Goal: Task Accomplishment & Management: Manage account settings

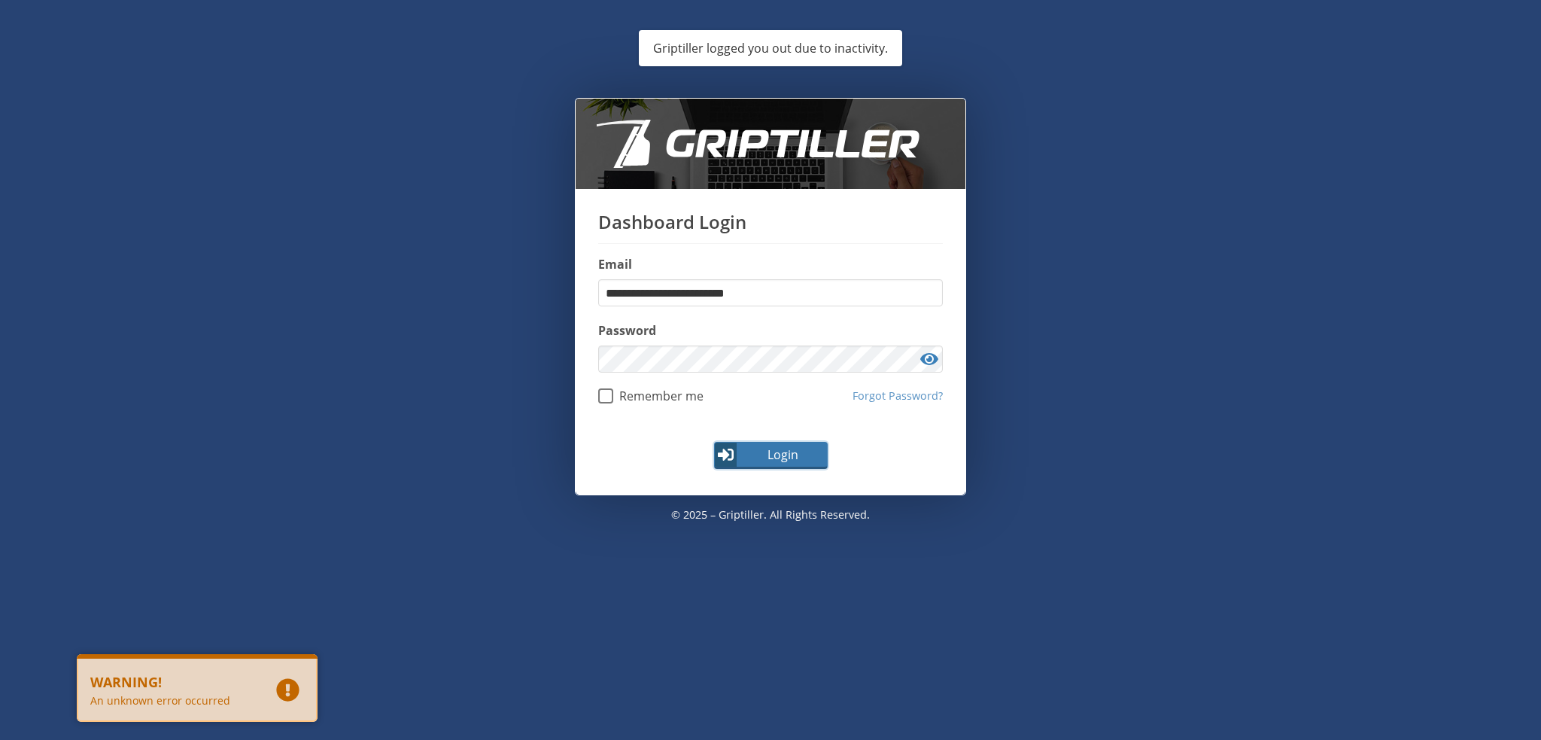
click at [780, 449] on span "Login" at bounding box center [782, 454] width 87 height 18
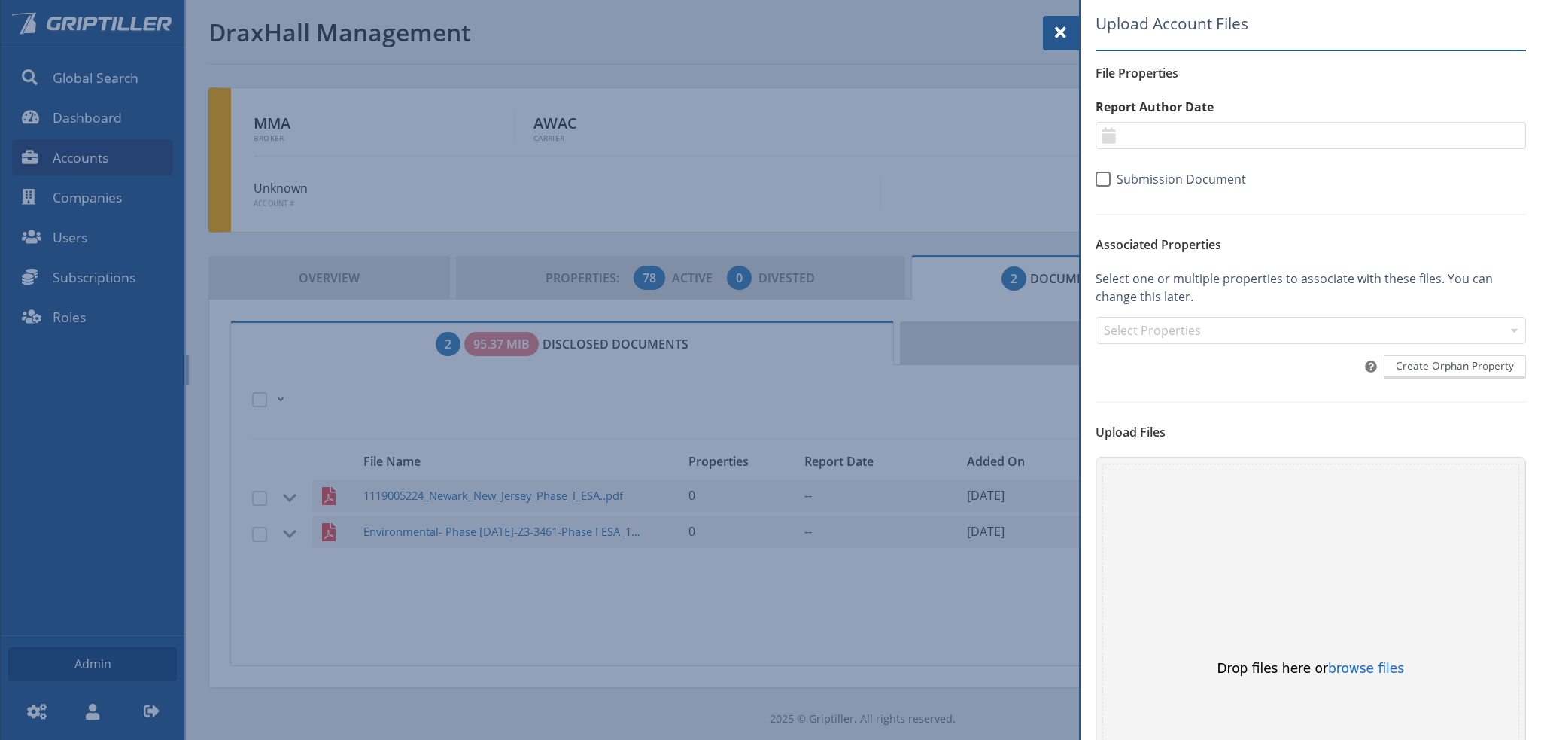
click at [1059, 30] on span at bounding box center [1061, 32] width 18 height 18
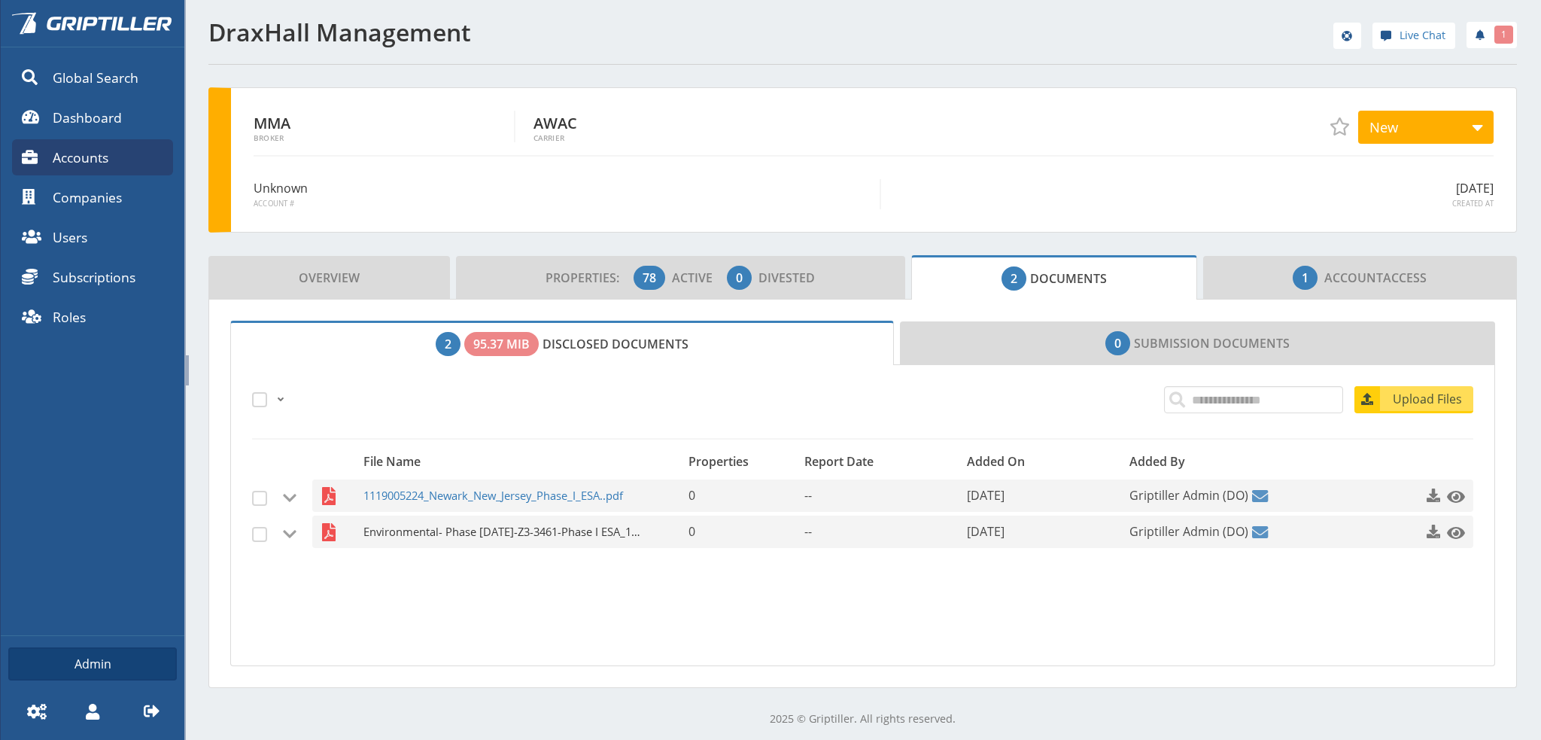
click at [464, 531] on span "Environmental- Phase [DATE]-Z3-3461-Phase I ESA_101714.pdf" at bounding box center [503, 531] width 281 height 32
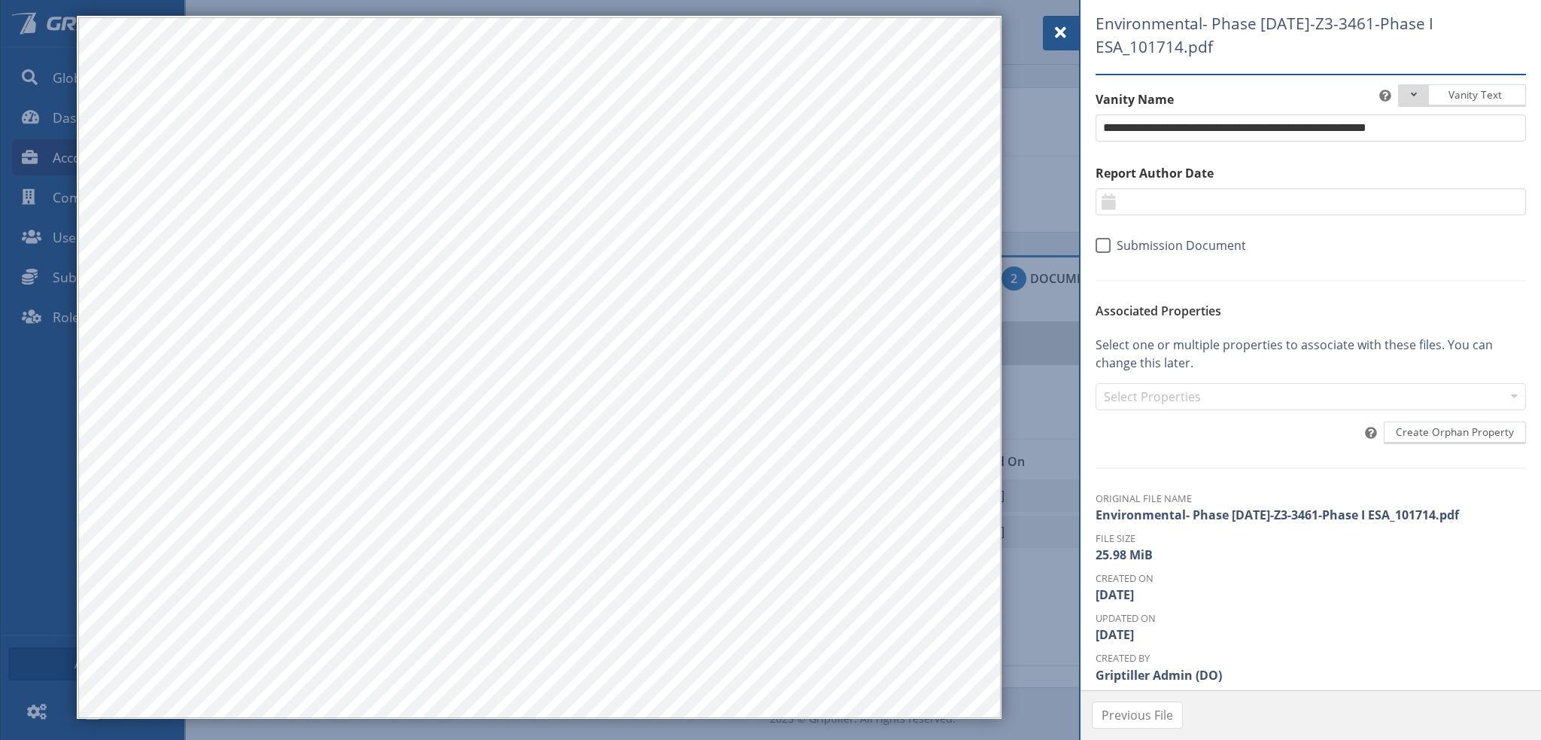
click at [1059, 30] on span at bounding box center [1061, 32] width 18 height 18
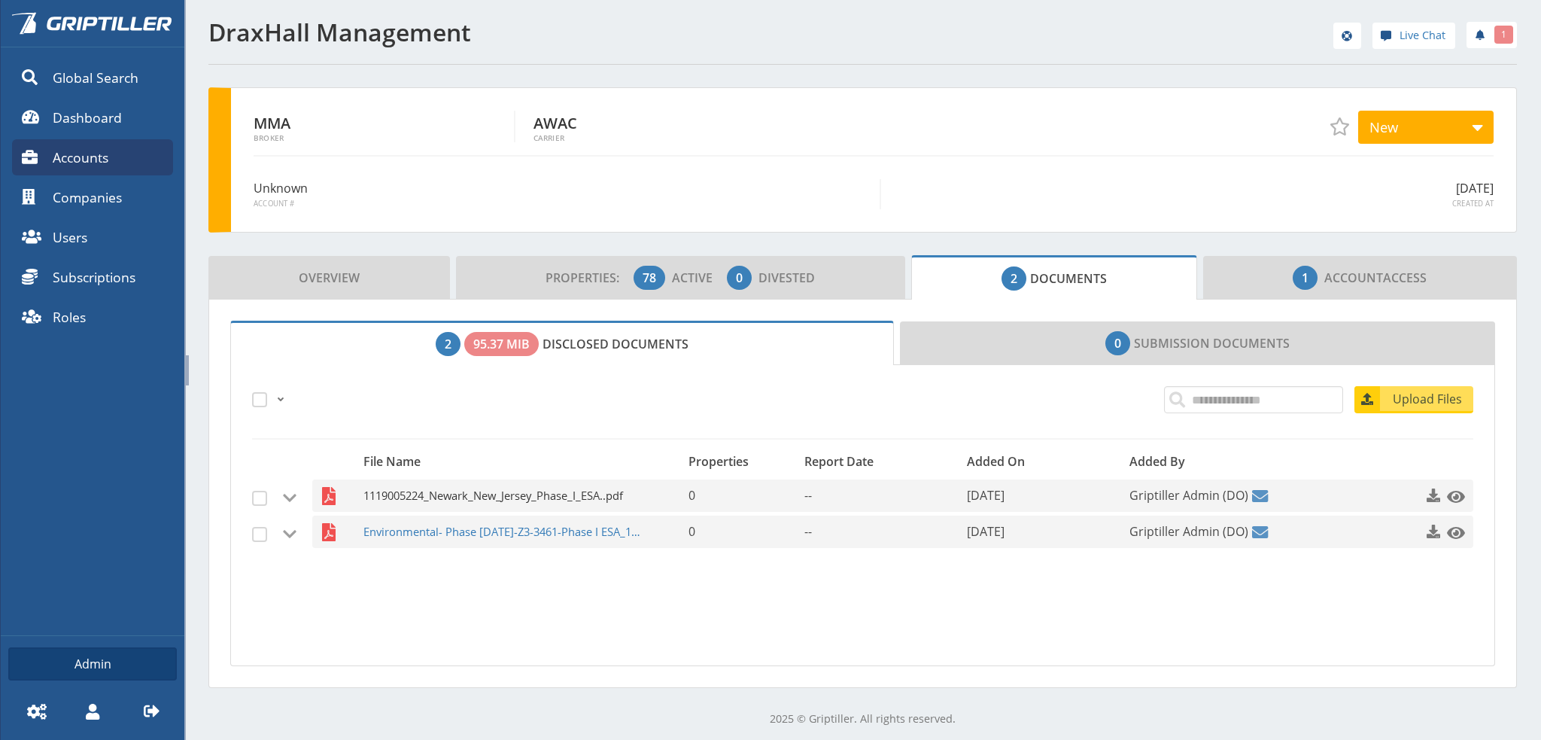
click at [454, 497] on span "1119005224_Newark_New_Jersey_Phase_I_ESA..pdf" at bounding box center [503, 495] width 281 height 32
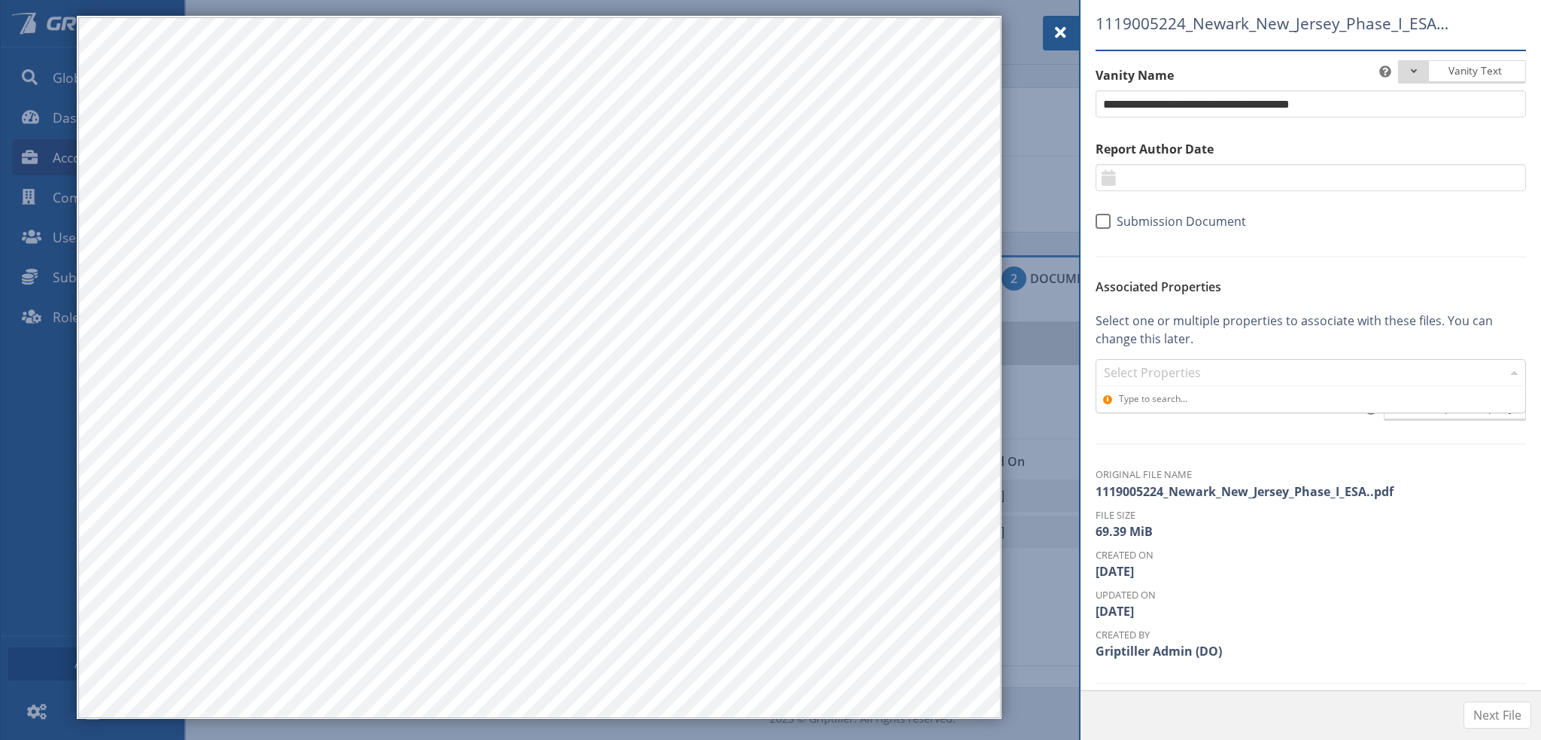
click at [1180, 364] on div "Select Properties" at bounding box center [1303, 373] width 406 height 18
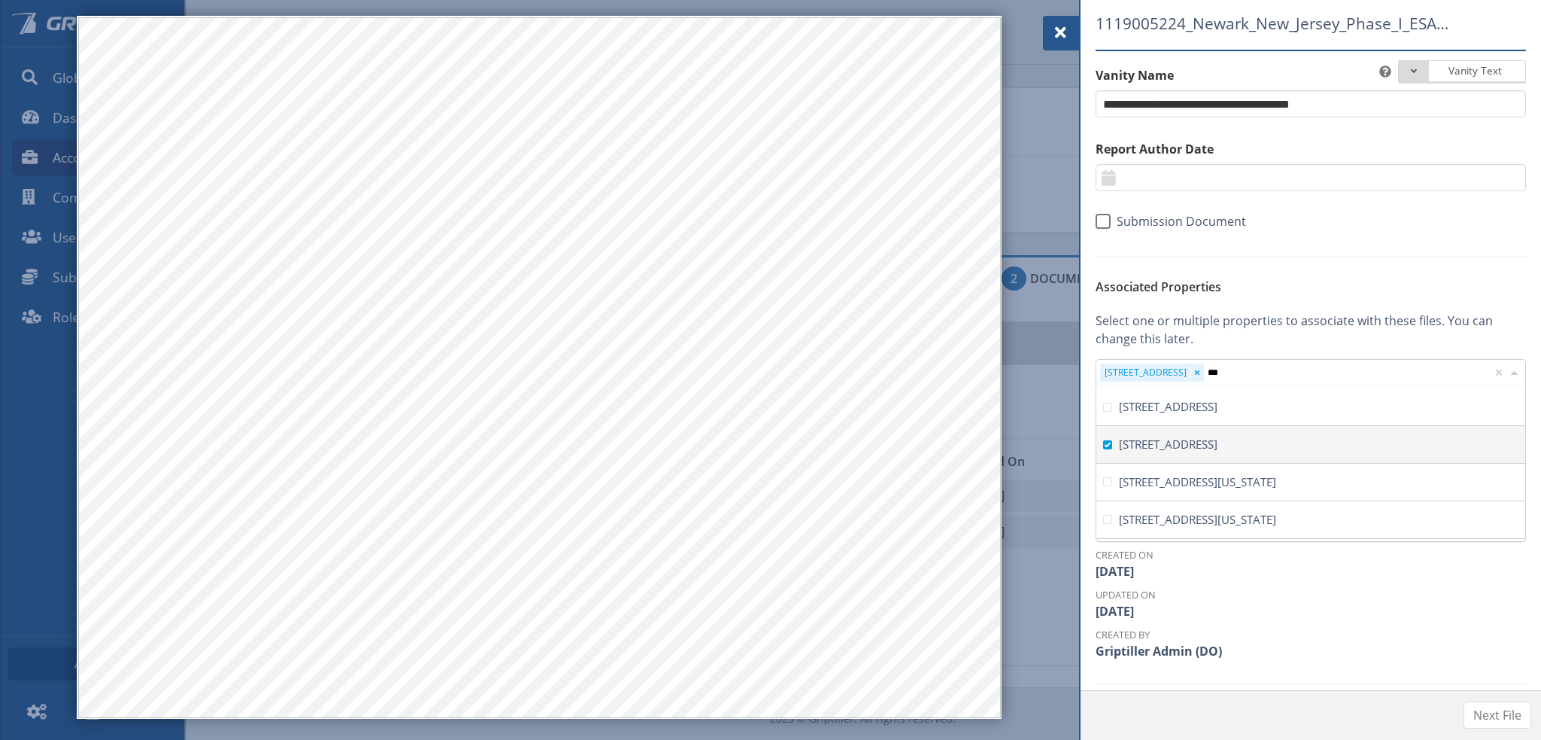
click at [1217, 447] on span "[STREET_ADDRESS]" at bounding box center [1168, 443] width 99 height 15
type input "***"
click at [1497, 716] on span "Next File" at bounding box center [1497, 715] width 48 height 18
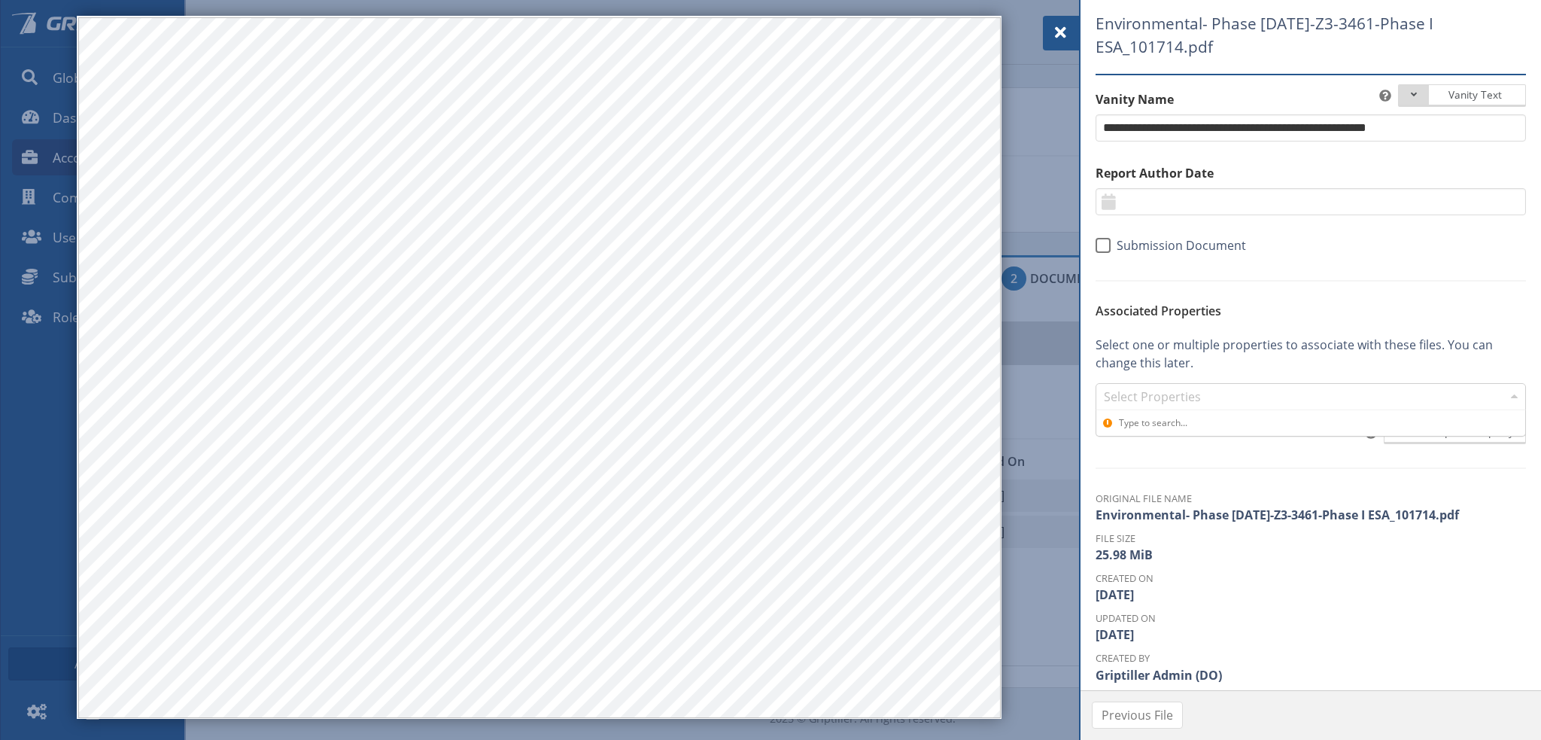
click at [1135, 401] on div "Select Properties" at bounding box center [1303, 397] width 406 height 18
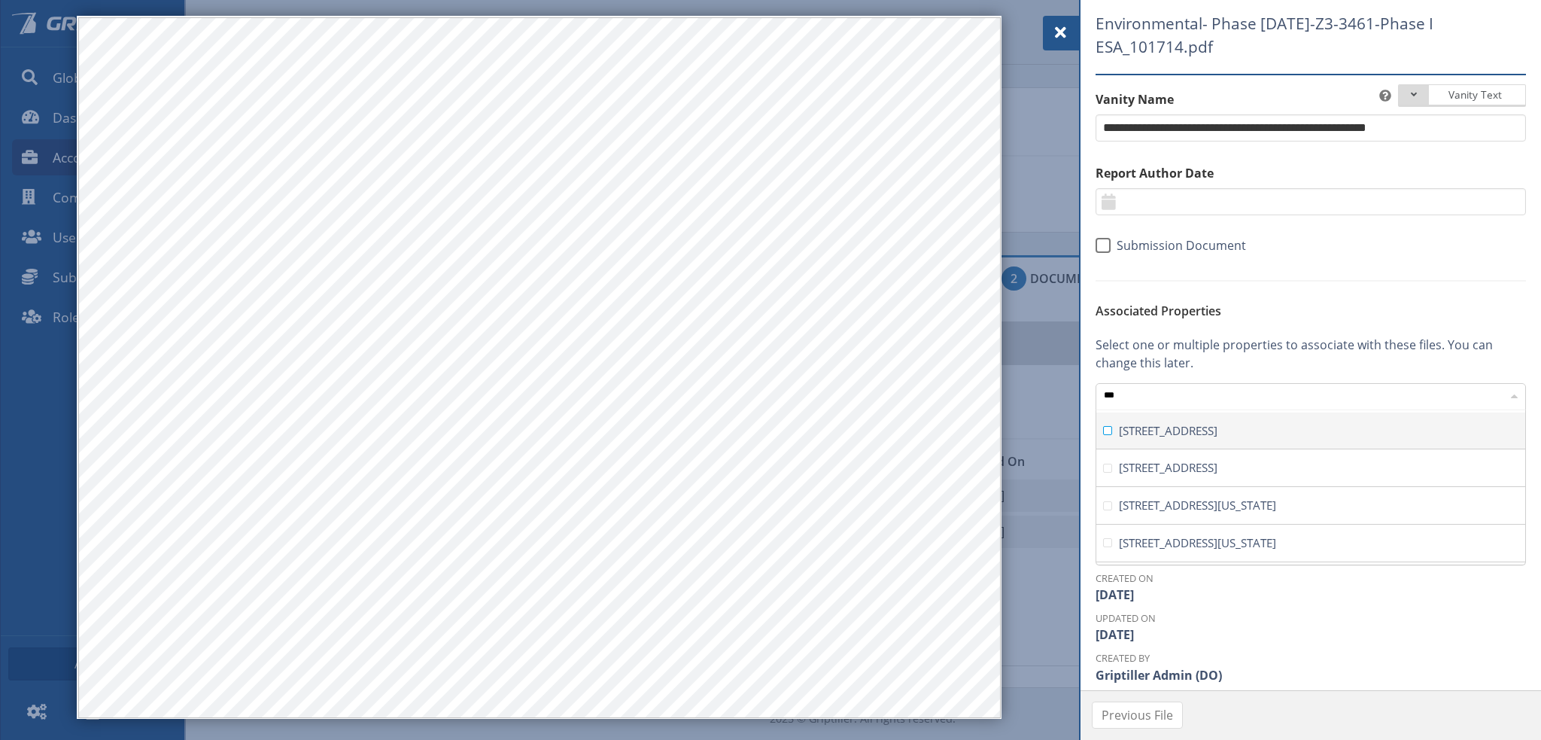
click at [1177, 432] on span "[STREET_ADDRESS]" at bounding box center [1168, 430] width 99 height 15
type input "***"
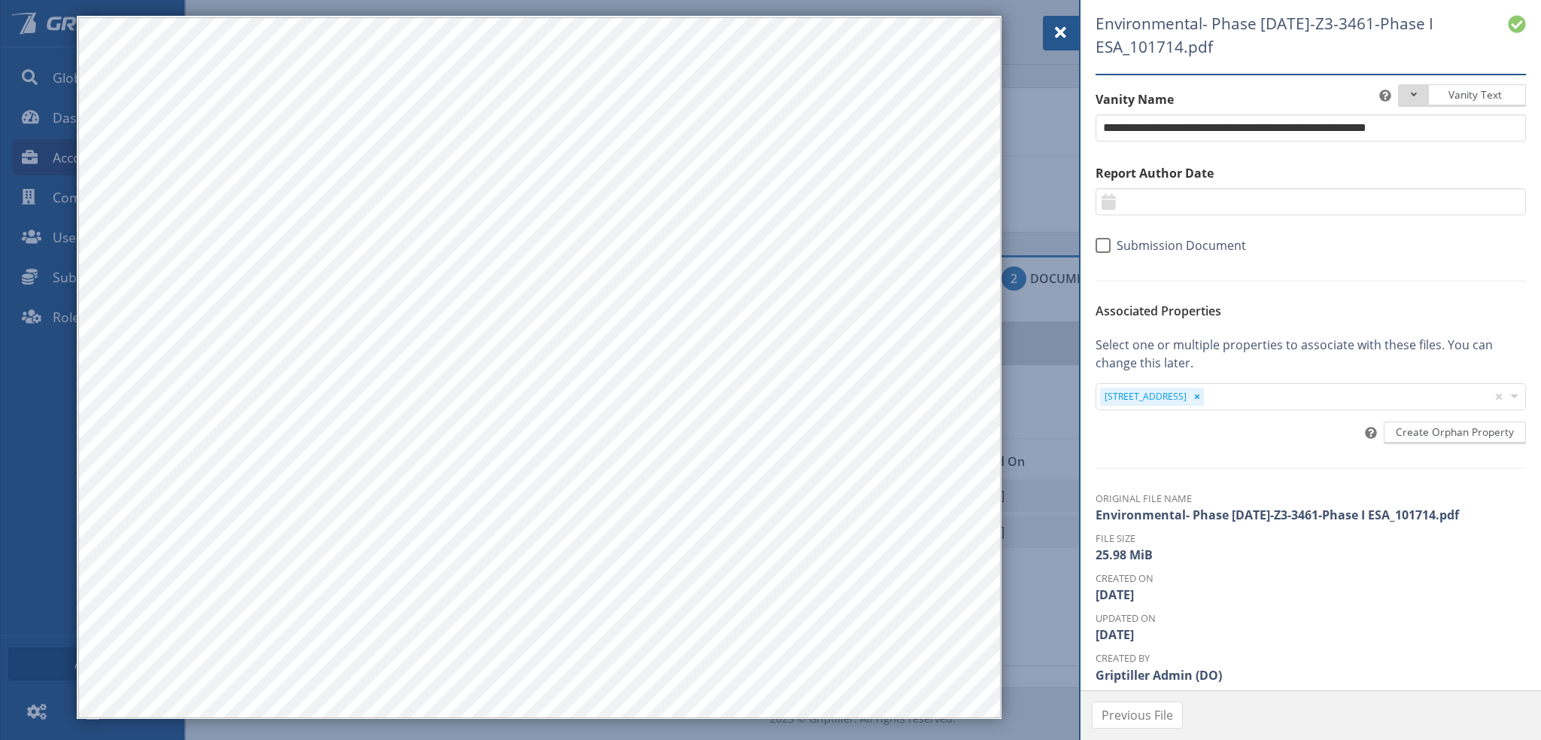
click at [1056, 32] on span at bounding box center [1061, 32] width 18 height 18
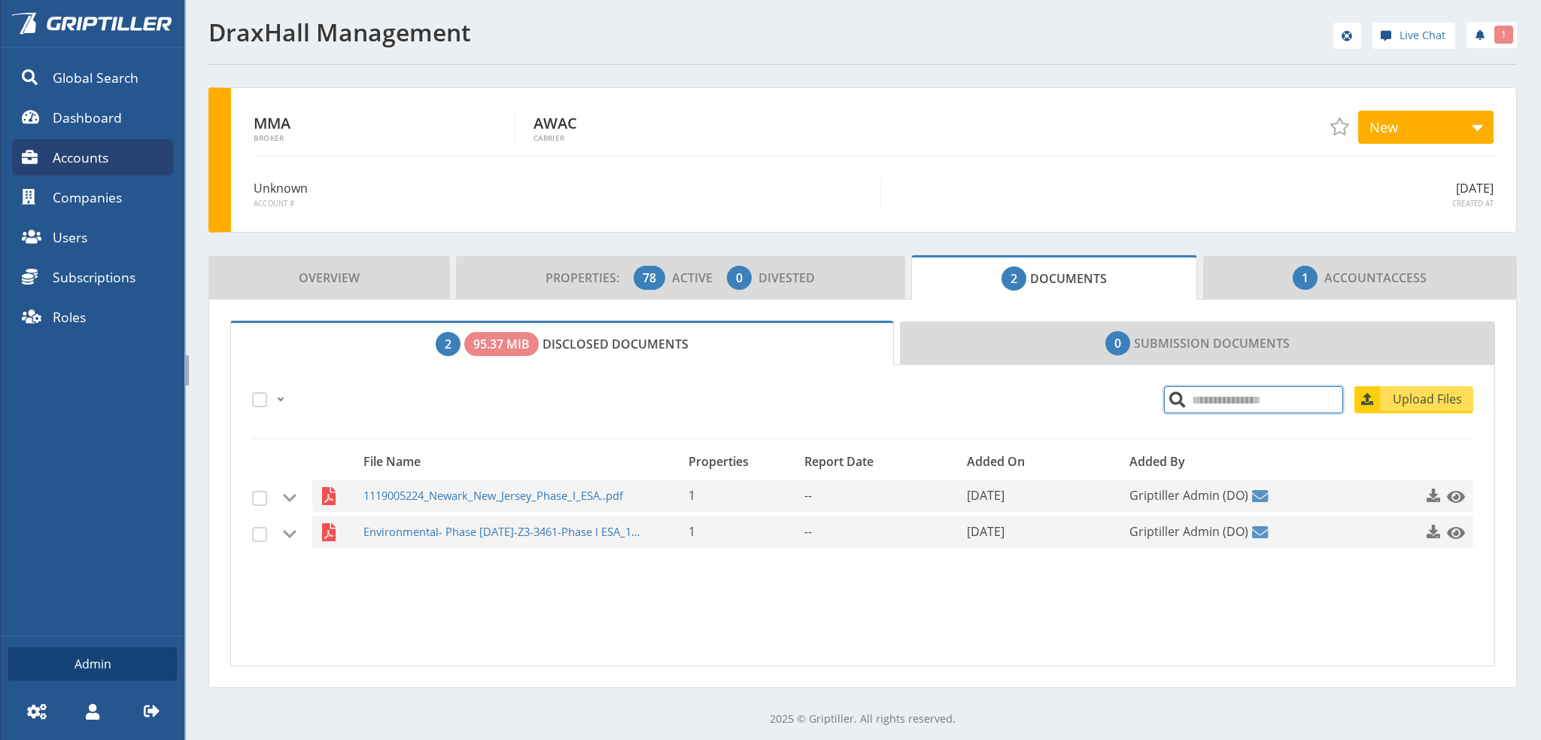
click at [1202, 393] on input "search" at bounding box center [1253, 399] width 179 height 27
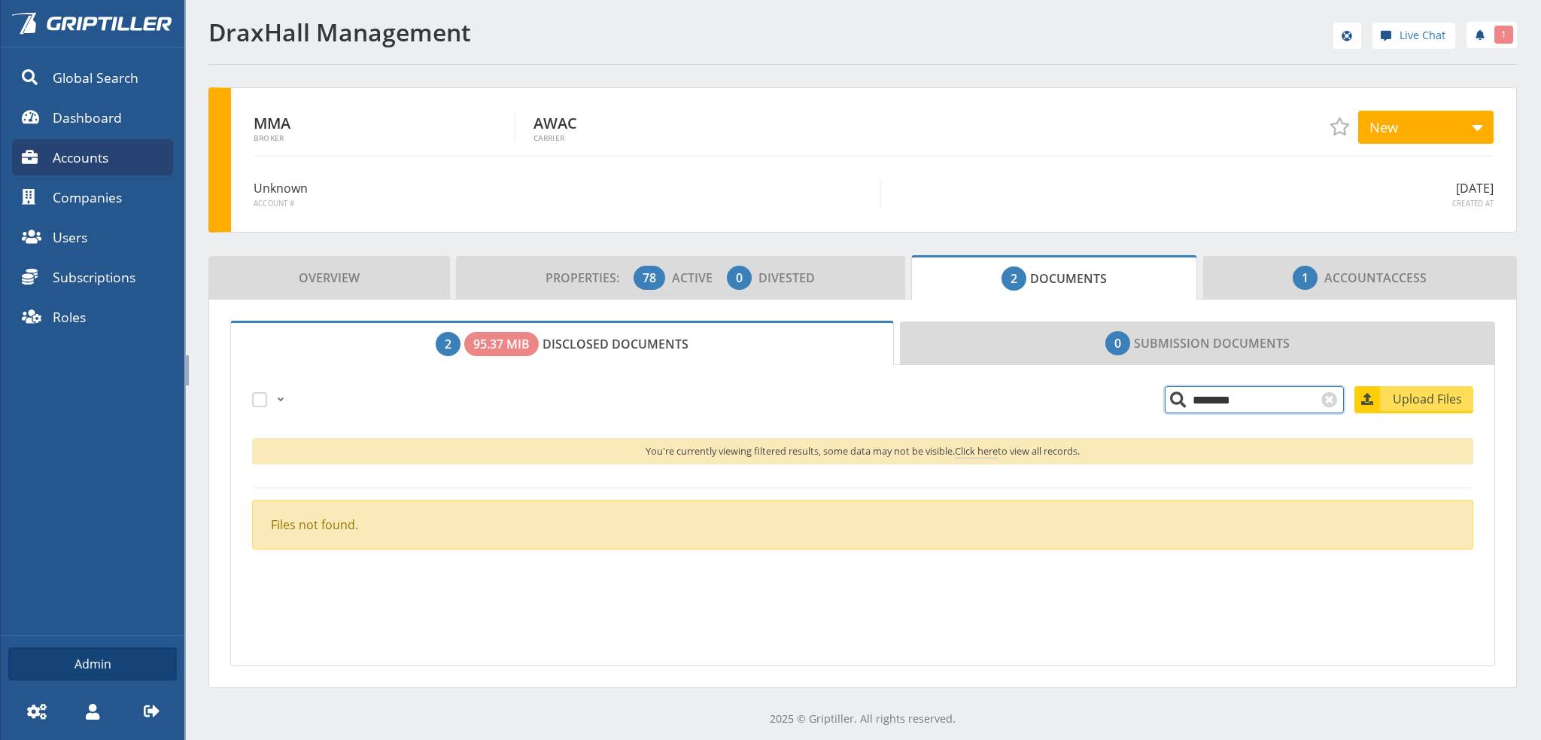
drag, startPoint x: 1231, startPoint y: 403, endPoint x: 1159, endPoint y: 406, distance: 72.3
click at [1165, 406] on input "********" at bounding box center [1254, 399] width 179 height 27
drag, startPoint x: 1189, startPoint y: 403, endPoint x: 1135, endPoint y: 400, distance: 53.5
click at [1165, 400] on input "***" at bounding box center [1254, 399] width 179 height 27
type input "***"
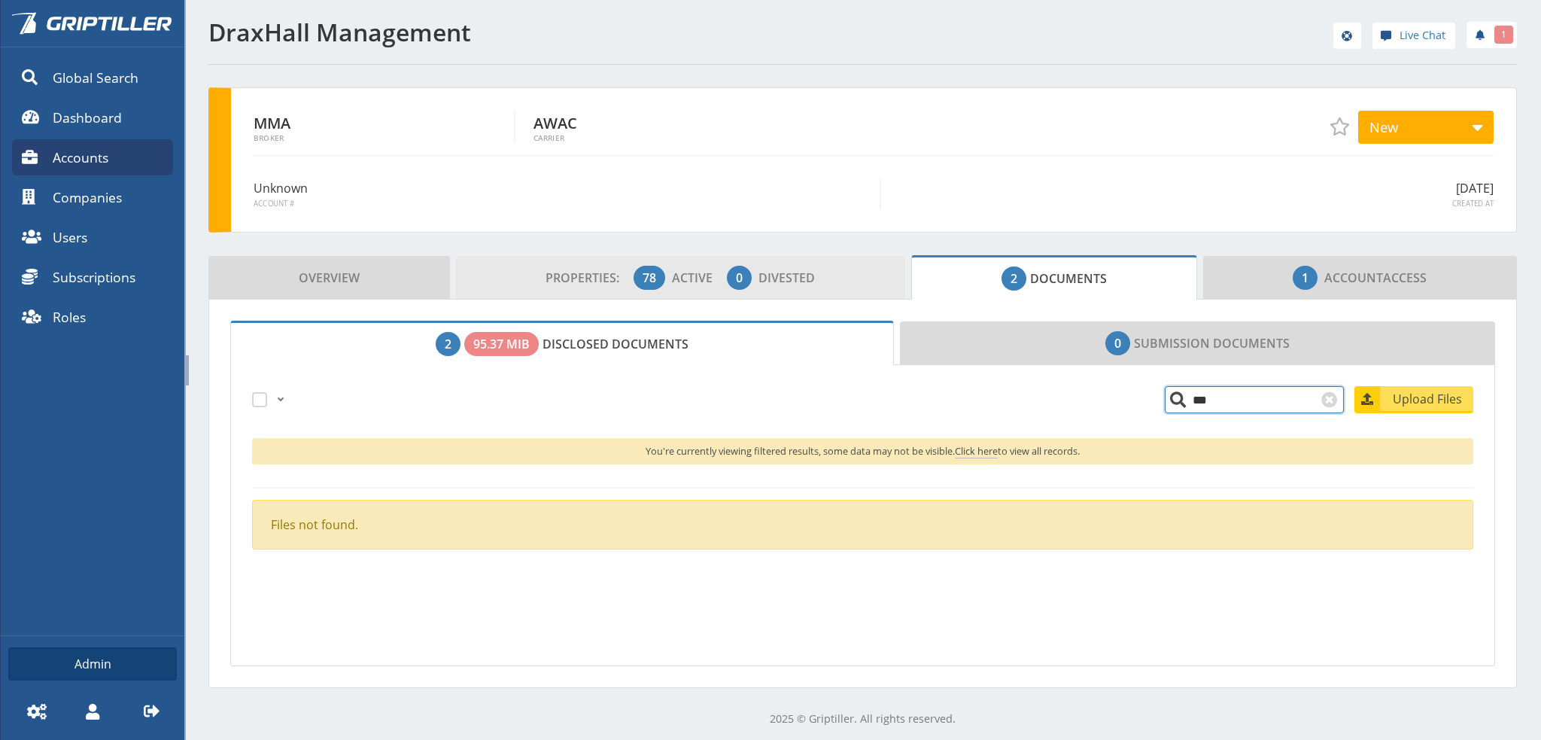
click at [559, 279] on span "Properties:" at bounding box center [588, 277] width 85 height 17
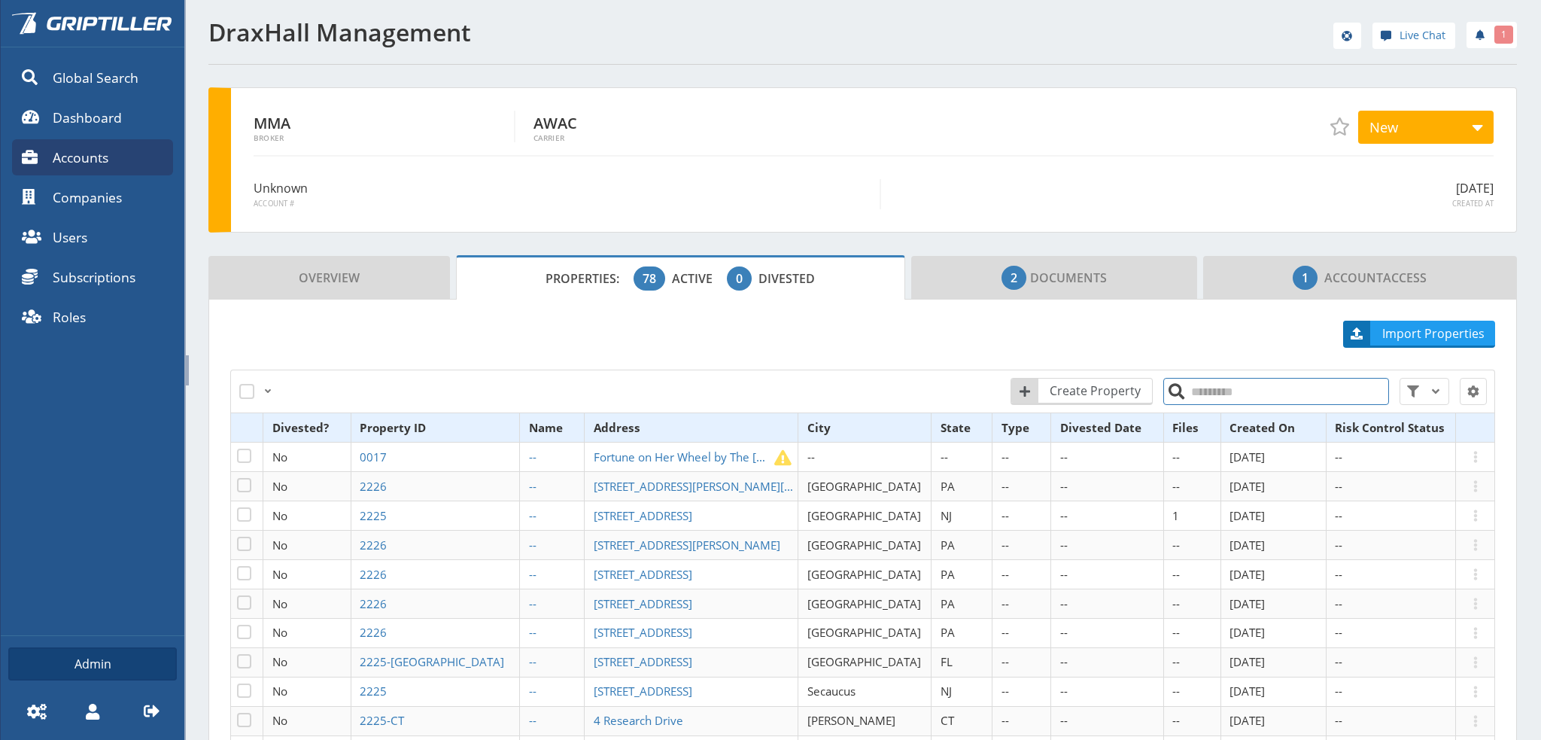
click at [1208, 385] on input "search" at bounding box center [1276, 391] width 226 height 27
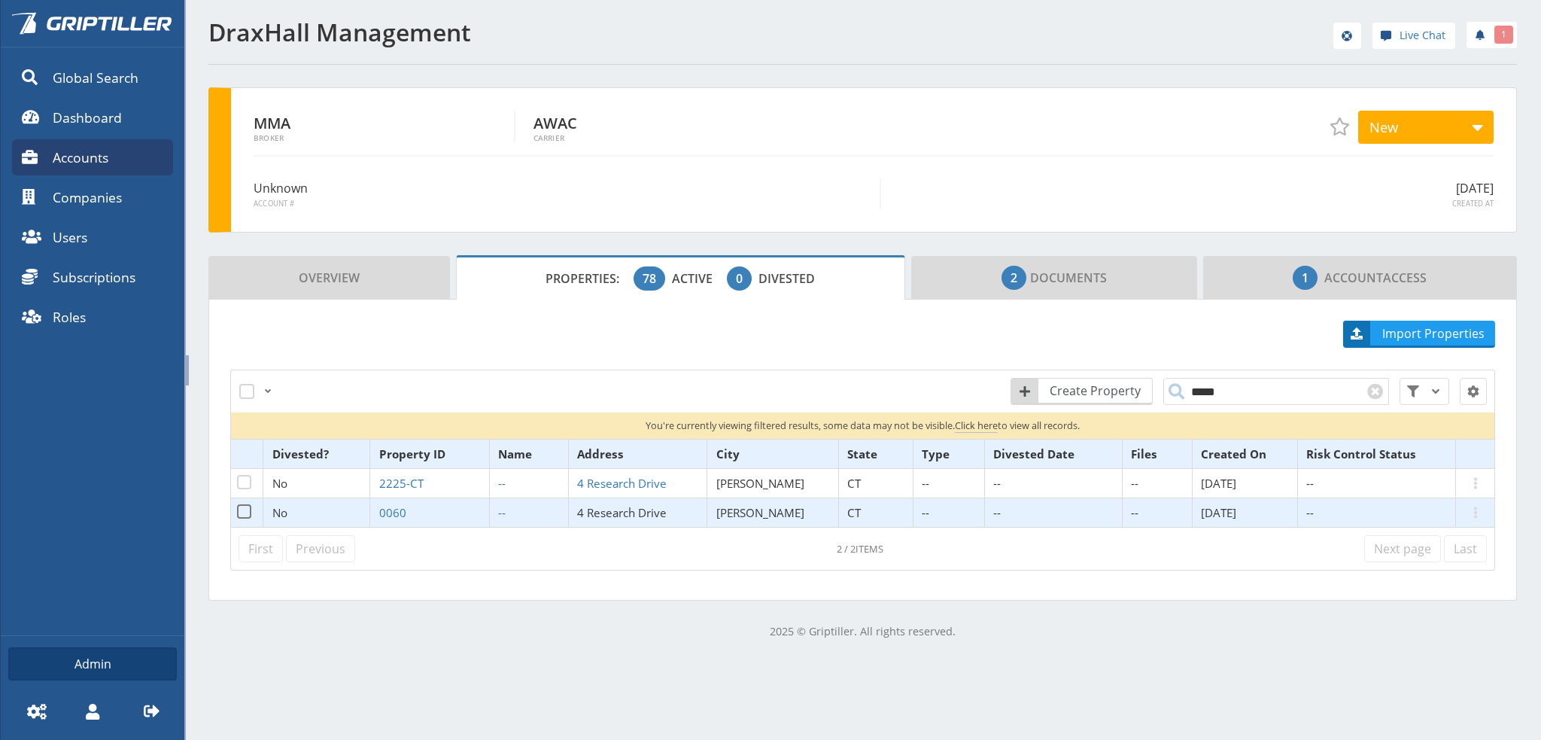
click at [631, 509] on span "4 Research Drive" at bounding box center [622, 512] width 90 height 15
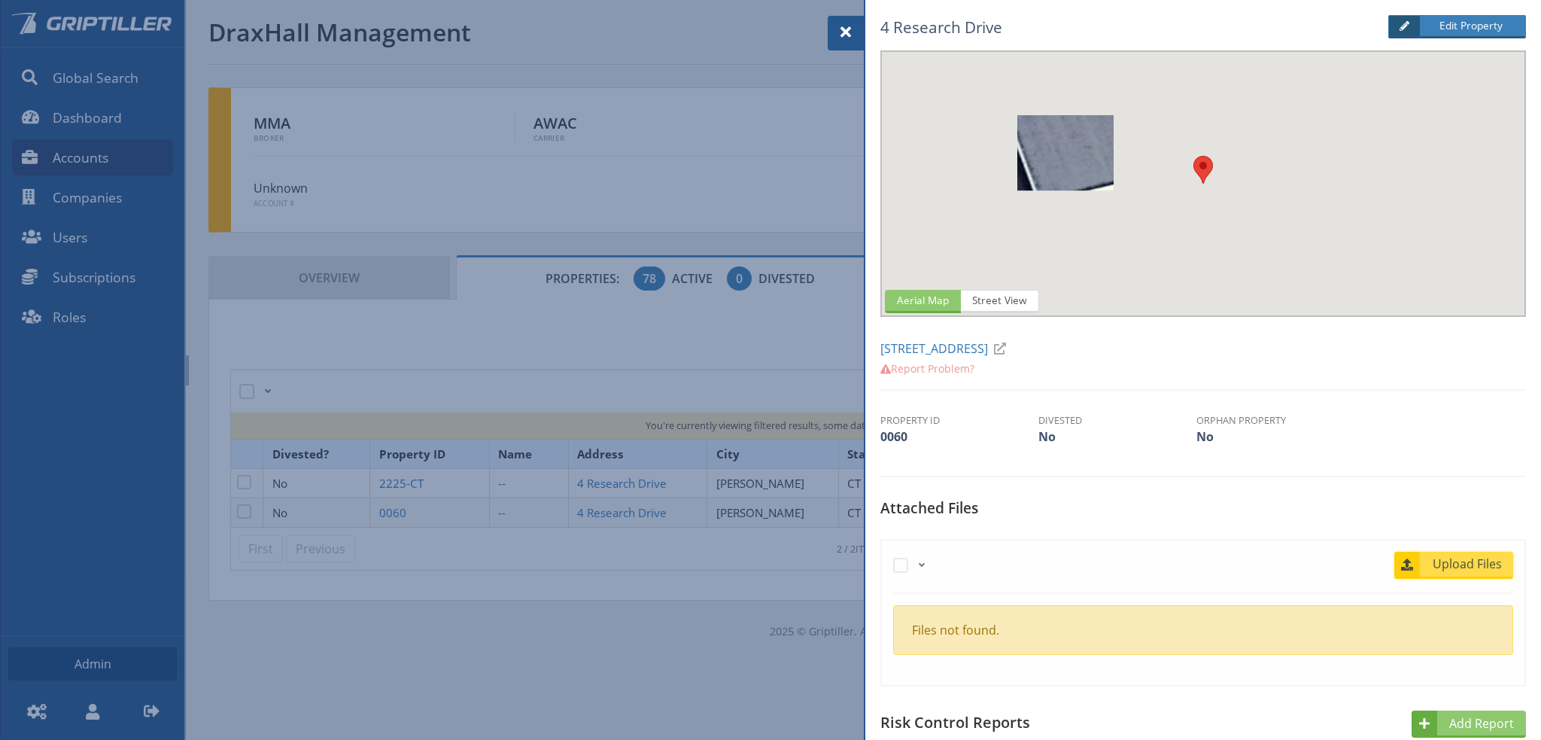
click at [1457, 564] on span "Upload Files" at bounding box center [1467, 564] width 91 height 18
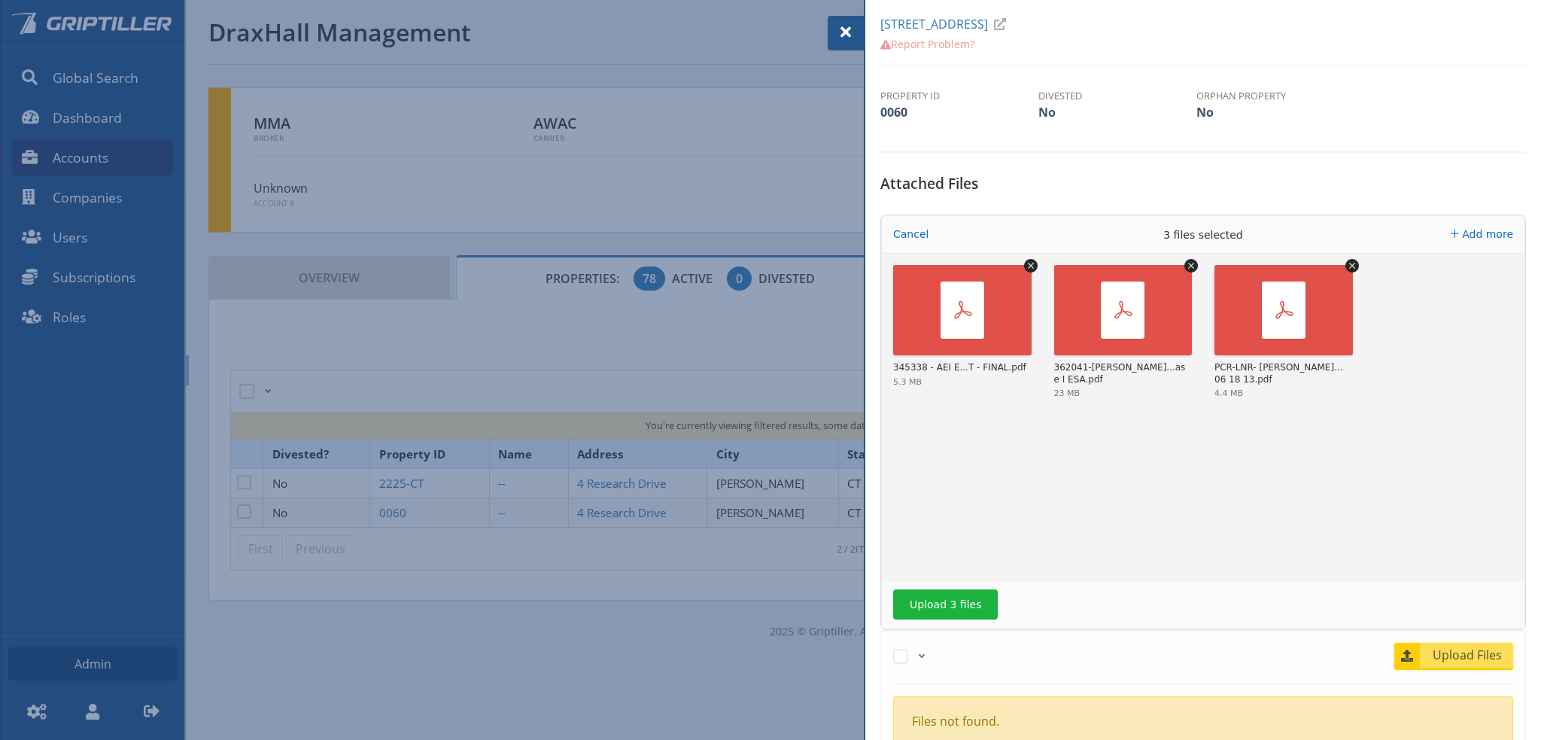
scroll to position [451, 0]
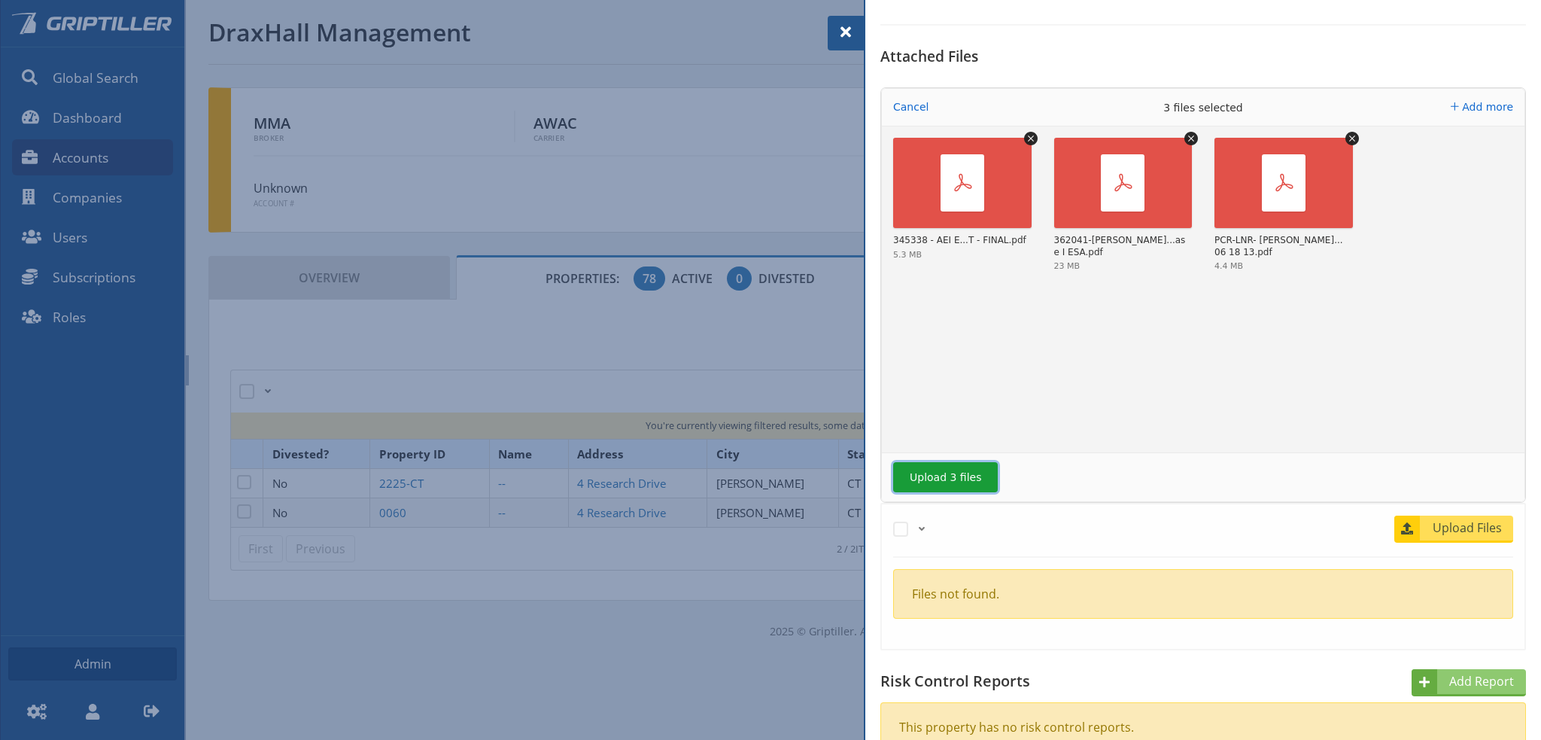
click at [950, 478] on button "Upload 3 files" at bounding box center [945, 477] width 105 height 30
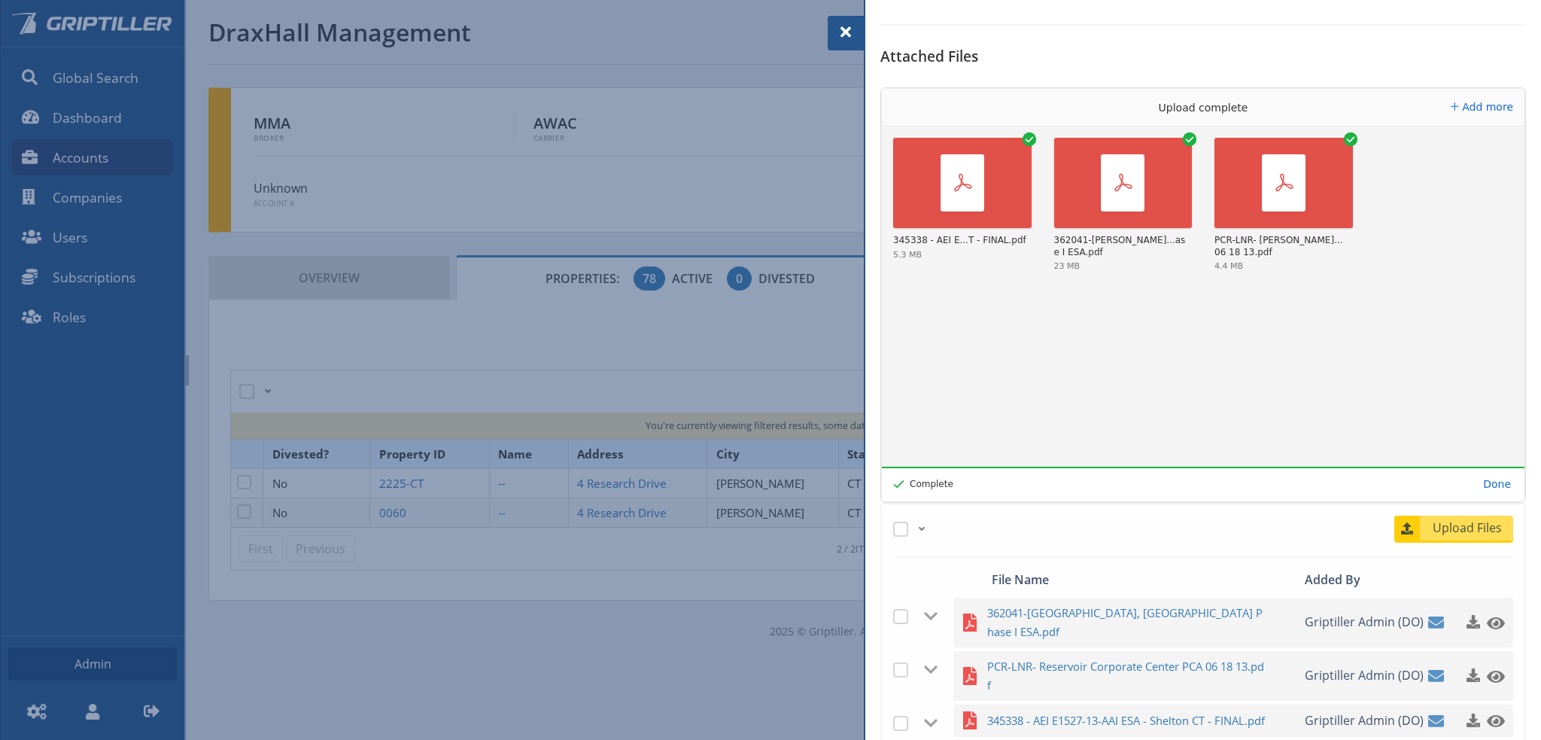
click at [846, 32] on span at bounding box center [846, 32] width 18 height 18
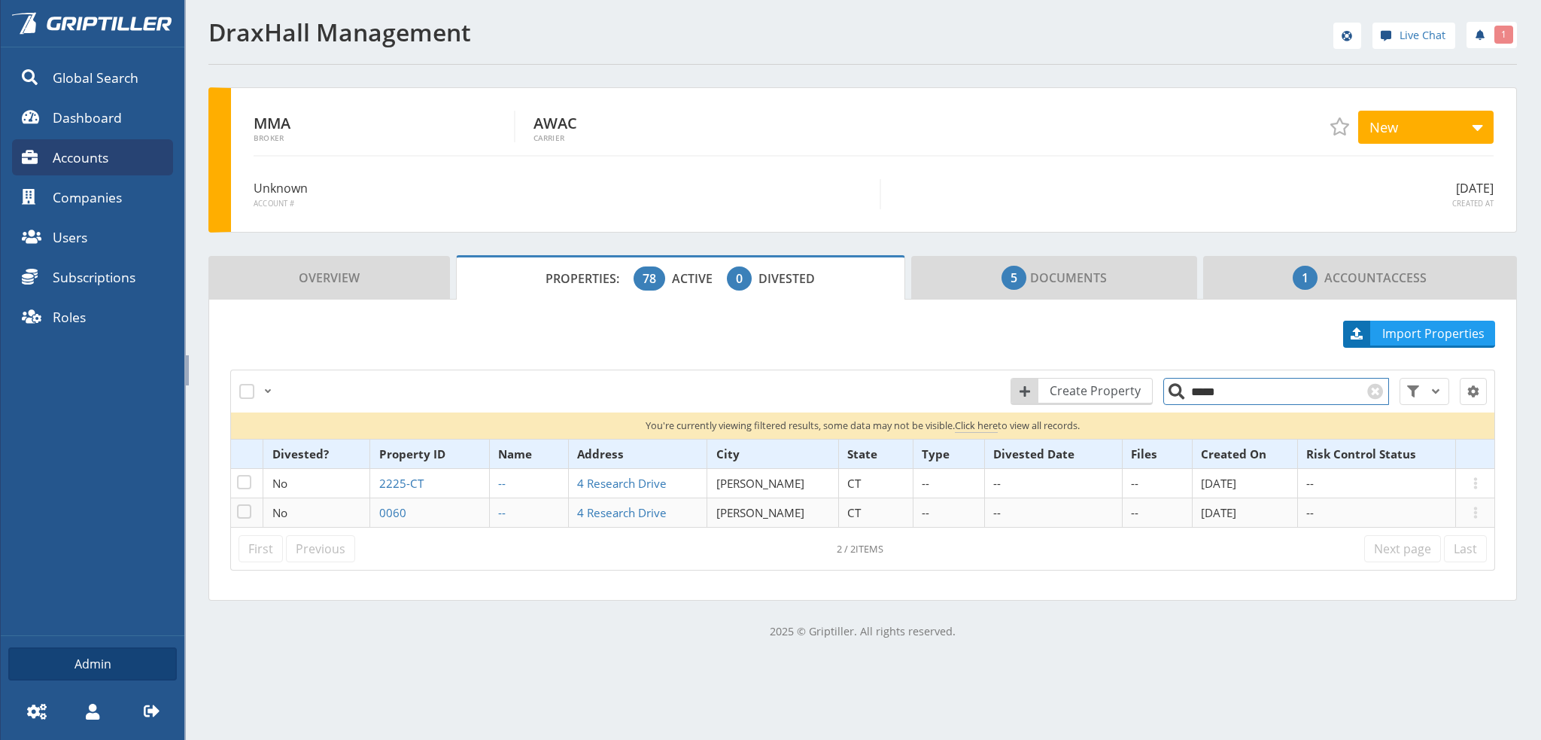
drag, startPoint x: 1209, startPoint y: 391, endPoint x: 1165, endPoint y: 391, distance: 44.4
click at [1165, 391] on input "*****" at bounding box center [1276, 391] width 226 height 27
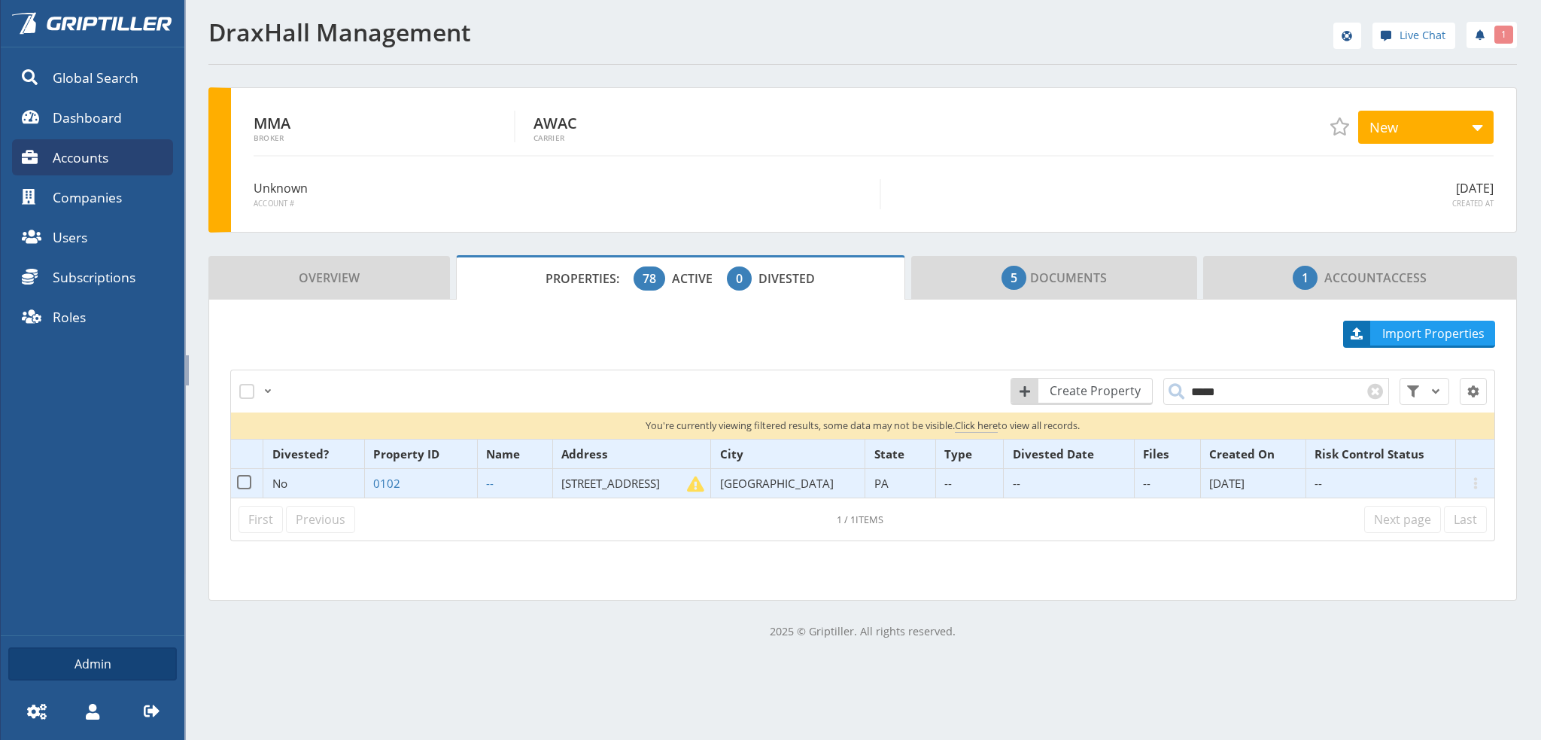
click at [642, 479] on span "[STREET_ADDRESS]" at bounding box center [610, 483] width 99 height 15
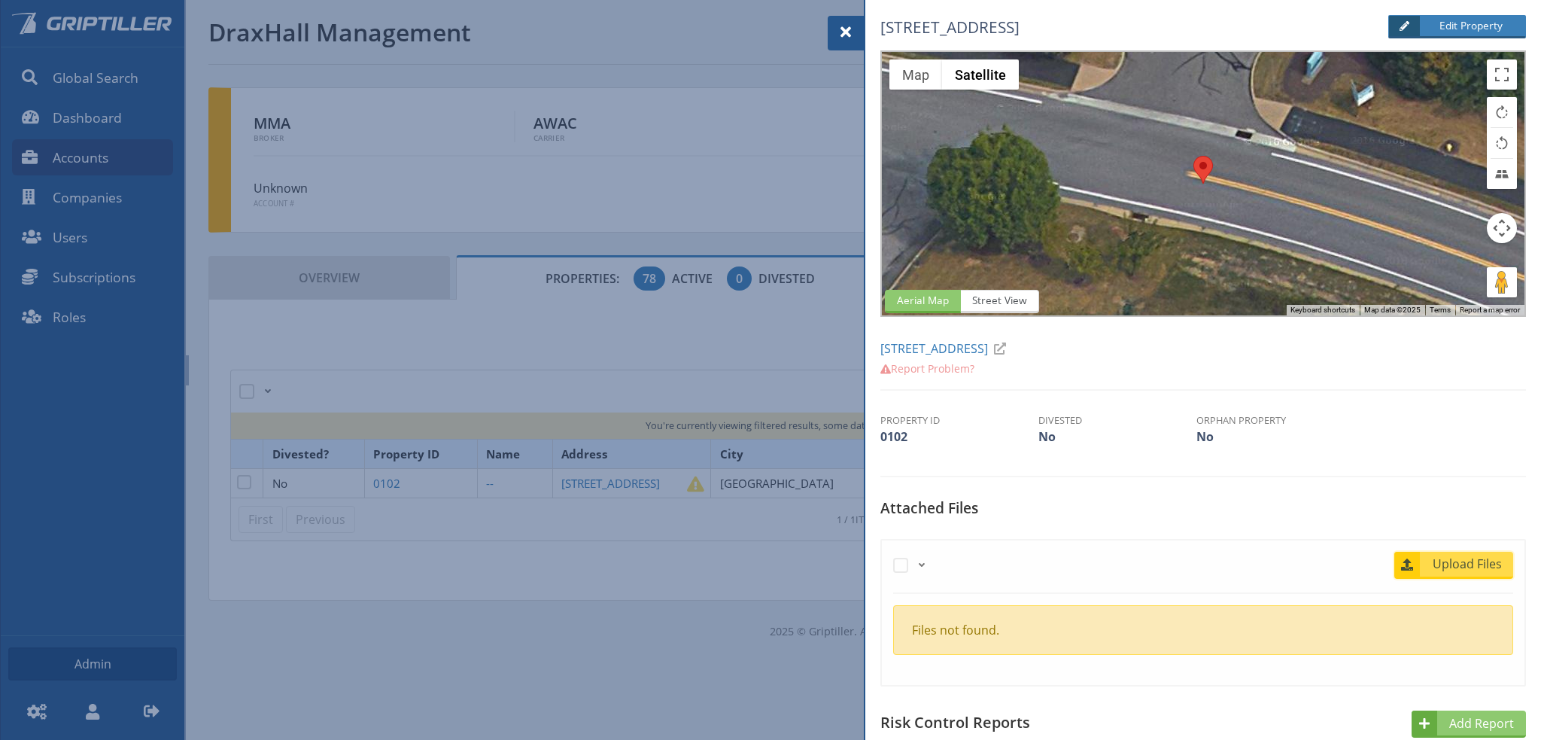
click at [1488, 564] on span "Upload Files" at bounding box center [1467, 564] width 91 height 18
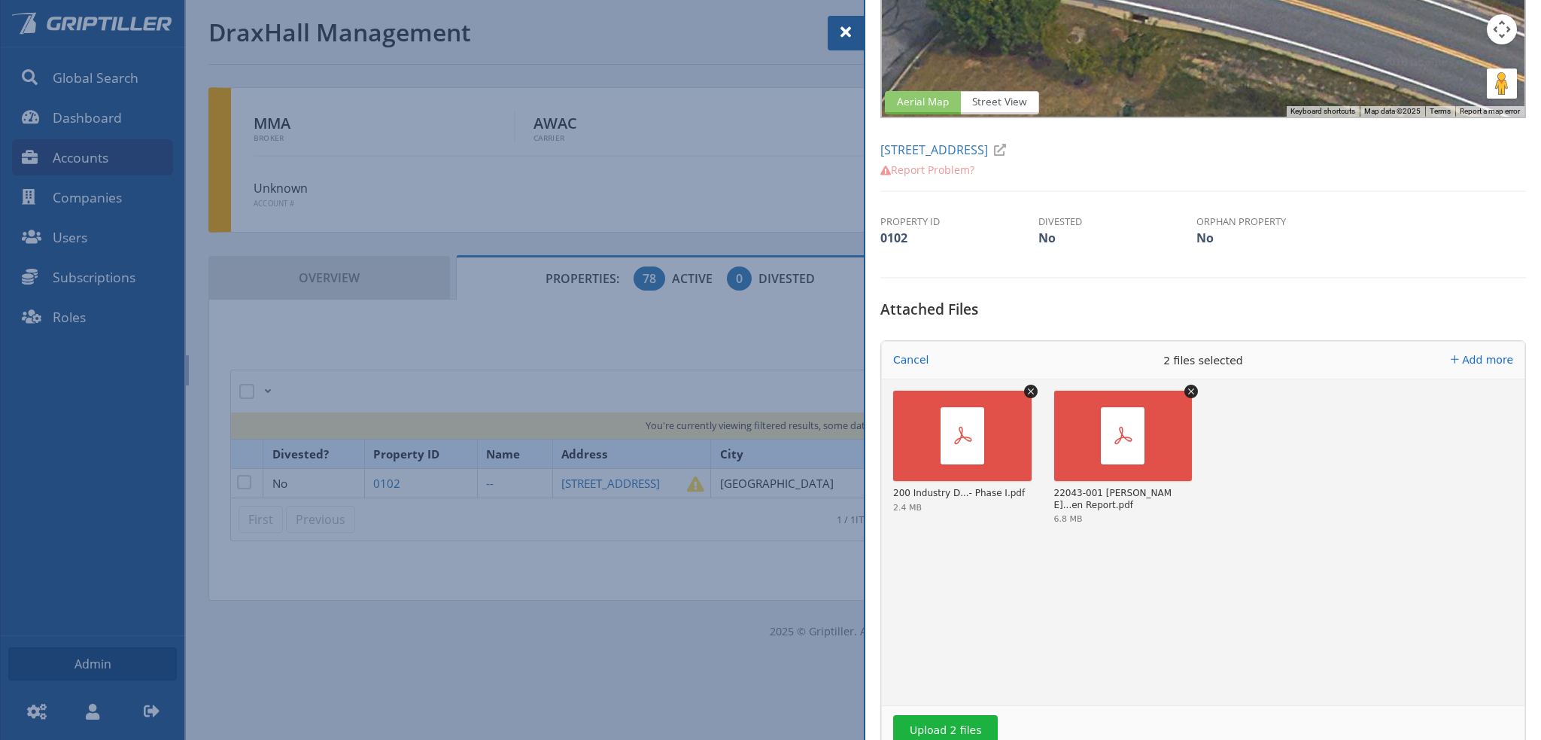
scroll to position [451, 0]
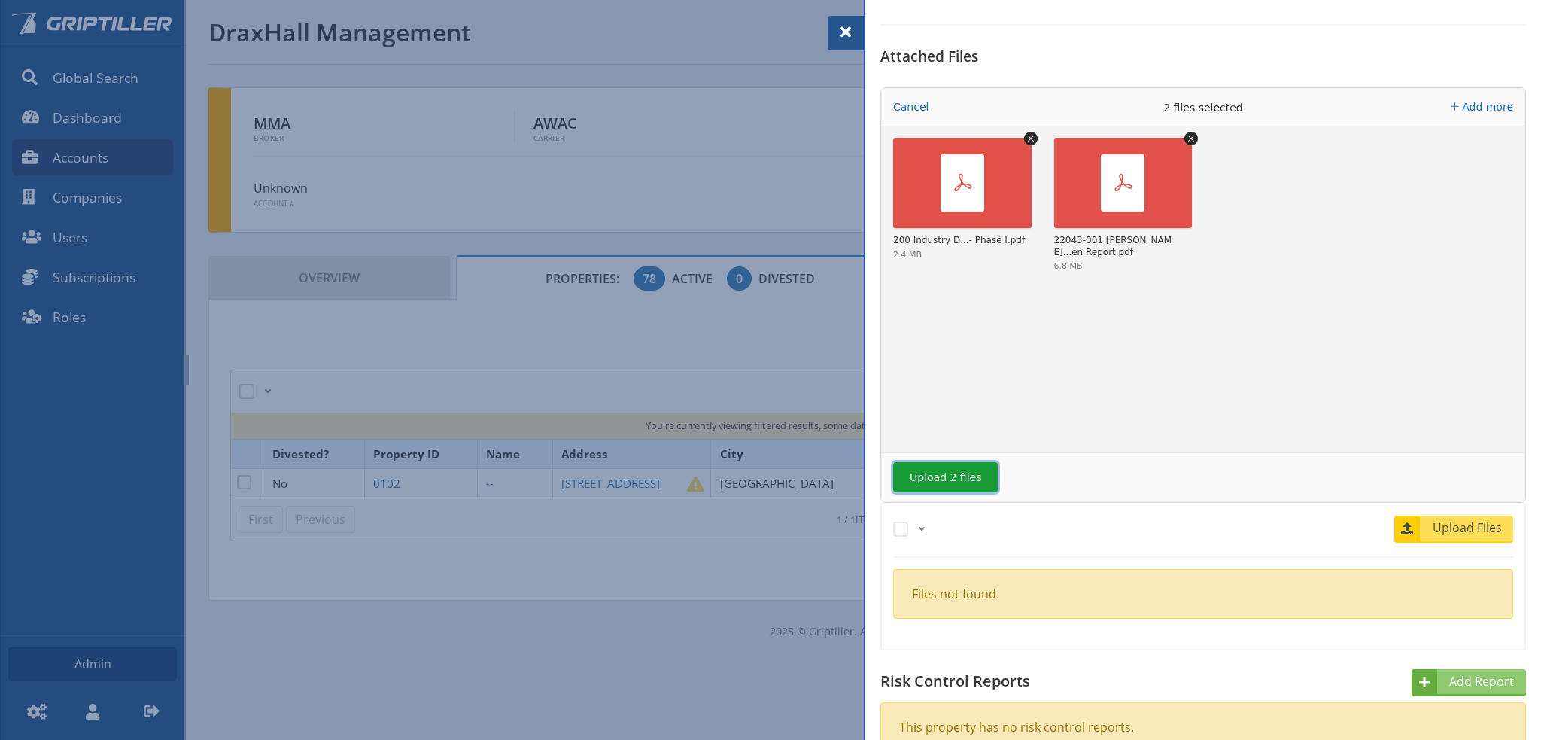
drag, startPoint x: 947, startPoint y: 479, endPoint x: 959, endPoint y: 478, distance: 12.1
click at [947, 479] on button "Upload 2 files" at bounding box center [945, 477] width 105 height 30
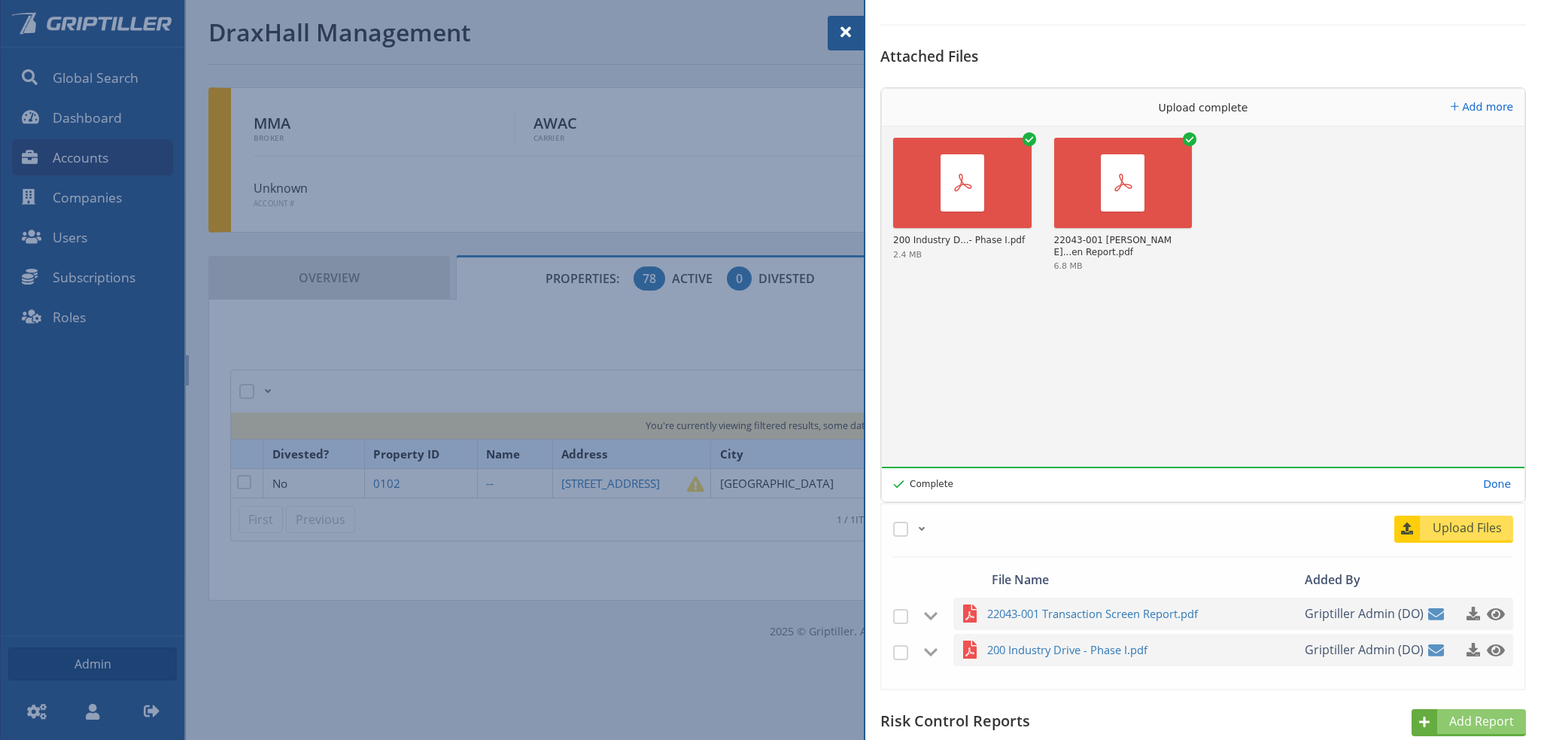
click at [846, 29] on span at bounding box center [846, 32] width 18 height 18
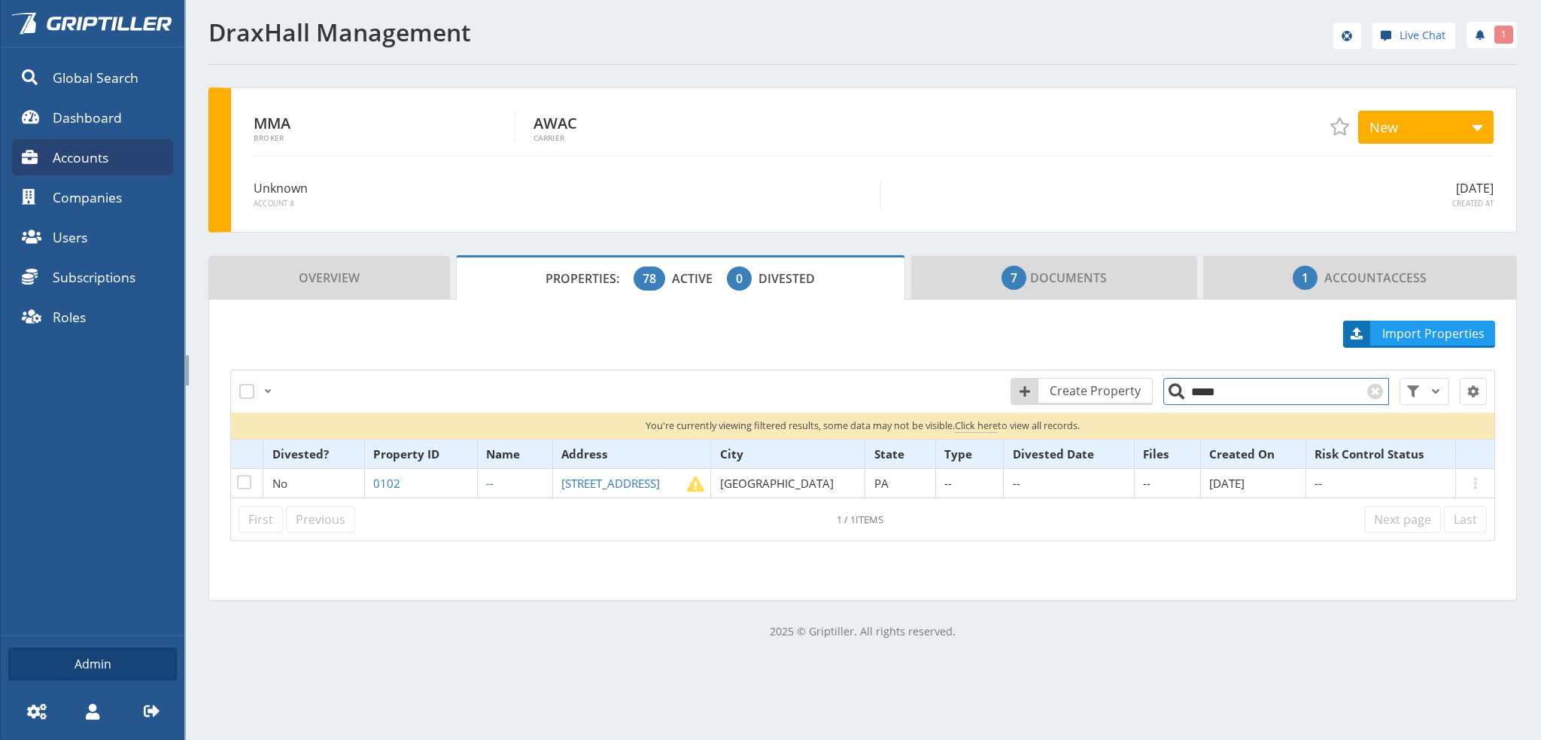
click at [1208, 395] on input "*****" at bounding box center [1276, 391] width 226 height 27
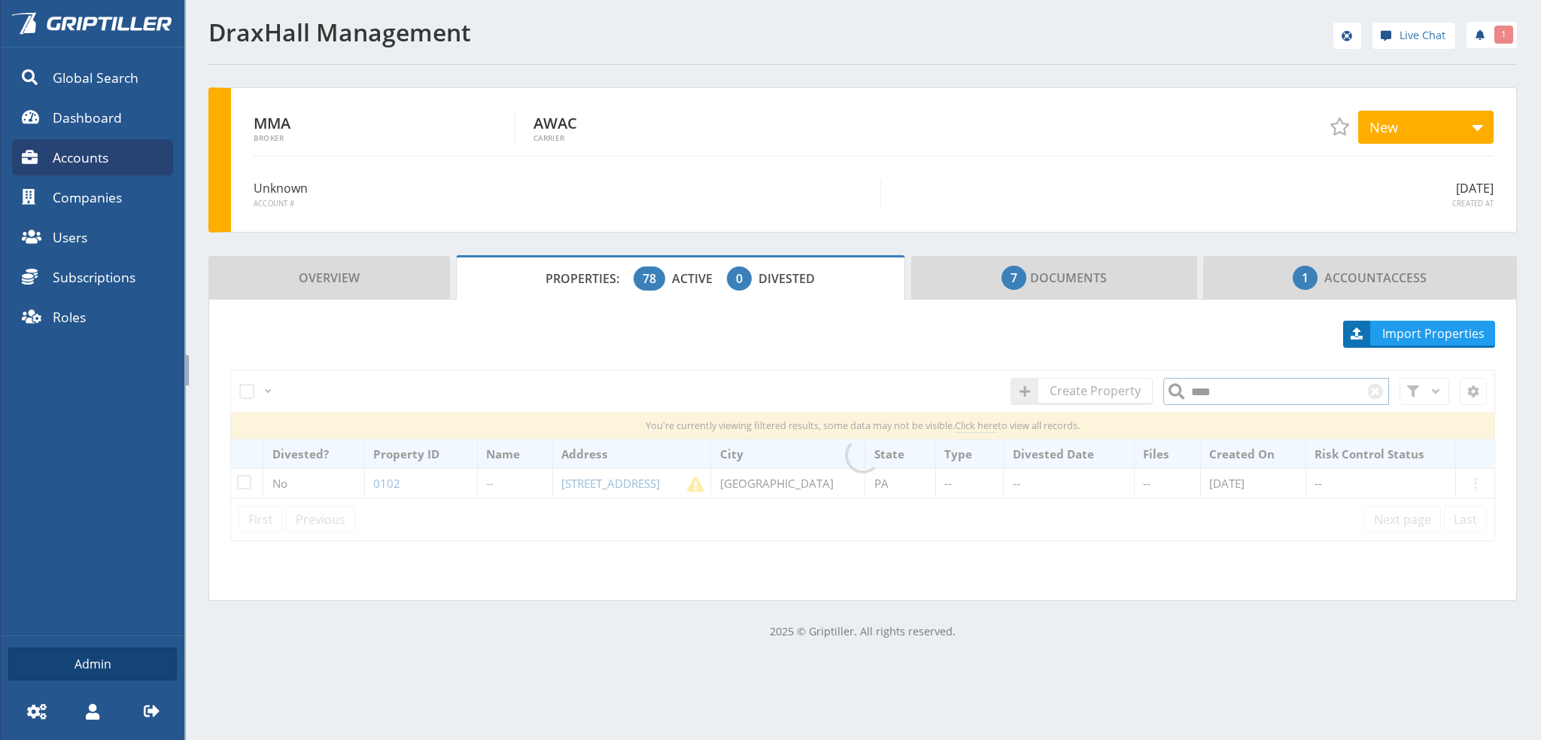
click at [1170, 392] on div "All Just this page None Create Property **** Reset All Filters You're currently…" at bounding box center [862, 455] width 1265 height 172
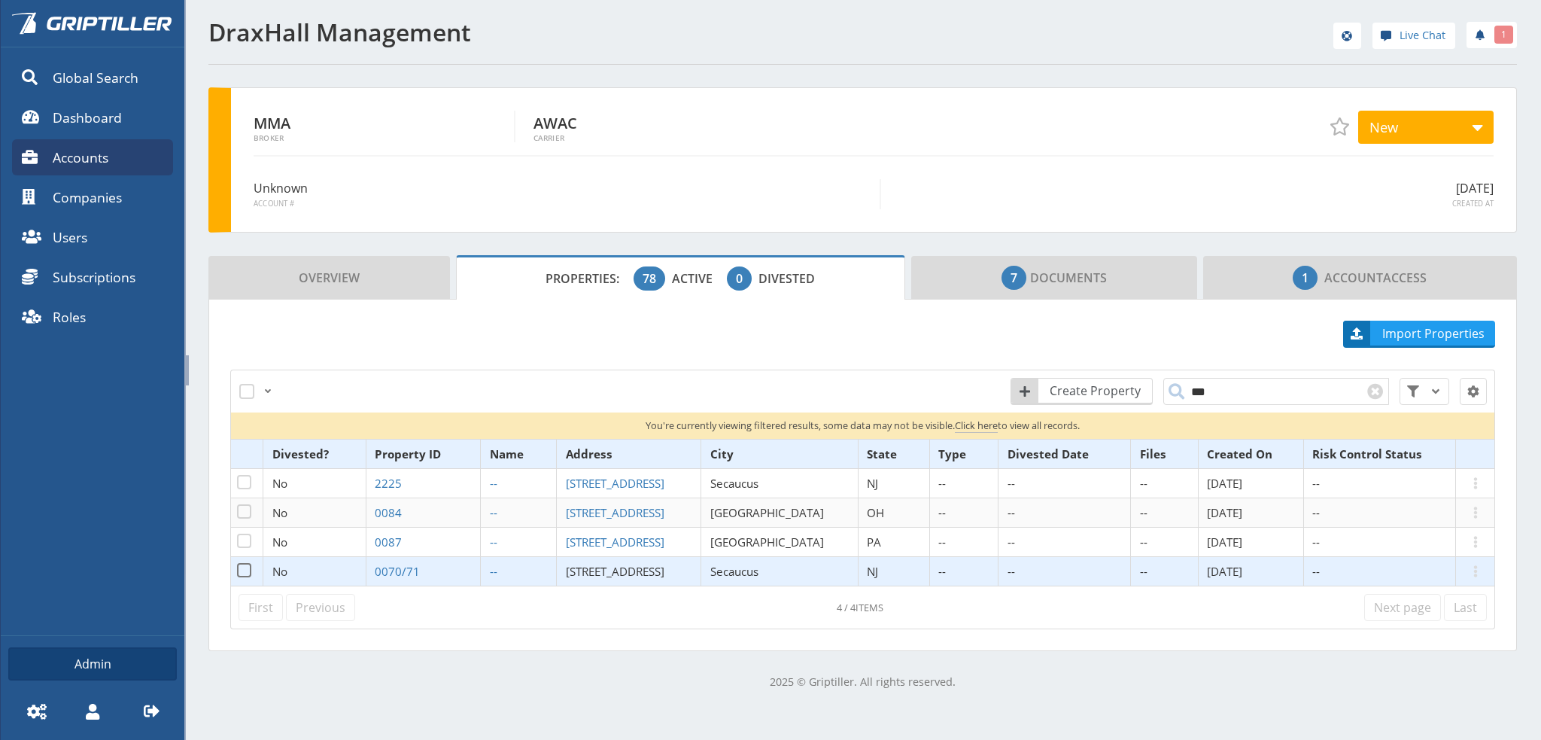
click at [606, 570] on span "[STREET_ADDRESS]" at bounding box center [615, 571] width 99 height 15
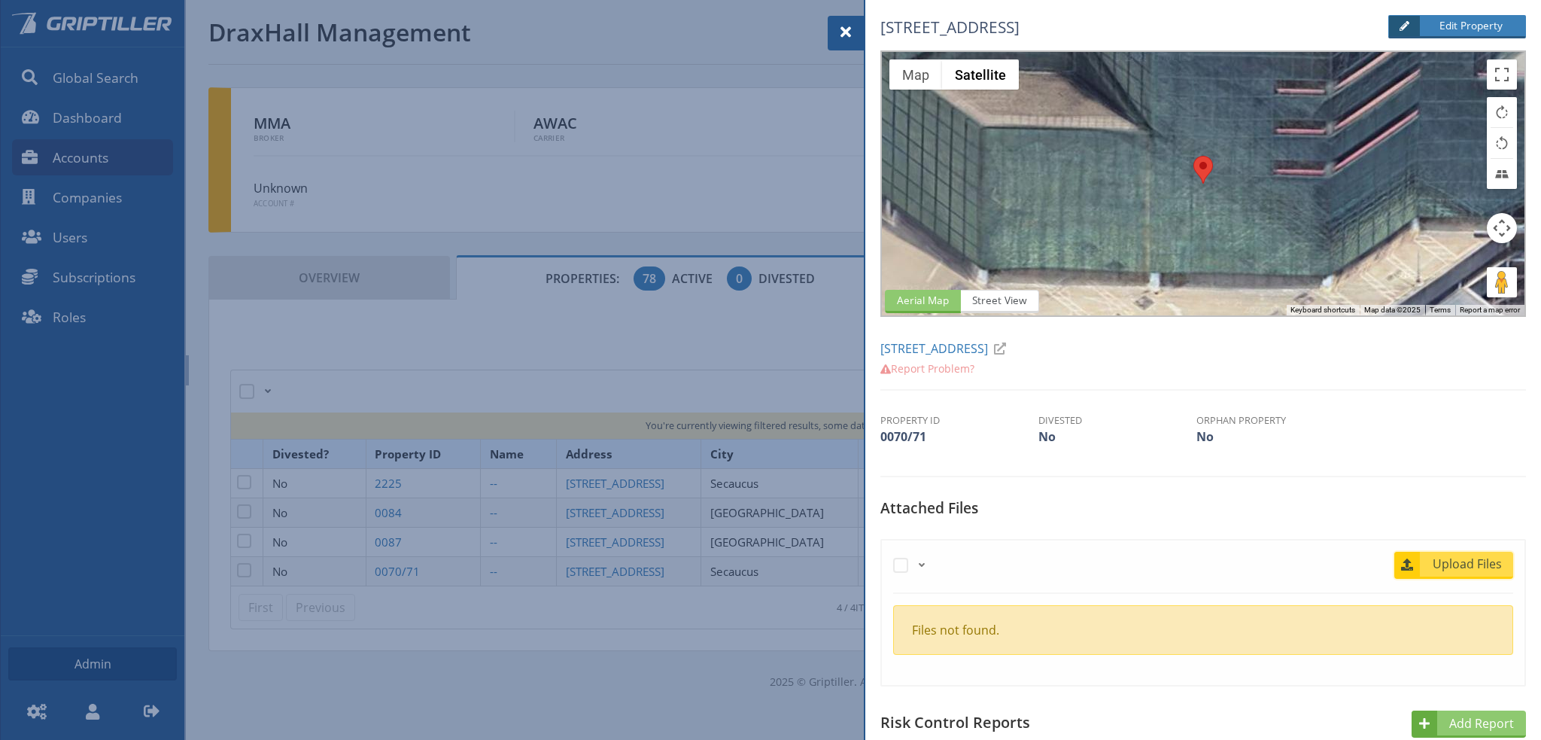
click at [1446, 556] on span "Upload Files" at bounding box center [1467, 564] width 91 height 18
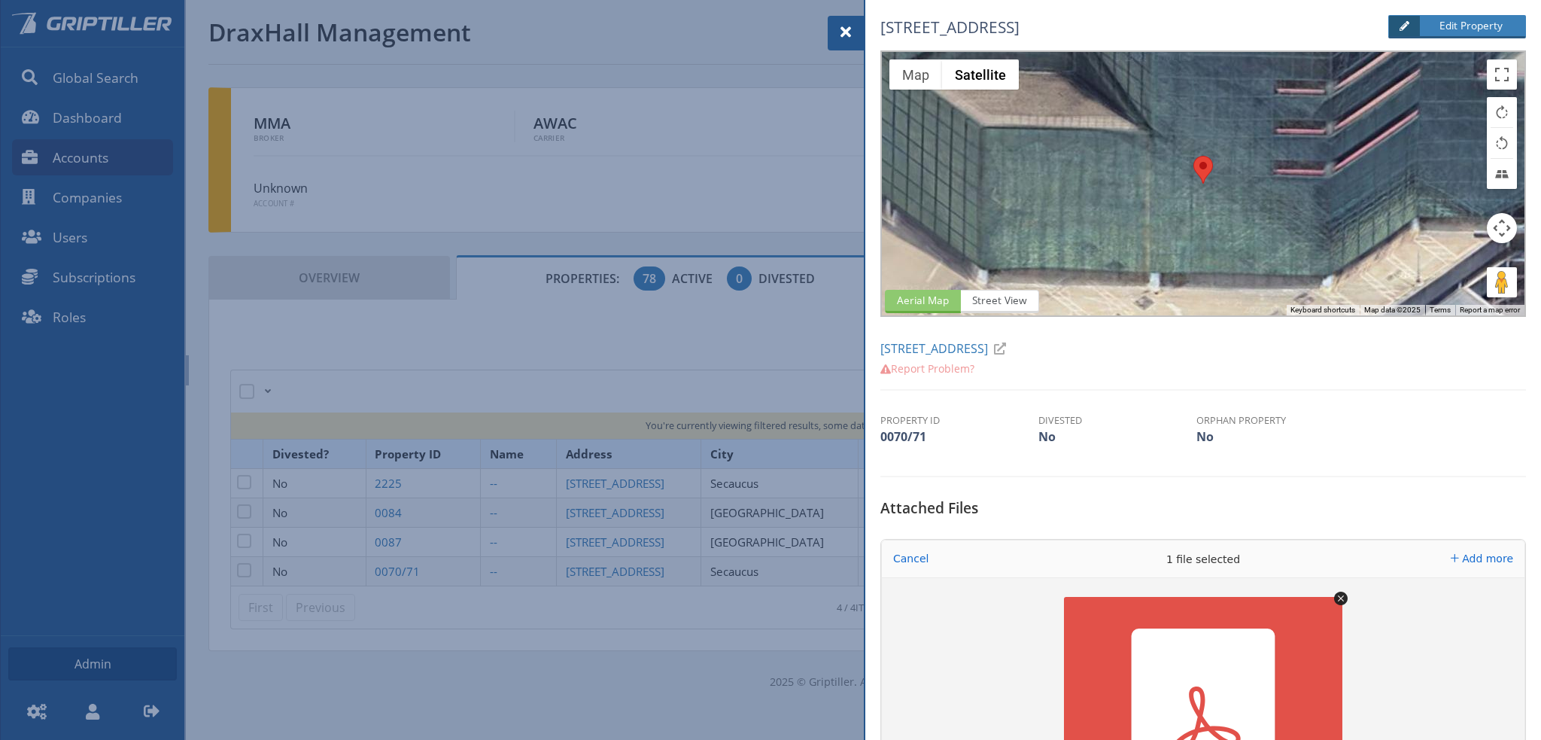
scroll to position [376, 0]
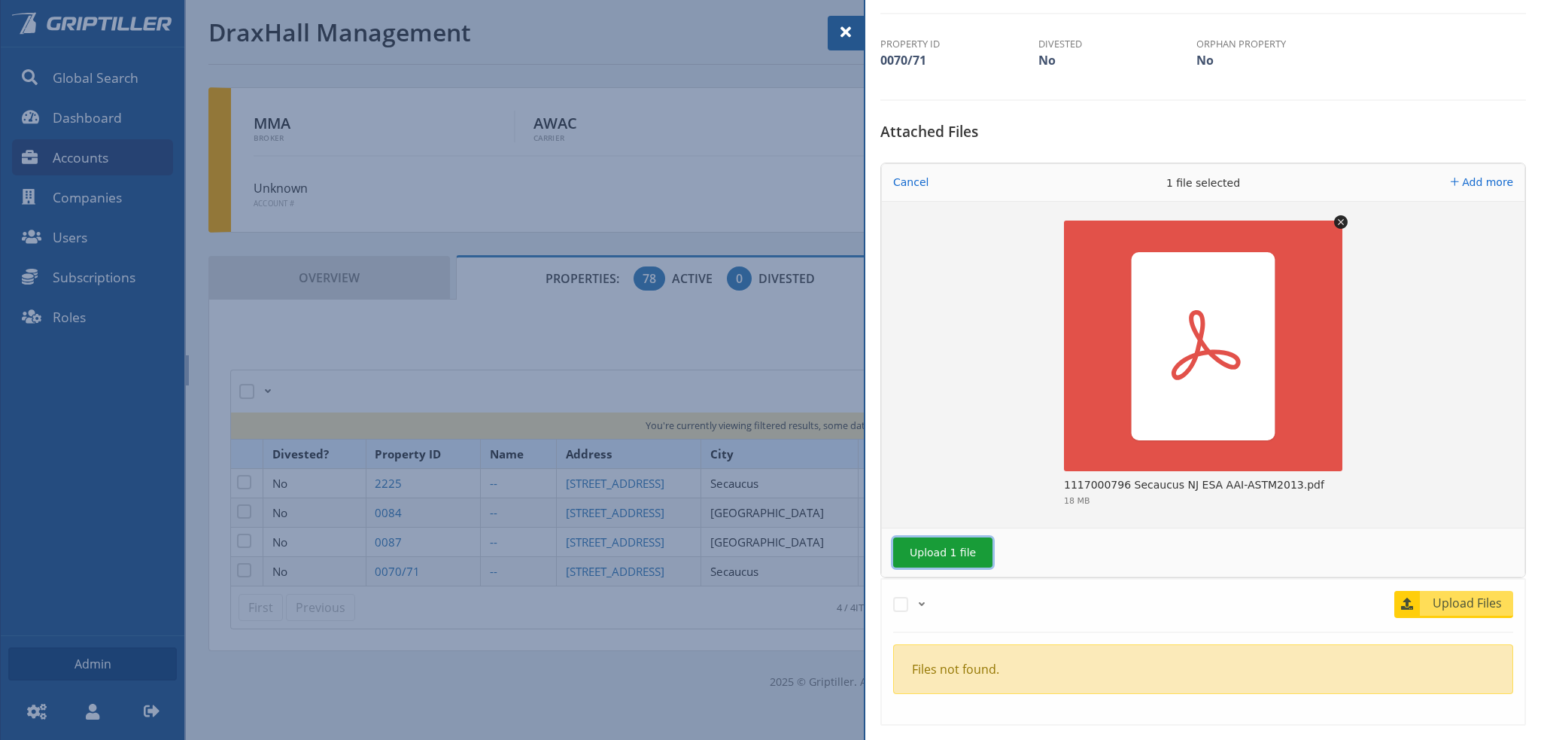
click at [959, 546] on button "Upload 1 file" at bounding box center [942, 552] width 99 height 30
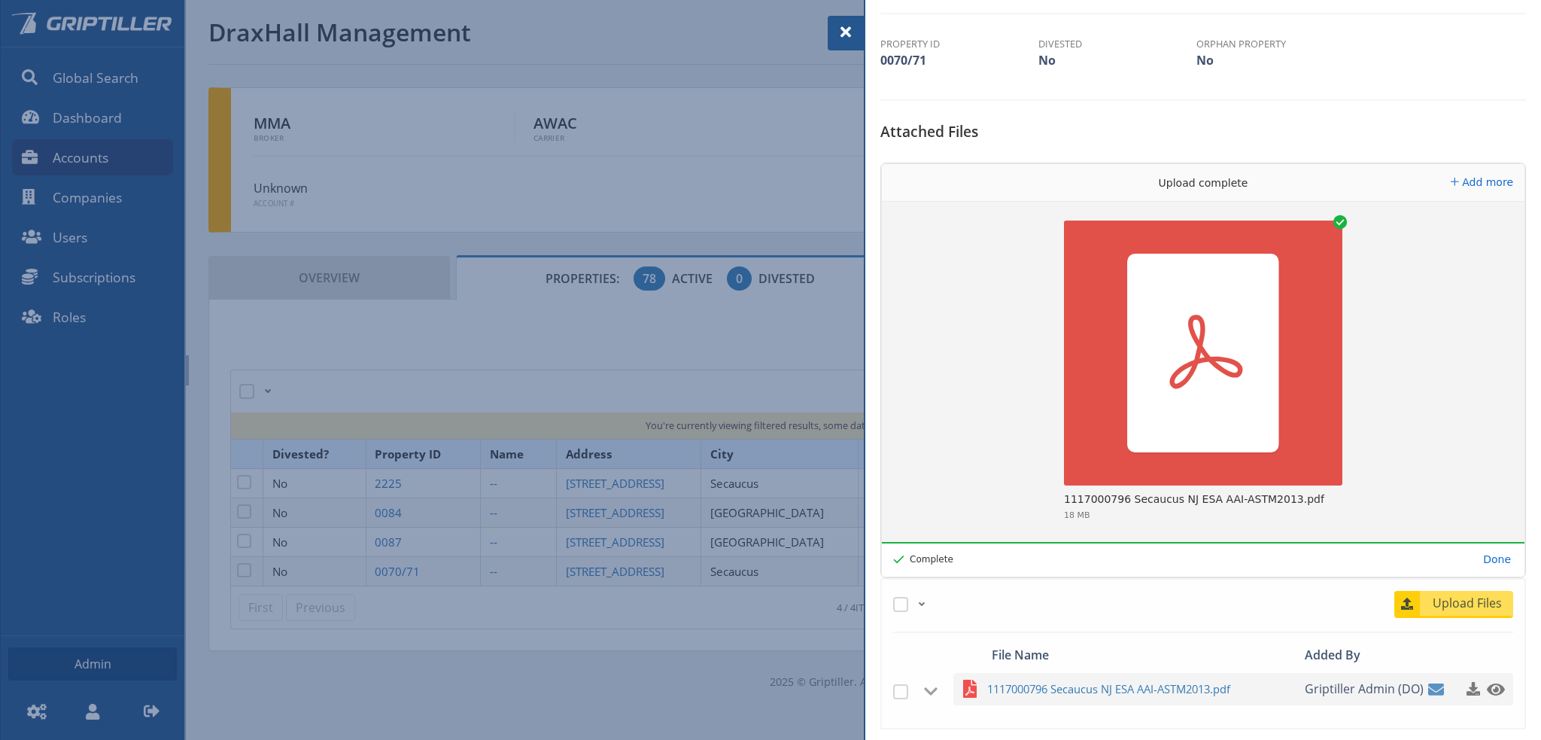
click at [847, 32] on span at bounding box center [846, 32] width 18 height 18
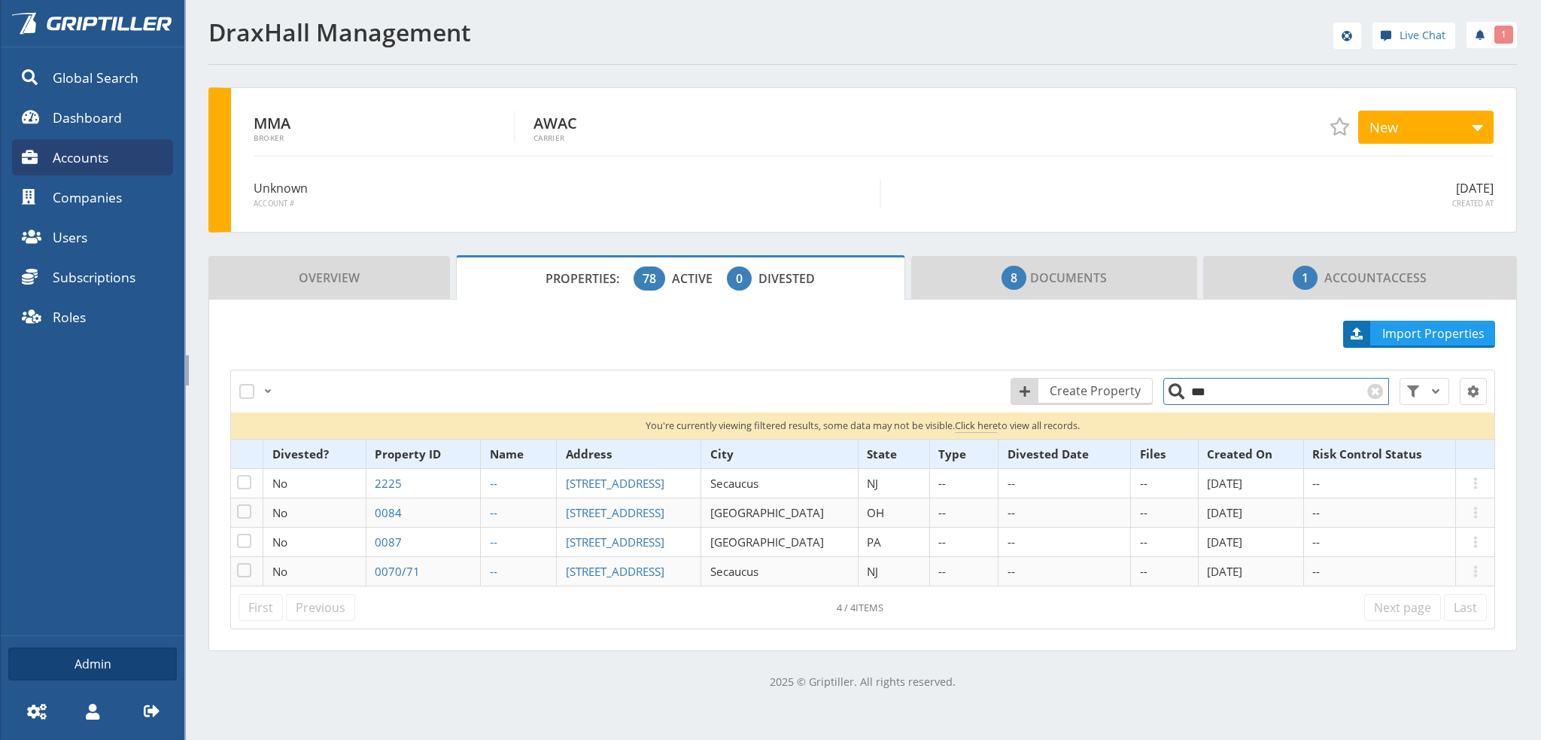
click at [1183, 394] on input "***" at bounding box center [1276, 391] width 226 height 27
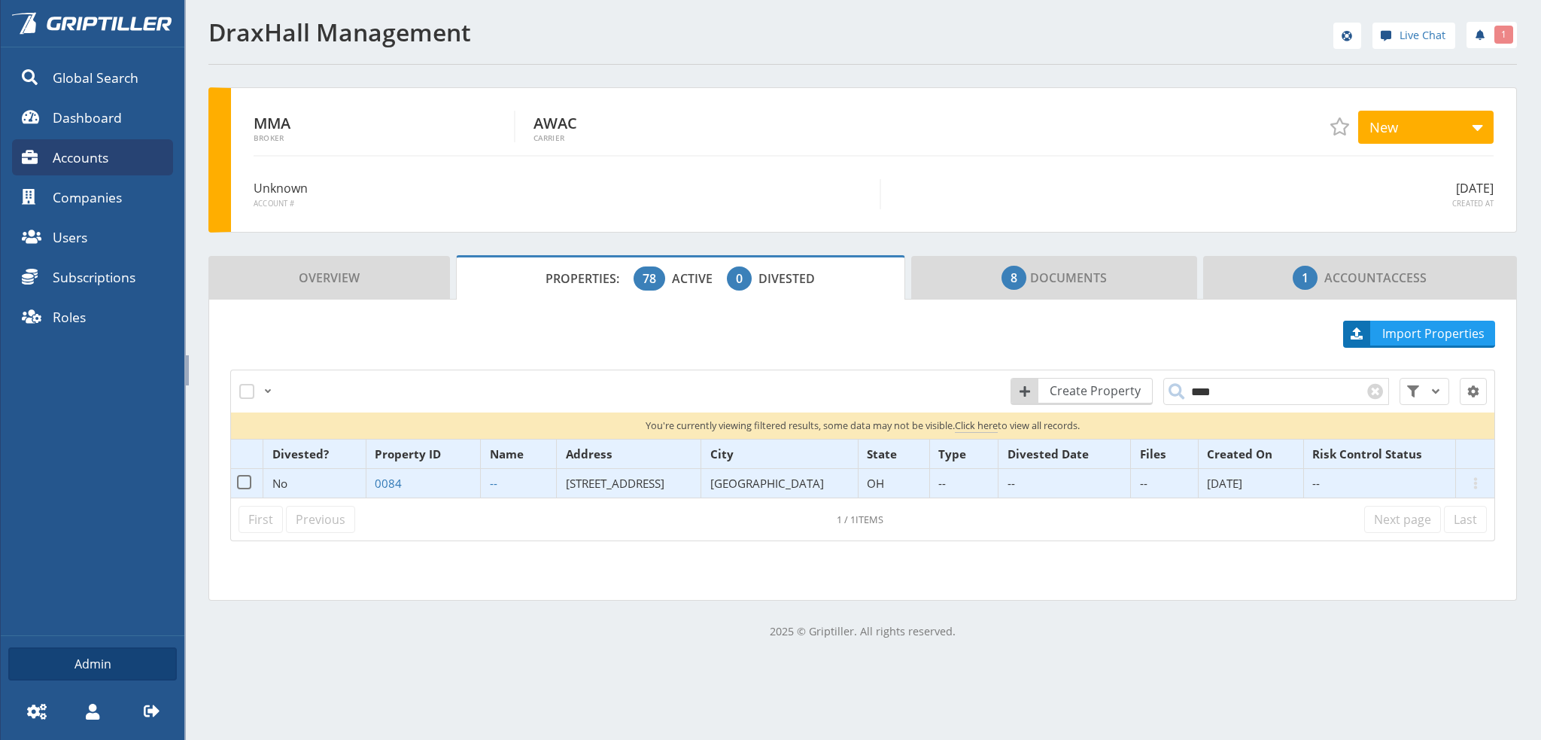
click at [639, 479] on span "[STREET_ADDRESS]" at bounding box center [615, 483] width 99 height 15
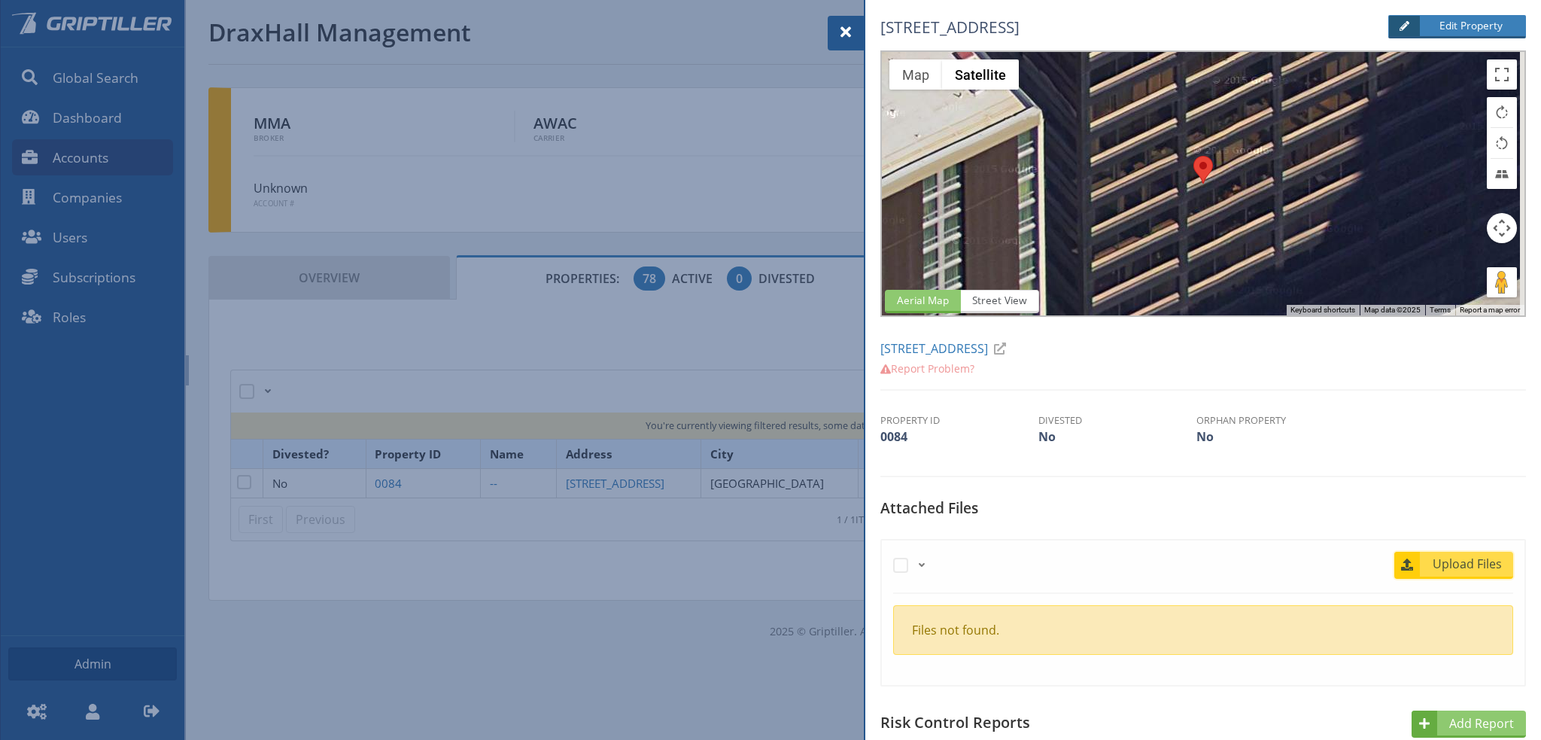
click at [1453, 562] on span "Upload Files" at bounding box center [1467, 564] width 91 height 18
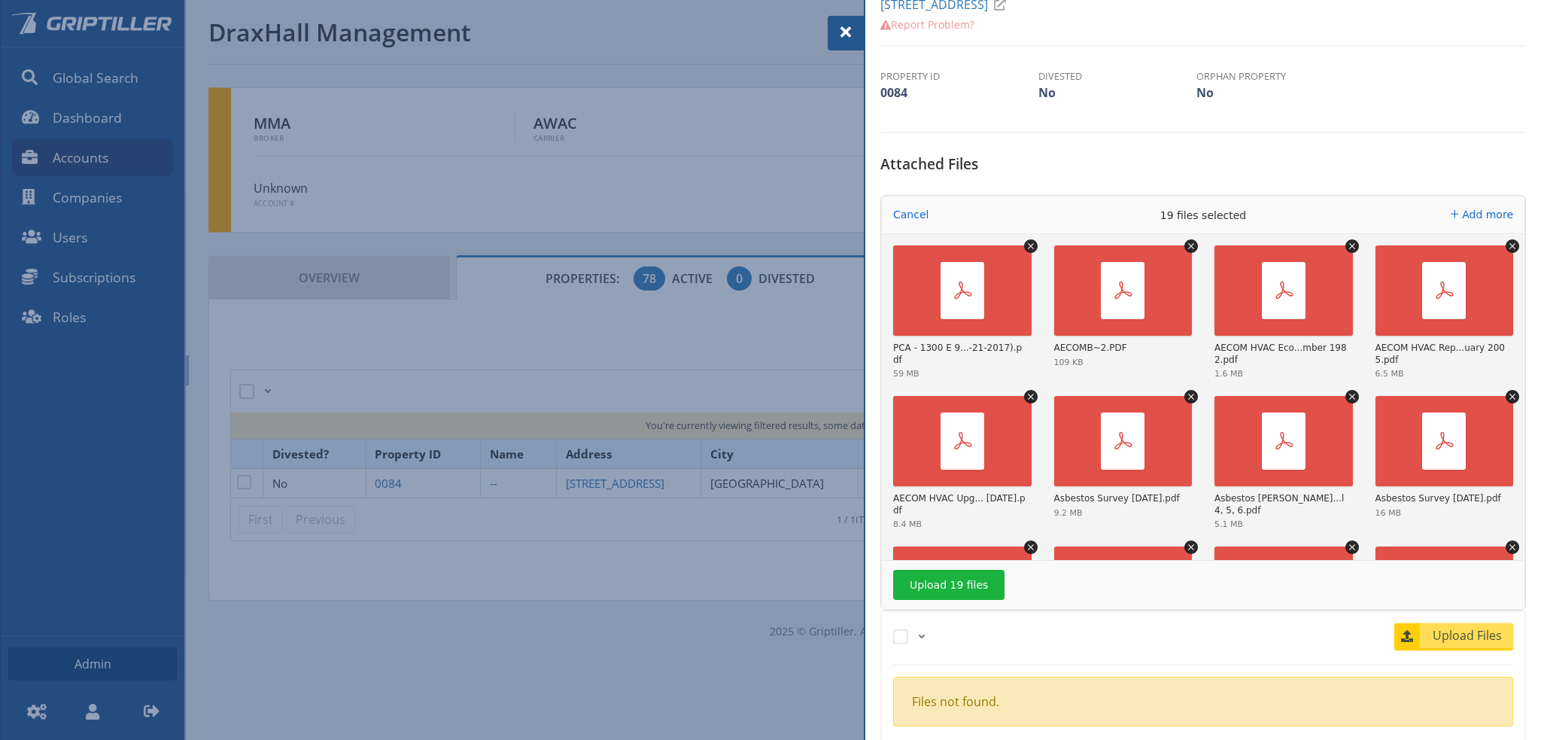
scroll to position [527, 0]
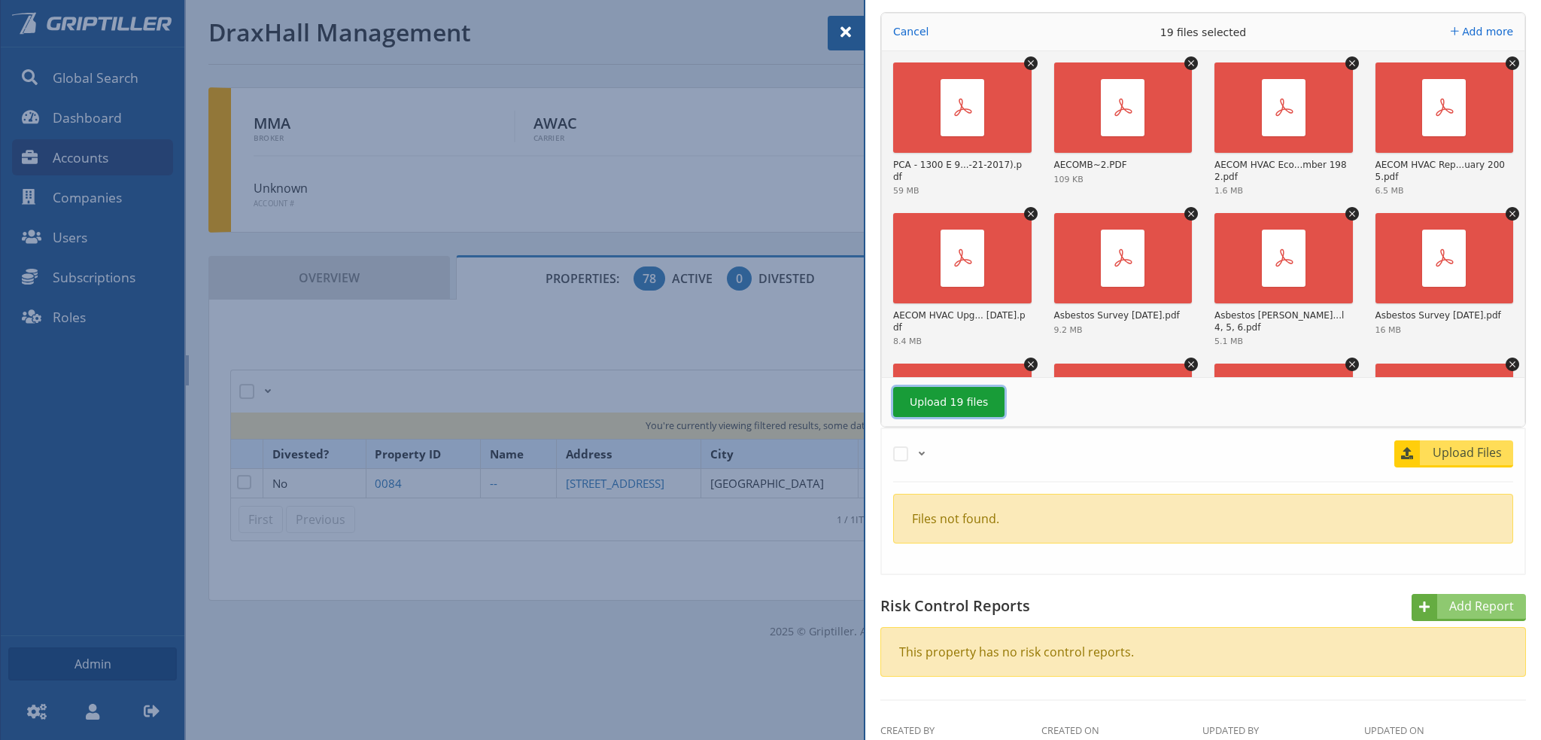
click at [957, 403] on button "Upload 19 files" at bounding box center [948, 402] width 111 height 30
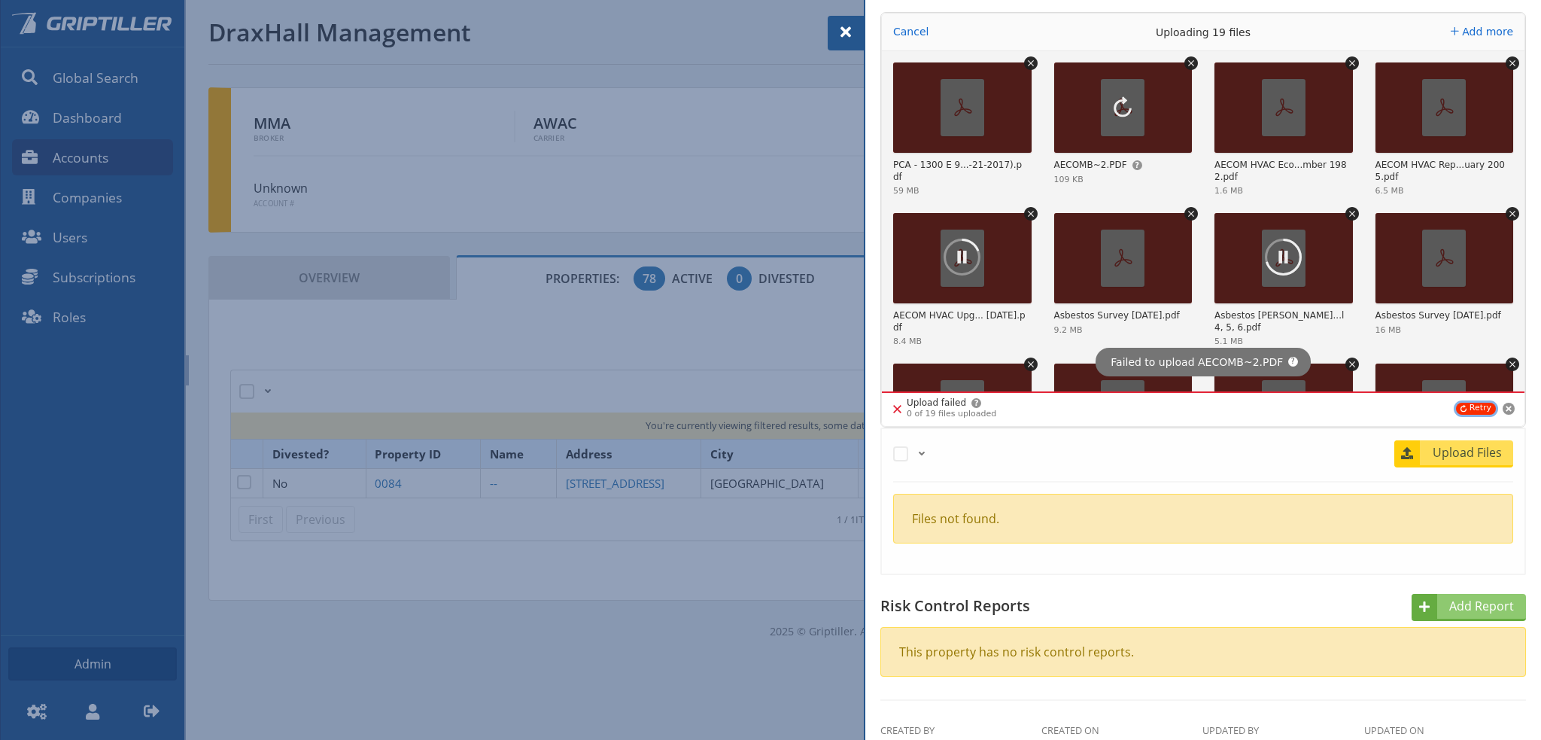
click at [1470, 407] on button "Retry" at bounding box center [1476, 409] width 40 height 12
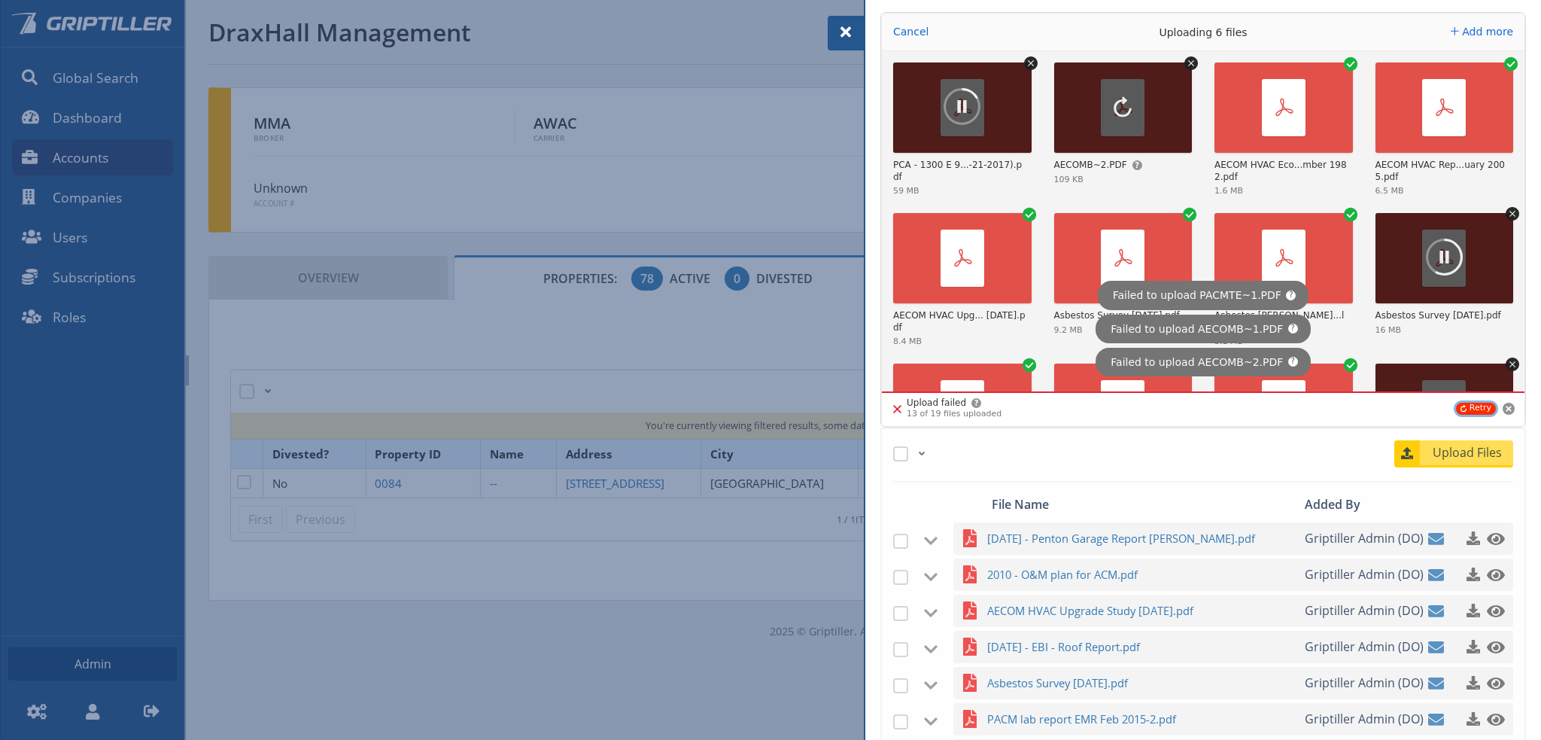
click at [1466, 406] on button "Retry" at bounding box center [1476, 409] width 40 height 12
click at [1466, 408] on button "Retry" at bounding box center [1476, 409] width 40 height 12
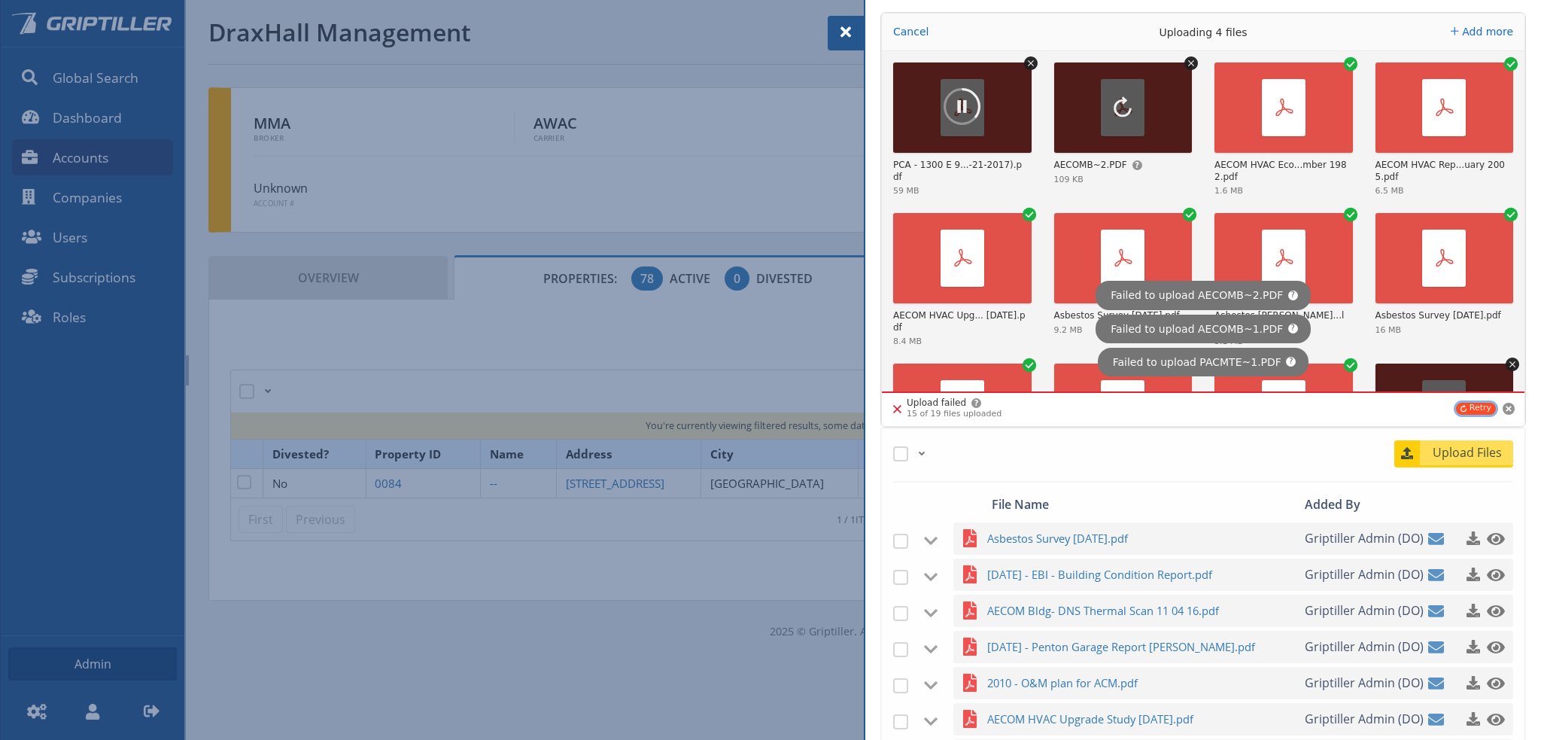
click at [1466, 408] on button "Retry" at bounding box center [1476, 409] width 40 height 12
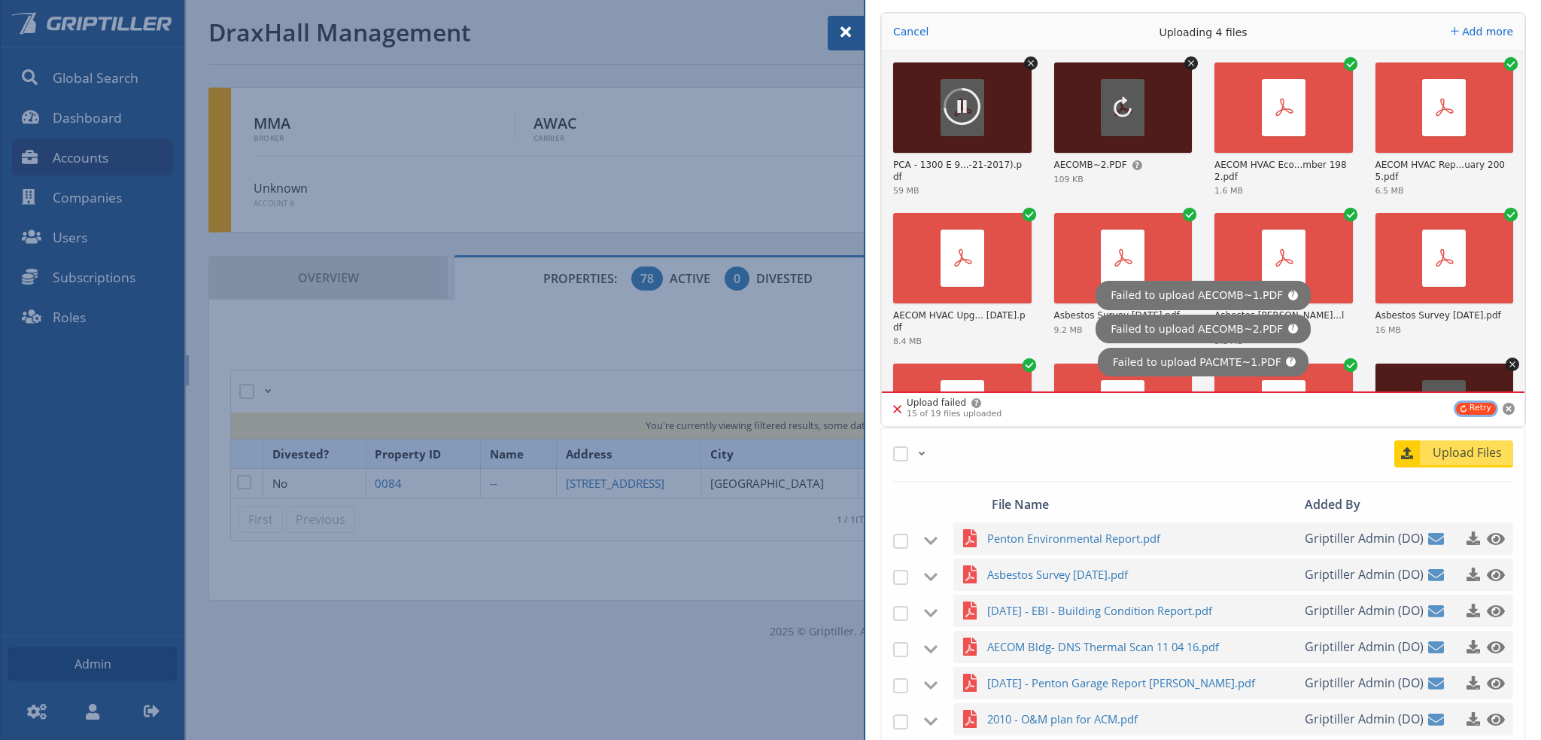
click at [1466, 408] on button "Retry" at bounding box center [1476, 409] width 40 height 12
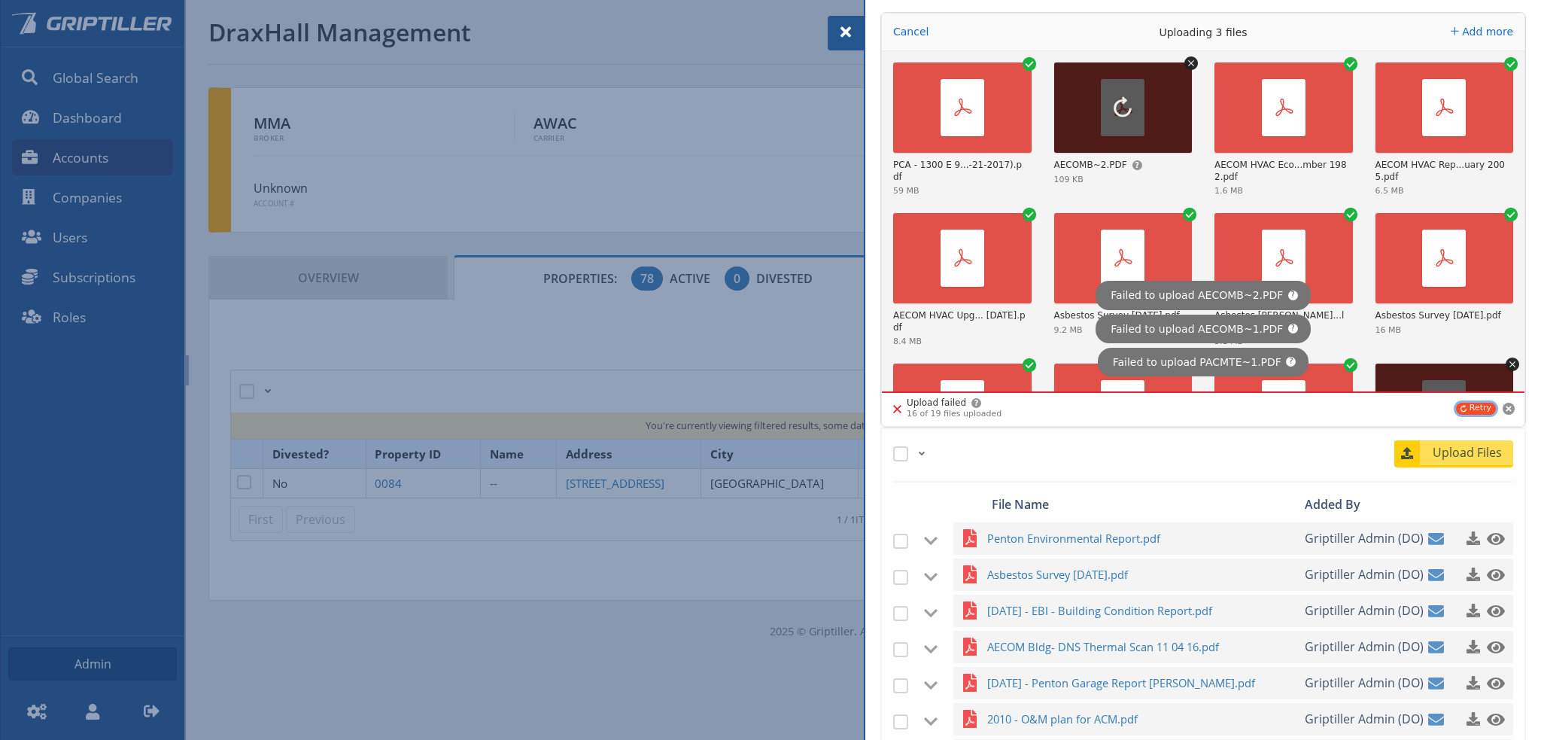
click at [1466, 408] on button "Retry" at bounding box center [1476, 409] width 40 height 12
click at [1460, 408] on button "Retry" at bounding box center [1476, 409] width 40 height 12
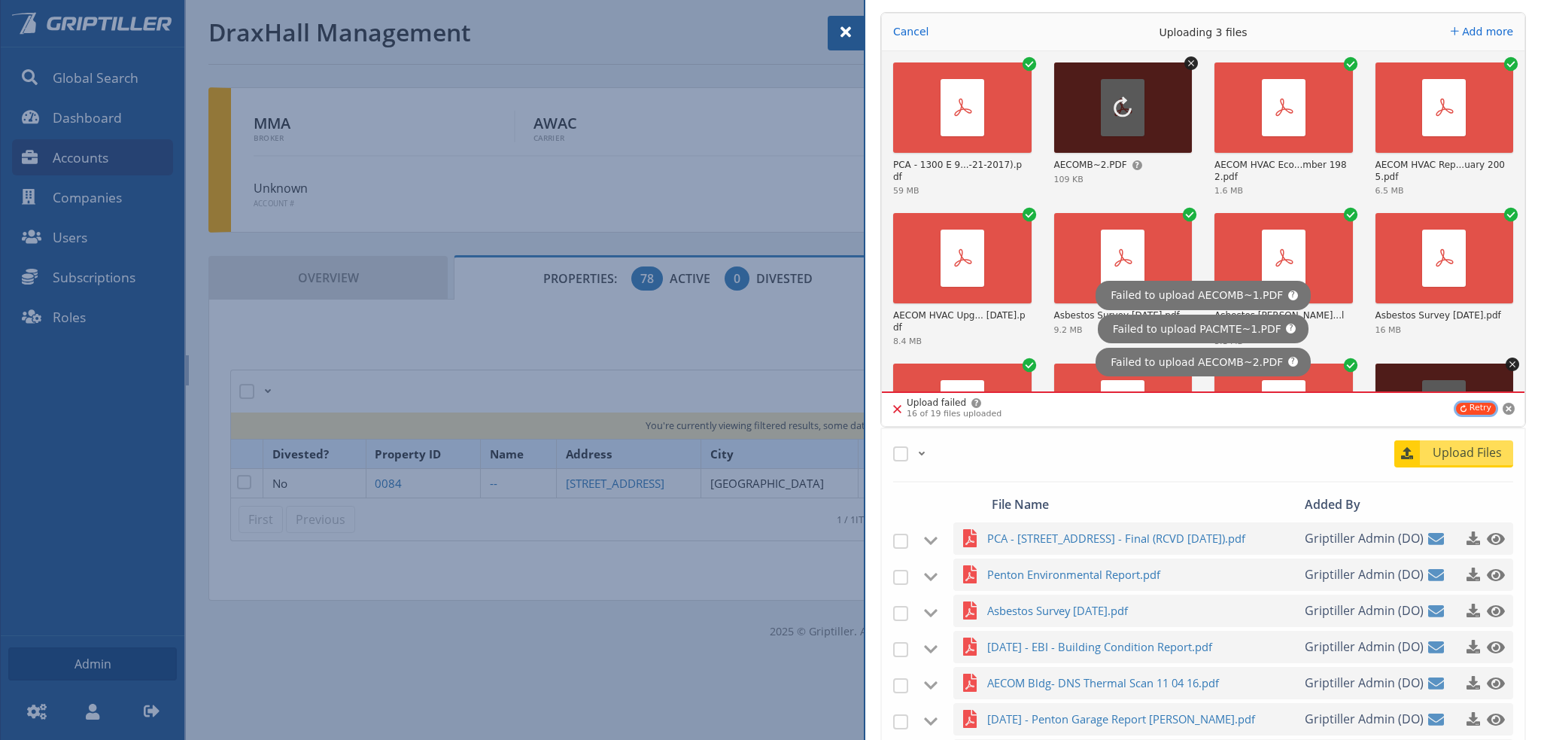
click at [1460, 408] on button "Retry" at bounding box center [1476, 409] width 40 height 12
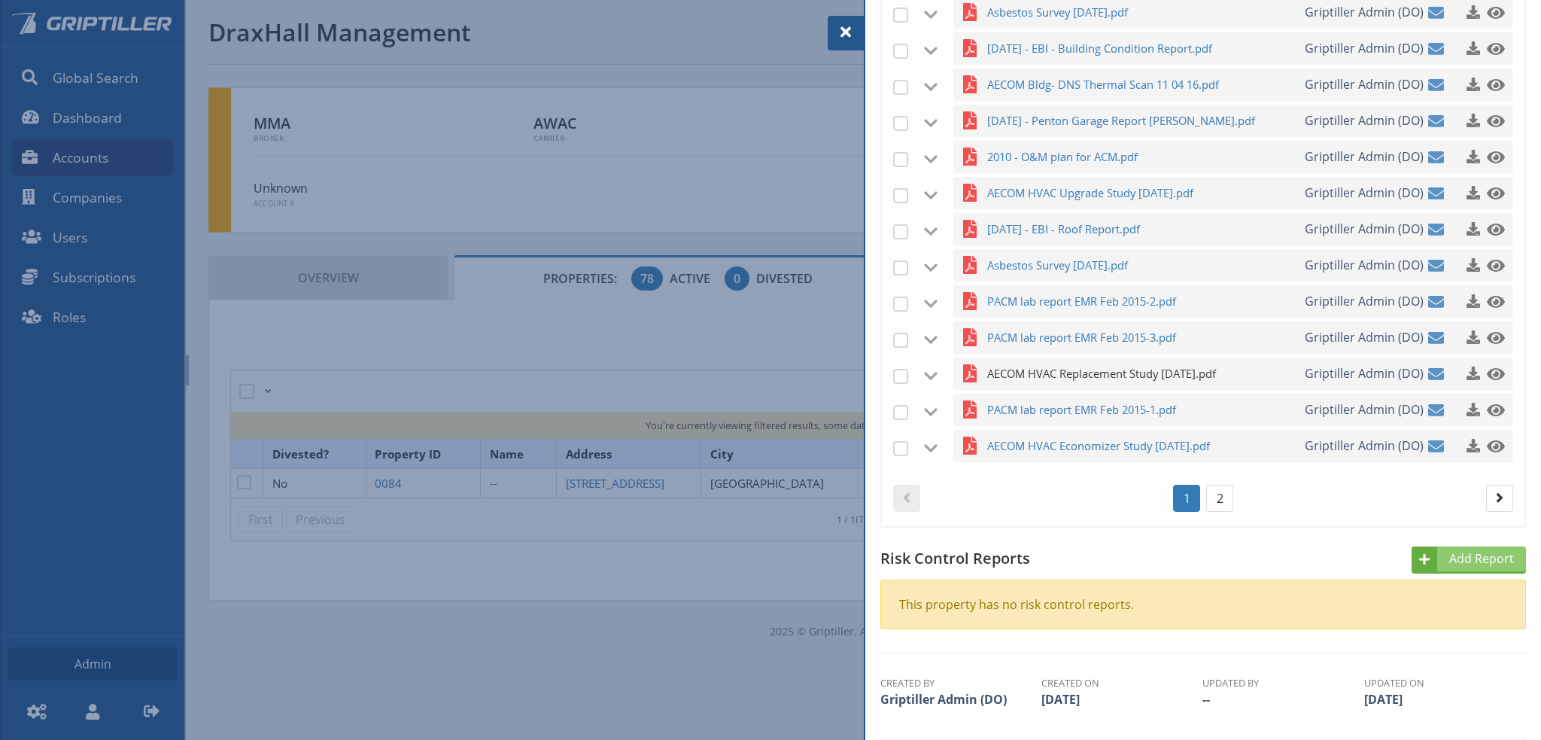
scroll to position [1189, 0]
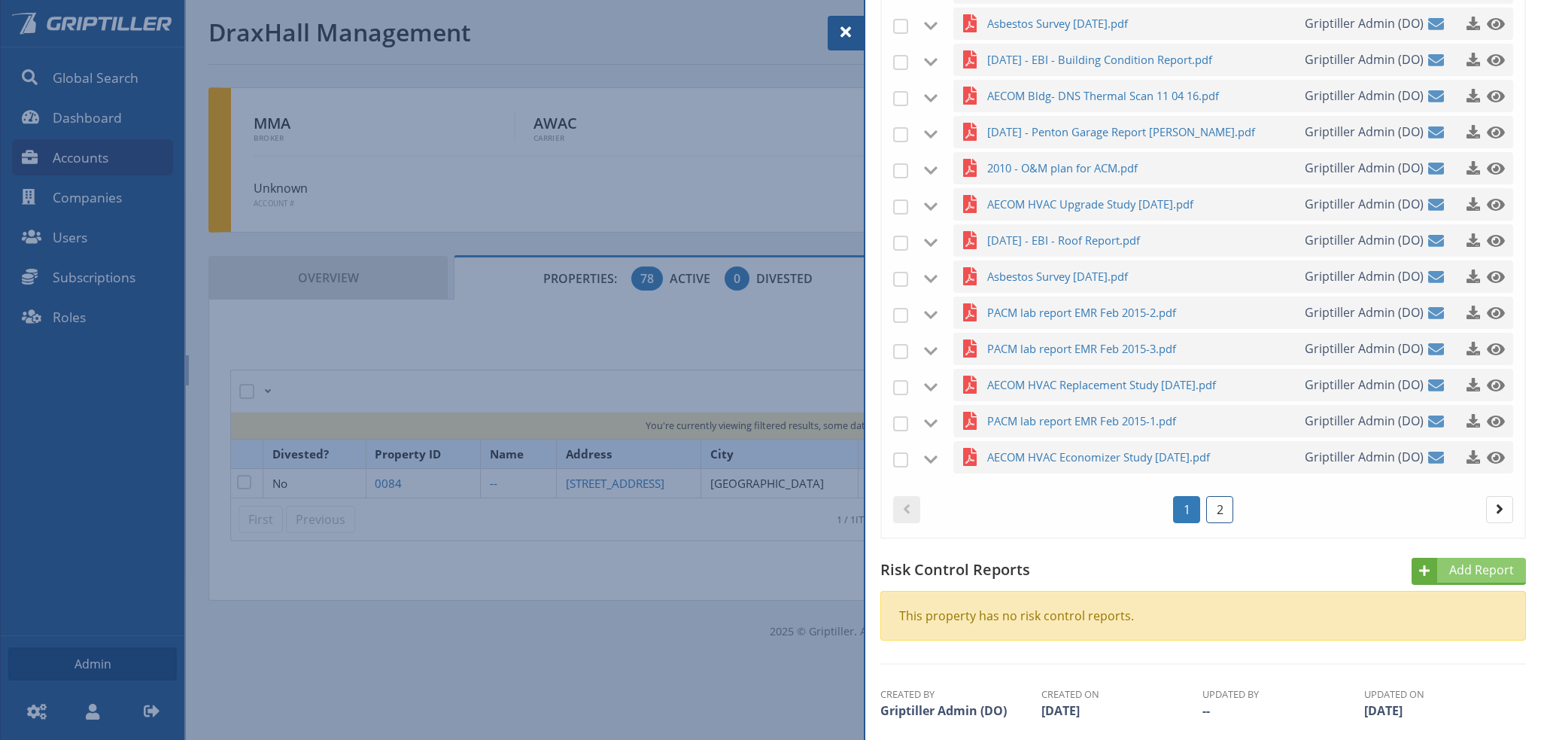
click at [1220, 517] on link "2" at bounding box center [1219, 509] width 27 height 27
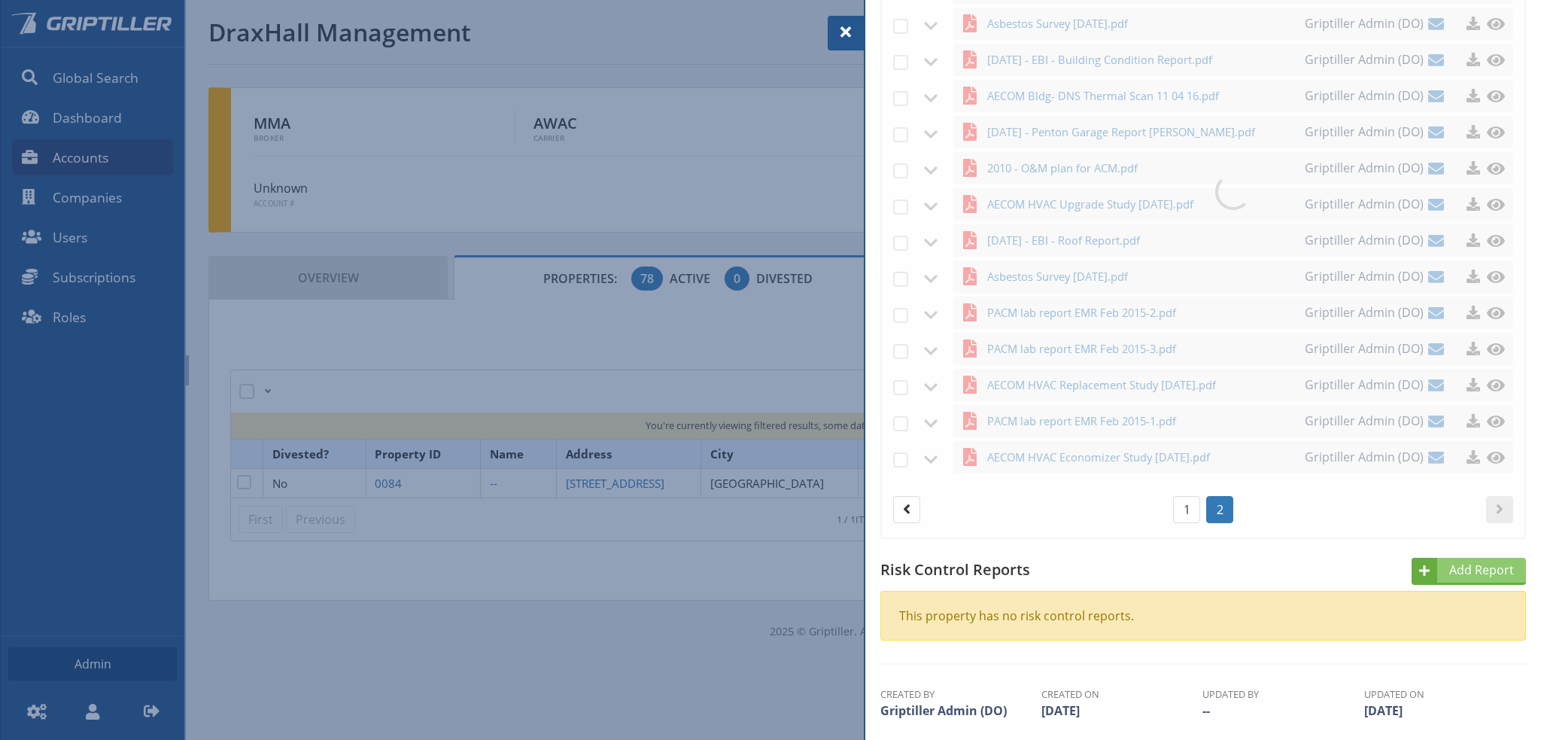
scroll to position [683, 0]
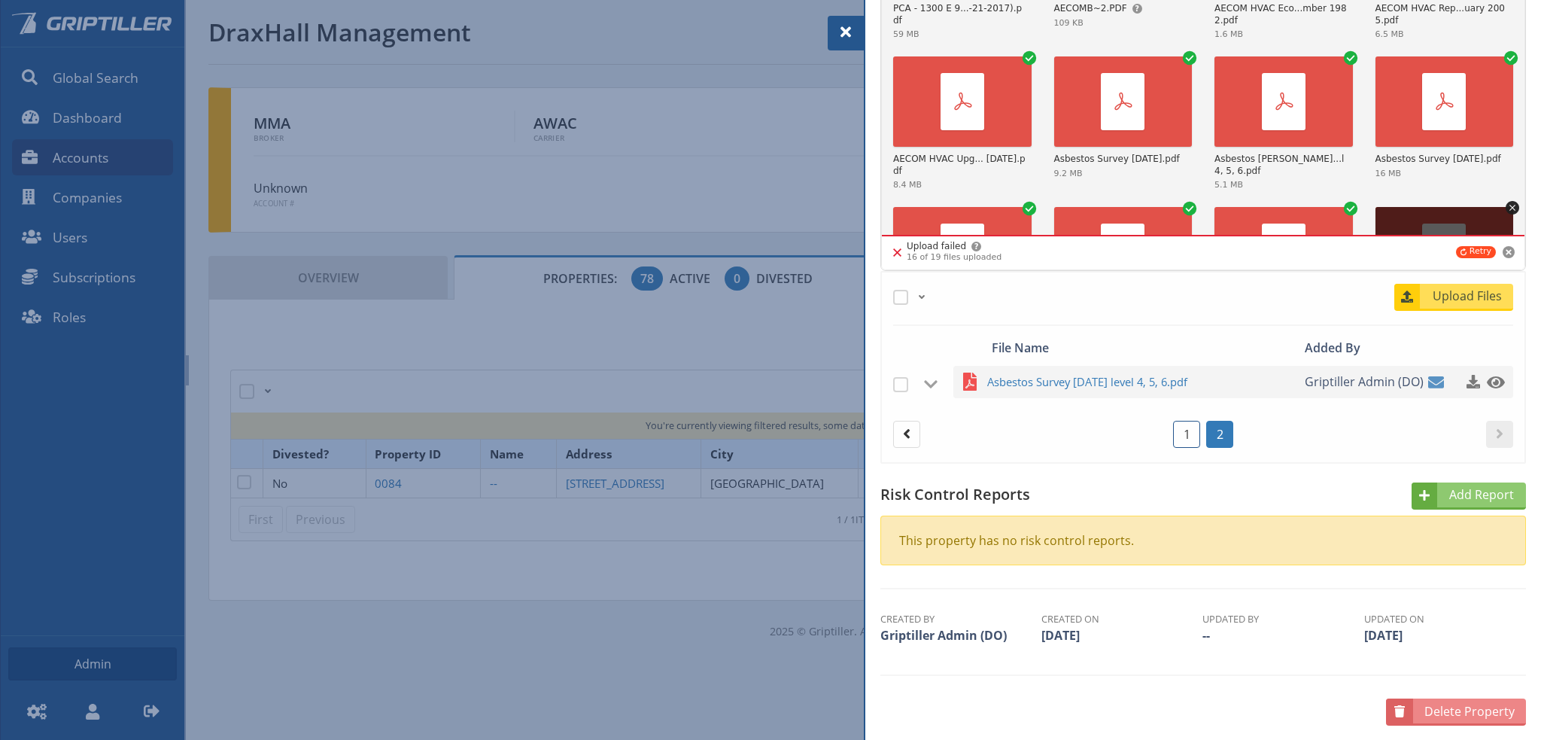
click at [1181, 438] on link "1" at bounding box center [1186, 434] width 27 height 27
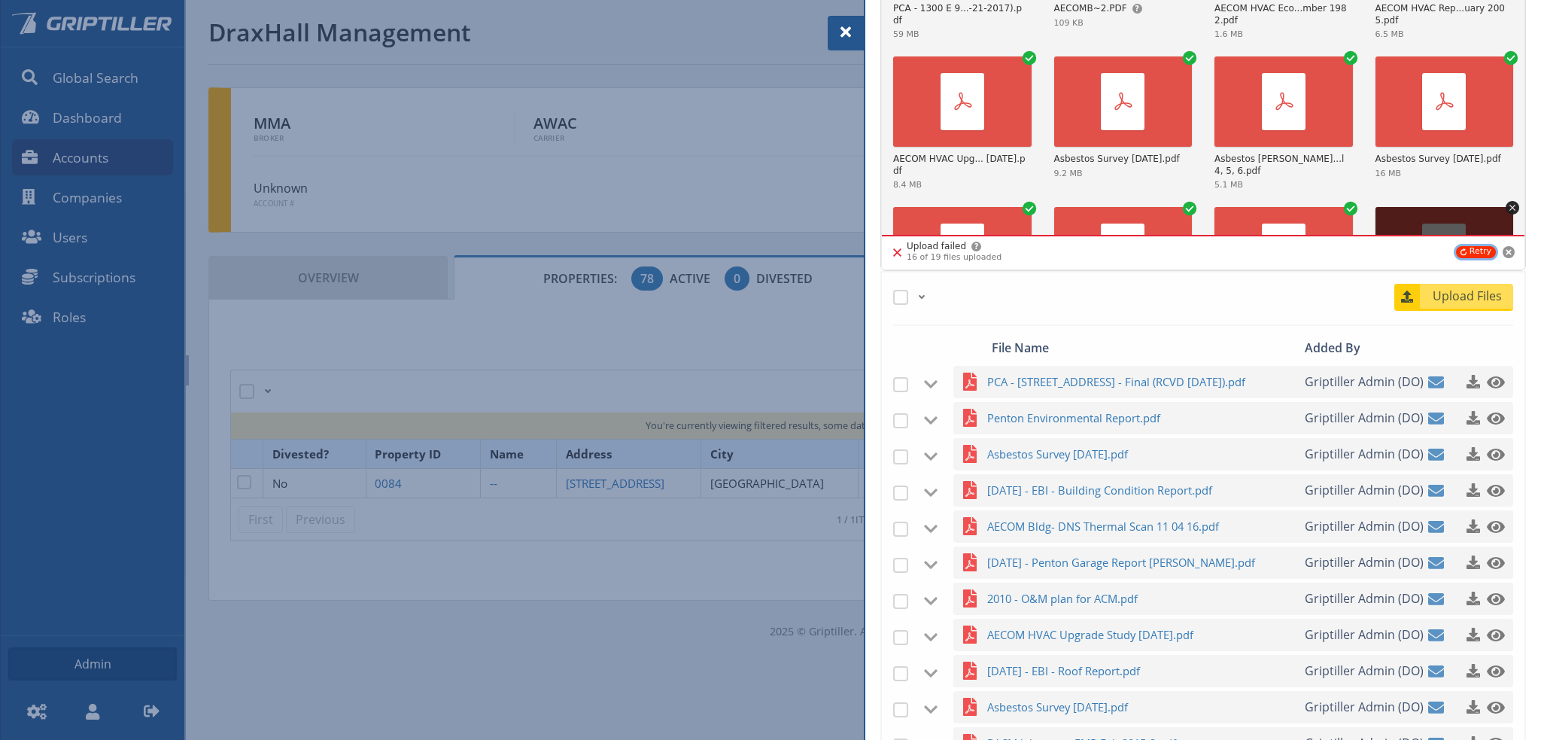
click at [1467, 253] on button "Retry" at bounding box center [1476, 252] width 40 height 12
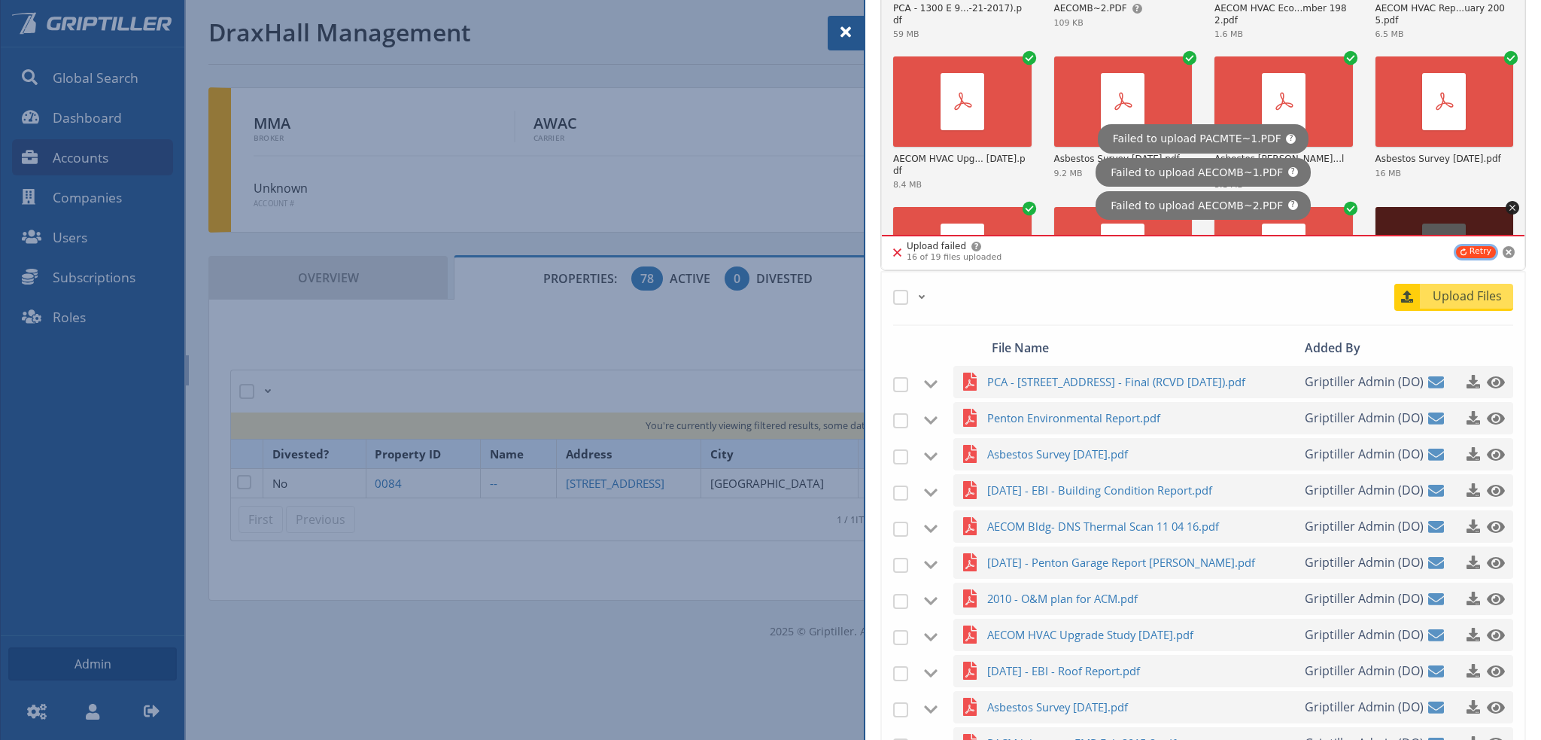
click at [1467, 253] on button "Retry" at bounding box center [1476, 252] width 40 height 12
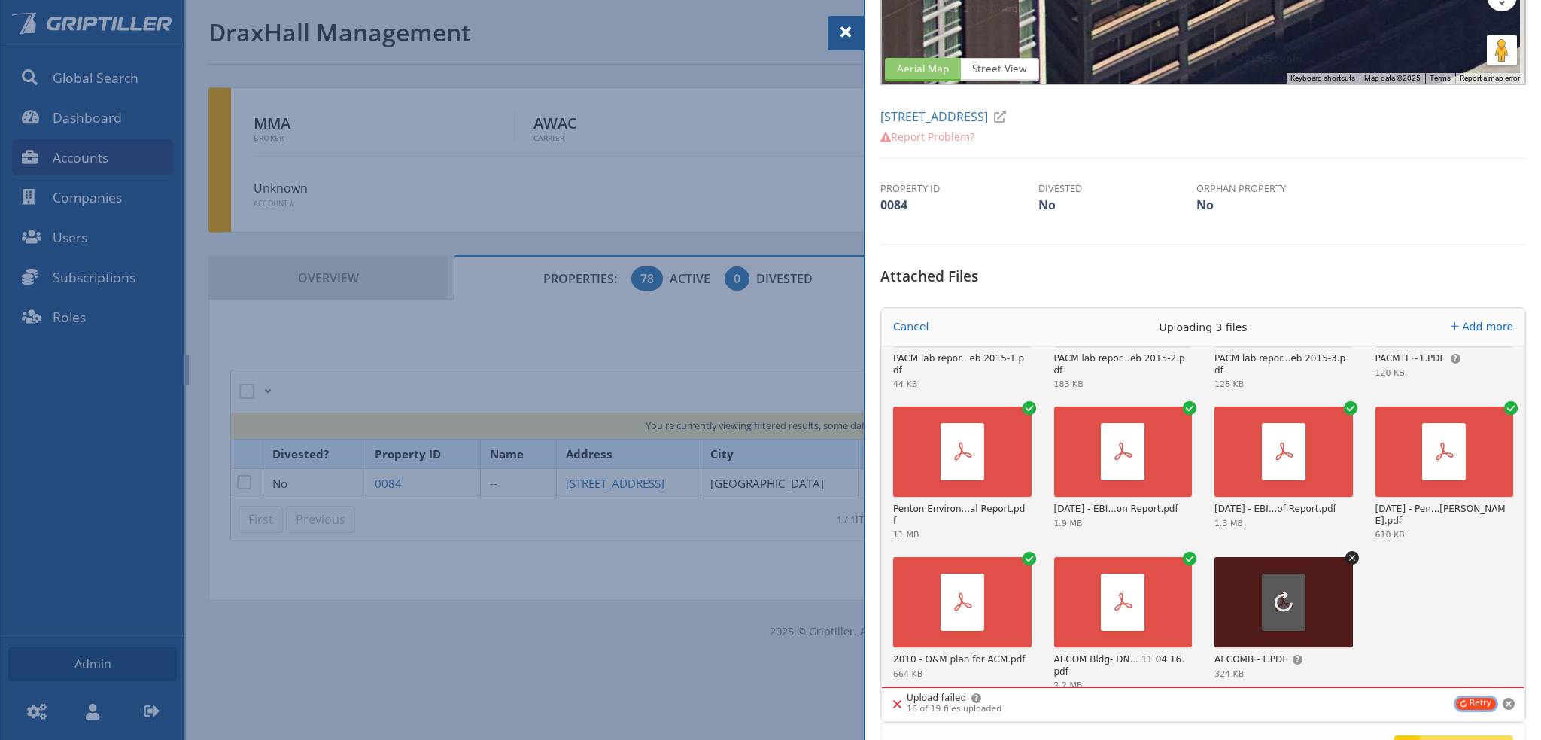
scroll to position [427, 0]
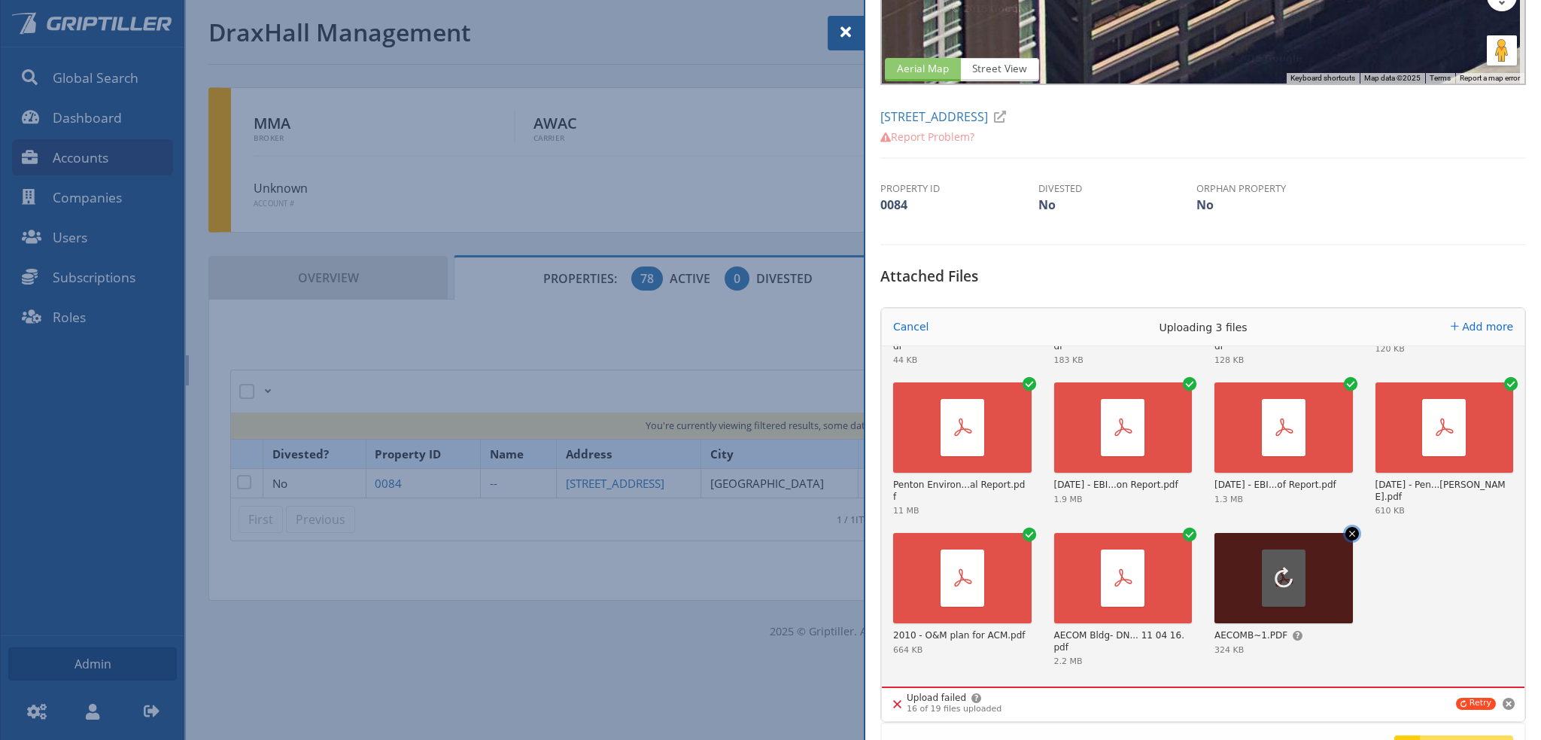
click at [1345, 528] on icon "Remove file" at bounding box center [1352, 534] width 14 height 14
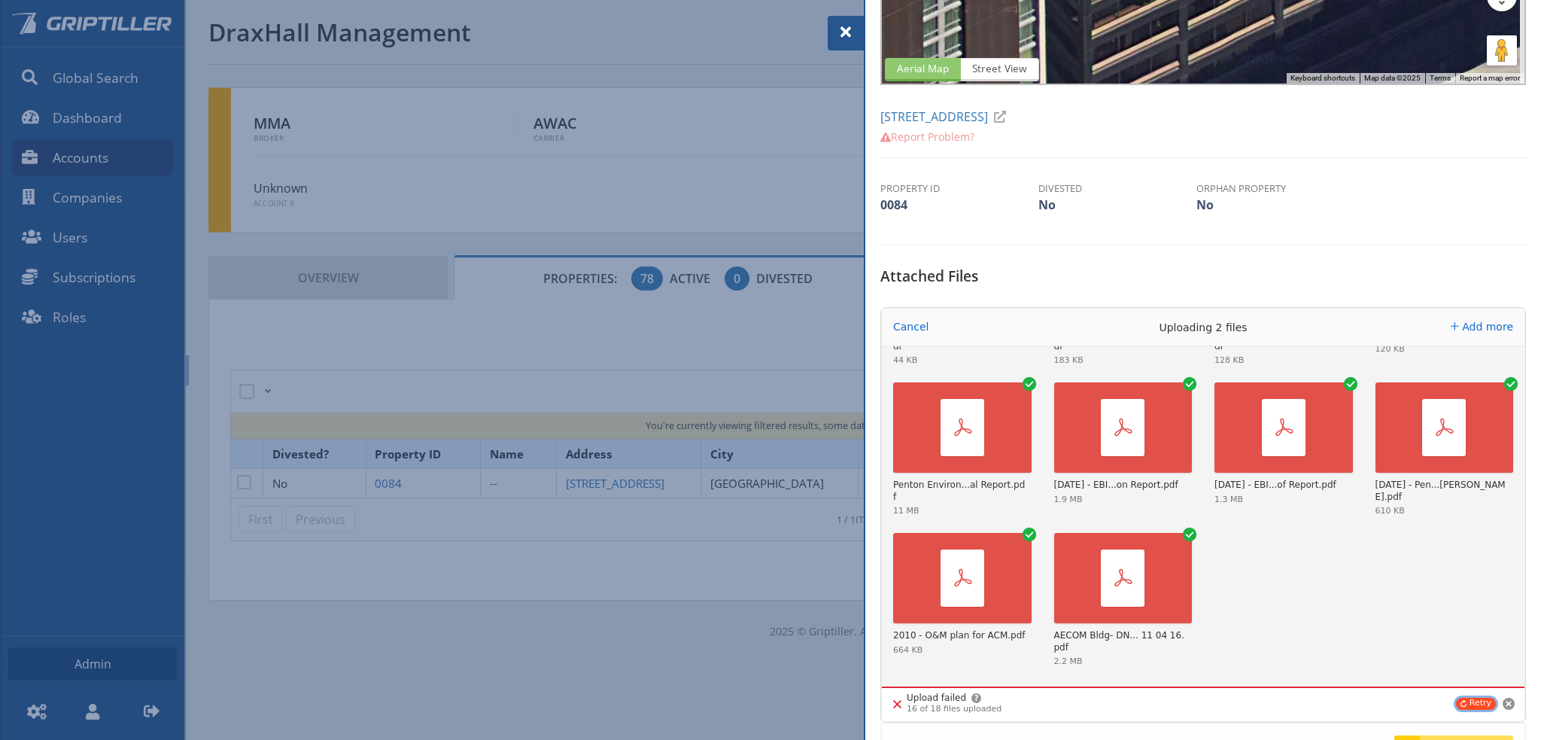
scroll to position [50, 0]
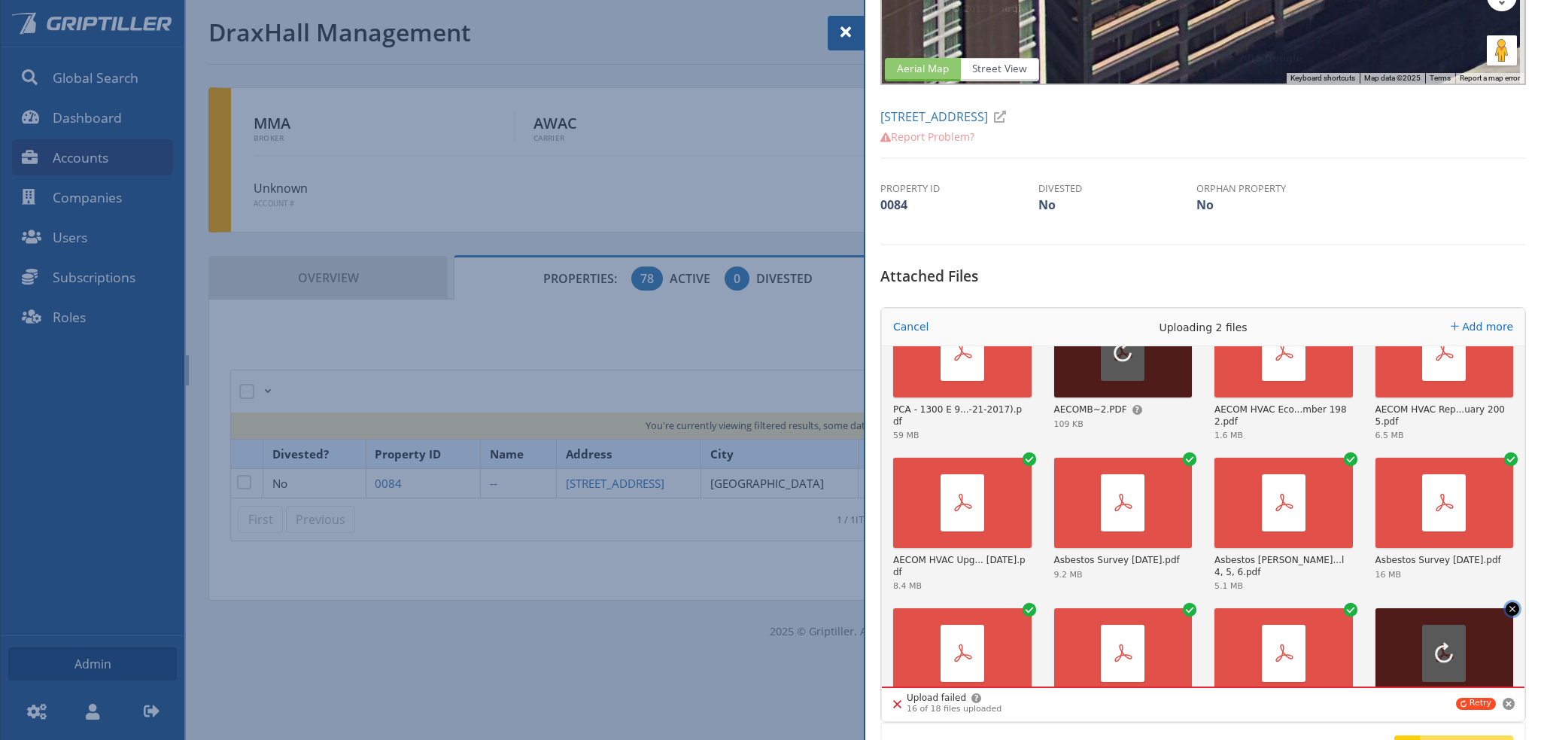
click at [1506, 605] on icon "Remove file" at bounding box center [1513, 609] width 14 height 14
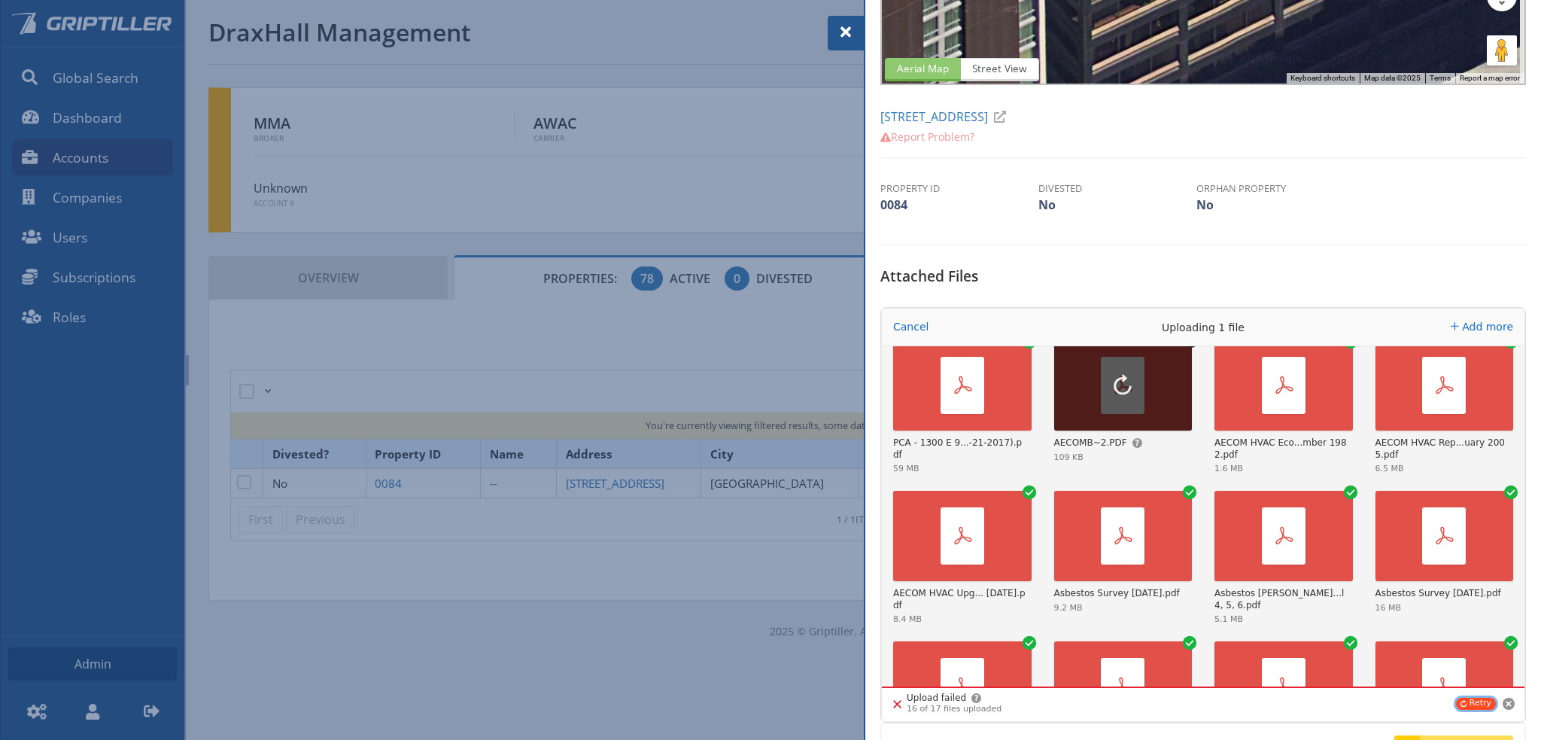
scroll to position [0, 0]
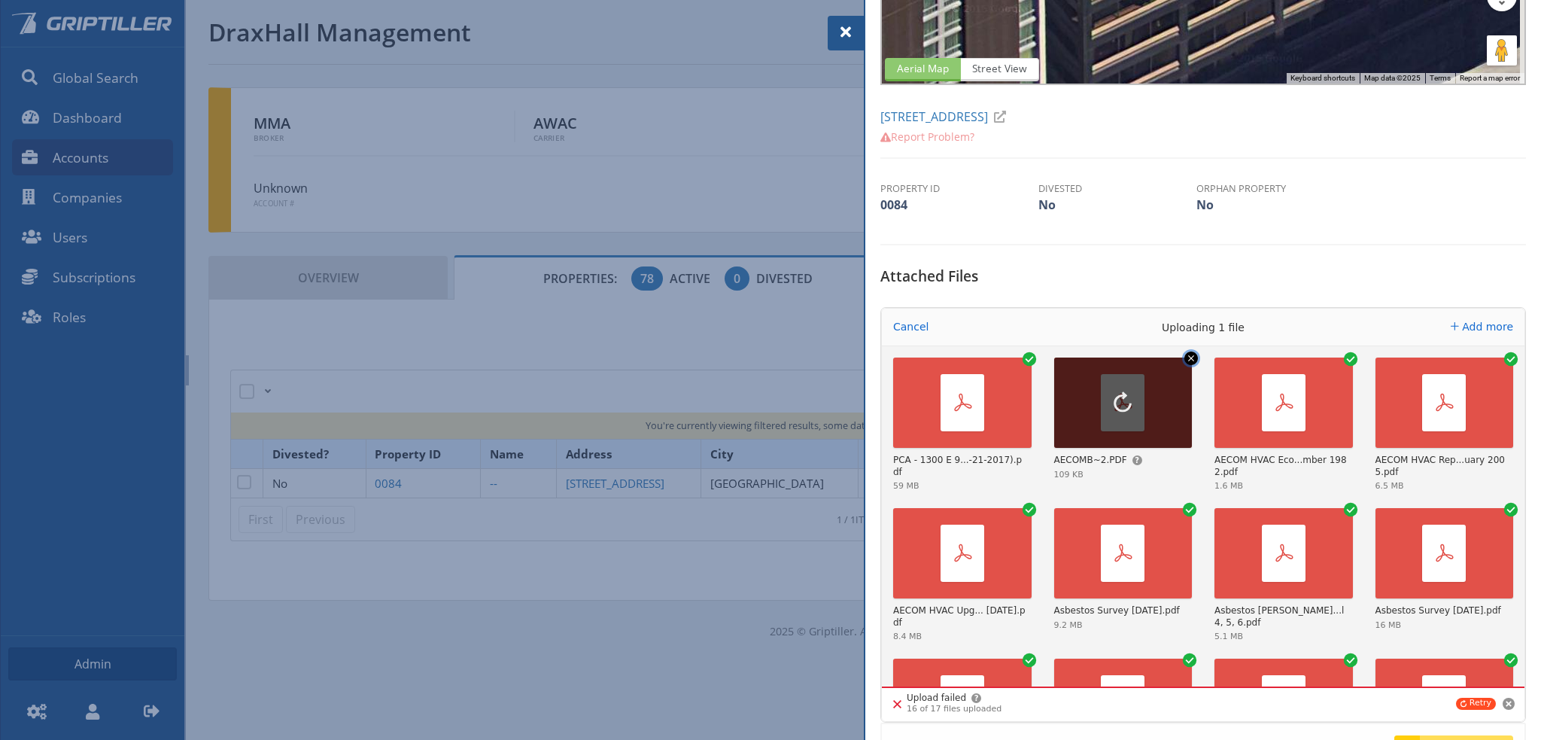
click at [1188, 358] on icon "Remove file" at bounding box center [1191, 358] width 6 height 6
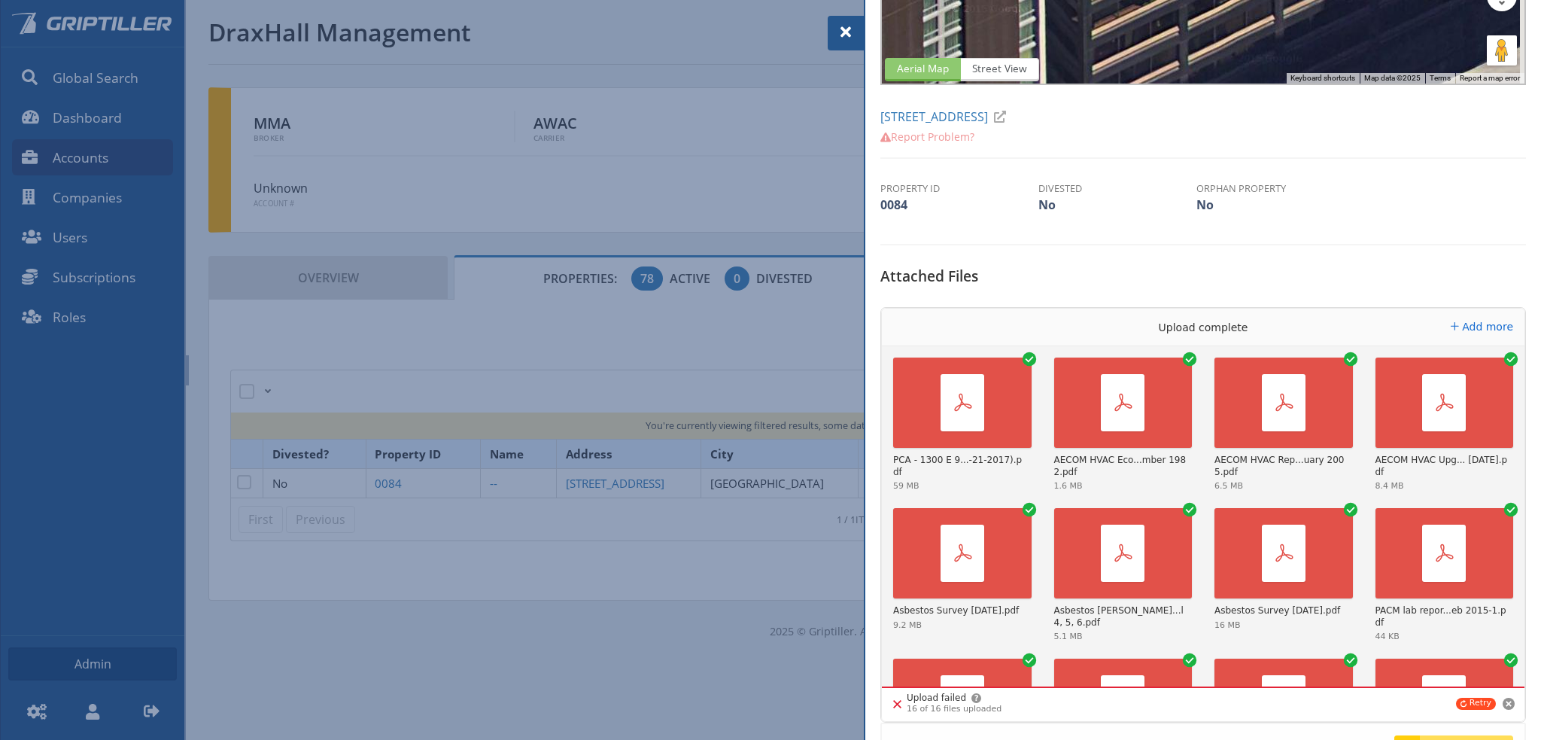
click at [847, 35] on span at bounding box center [846, 32] width 18 height 18
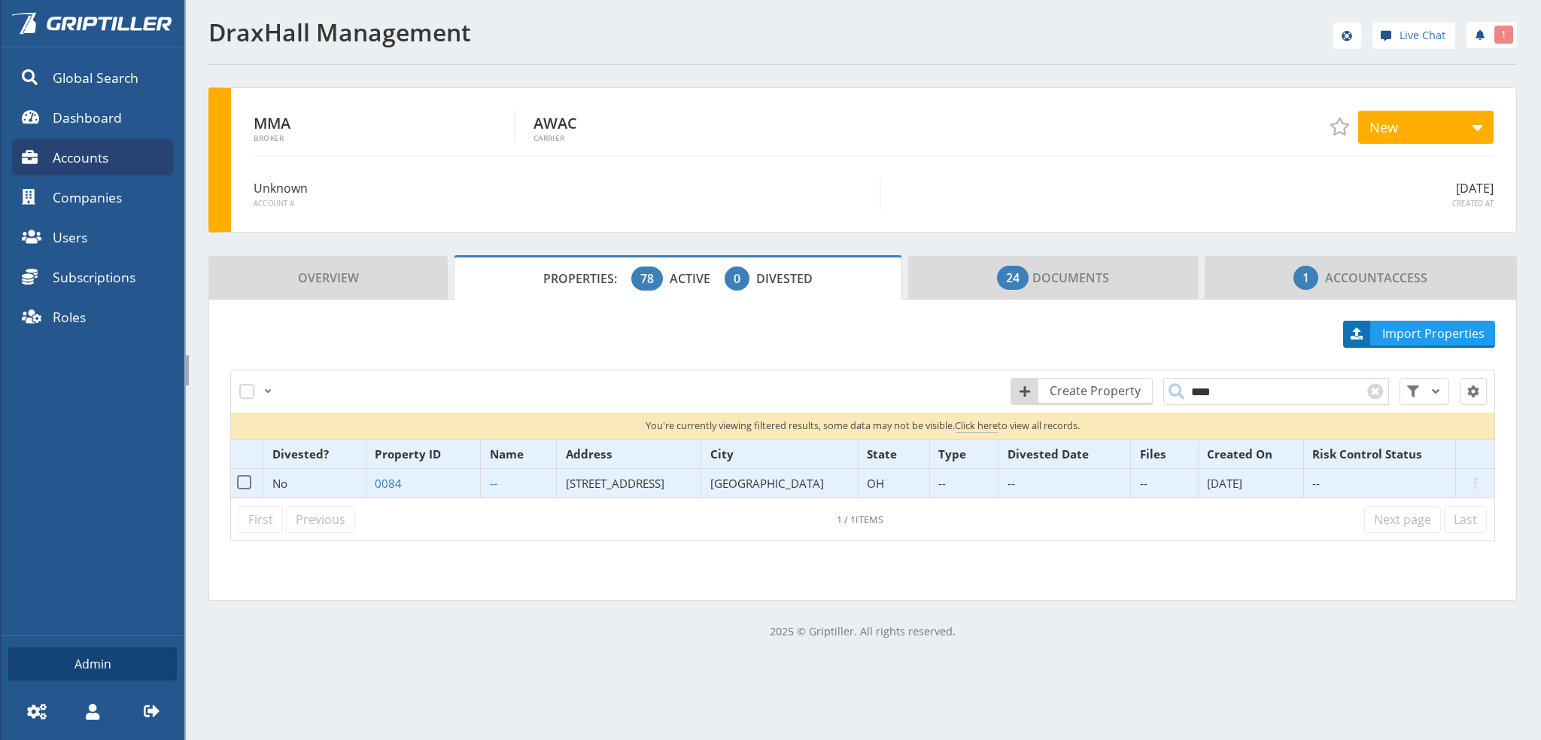
click at [657, 482] on span "[STREET_ADDRESS]" at bounding box center [615, 483] width 99 height 15
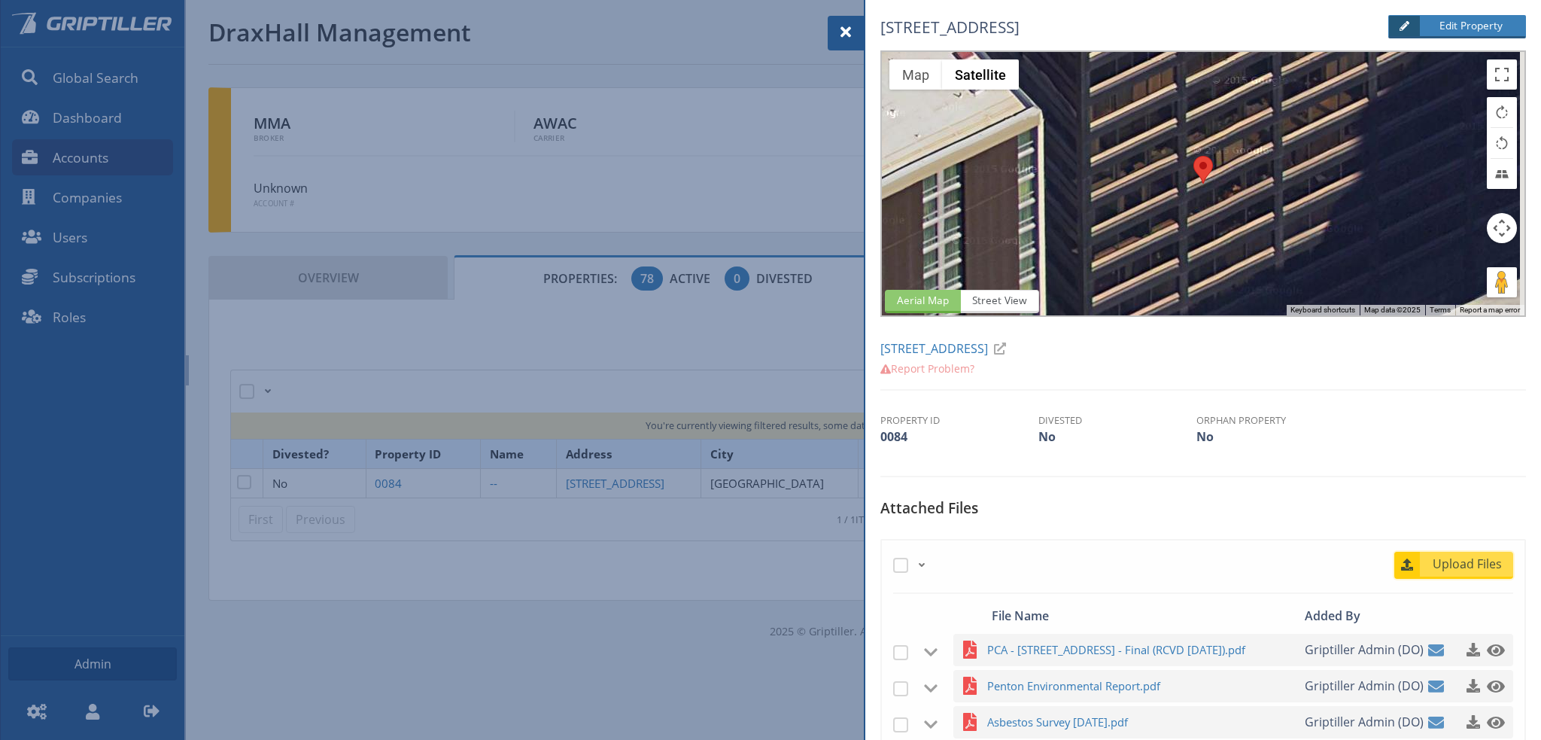
click at [1453, 562] on span "Upload Files" at bounding box center [1467, 564] width 91 height 18
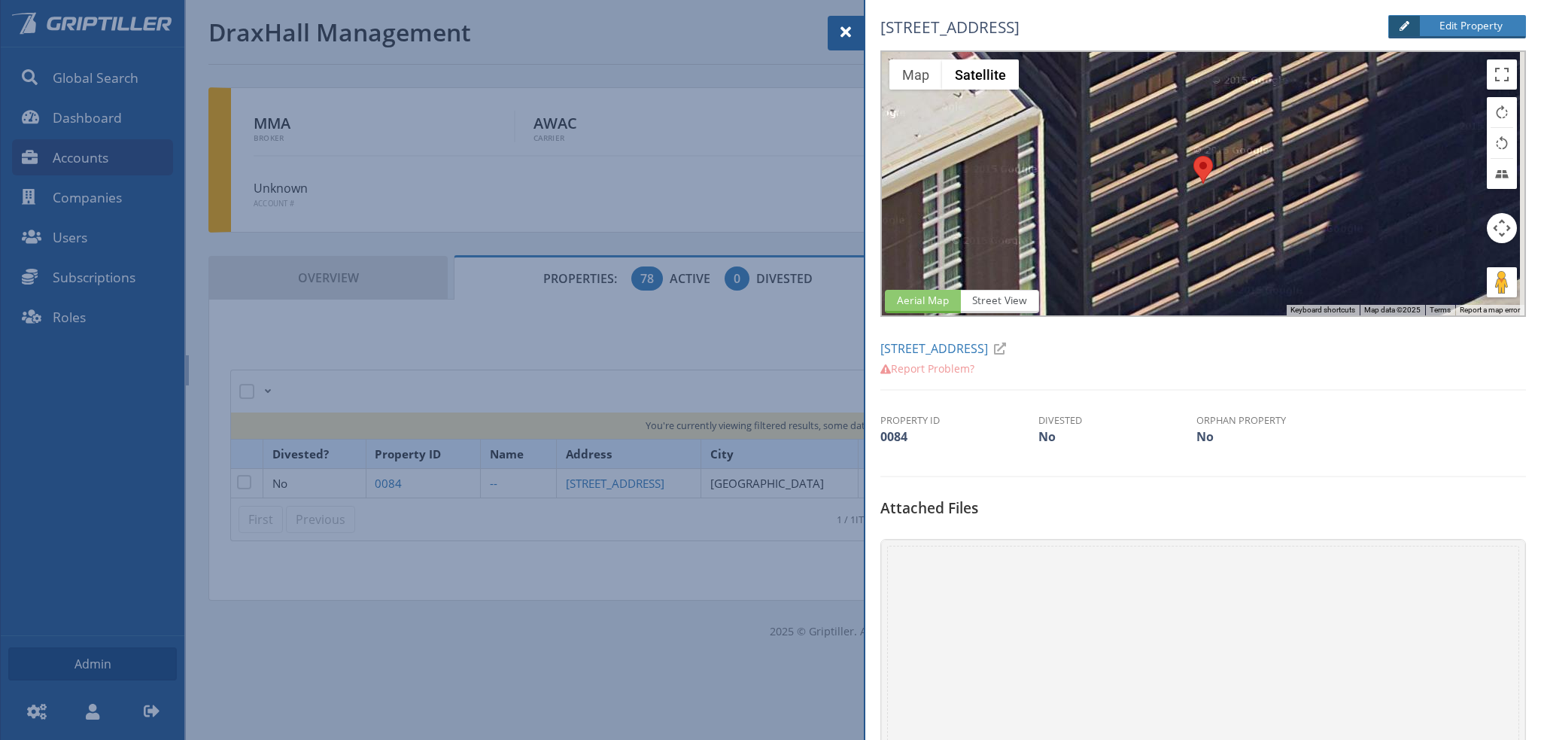
click at [839, 25] on span at bounding box center [846, 32] width 18 height 18
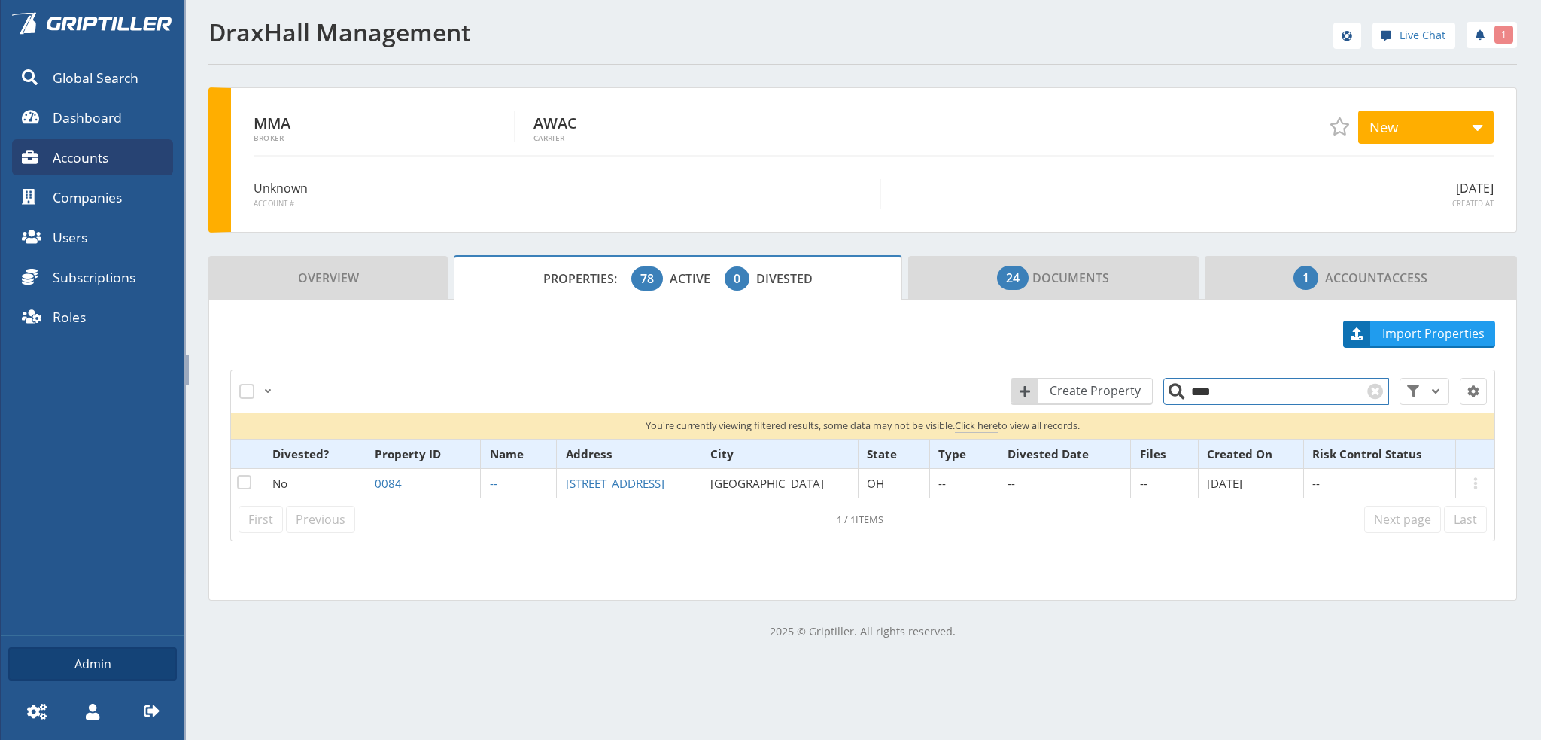
drag, startPoint x: 1210, startPoint y: 397, endPoint x: 1181, endPoint y: 397, distance: 29.3
click at [1181, 397] on input "****" at bounding box center [1276, 391] width 226 height 27
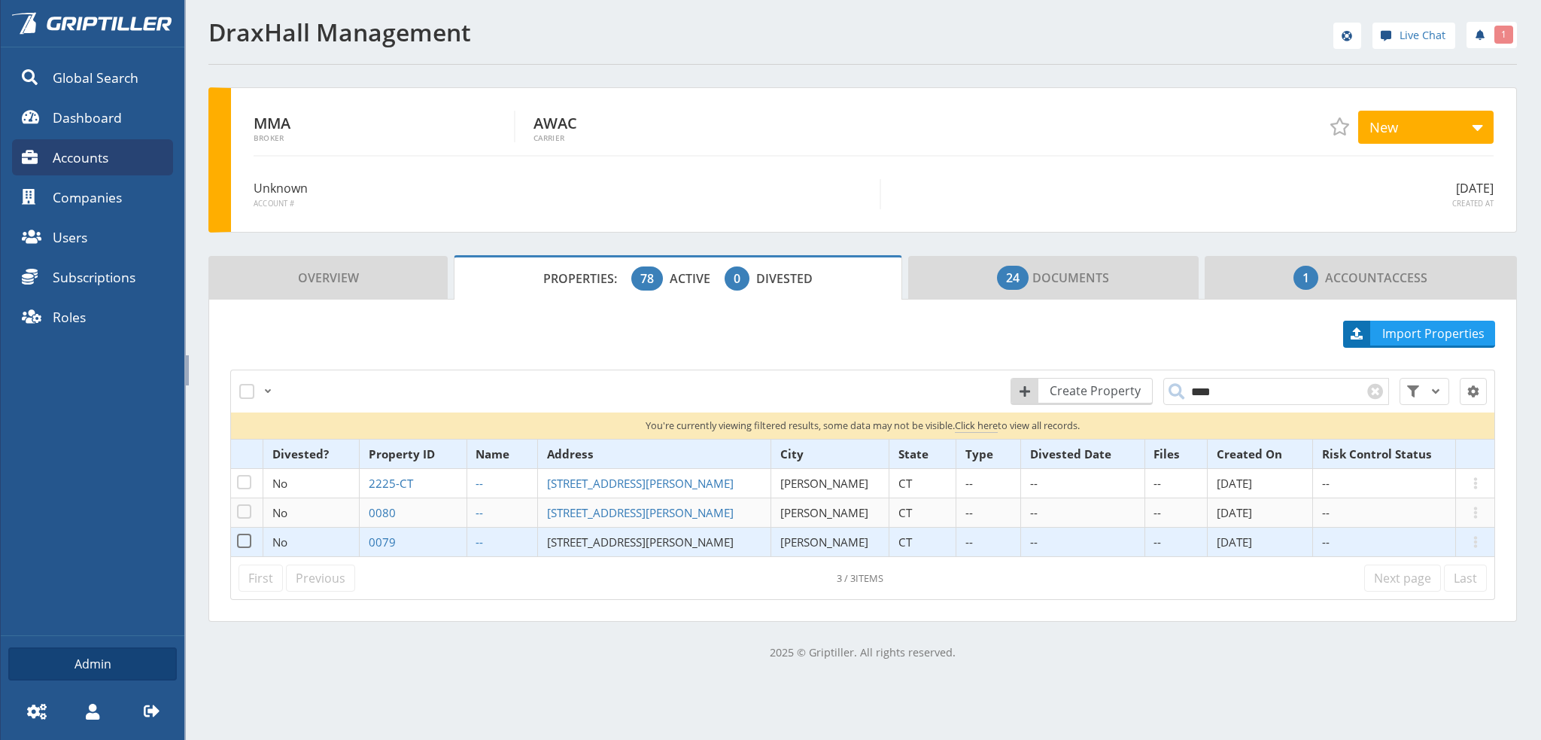
click at [630, 539] on span "[STREET_ADDRESS][PERSON_NAME]" at bounding box center [640, 541] width 187 height 15
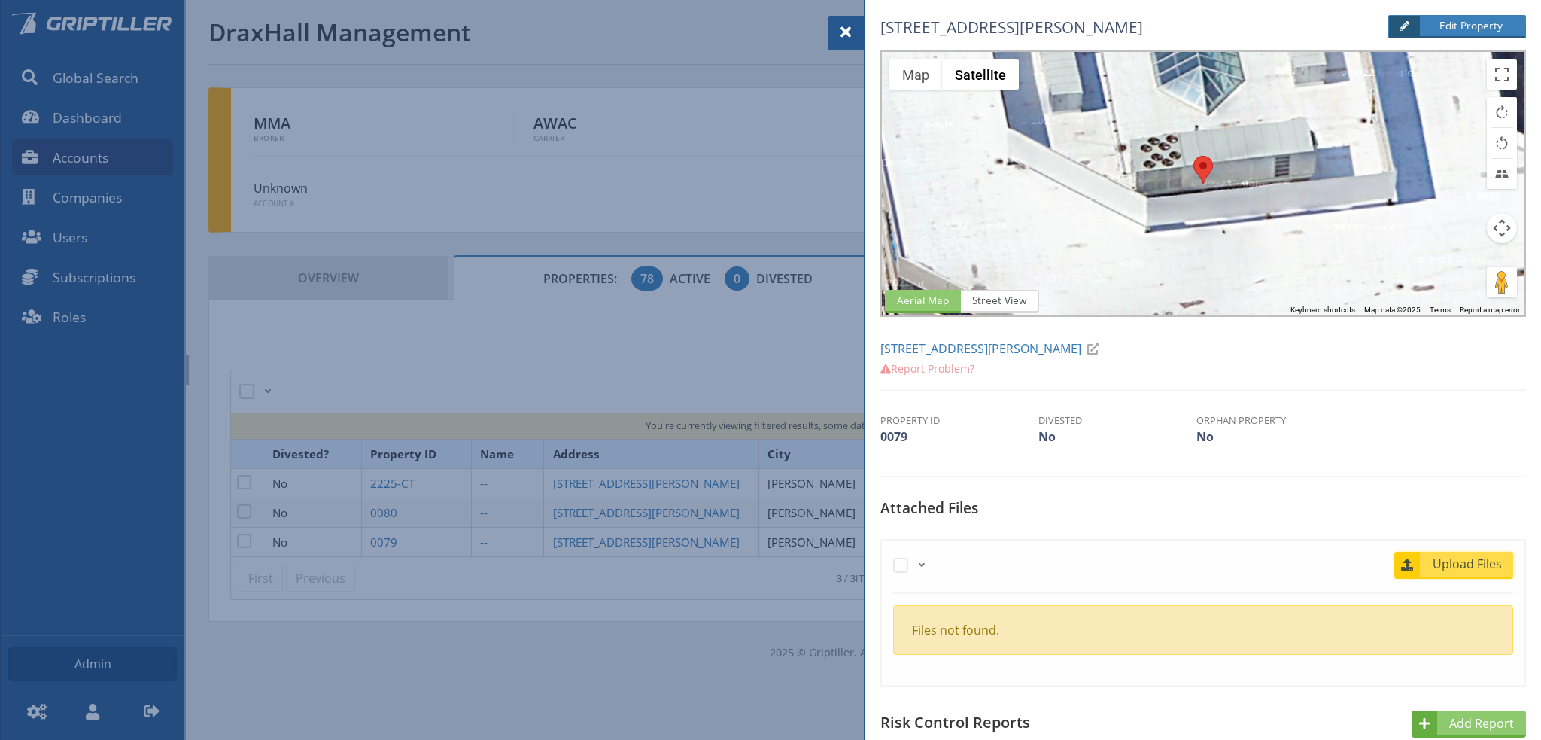
click at [1468, 563] on span "Upload Files" at bounding box center [1467, 564] width 91 height 18
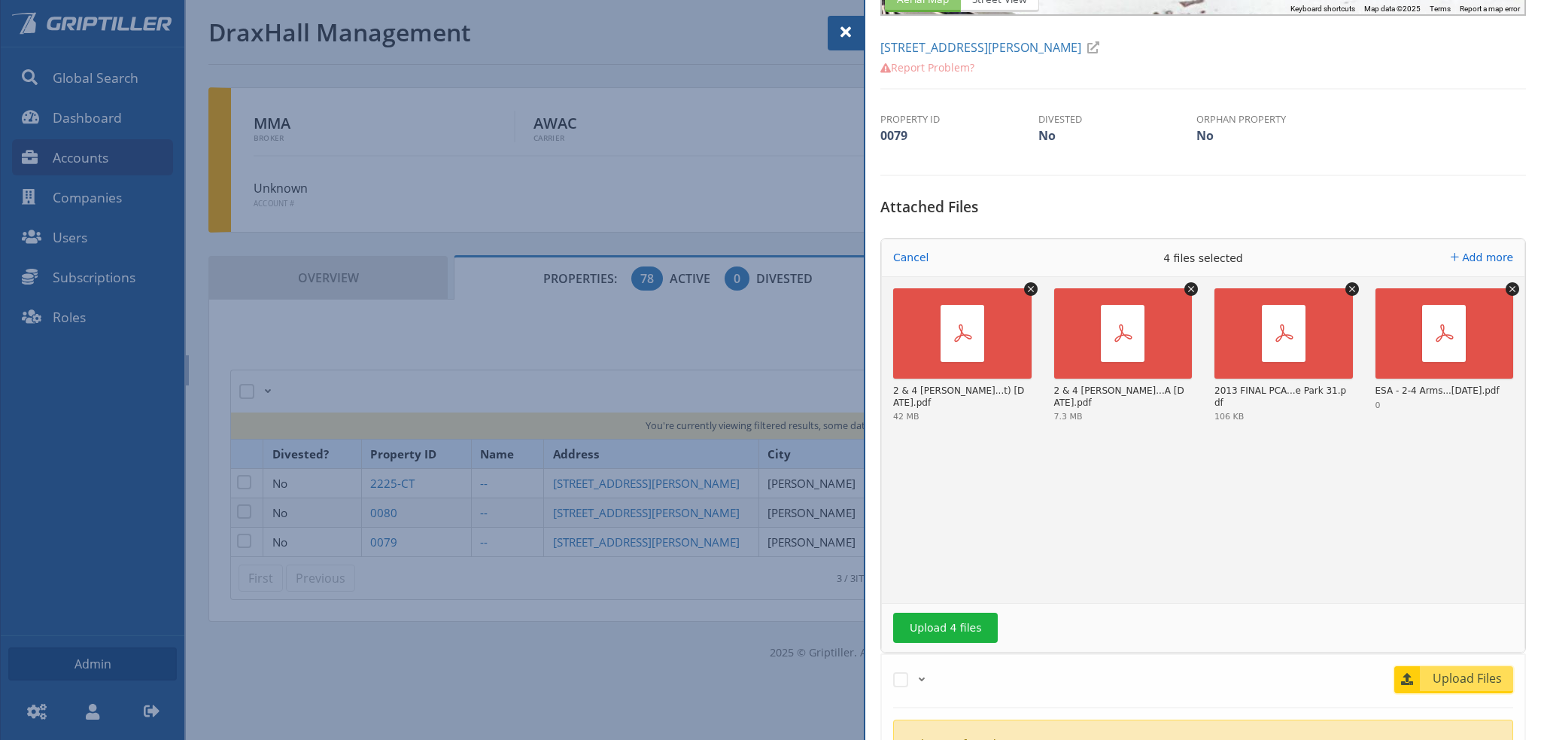
scroll to position [376, 0]
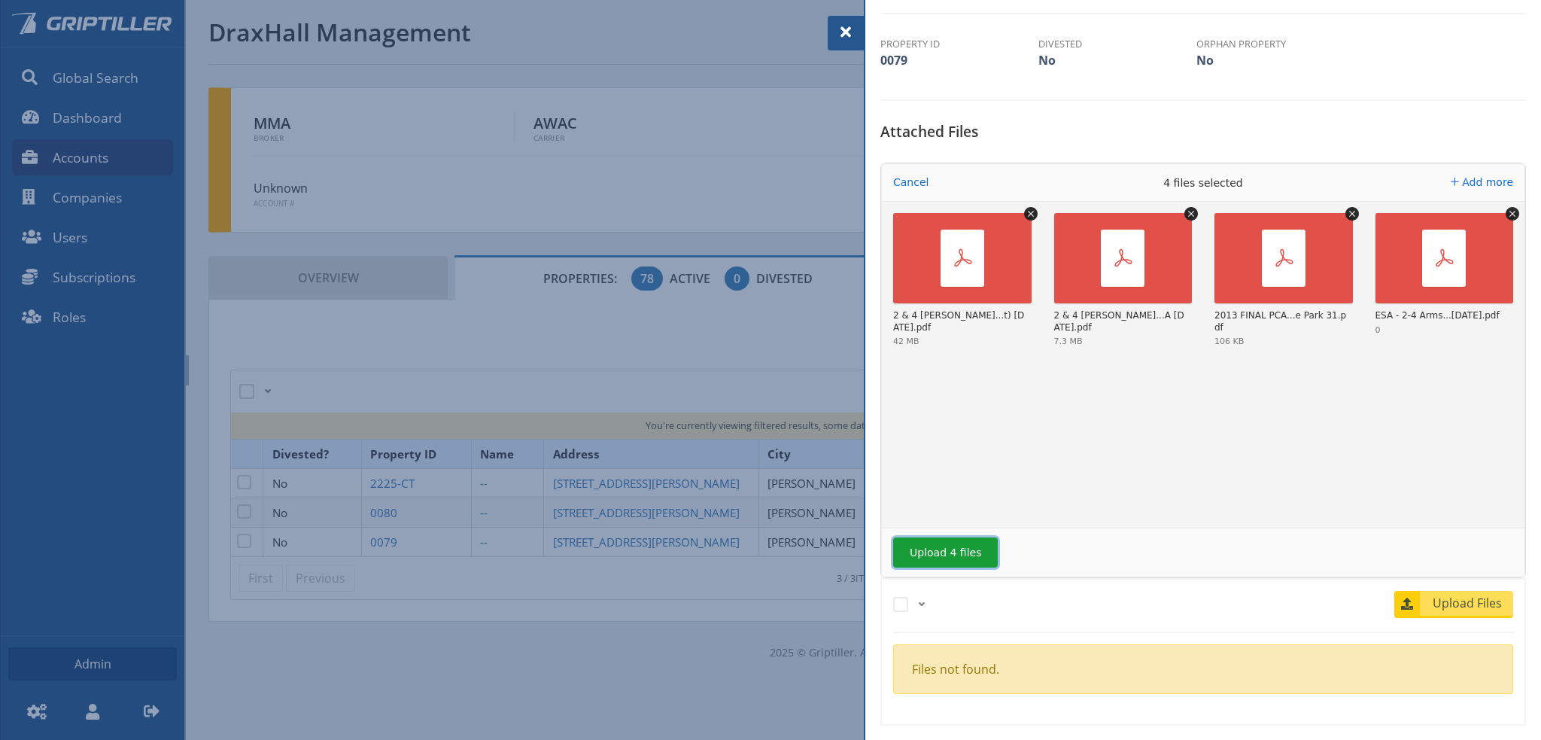
click at [947, 538] on button "Upload 4 files" at bounding box center [945, 552] width 105 height 30
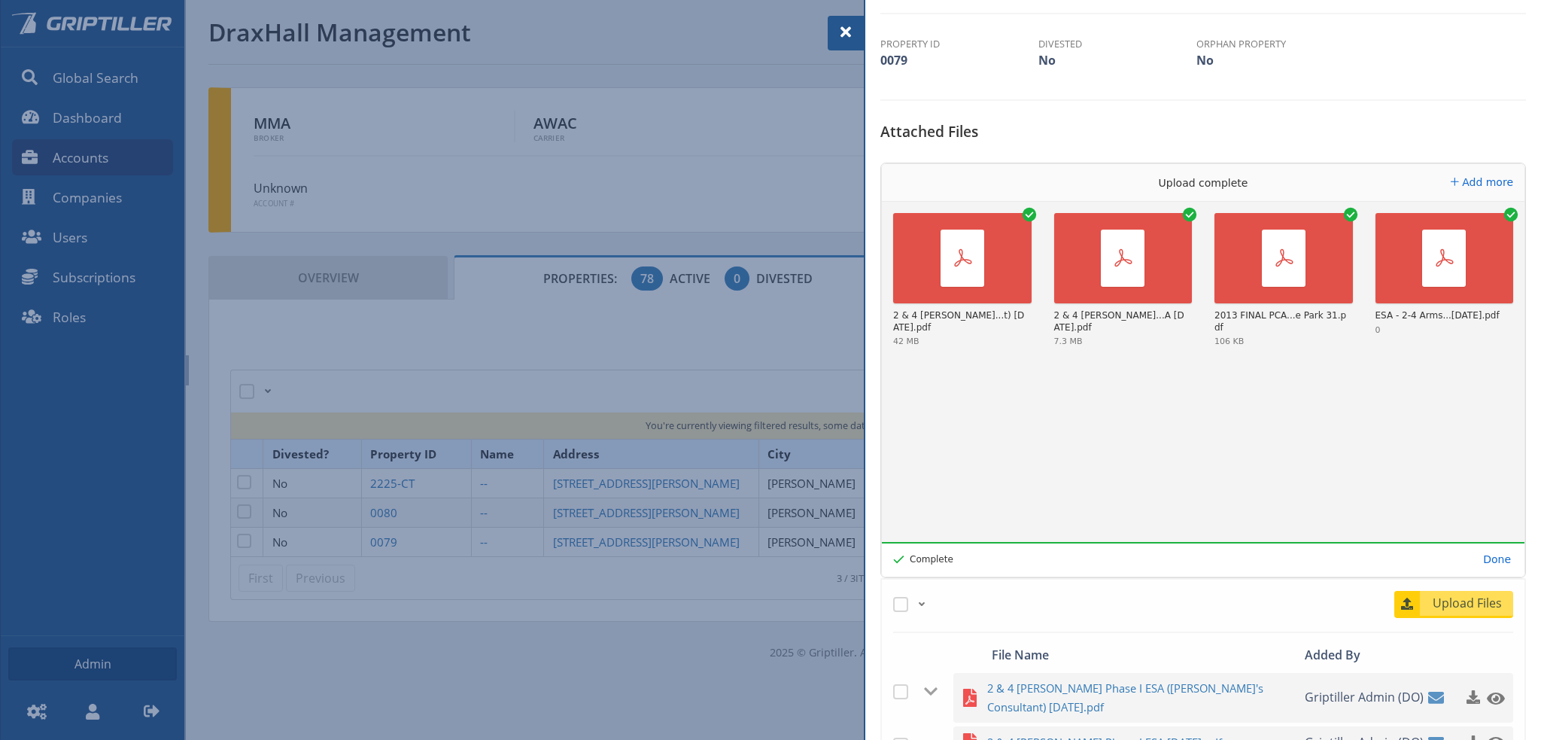
click at [846, 31] on span at bounding box center [846, 32] width 18 height 18
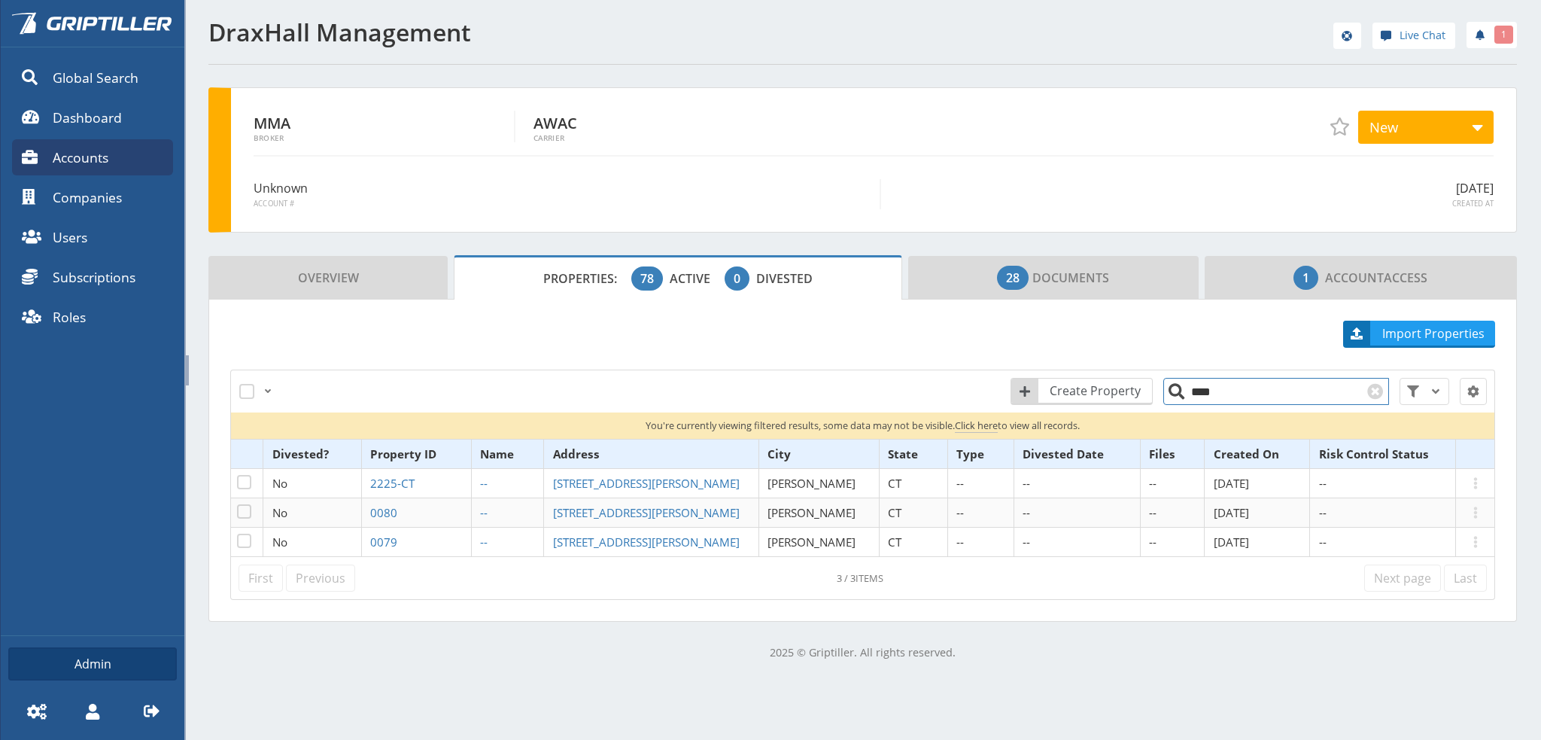
drag, startPoint x: 1221, startPoint y: 391, endPoint x: 1169, endPoint y: 401, distance: 53.7
click at [1174, 397] on input "****" at bounding box center [1276, 391] width 226 height 27
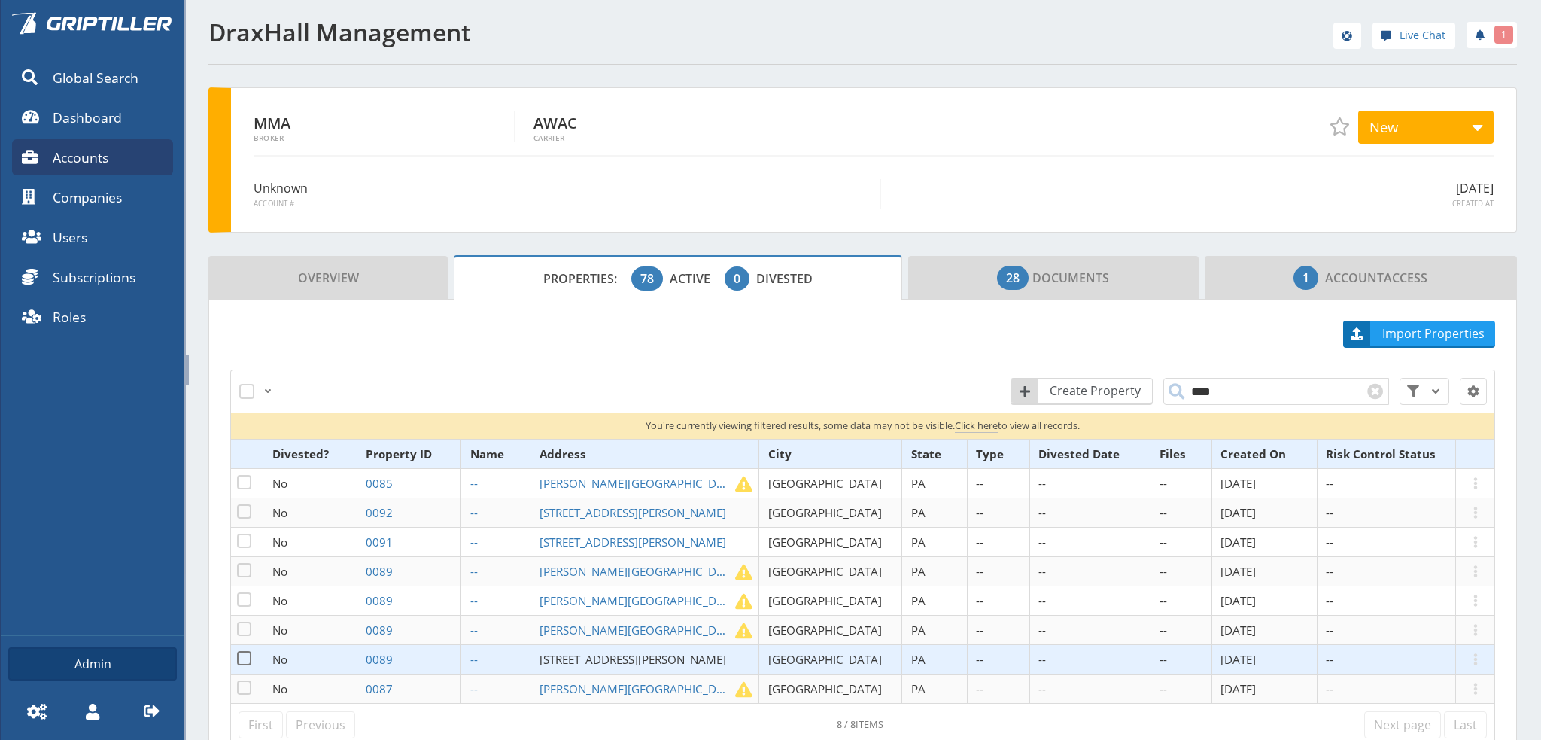
click at [615, 661] on span "[STREET_ADDRESS][PERSON_NAME]" at bounding box center [632, 659] width 187 height 15
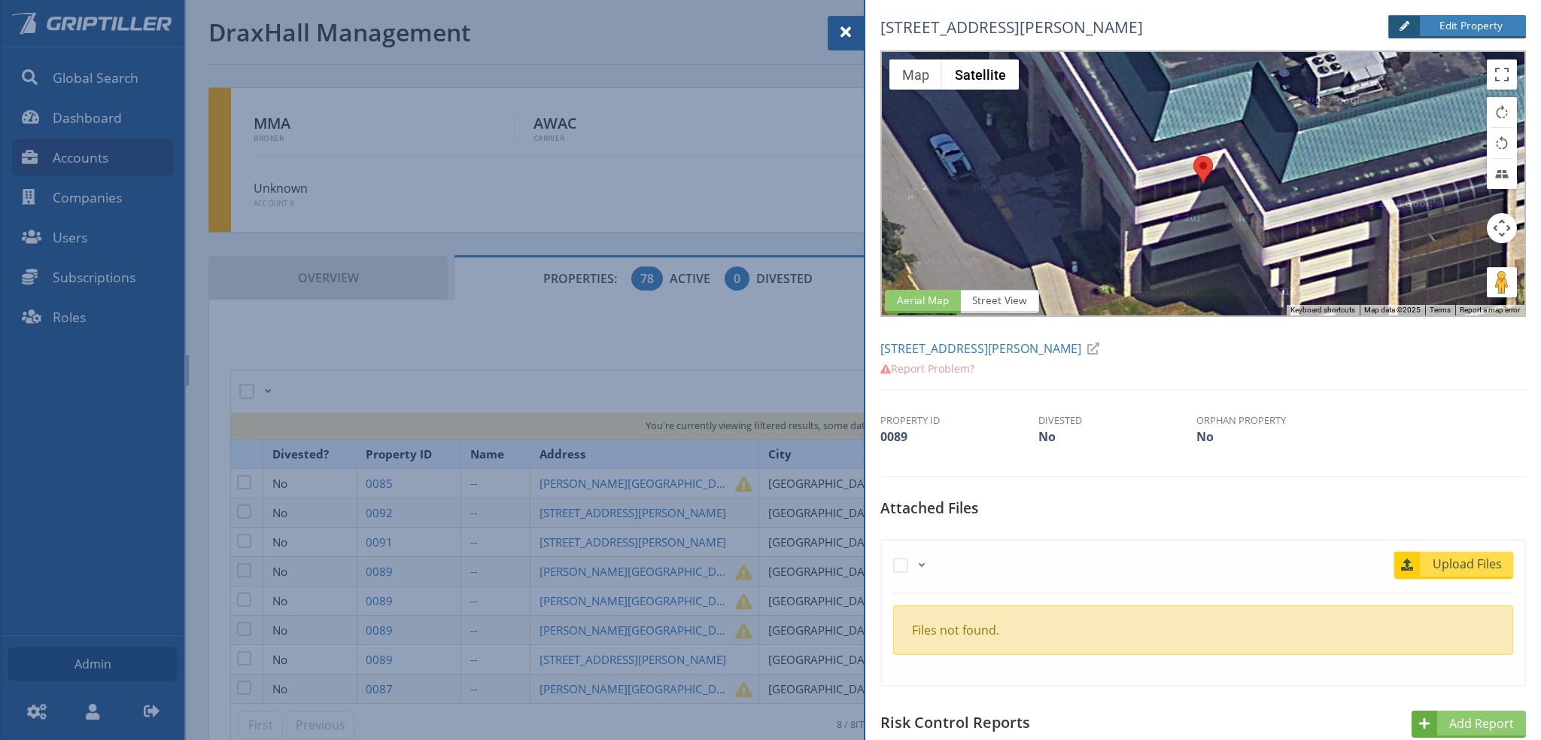
click at [1438, 568] on span "Upload Files" at bounding box center [1467, 564] width 91 height 18
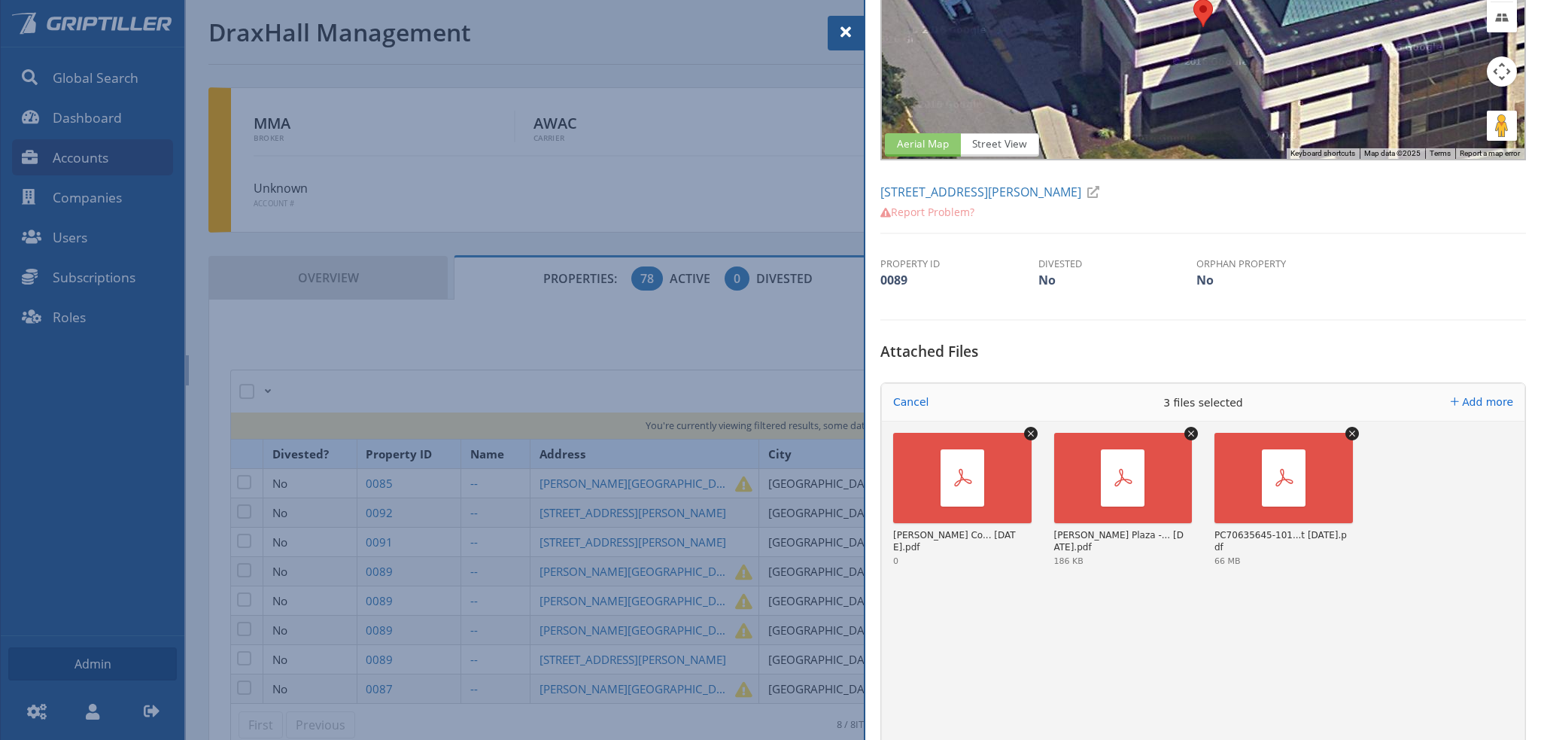
scroll to position [301, 0]
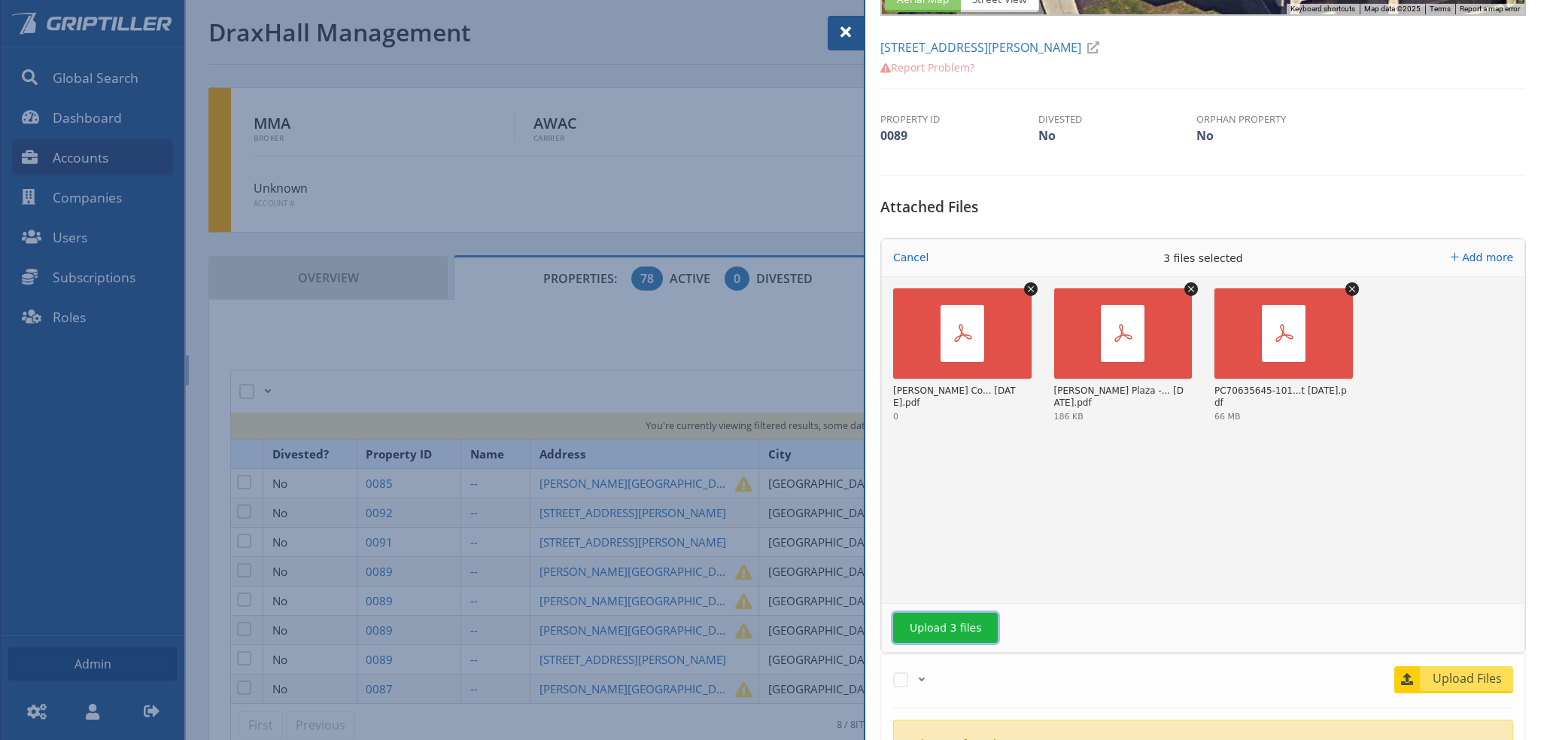
drag, startPoint x: 954, startPoint y: 619, endPoint x: 1002, endPoint y: 631, distance: 49.6
click at [958, 619] on button "Upload 3 files" at bounding box center [945, 627] width 105 height 30
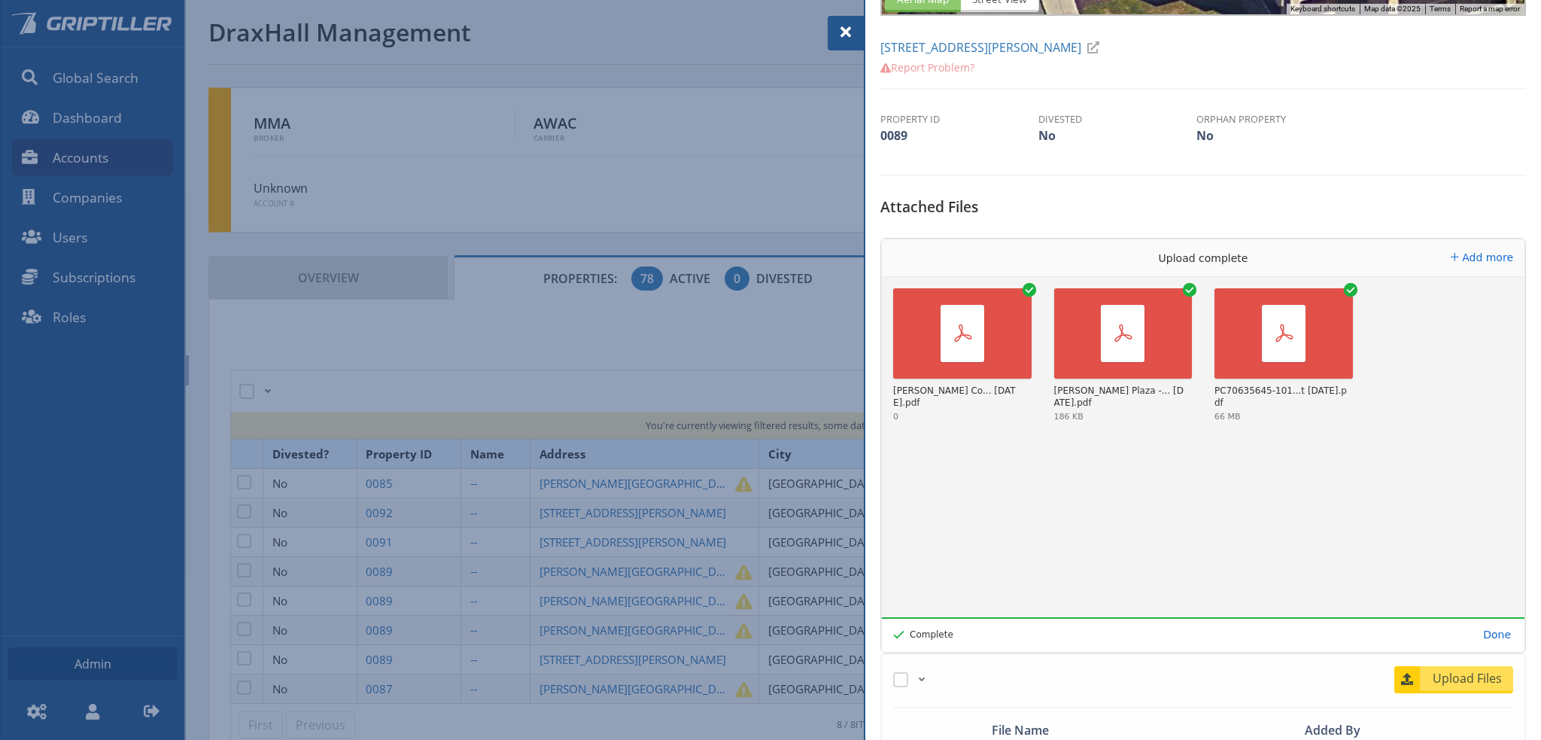
drag, startPoint x: 846, startPoint y: 28, endPoint x: 862, endPoint y: 32, distance: 16.2
click at [846, 28] on span at bounding box center [846, 32] width 18 height 18
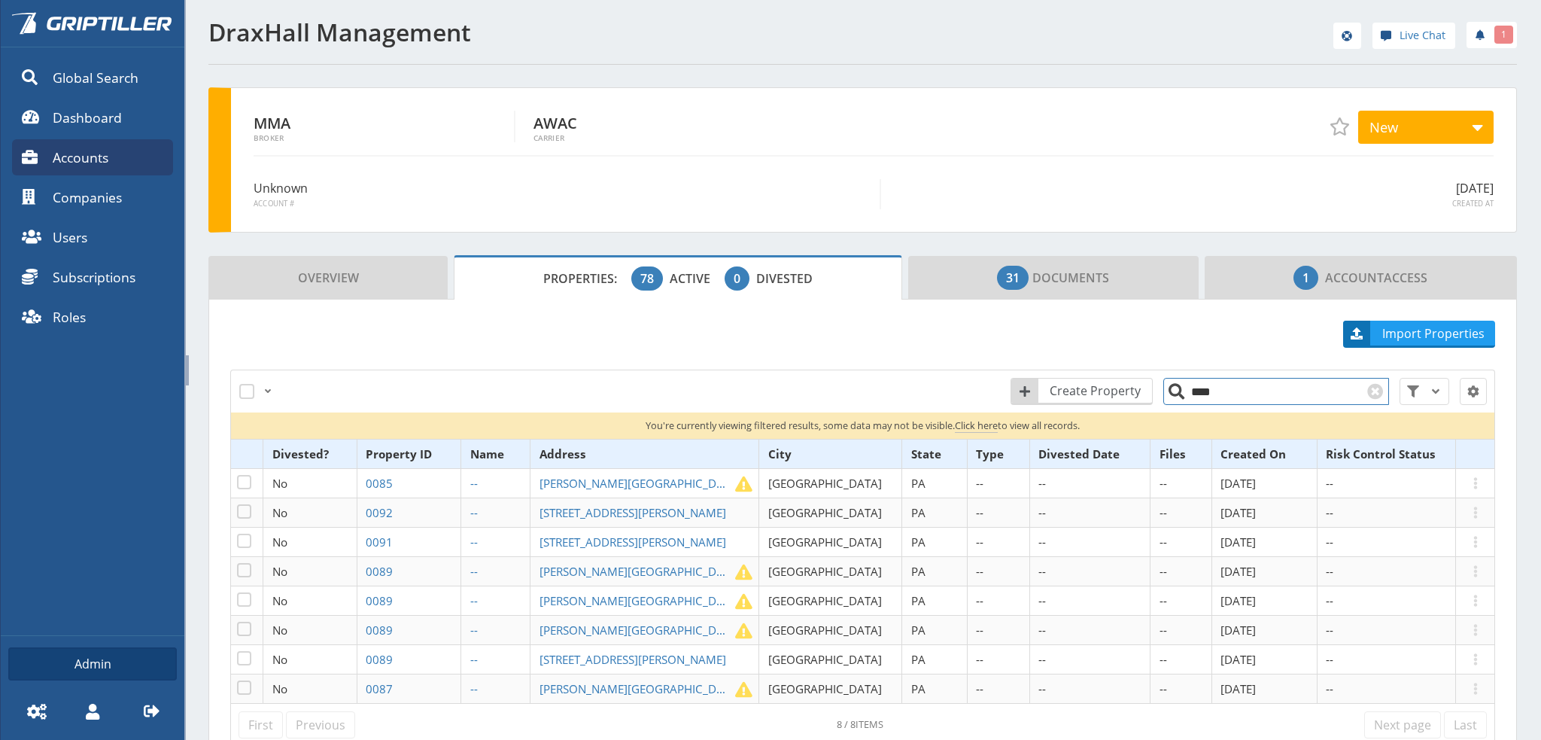
drag, startPoint x: 1210, startPoint y: 394, endPoint x: 1172, endPoint y: 396, distance: 37.7
click at [1172, 396] on input "****" at bounding box center [1276, 391] width 226 height 27
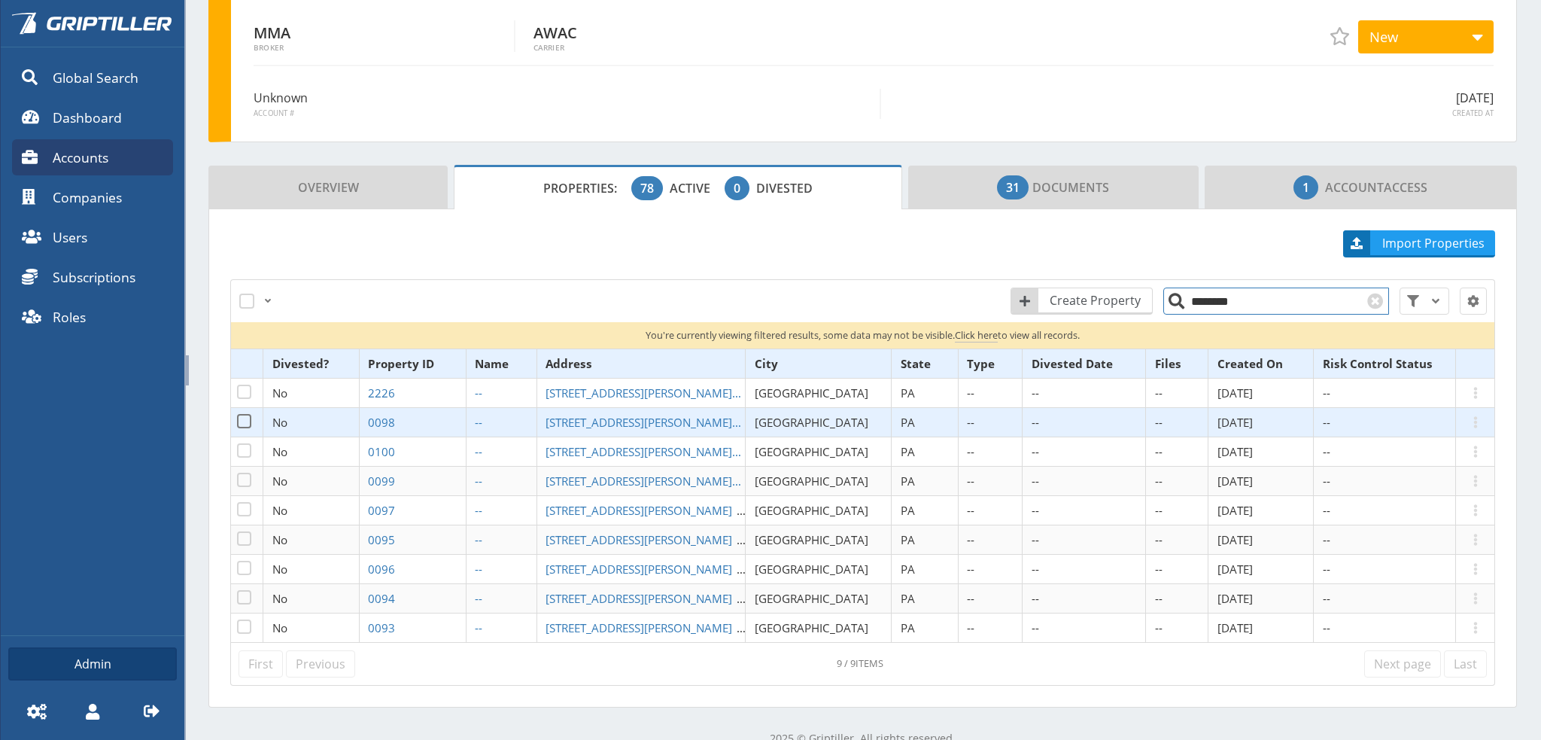
scroll to position [112, 0]
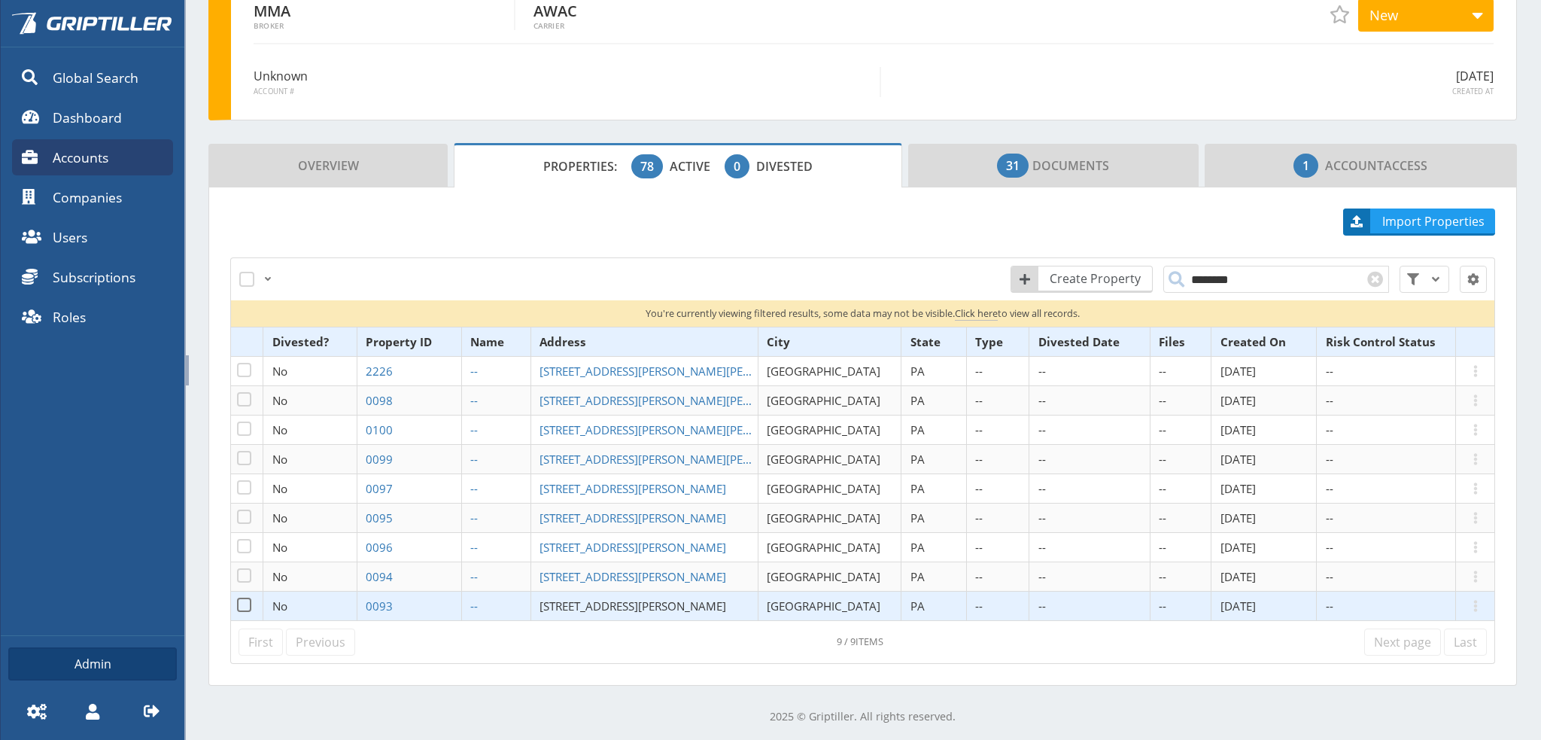
click at [618, 606] on span "[STREET_ADDRESS][PERSON_NAME]" at bounding box center [632, 605] width 187 height 15
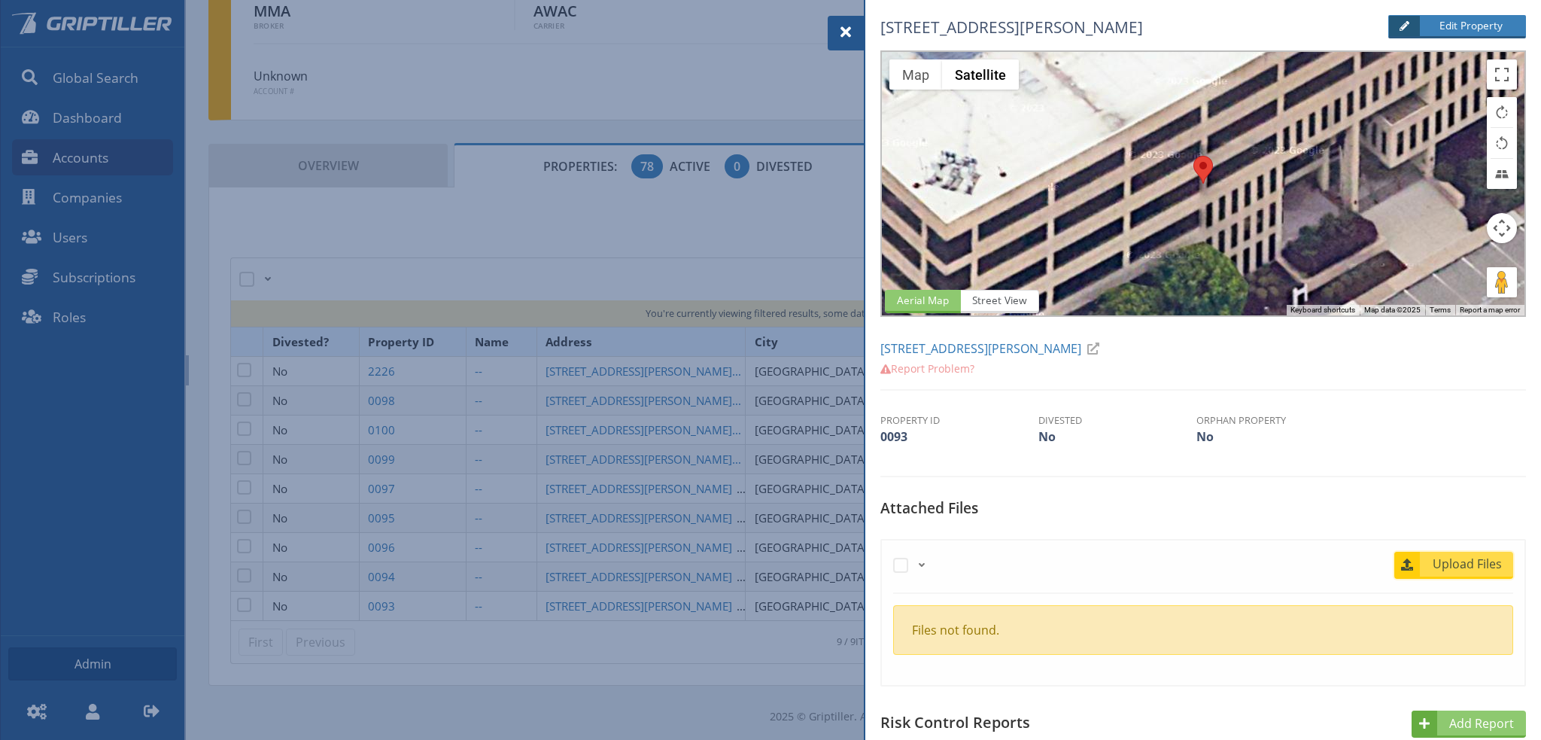
click at [1465, 559] on span "Upload Files" at bounding box center [1467, 564] width 91 height 18
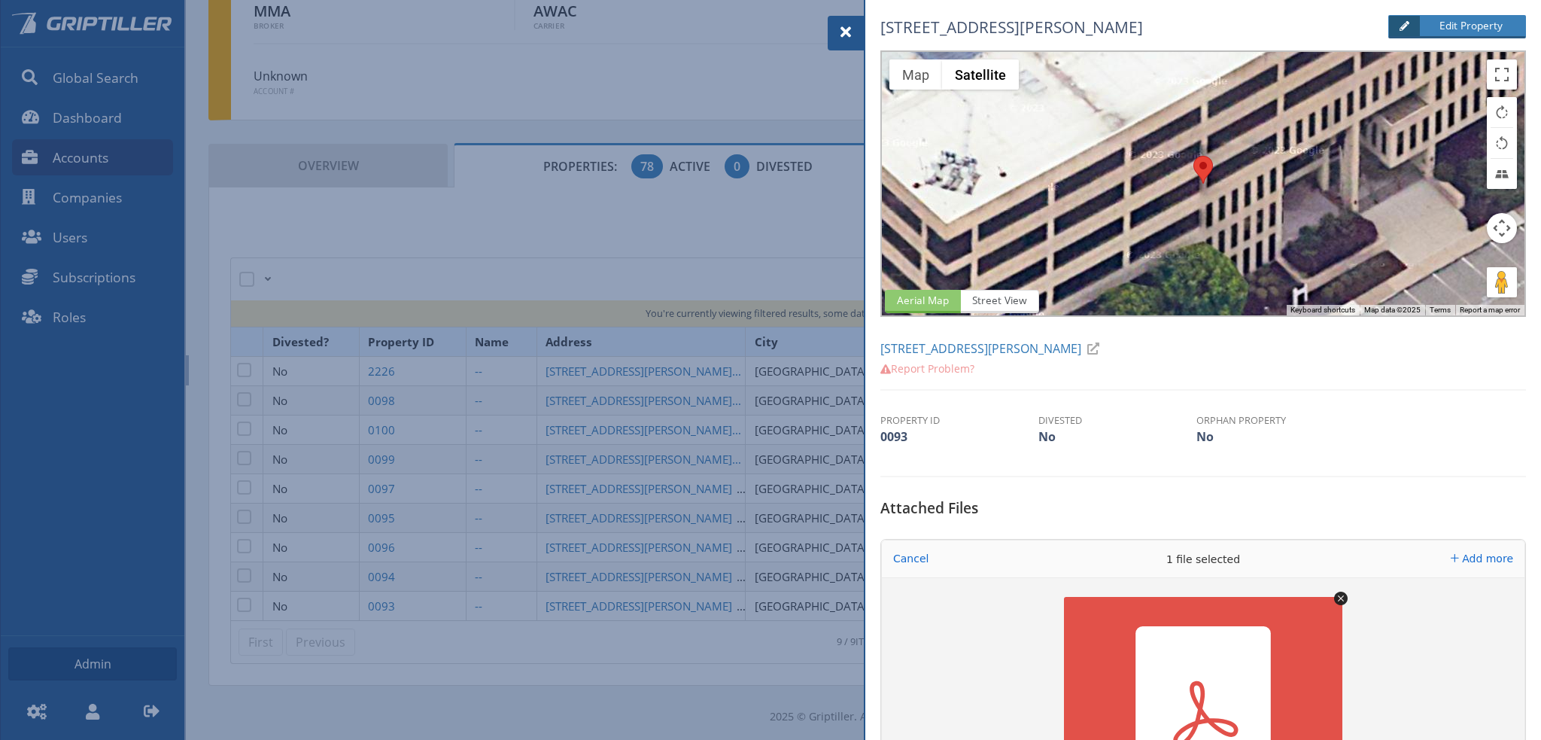
scroll to position [226, 0]
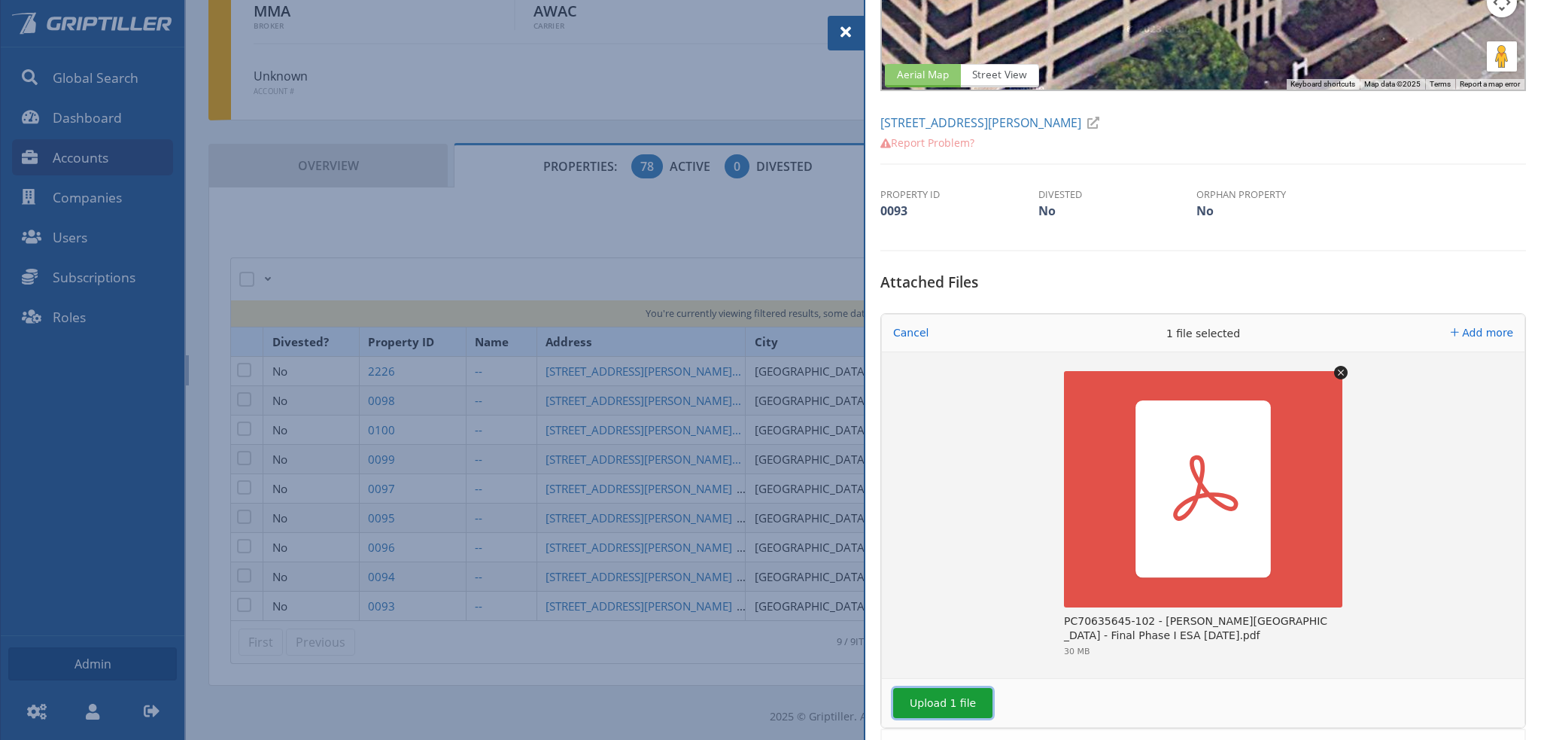
drag, startPoint x: 931, startPoint y: 698, endPoint x: 996, endPoint y: 706, distance: 65.9
click at [932, 698] on button "Upload 1 file" at bounding box center [942, 703] width 99 height 30
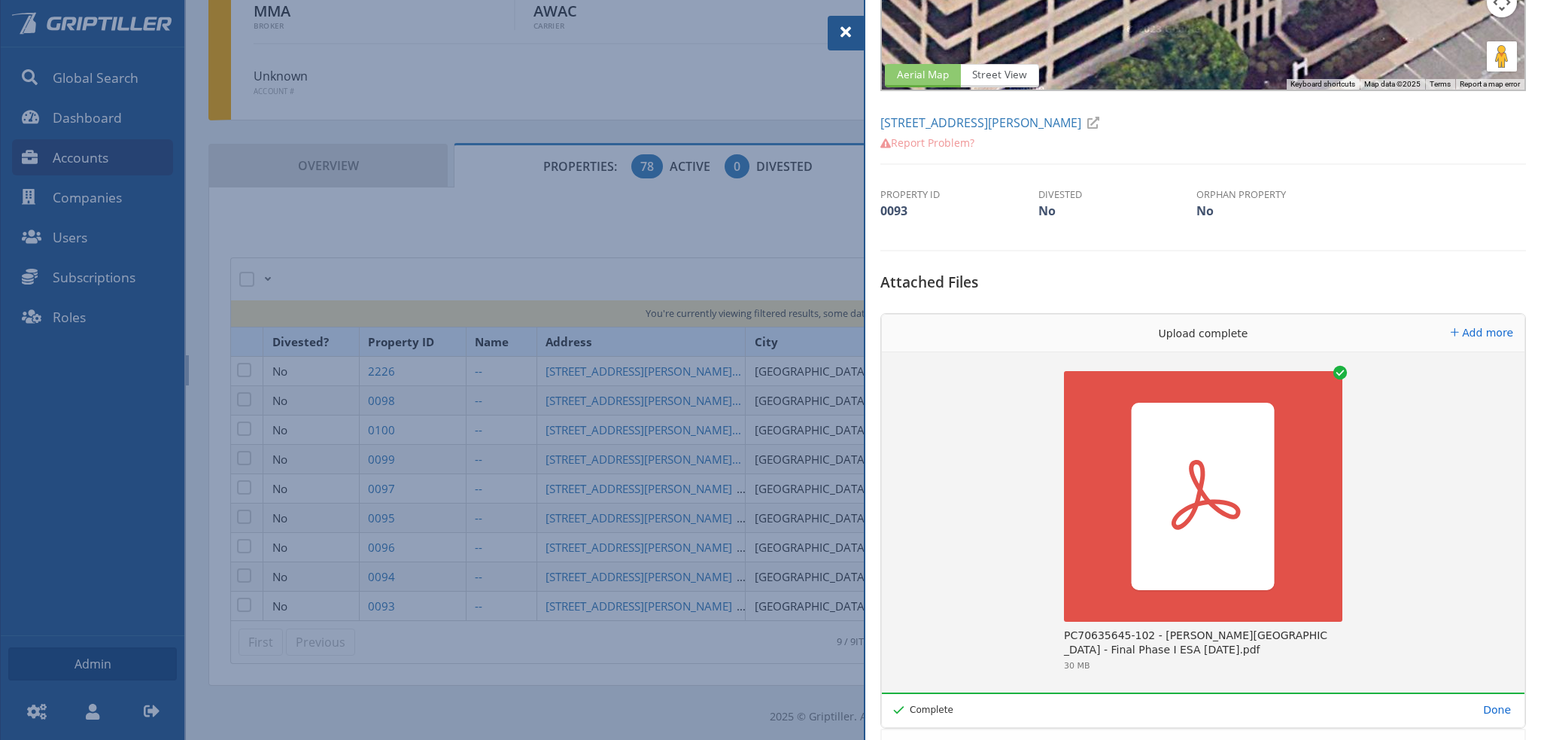
click at [844, 36] on span at bounding box center [846, 32] width 18 height 18
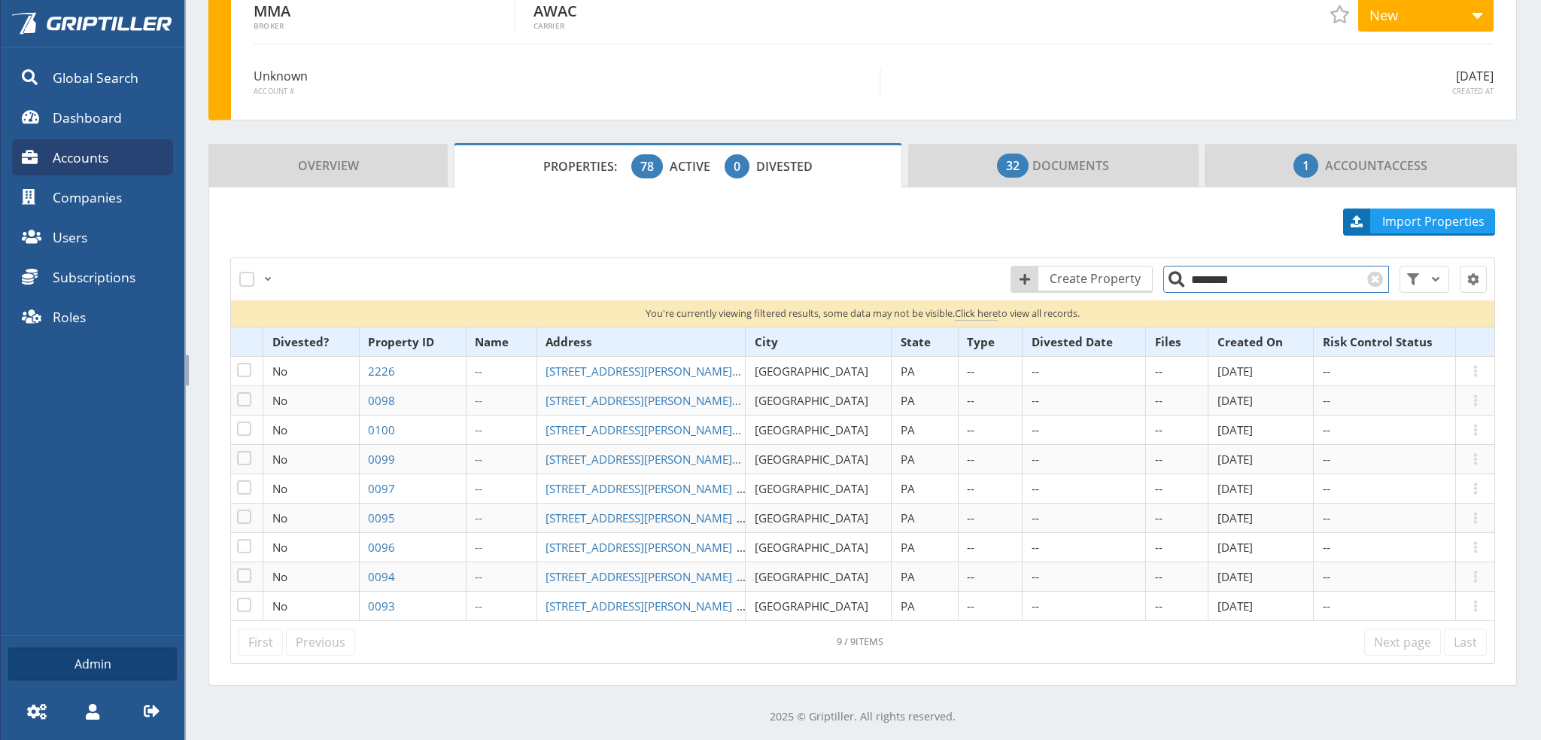
drag, startPoint x: 1231, startPoint y: 282, endPoint x: 1166, endPoint y: 285, distance: 65.5
click at [1170, 283] on input "********" at bounding box center [1276, 279] width 226 height 27
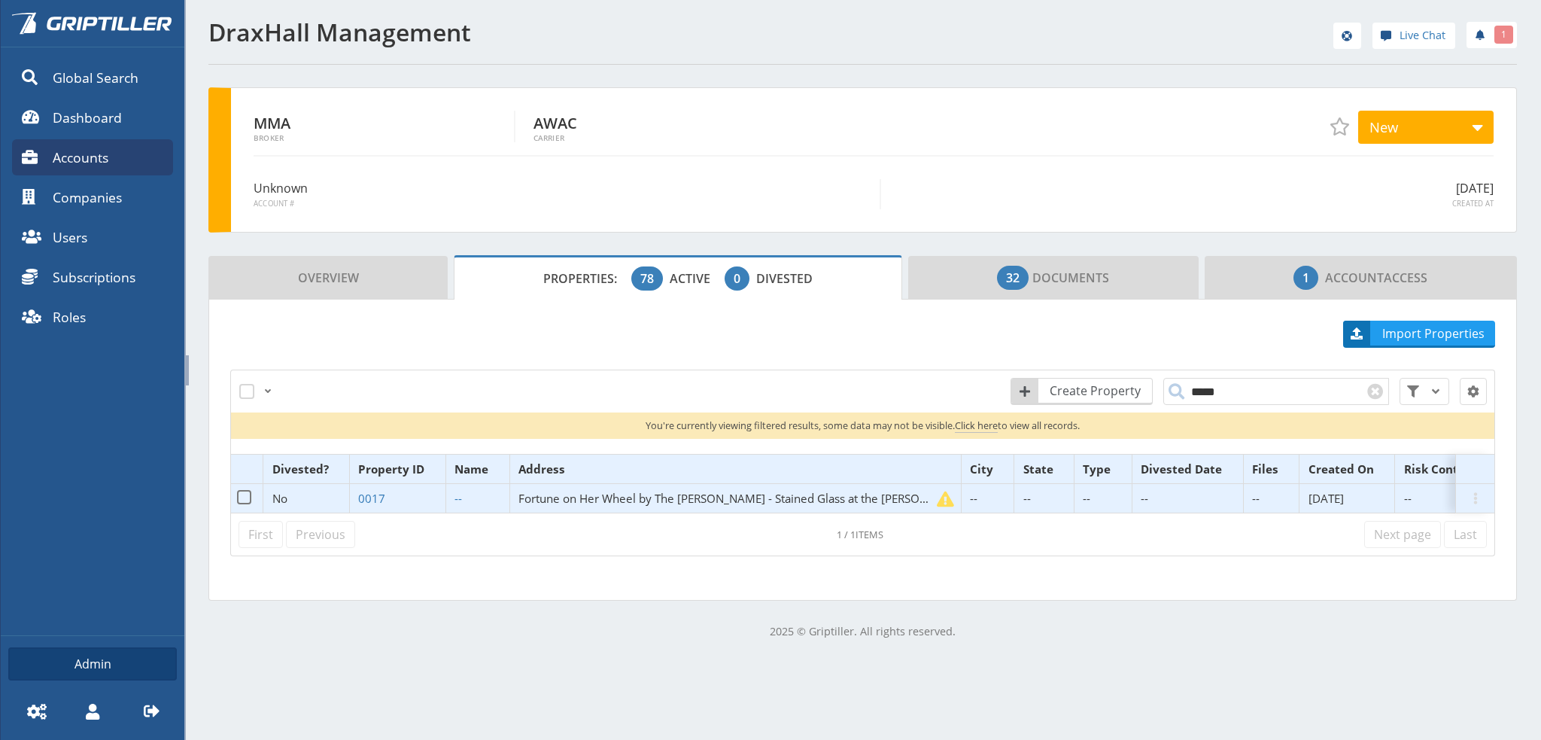
click at [606, 491] on span "Fortune on Her Wheel by The [PERSON_NAME] - Stained Glass at the [PERSON_NAME][…" at bounding box center [801, 498] width 567 height 15
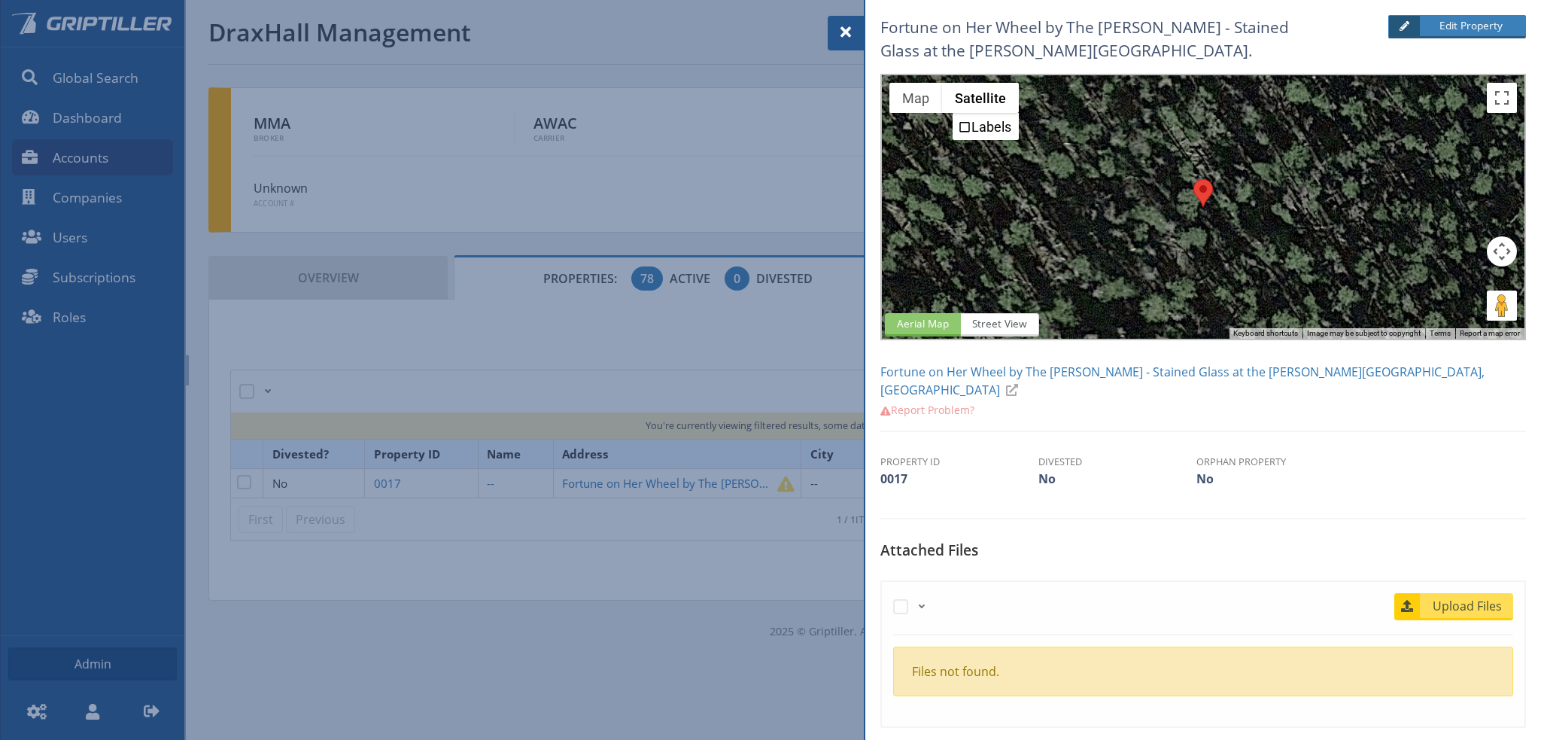
click at [840, 32] on span at bounding box center [846, 32] width 18 height 18
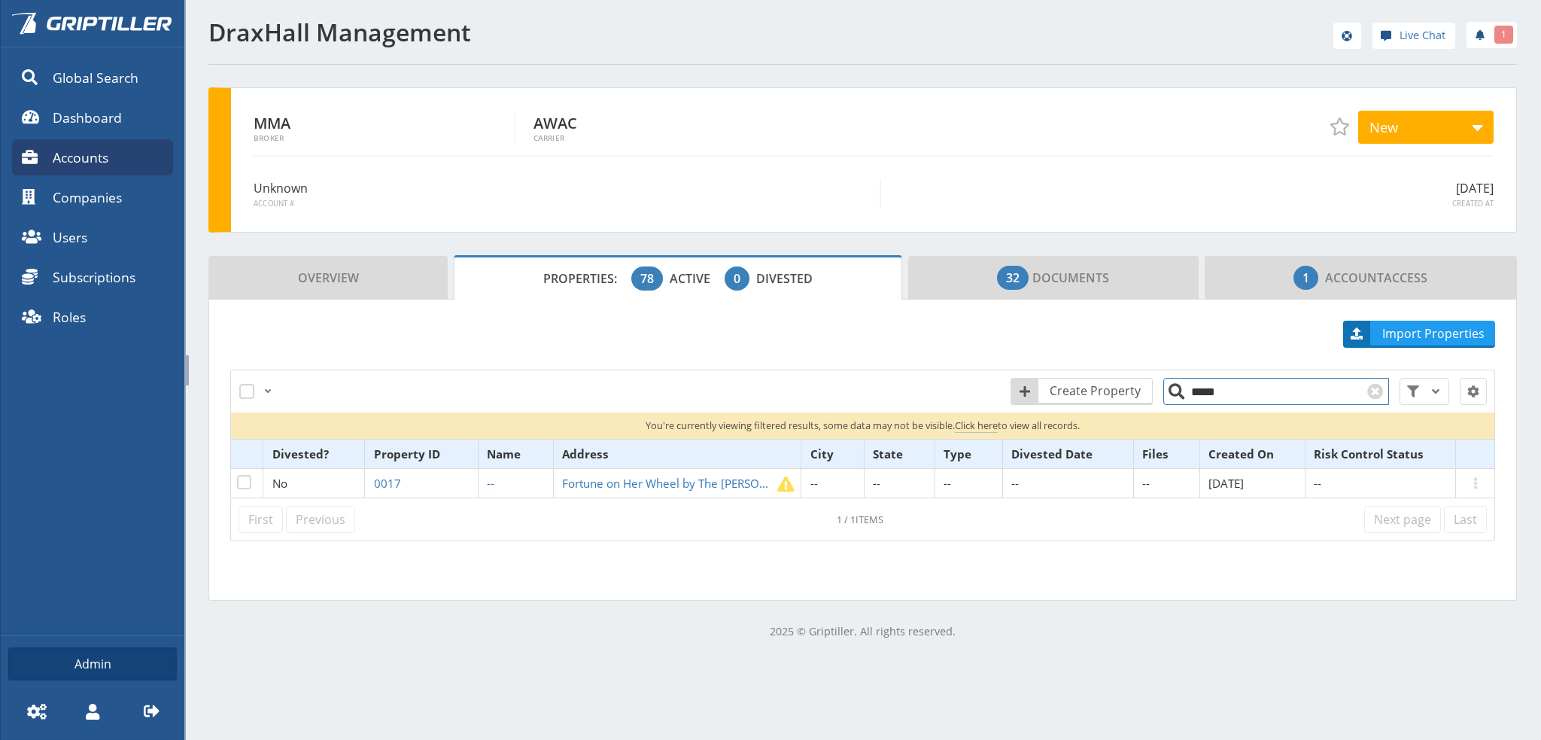
drag, startPoint x: 1181, startPoint y: 394, endPoint x: 1166, endPoint y: 394, distance: 15.0
click at [1166, 394] on input "*****" at bounding box center [1276, 391] width 226 height 27
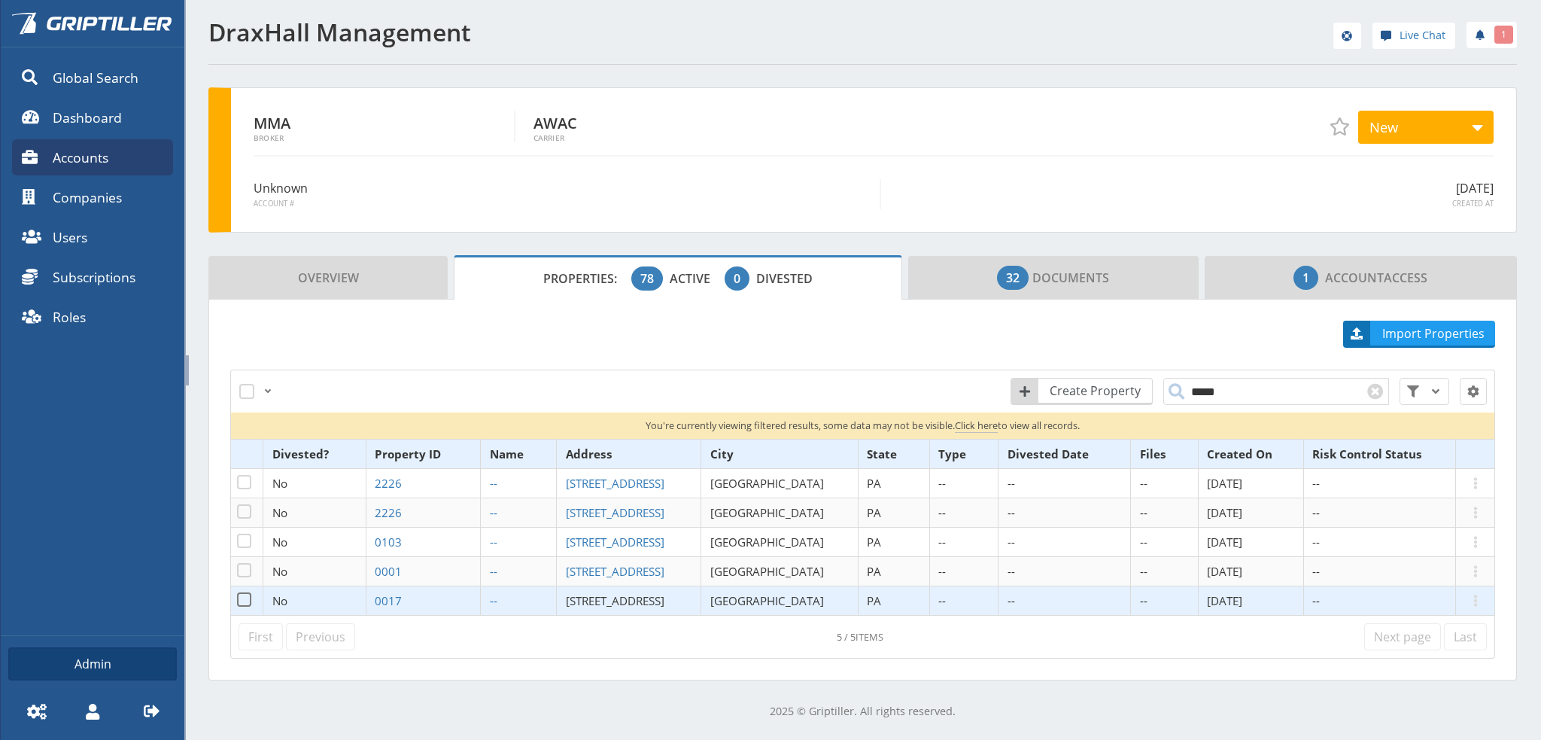
click at [602, 598] on span "[STREET_ADDRESS]" at bounding box center [615, 600] width 99 height 15
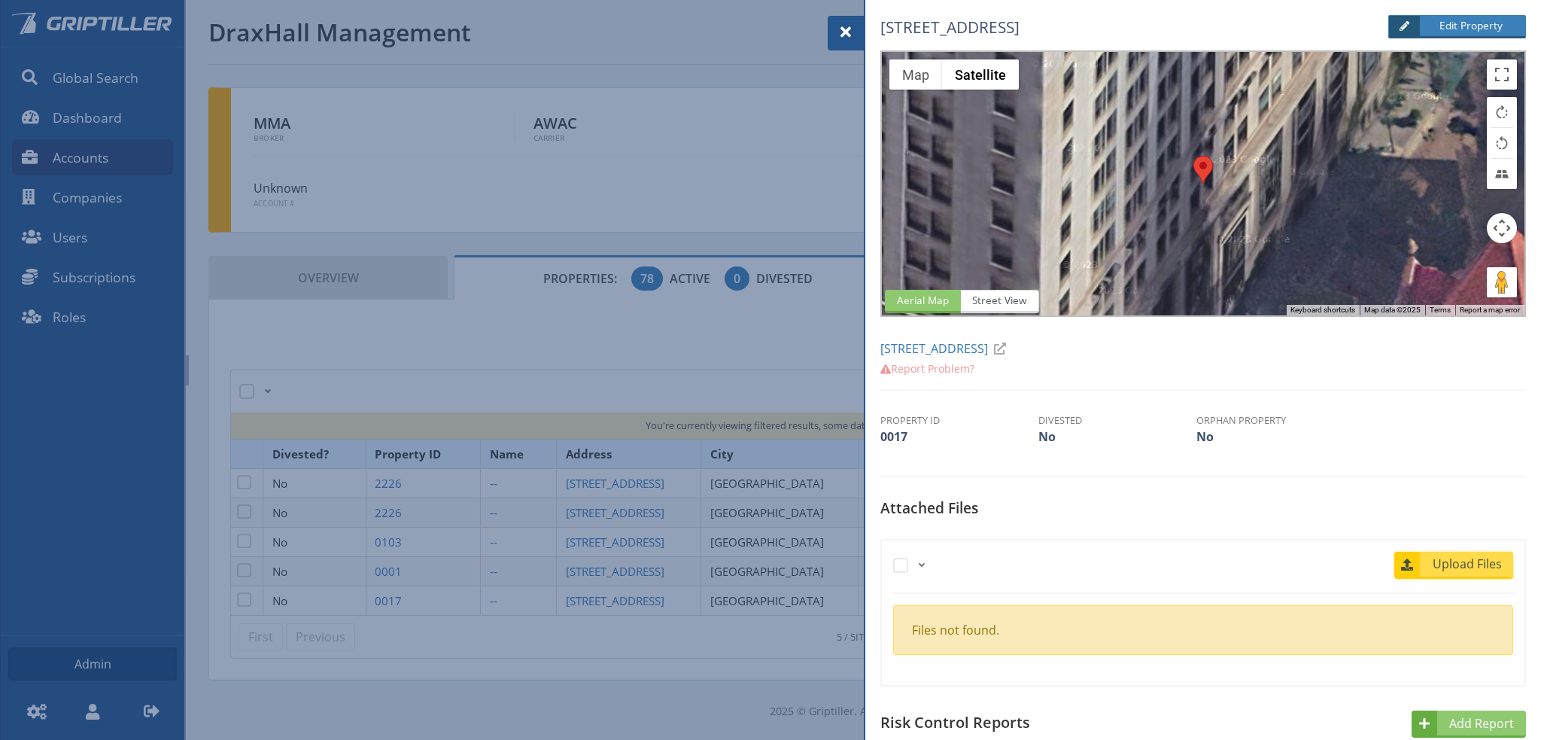
click at [1461, 565] on span "Upload Files" at bounding box center [1467, 564] width 91 height 18
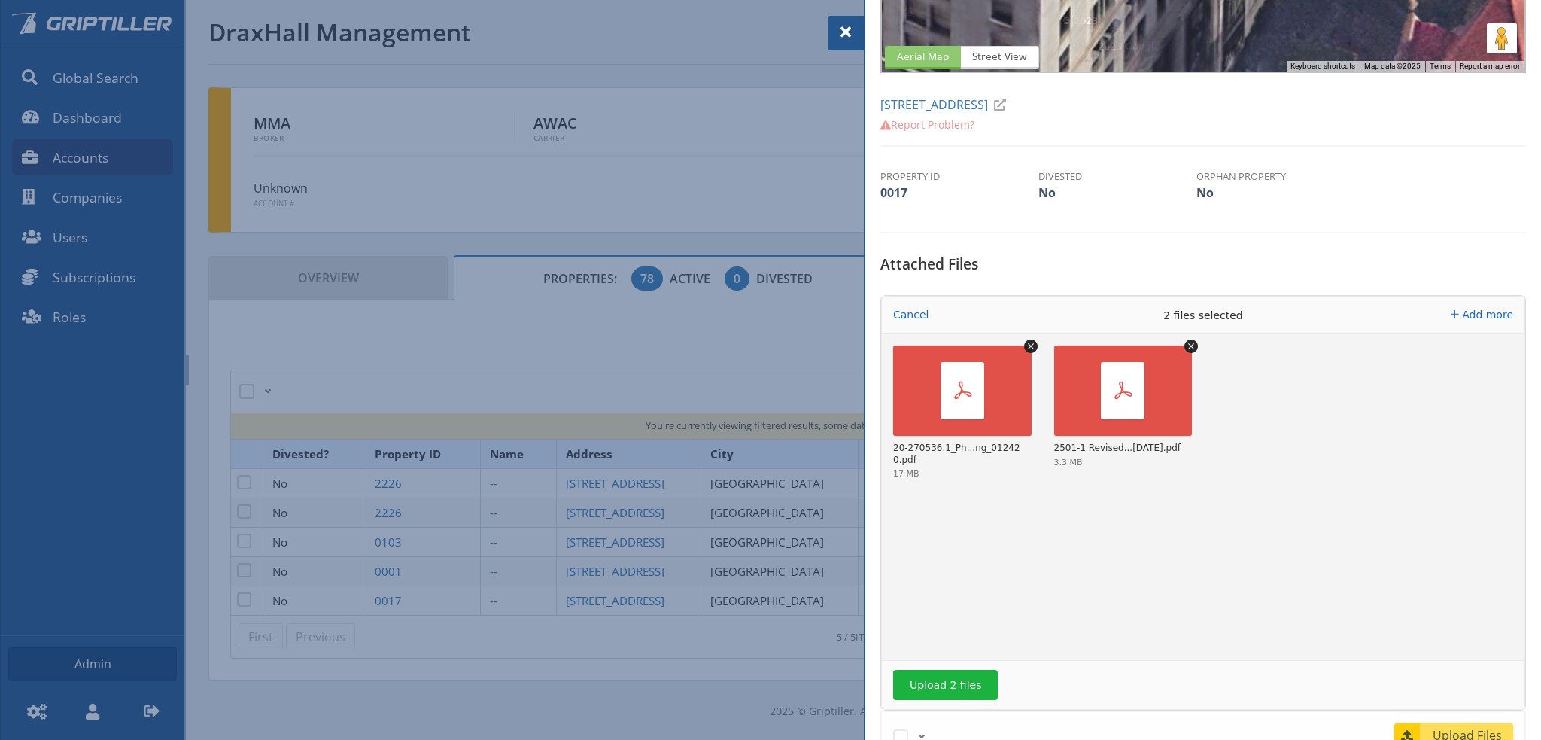
scroll to position [301, 0]
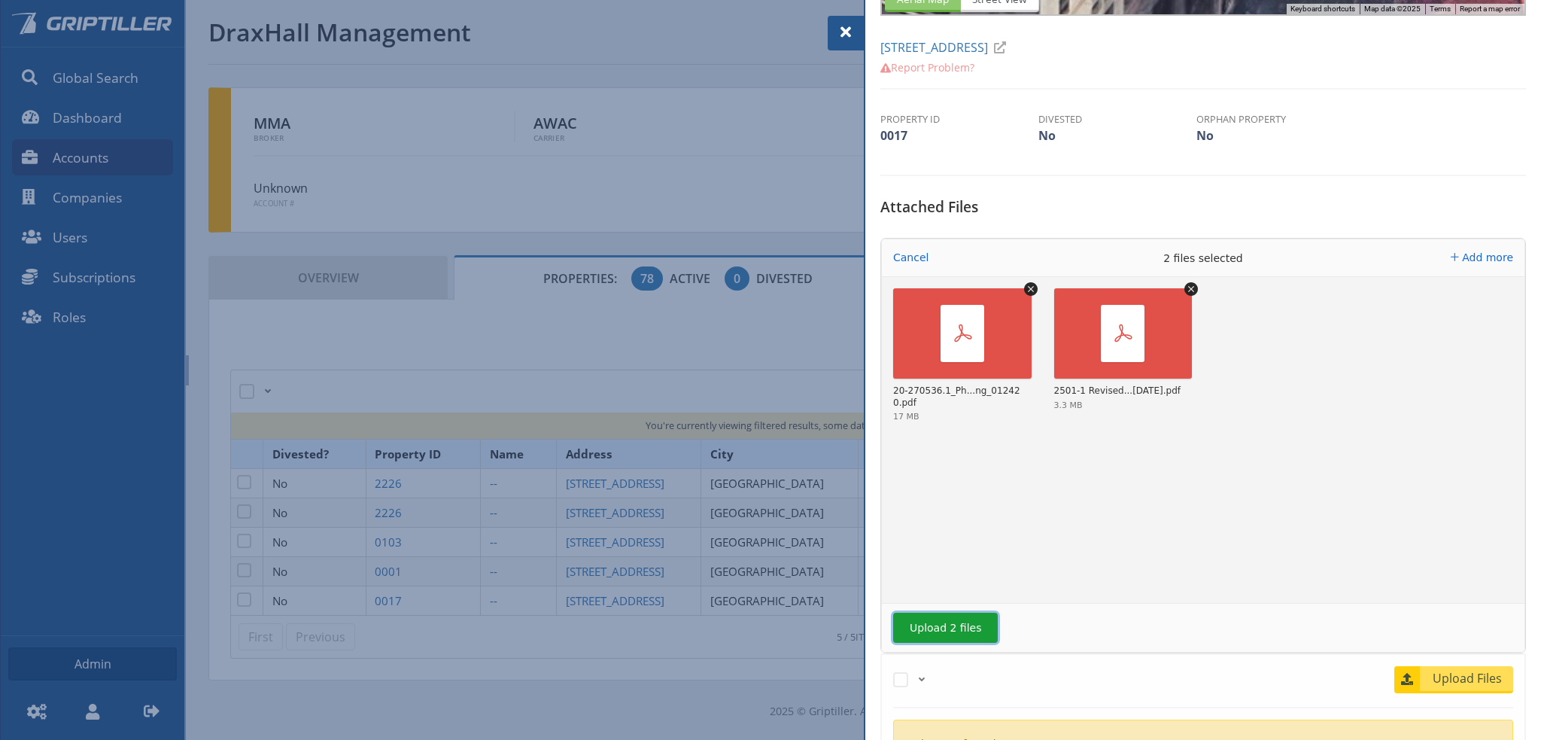
click at [930, 622] on button "Upload 2 files" at bounding box center [945, 627] width 105 height 30
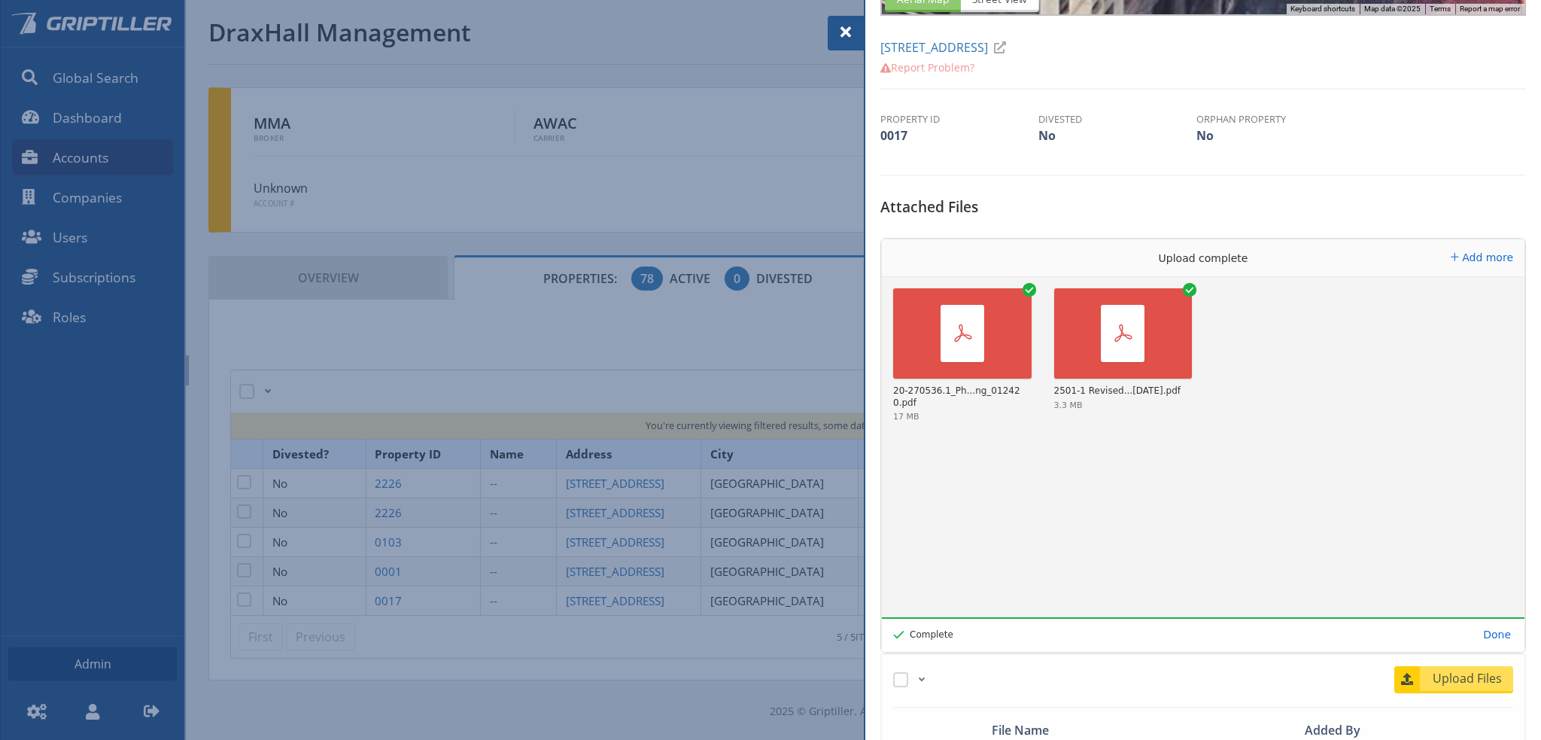
click at [840, 32] on span at bounding box center [846, 32] width 18 height 18
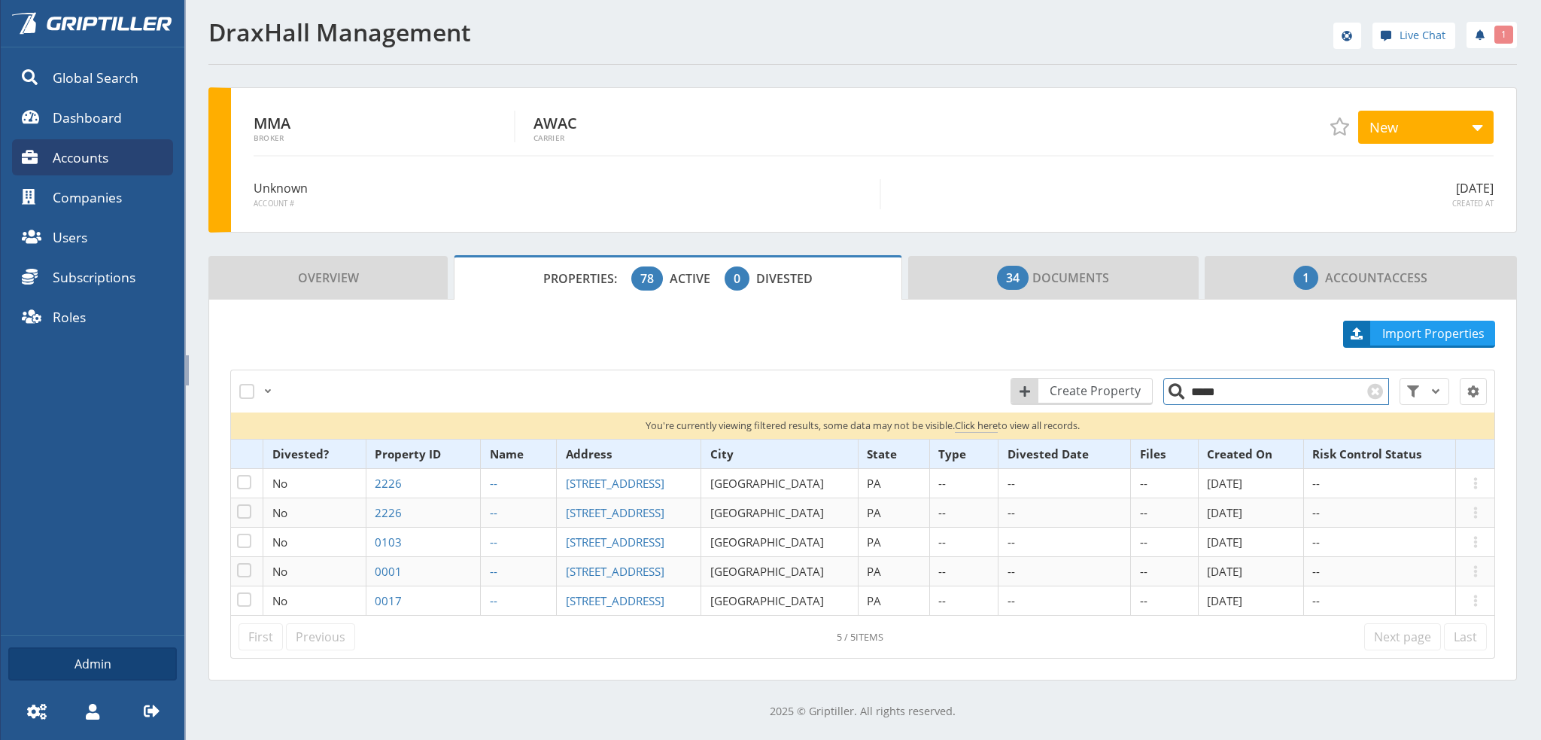
drag, startPoint x: 1214, startPoint y: 397, endPoint x: 1150, endPoint y: 397, distance: 64.0
click at [1163, 397] on input "*****" at bounding box center [1276, 391] width 226 height 27
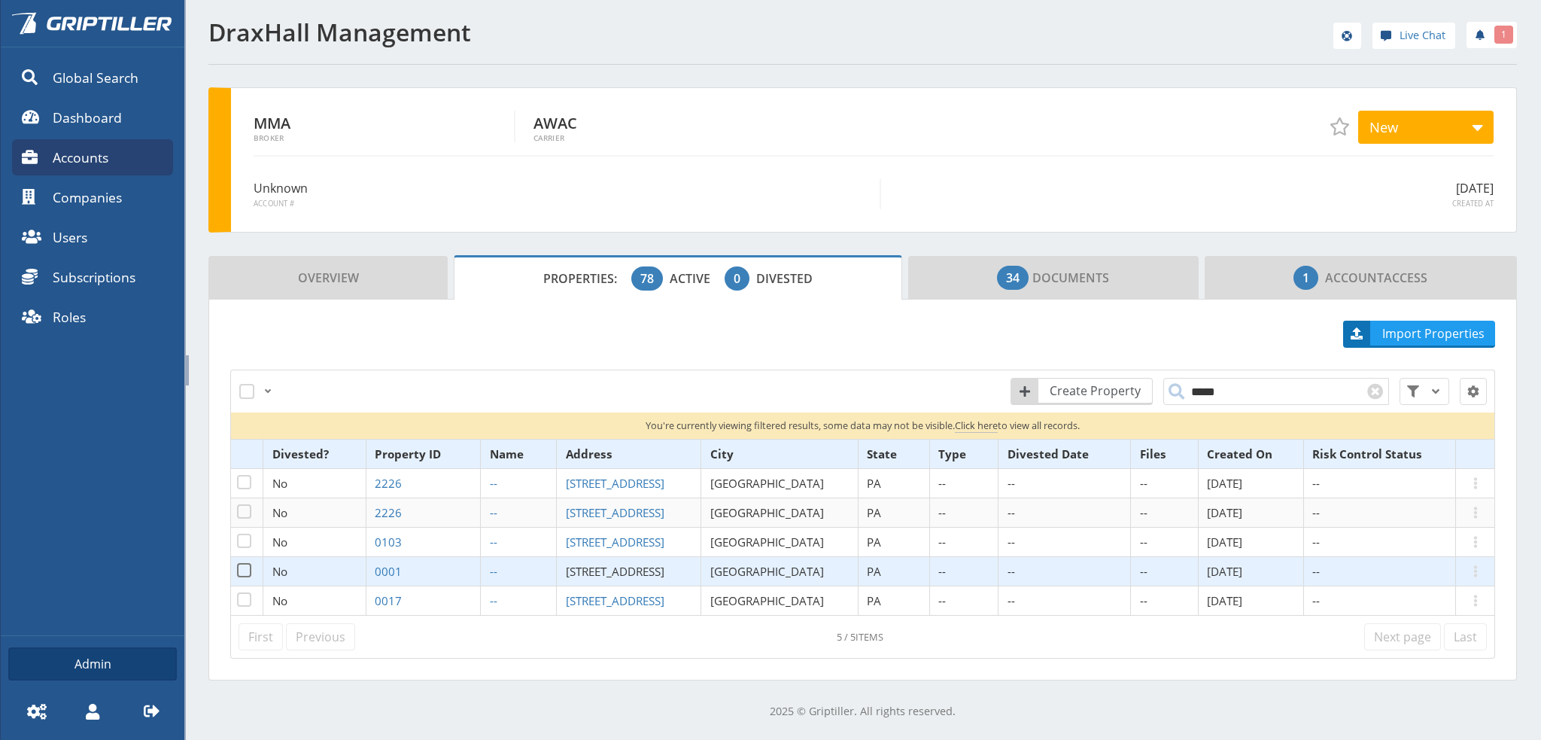
click at [600, 570] on span "[STREET_ADDRESS]" at bounding box center [615, 571] width 99 height 15
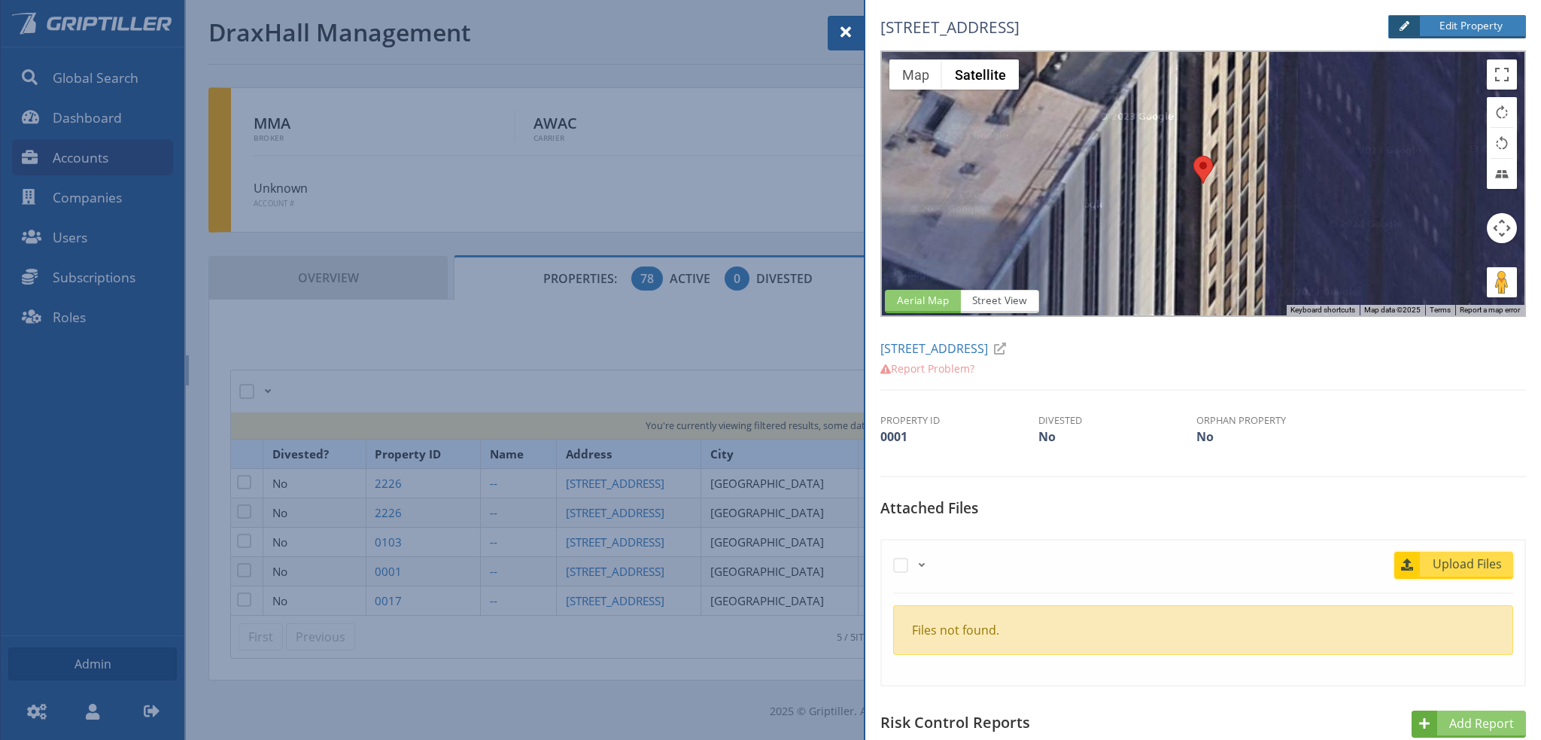
click at [1473, 559] on span "Upload Files" at bounding box center [1467, 564] width 91 height 18
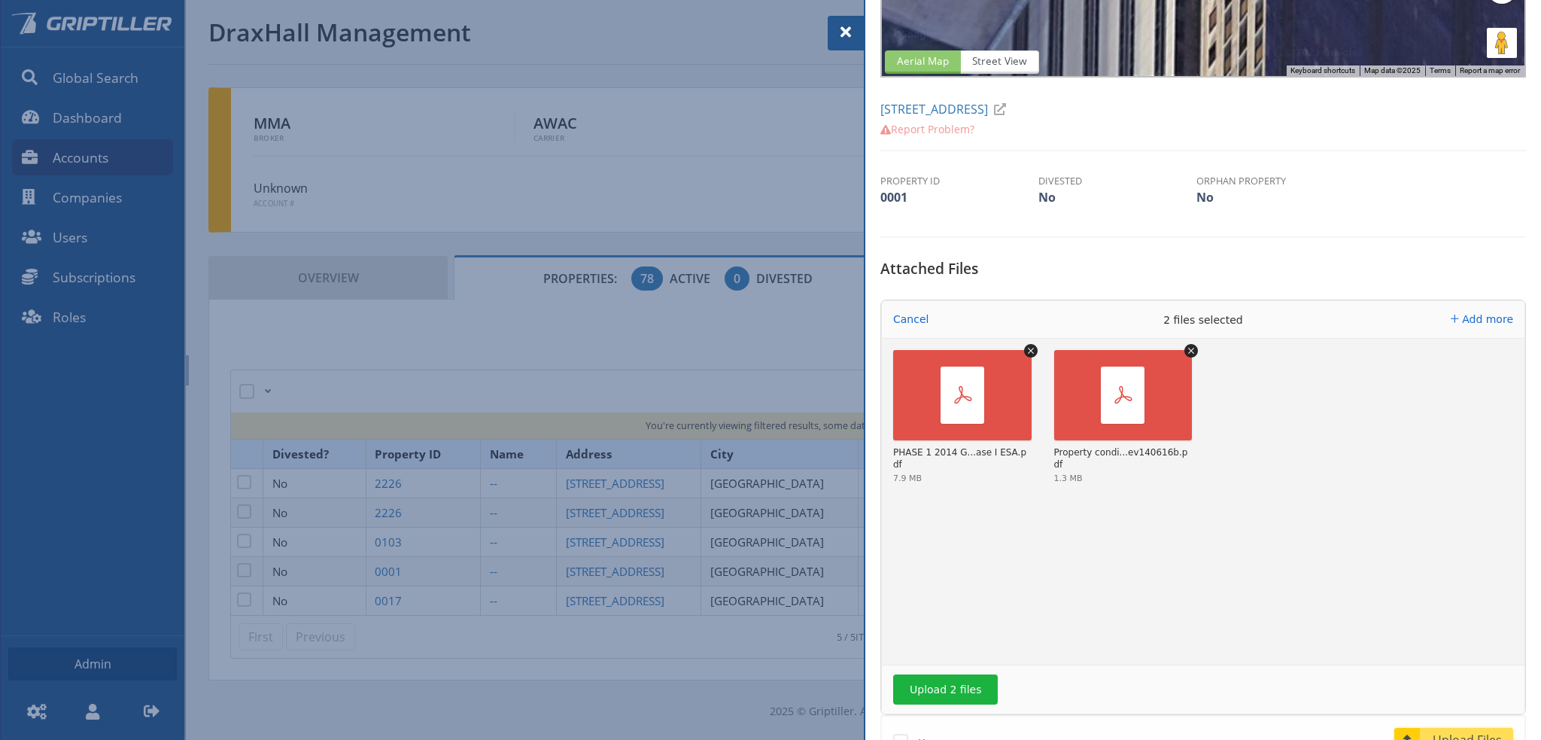
scroll to position [301, 0]
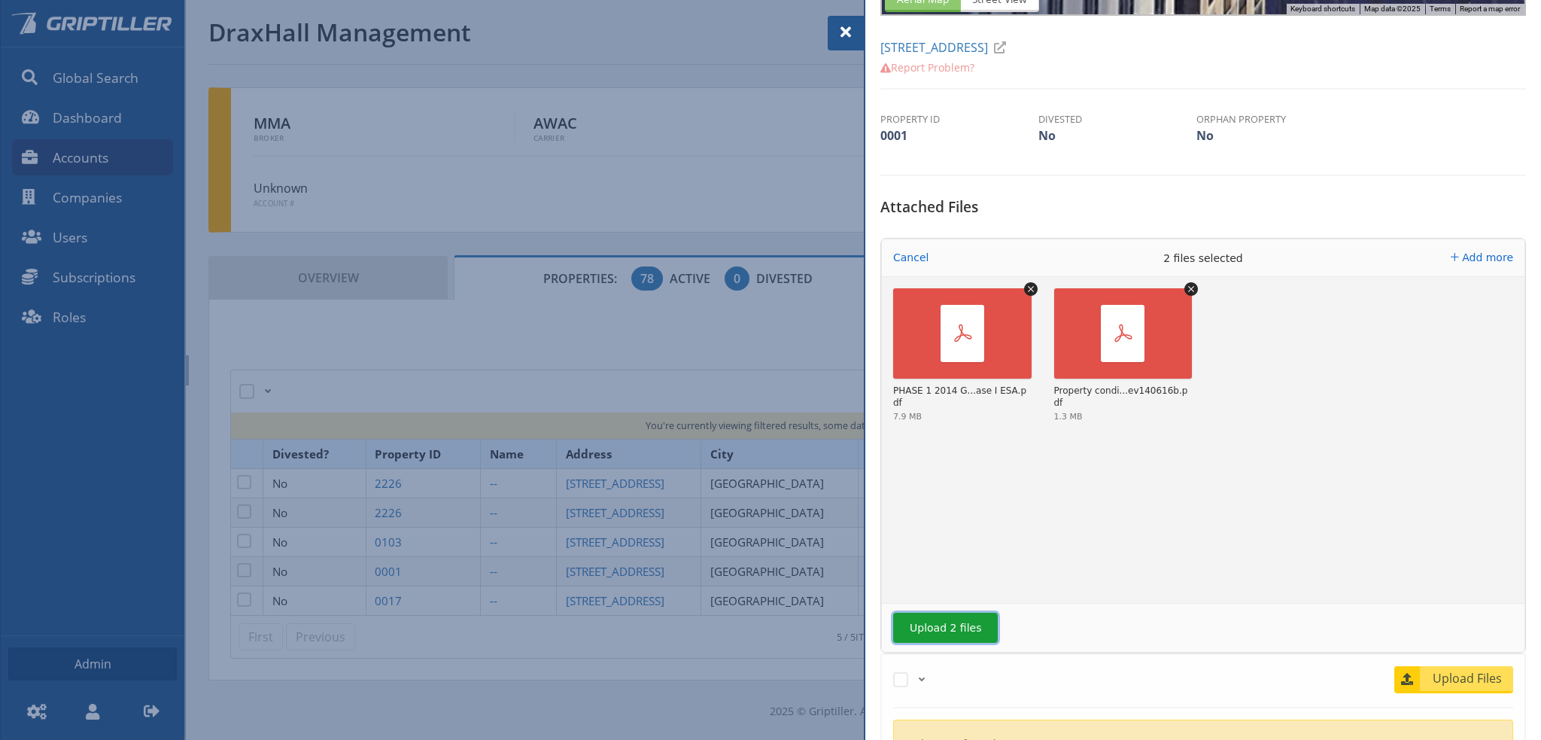
click at [941, 631] on button "Upload 2 files" at bounding box center [945, 627] width 105 height 30
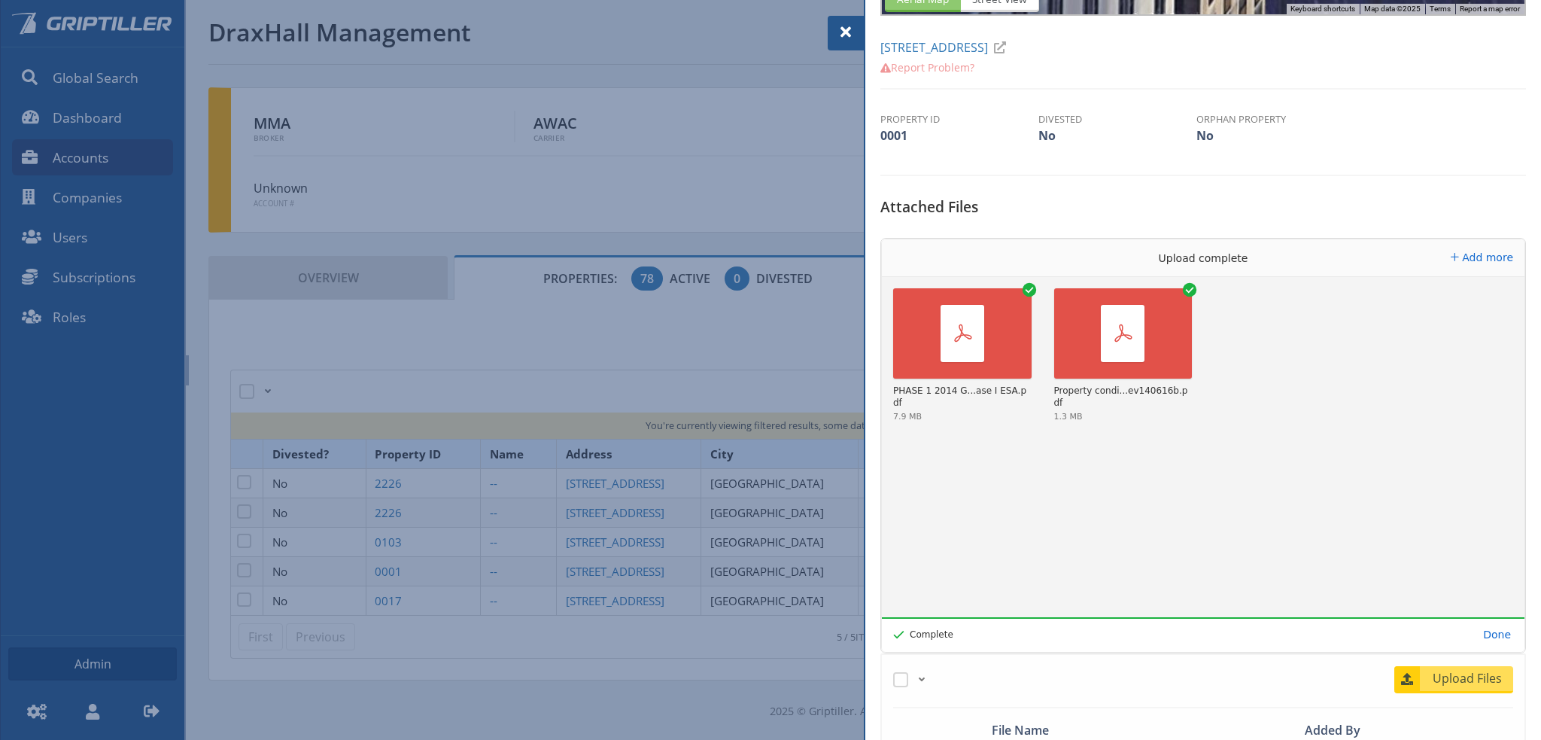
drag, startPoint x: 844, startPoint y: 29, endPoint x: 854, endPoint y: 35, distance: 11.5
click at [844, 29] on span at bounding box center [846, 32] width 18 height 18
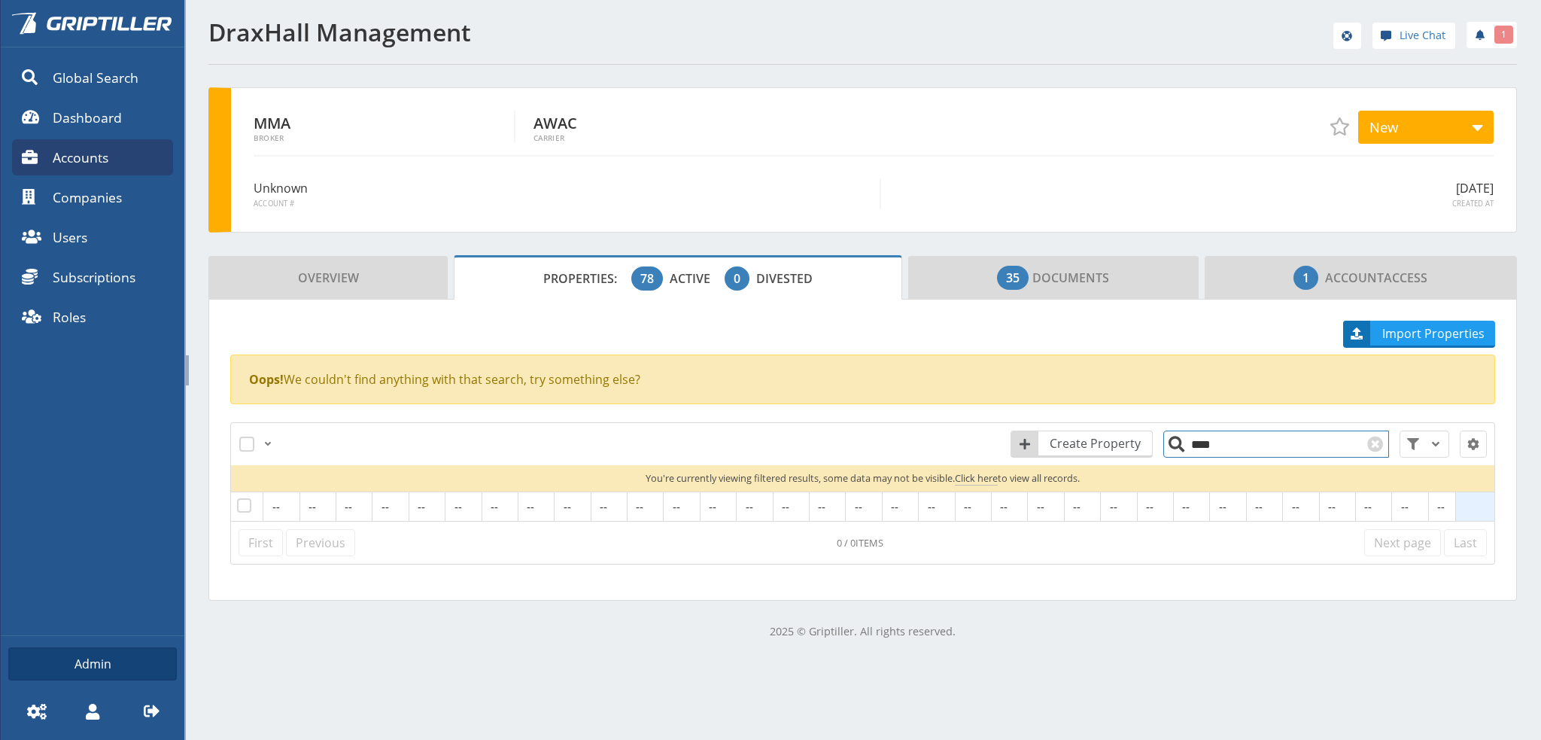
drag, startPoint x: 1195, startPoint y: 447, endPoint x: 1174, endPoint y: 447, distance: 21.1
click at [1174, 447] on input "****" at bounding box center [1276, 443] width 226 height 27
click at [1059, 280] on span "35 Documents" at bounding box center [1053, 278] width 112 height 30
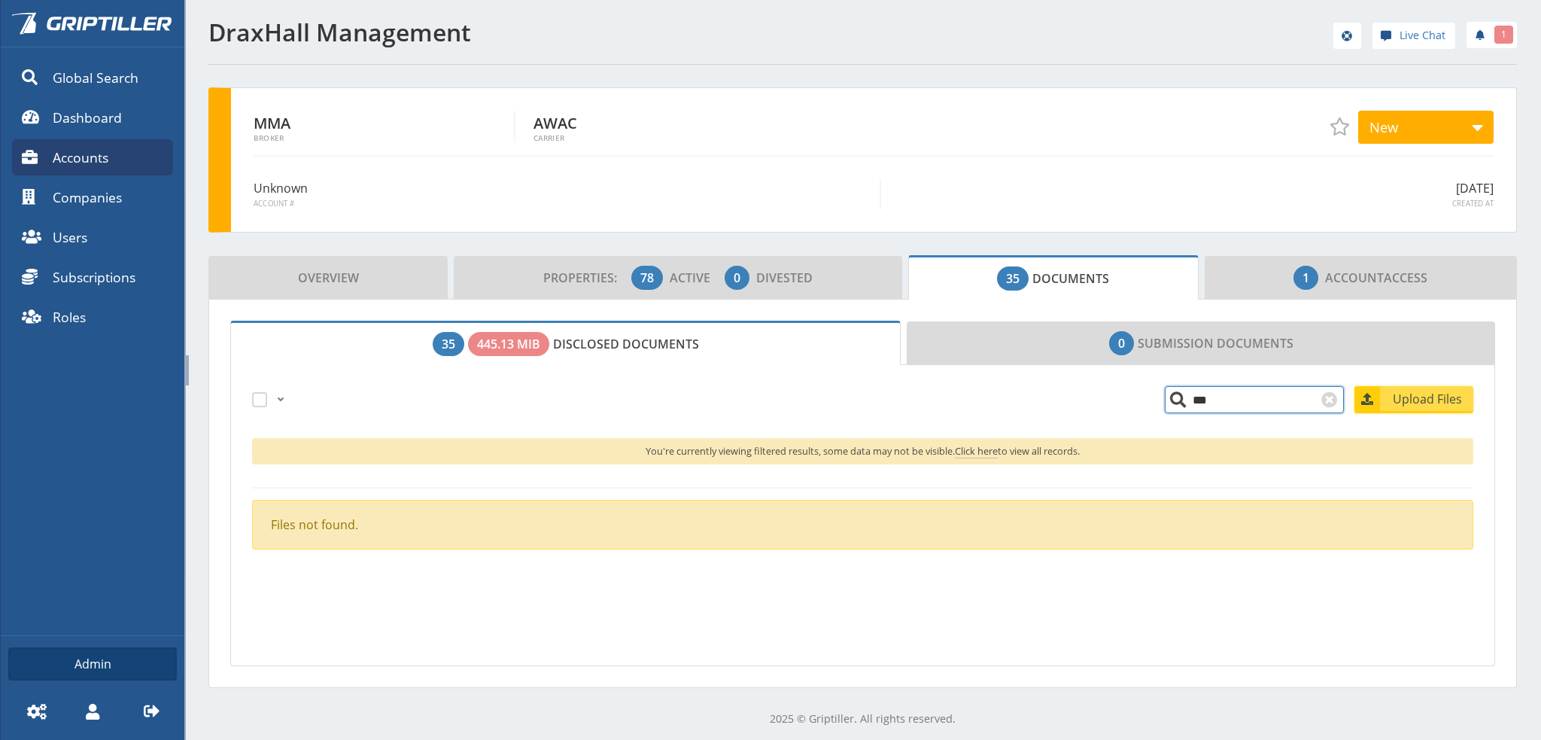
click at [1428, 397] on span "Upload Files" at bounding box center [1427, 399] width 91 height 18
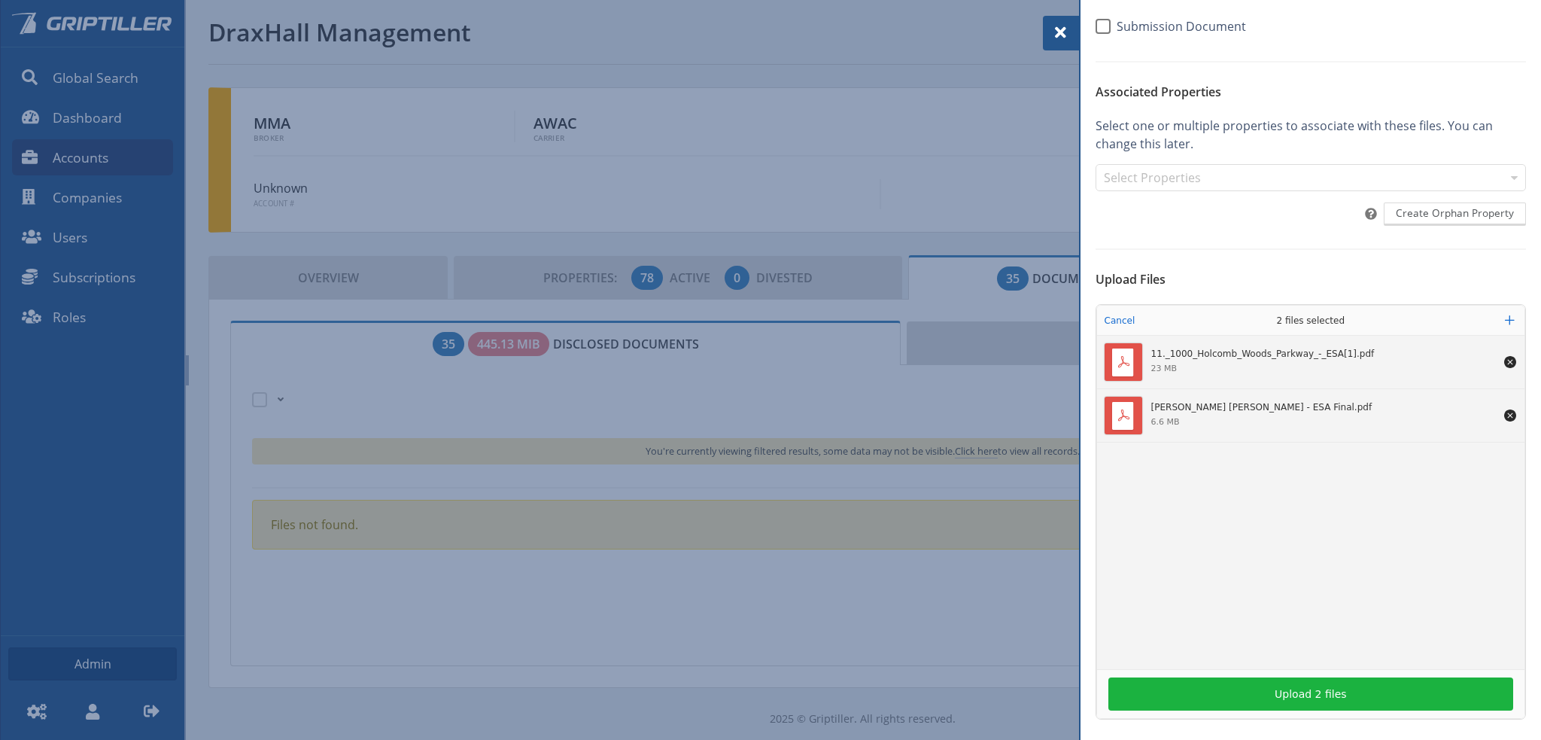
scroll to position [154, 0]
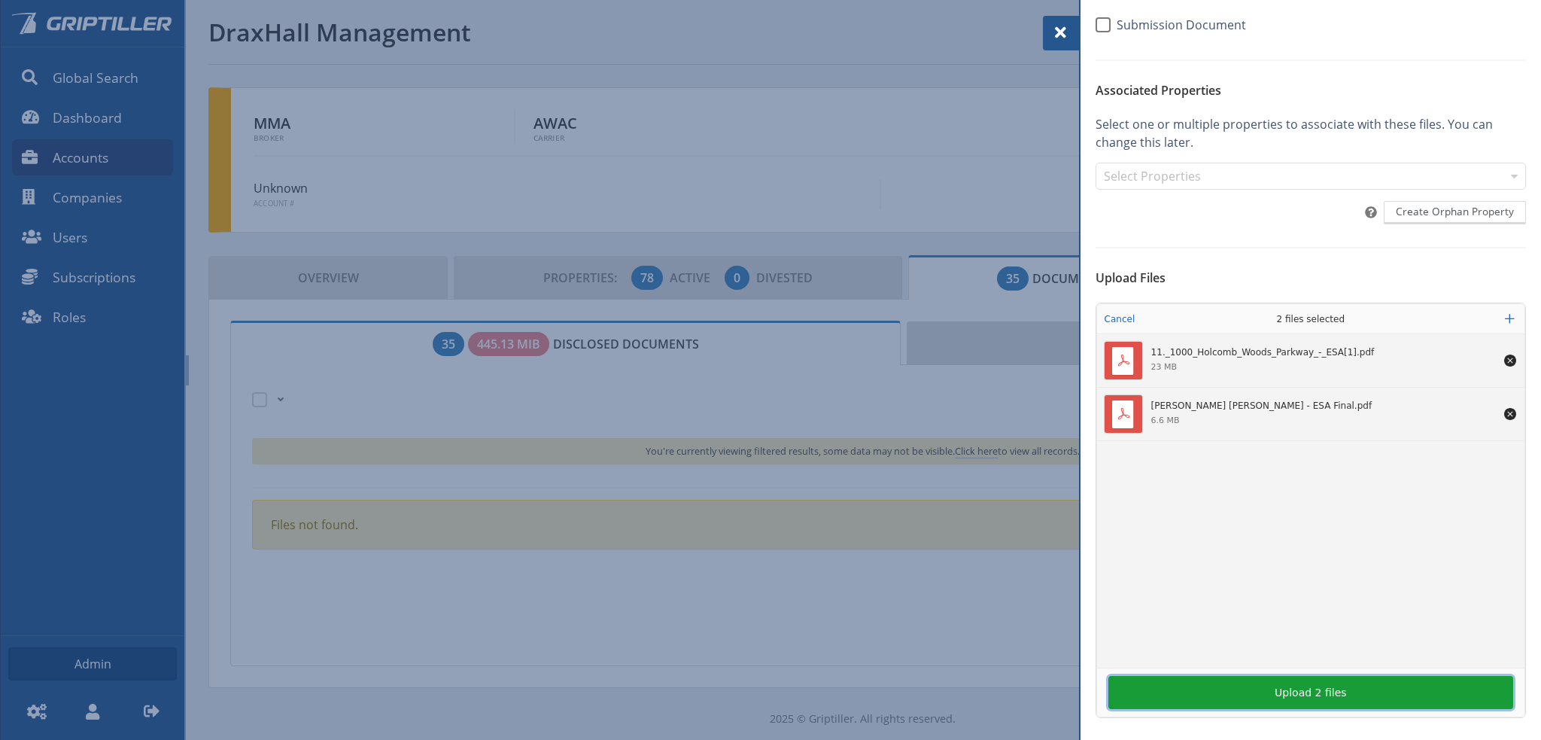
drag, startPoint x: 1340, startPoint y: 693, endPoint x: 1341, endPoint y: 701, distance: 7.6
click at [1340, 692] on button "Upload 2 files" at bounding box center [1310, 692] width 405 height 33
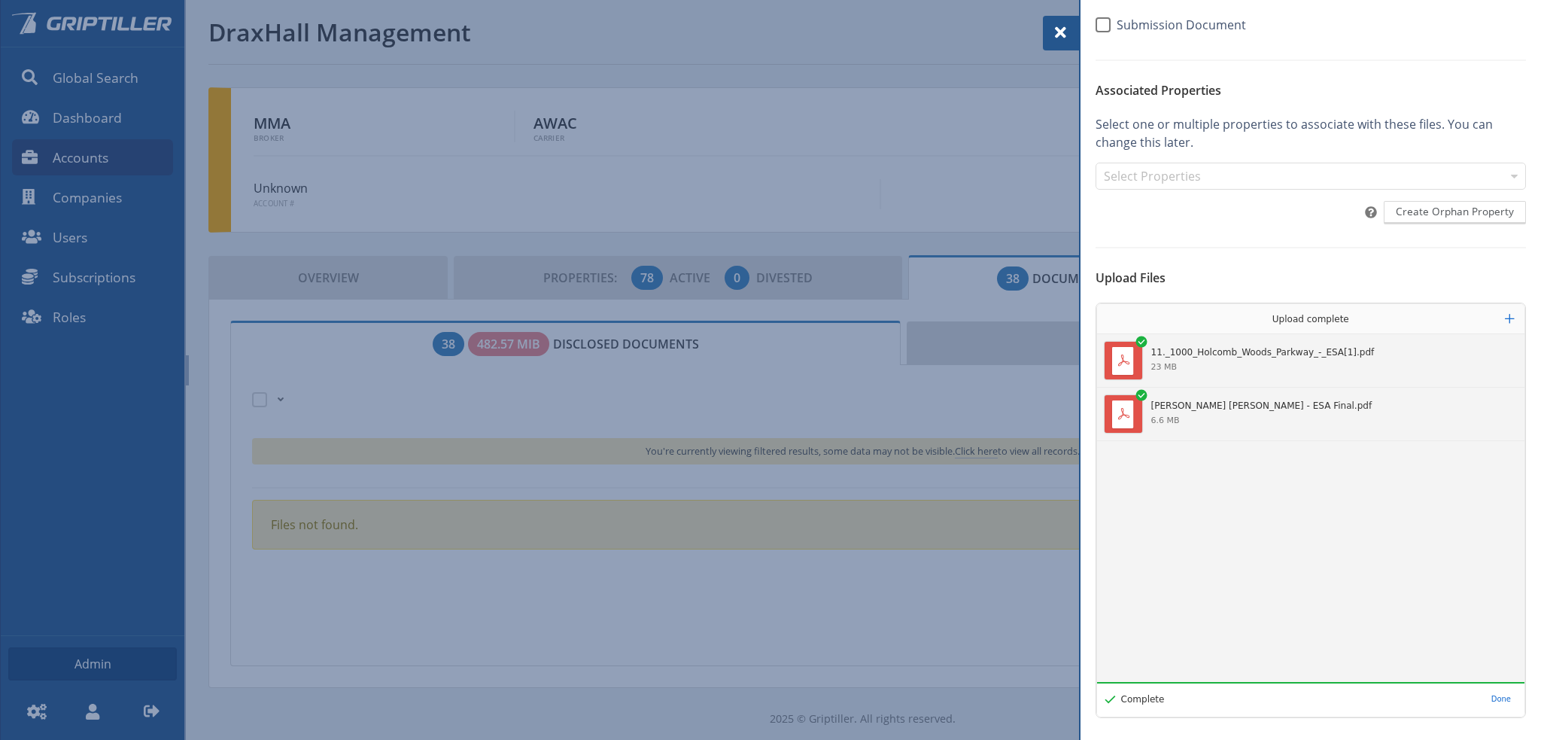
click at [1060, 28] on span at bounding box center [1061, 32] width 18 height 18
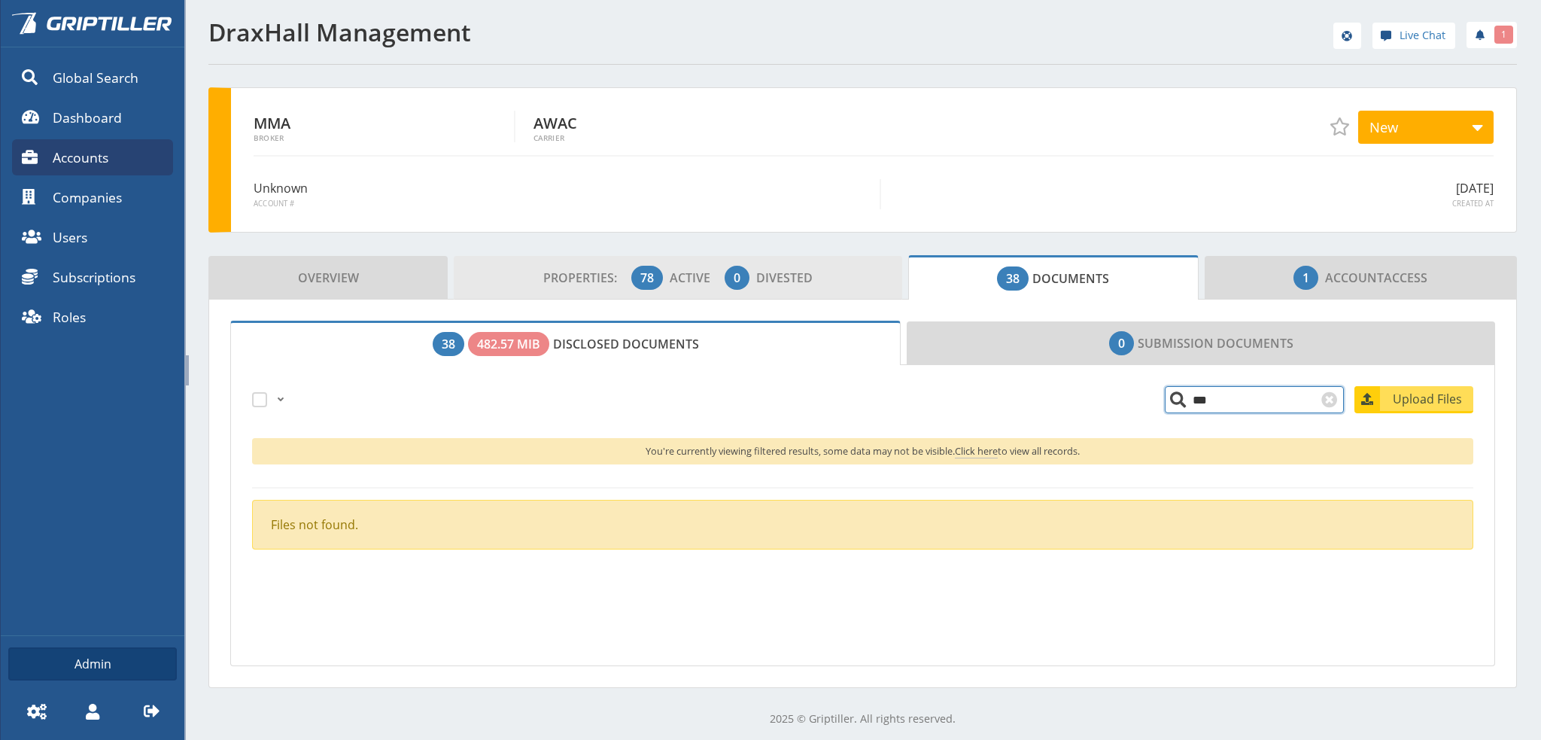
click at [794, 269] on span "Divested" at bounding box center [784, 277] width 56 height 17
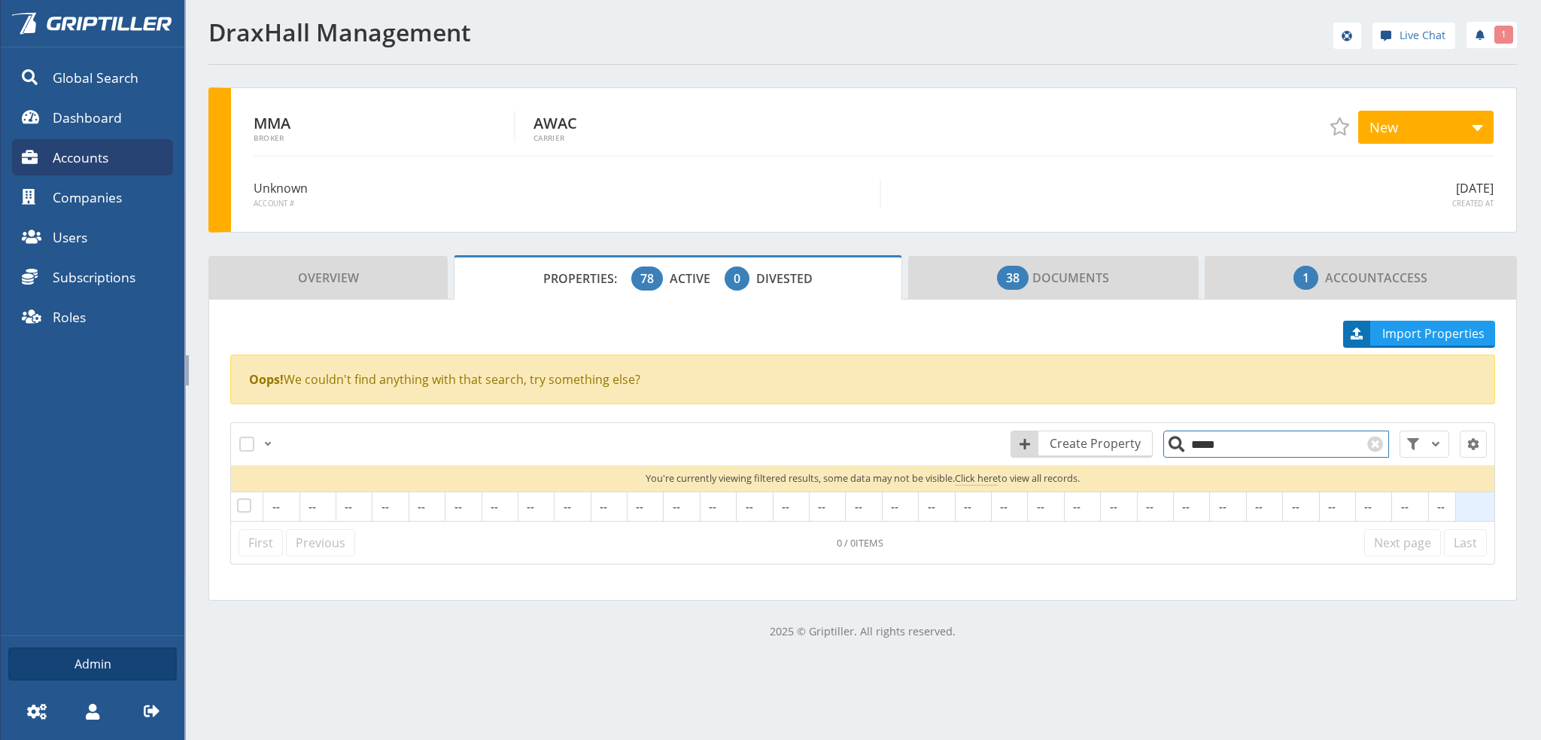
drag, startPoint x: 1175, startPoint y: 447, endPoint x: 1159, endPoint y: 447, distance: 15.8
click at [1163, 447] on input "*****" at bounding box center [1276, 443] width 226 height 27
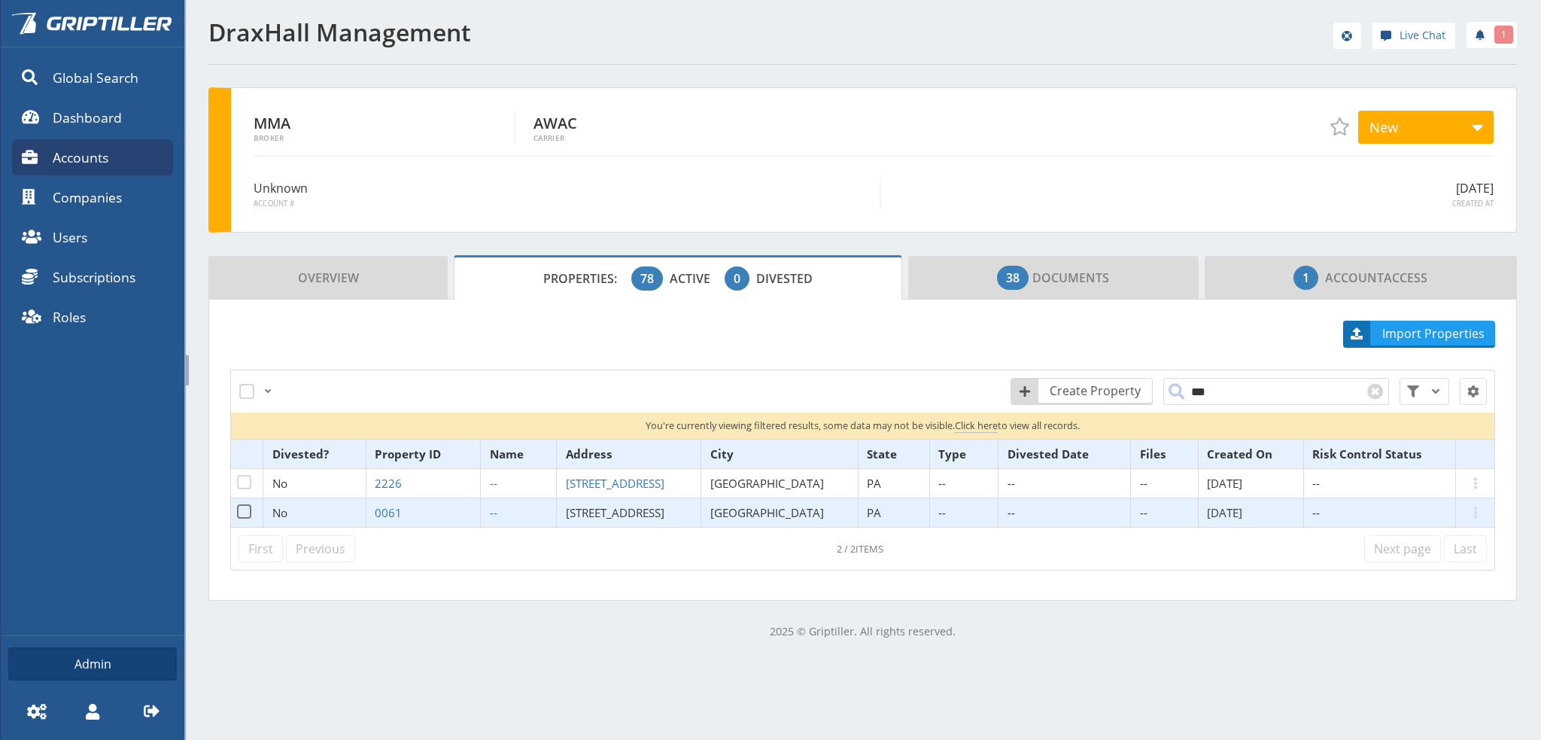
click at [620, 511] on span "[STREET_ADDRESS]" at bounding box center [615, 512] width 99 height 15
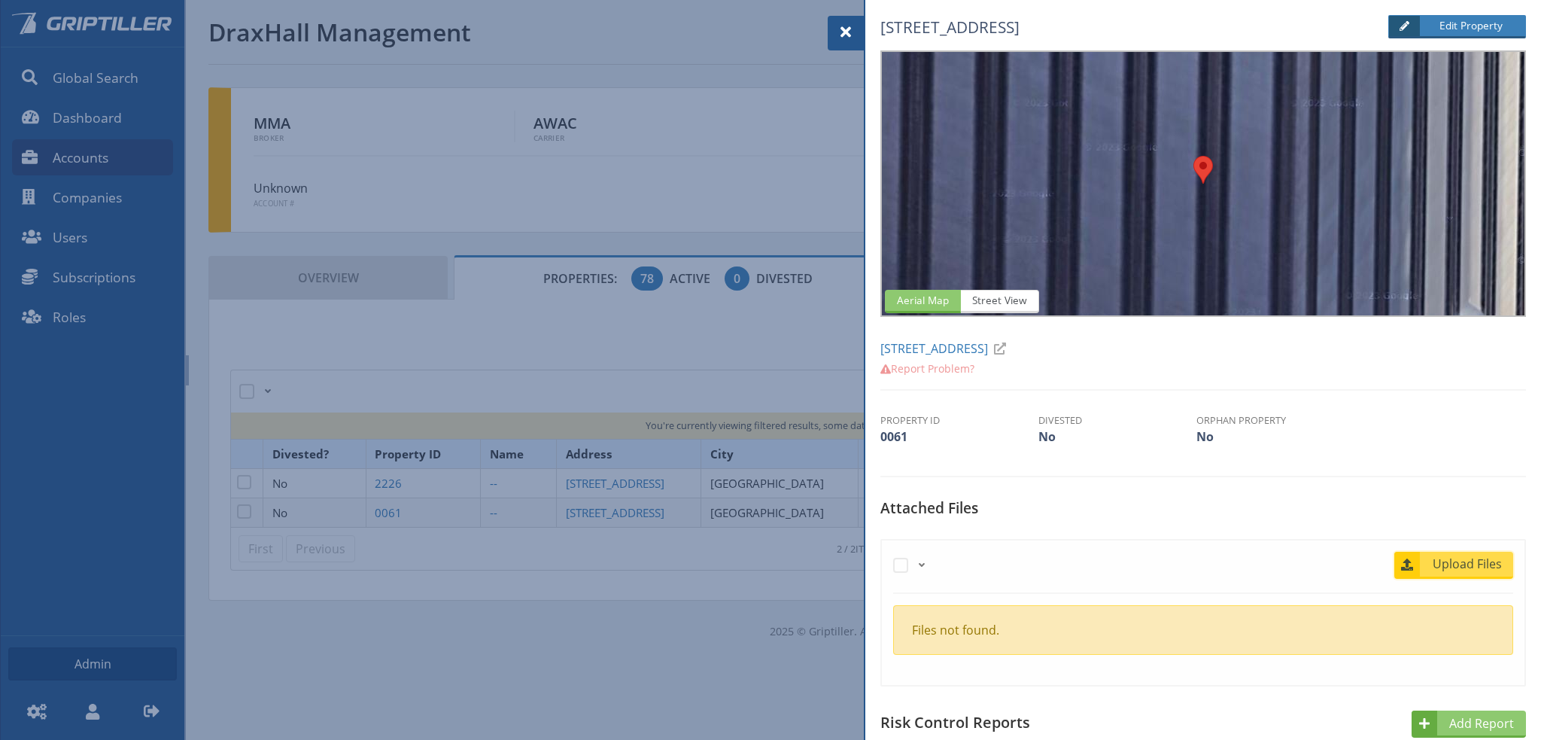
click at [1436, 562] on span "Upload Files" at bounding box center [1467, 564] width 91 height 18
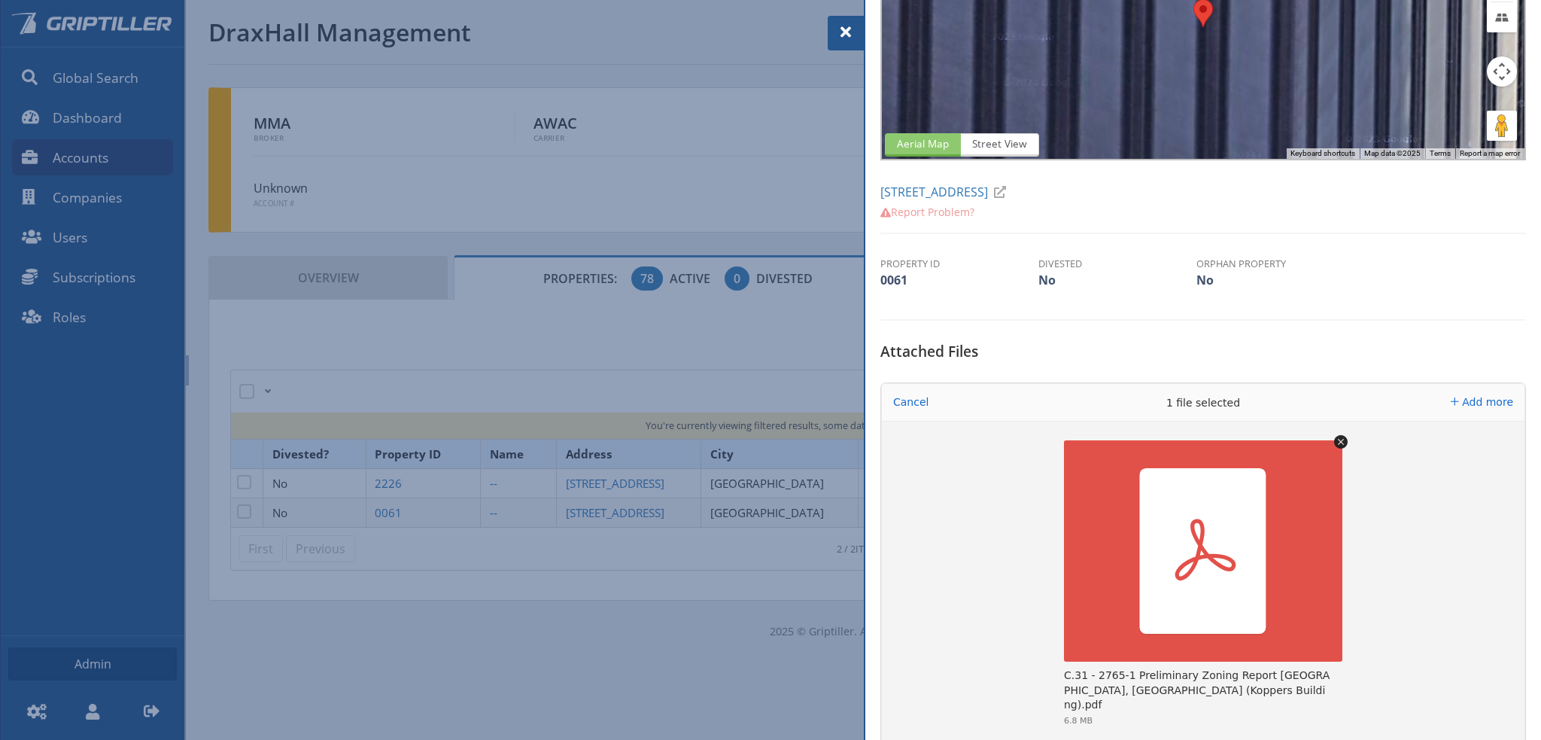
scroll to position [301, 0]
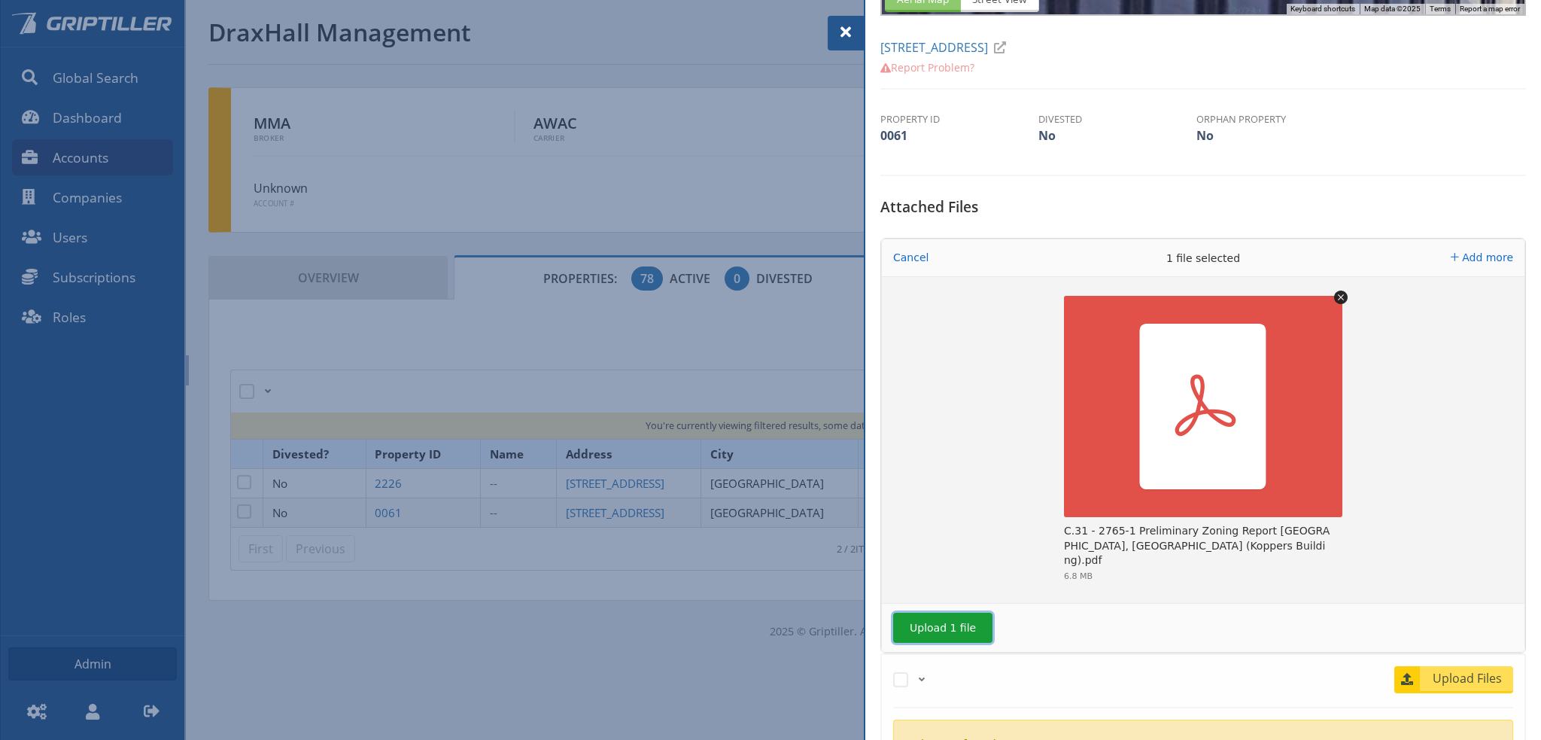
click at [959, 628] on button "Upload 1 file" at bounding box center [942, 627] width 99 height 30
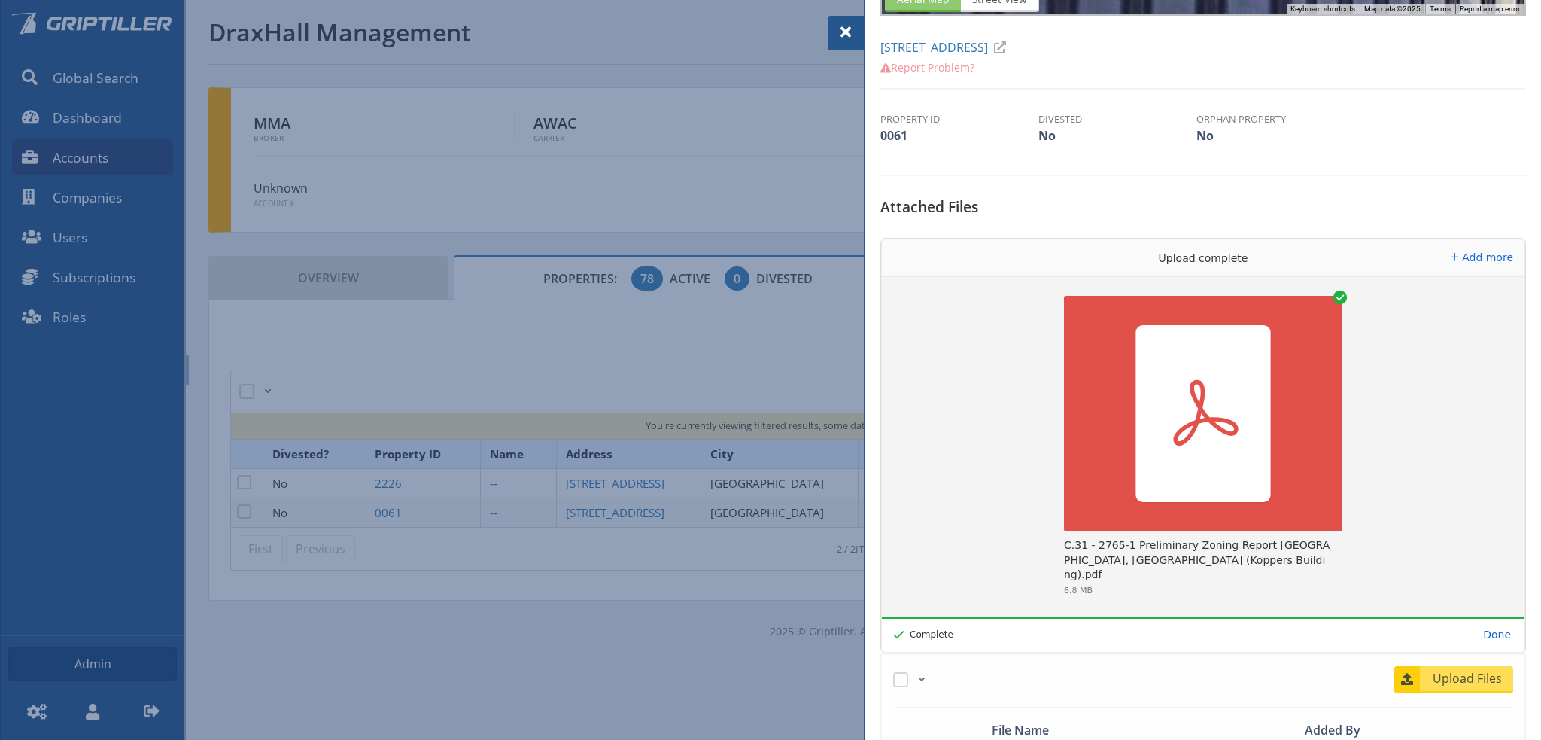
click at [840, 38] on span at bounding box center [846, 32] width 18 height 18
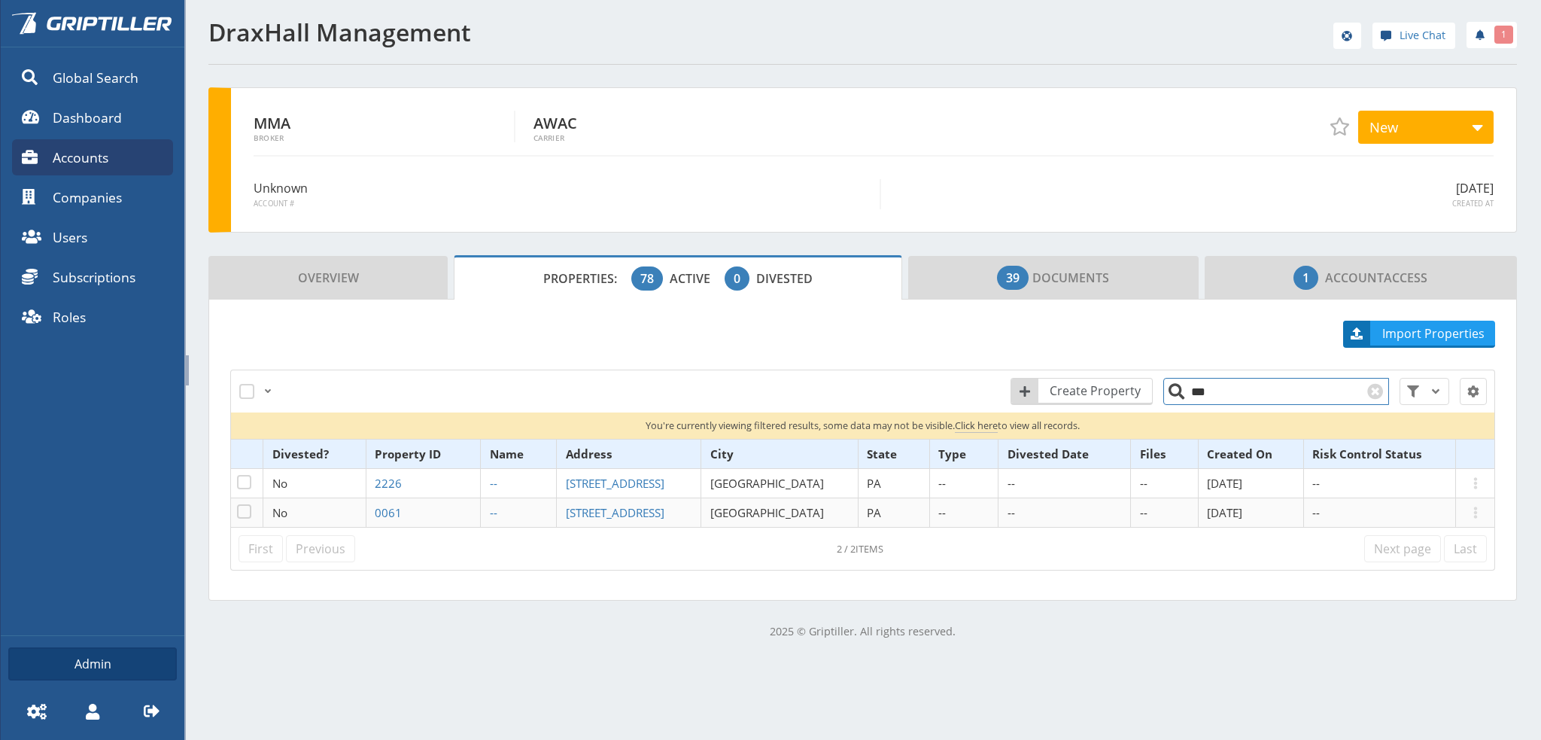
drag, startPoint x: 1216, startPoint y: 394, endPoint x: 1172, endPoint y: 397, distance: 43.8
click at [1172, 397] on input "***" at bounding box center [1276, 391] width 226 height 27
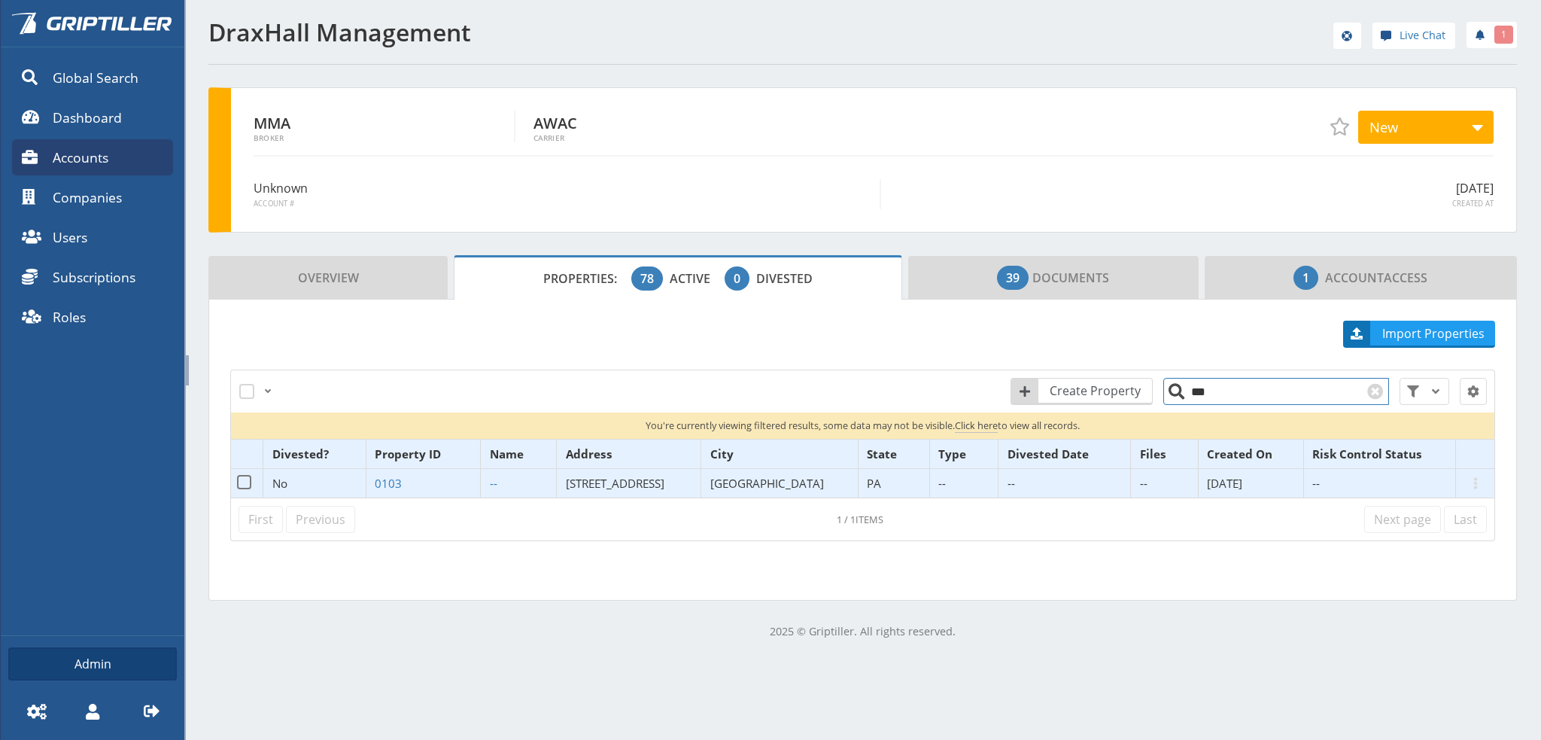
type input "***"
click at [618, 484] on span "[STREET_ADDRESS]" at bounding box center [615, 483] width 99 height 15
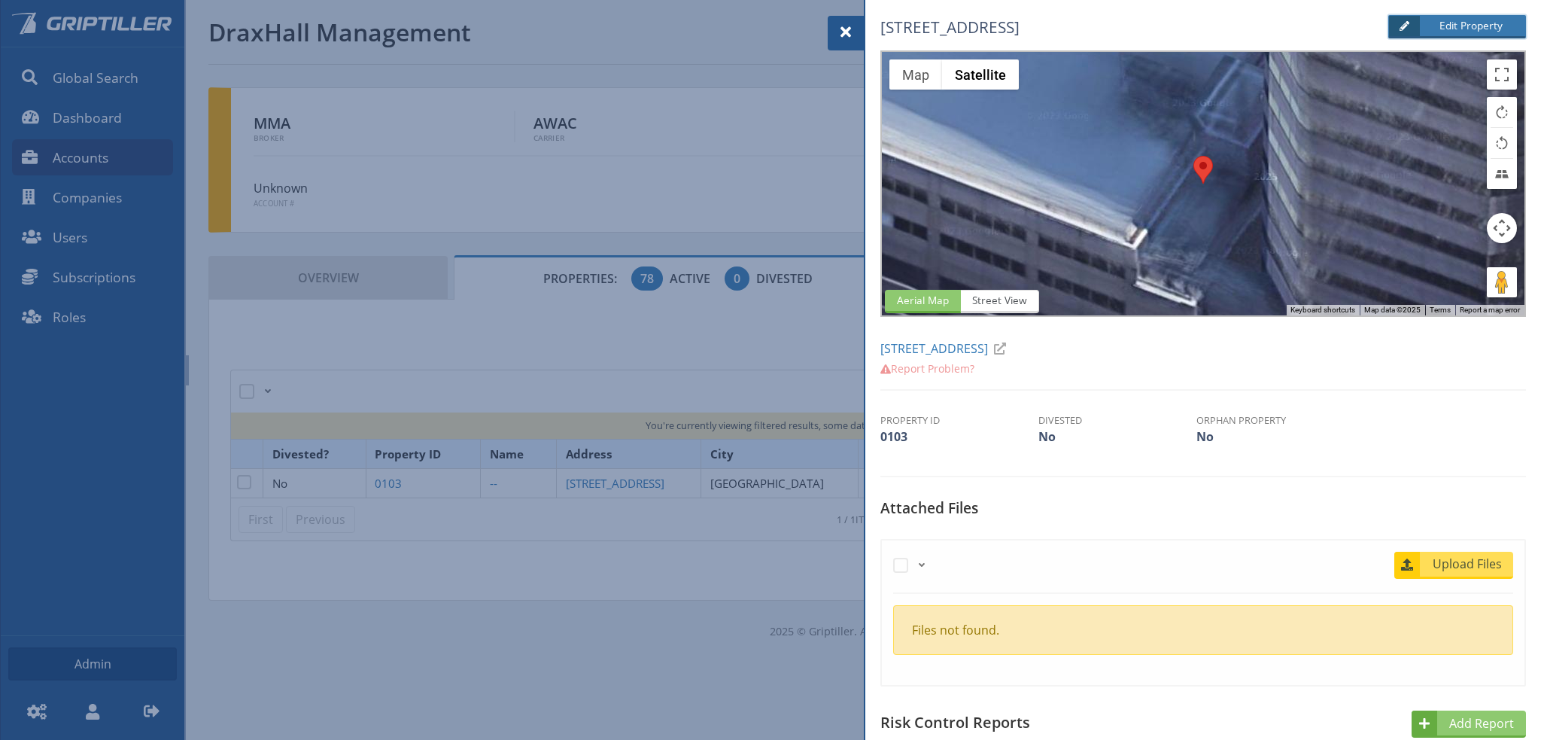
click at [1457, 29] on span "Edit Property" at bounding box center [1467, 25] width 93 height 15
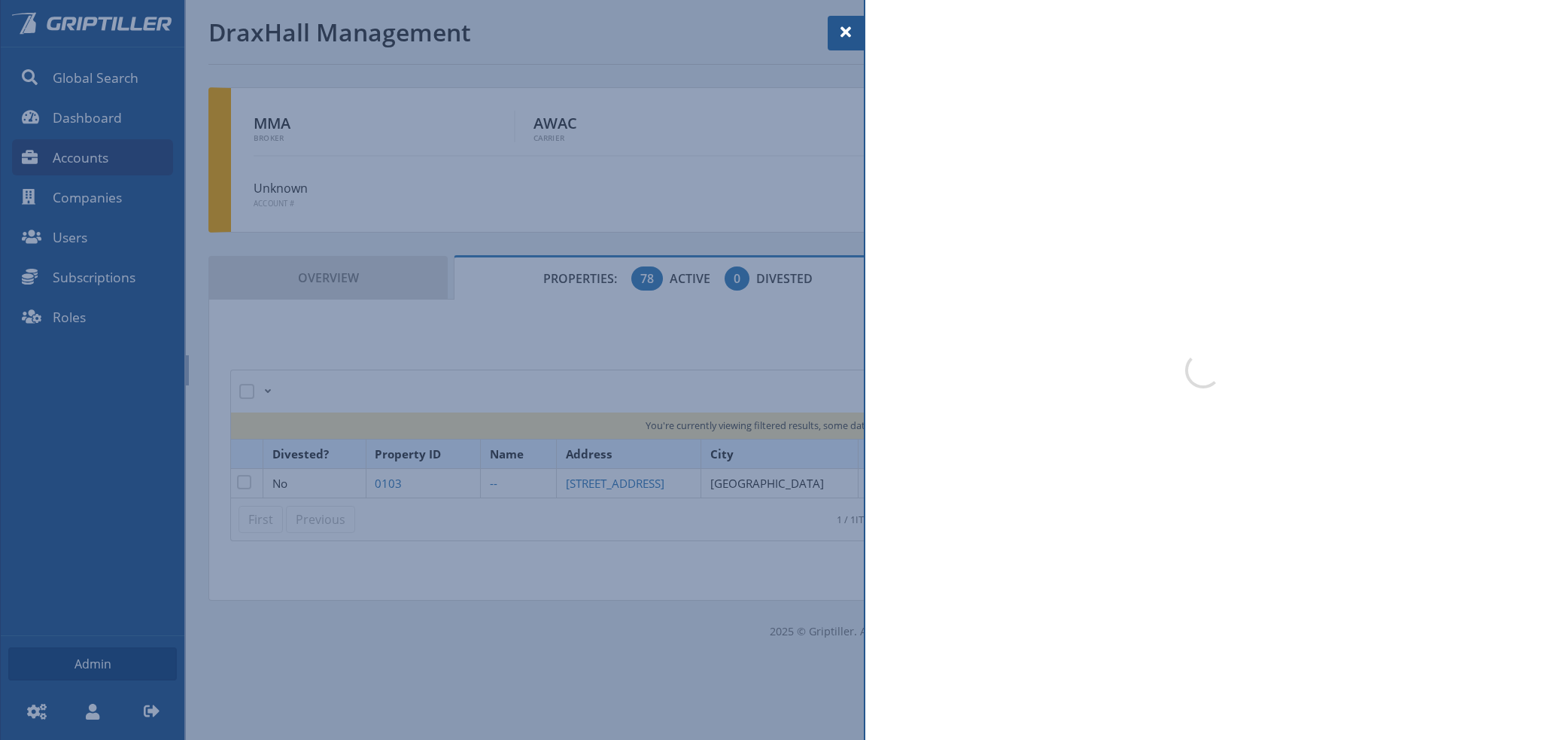
select select "**"
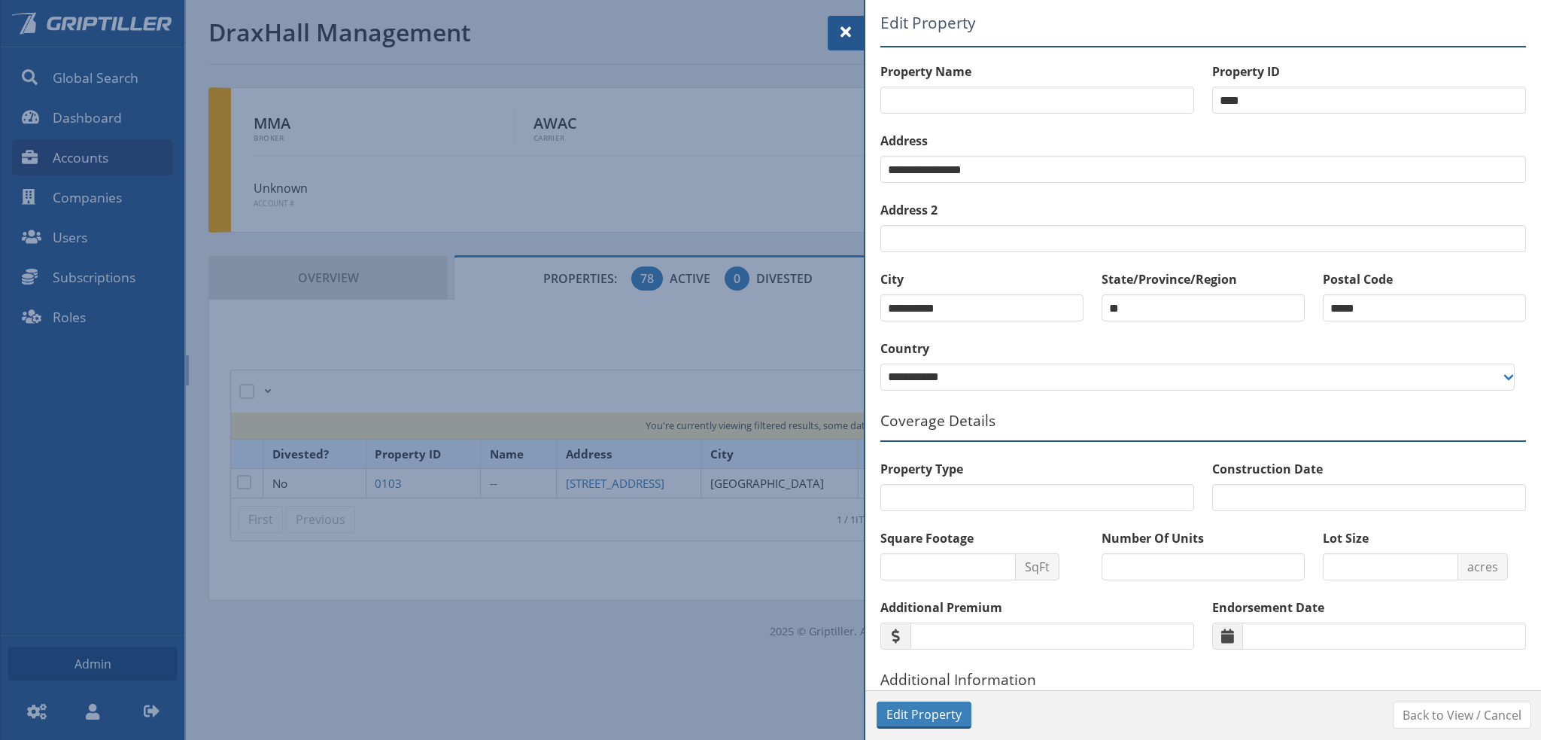
click at [845, 26] on span at bounding box center [846, 32] width 18 height 18
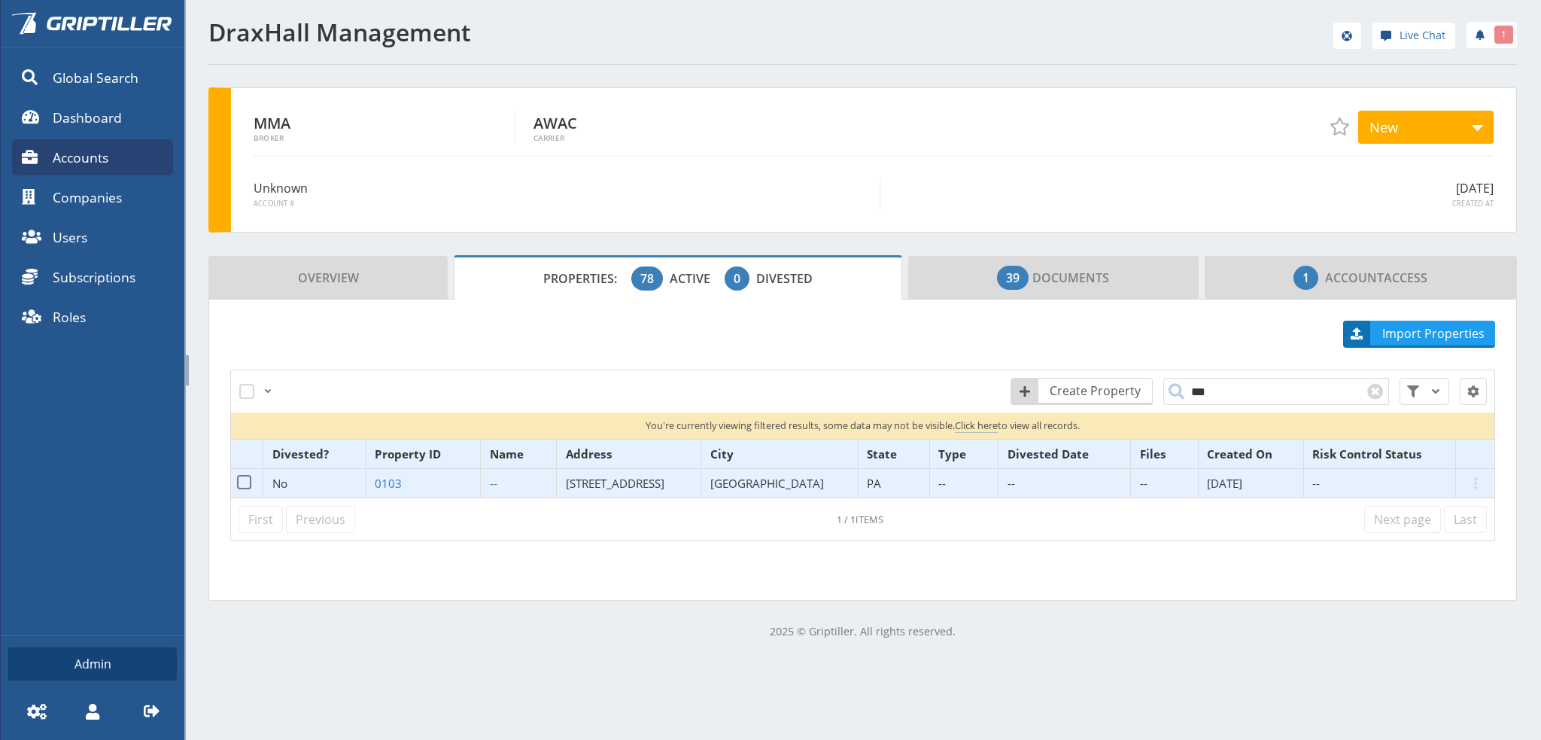
click at [656, 480] on span "[STREET_ADDRESS]" at bounding box center [615, 483] width 99 height 15
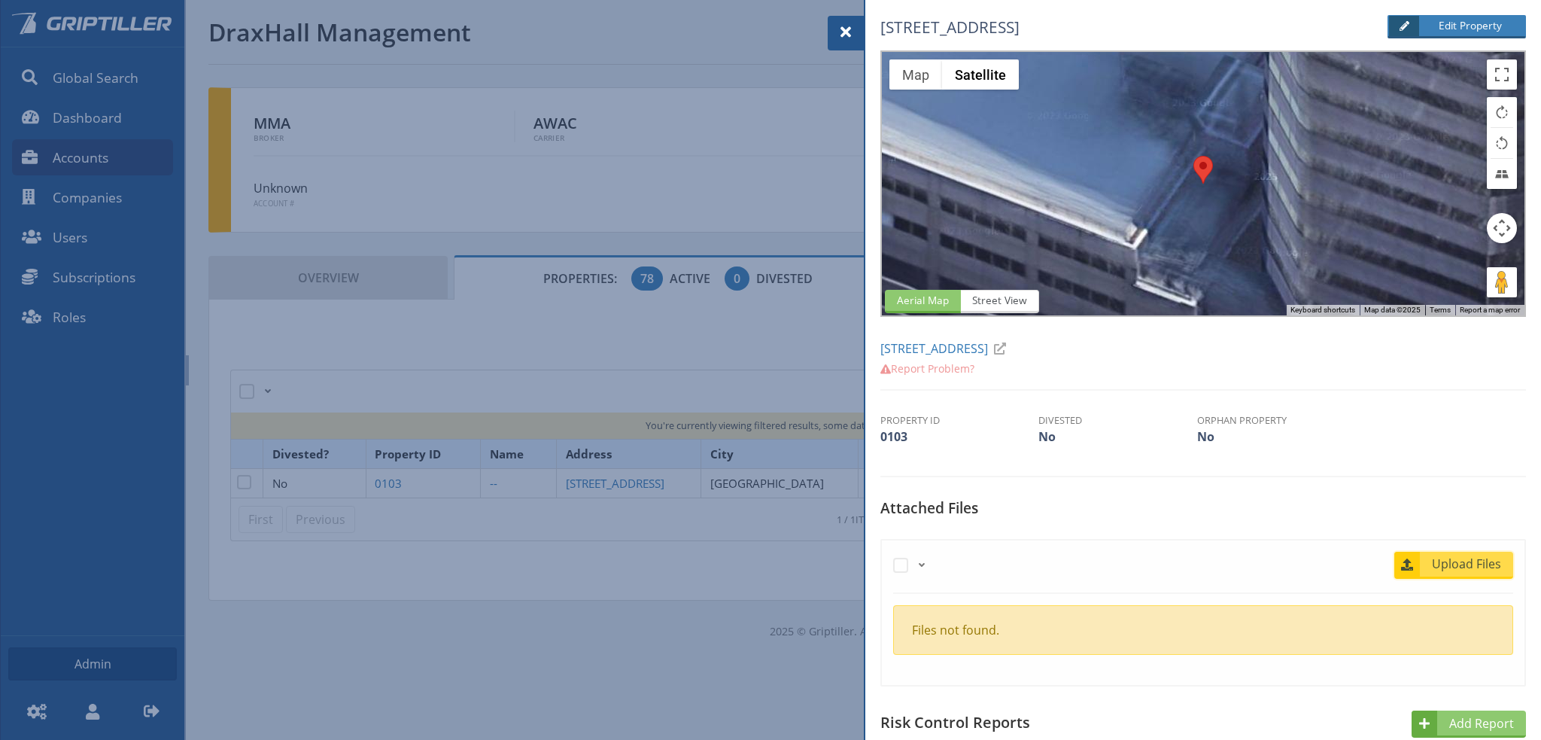
click at [1457, 567] on span "Upload Files" at bounding box center [1467, 564] width 91 height 18
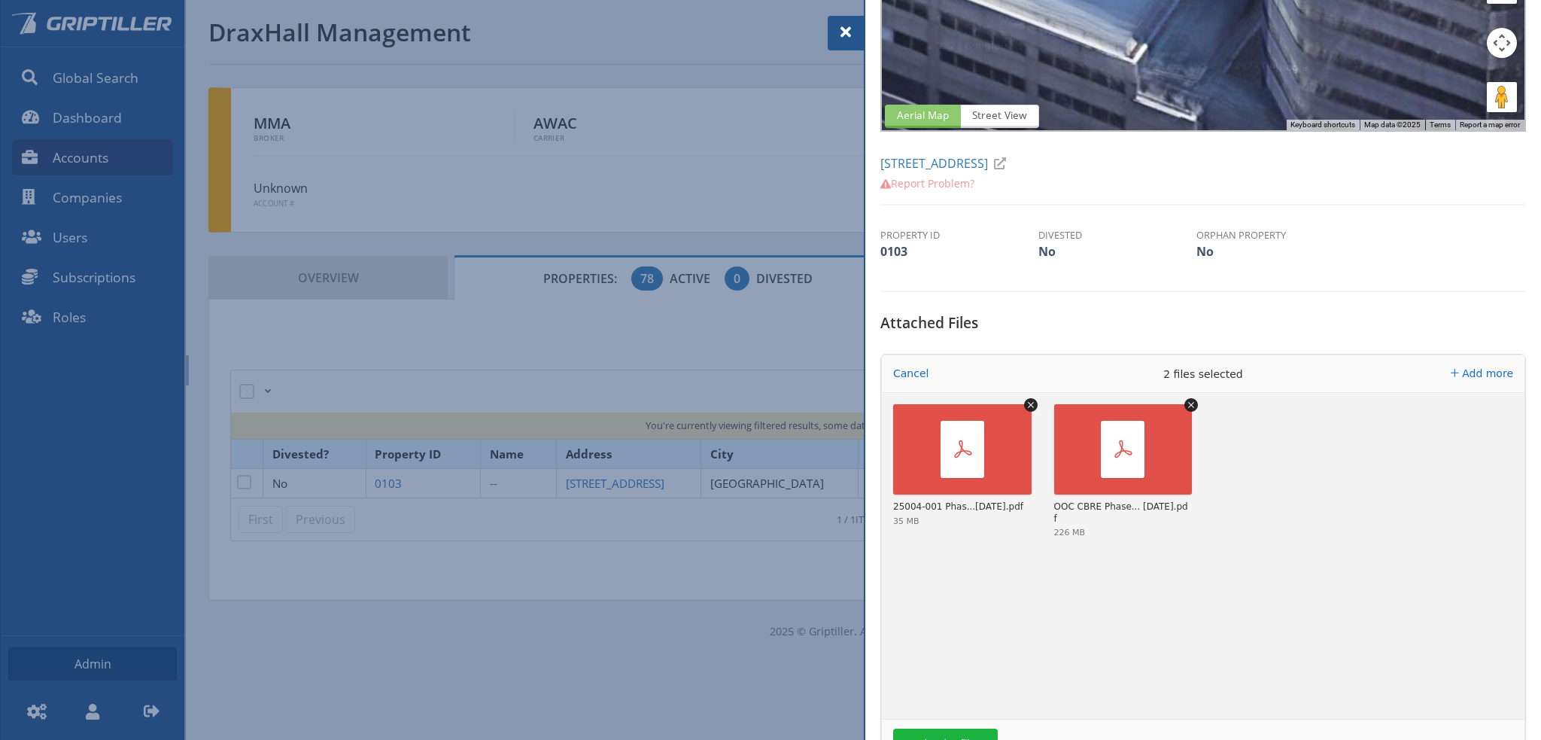
scroll to position [301, 0]
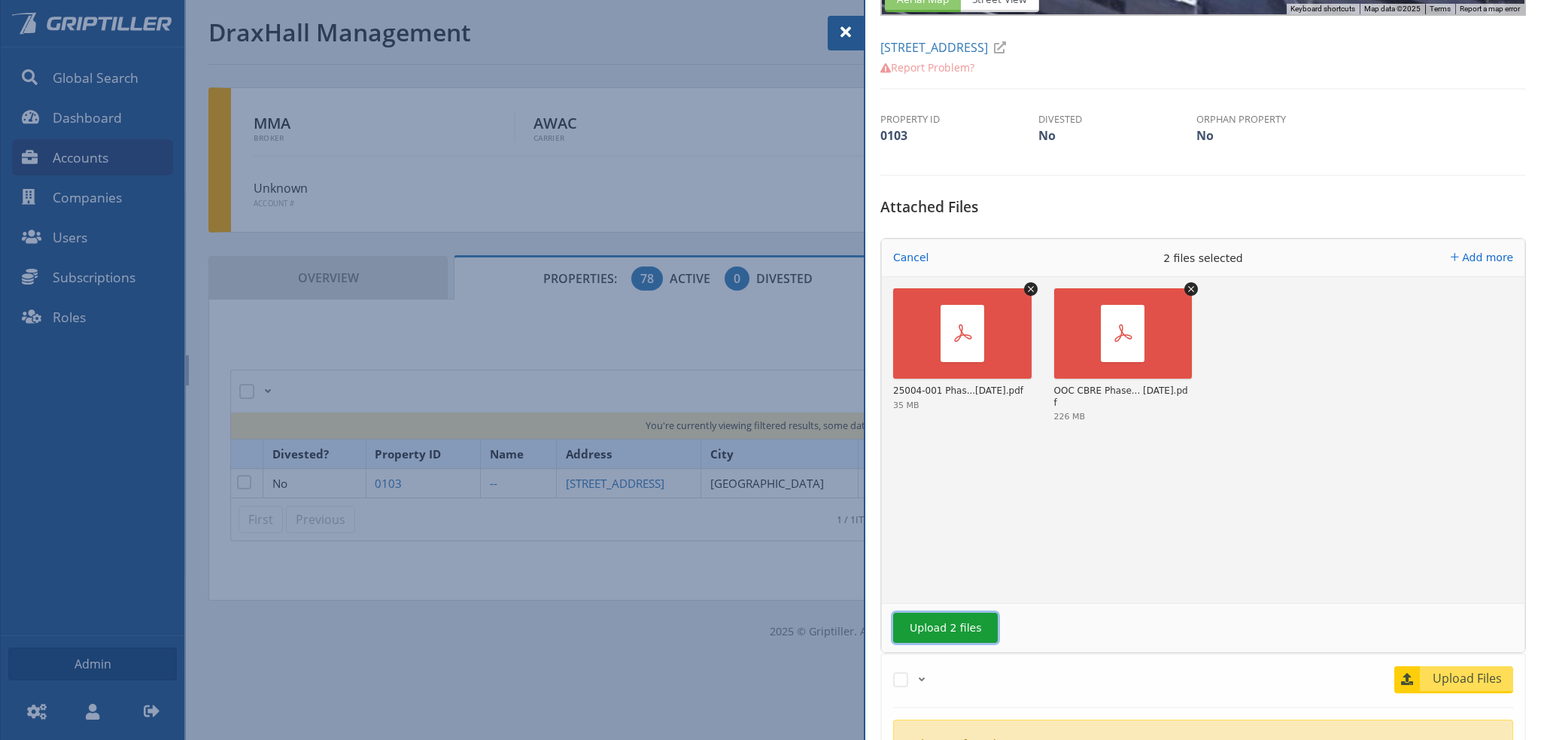
click at [957, 628] on button "Upload 2 files" at bounding box center [945, 627] width 105 height 30
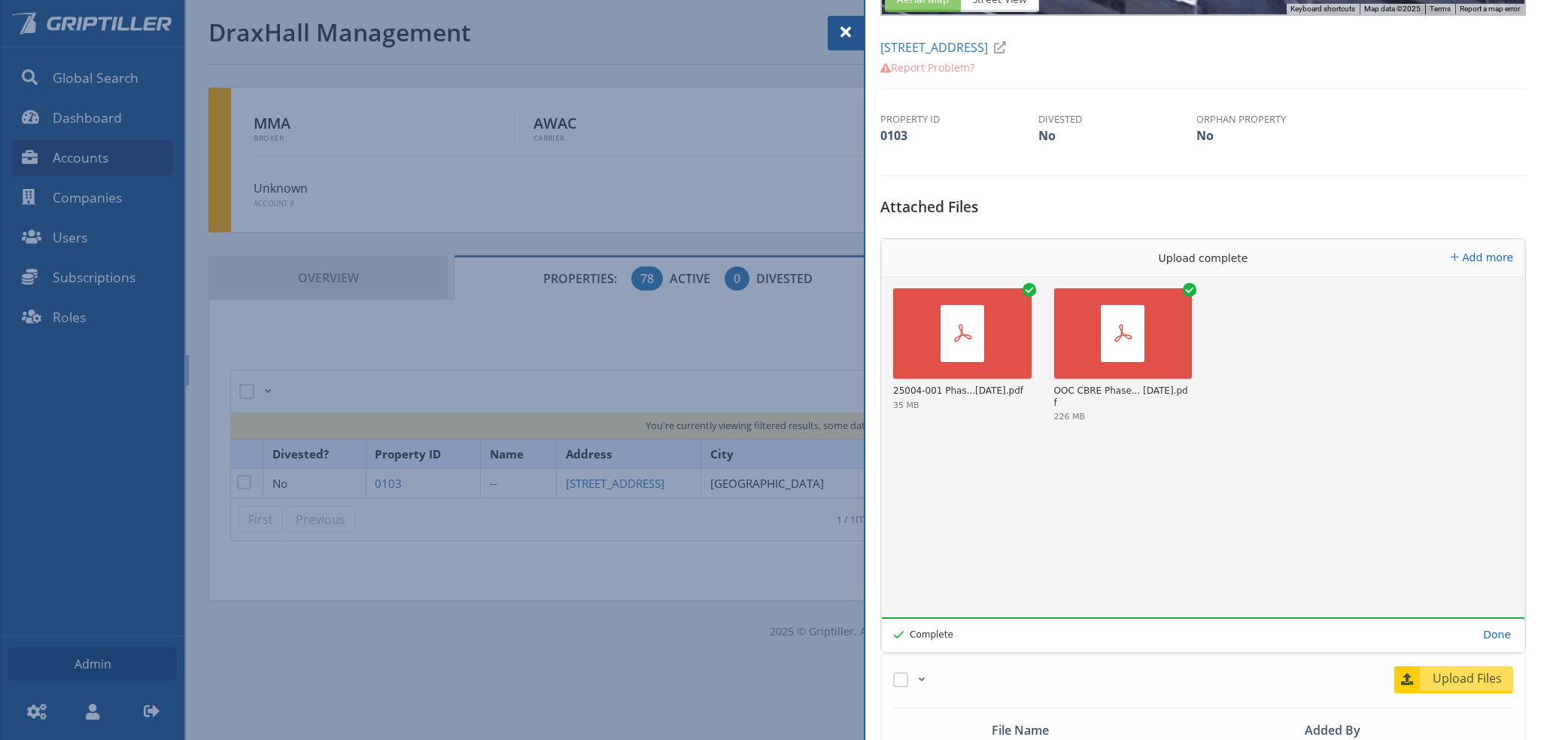
click at [844, 23] on span at bounding box center [846, 32] width 18 height 18
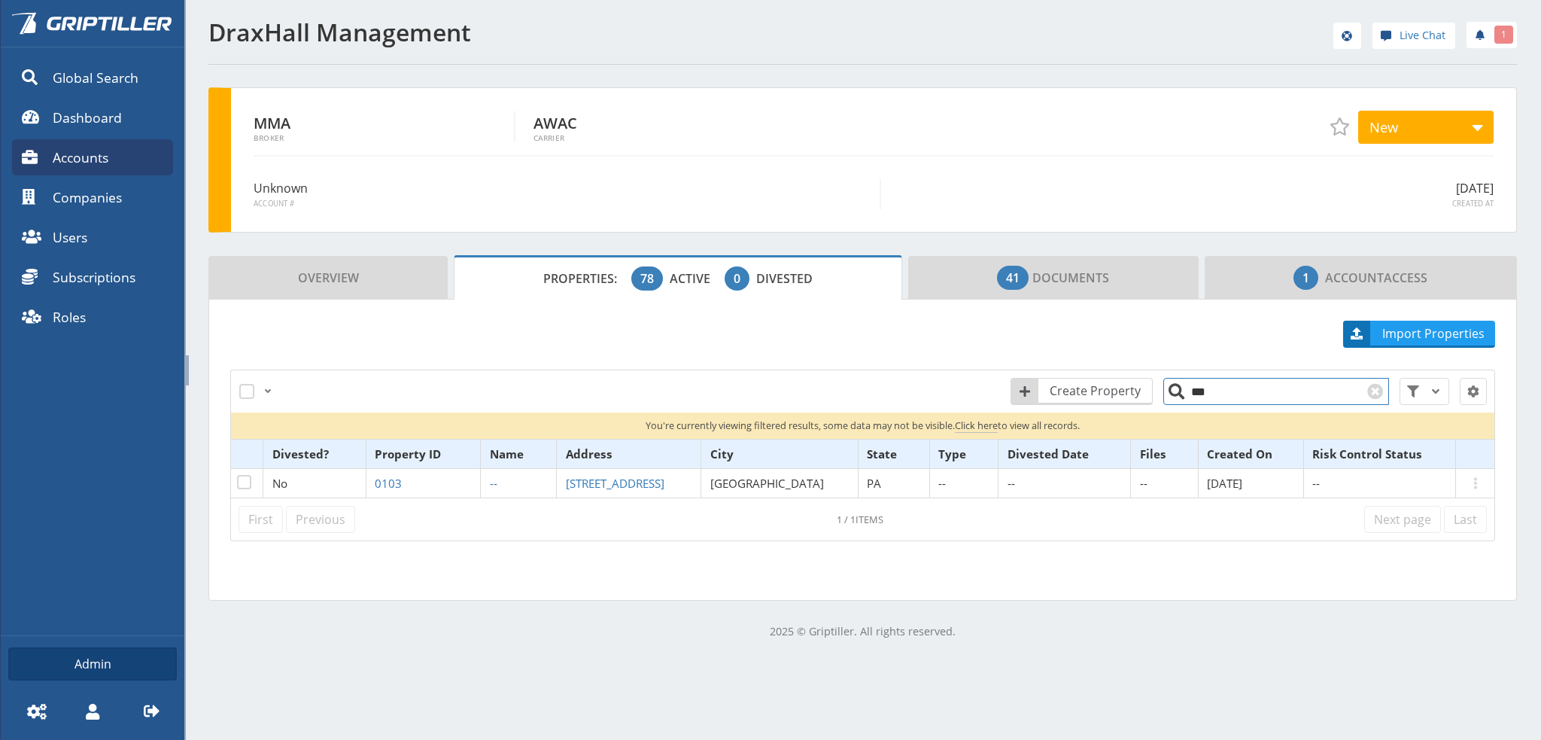
drag, startPoint x: 1189, startPoint y: 397, endPoint x: 1175, endPoint y: 396, distance: 13.6
click at [1175, 396] on input "***" at bounding box center [1276, 391] width 226 height 27
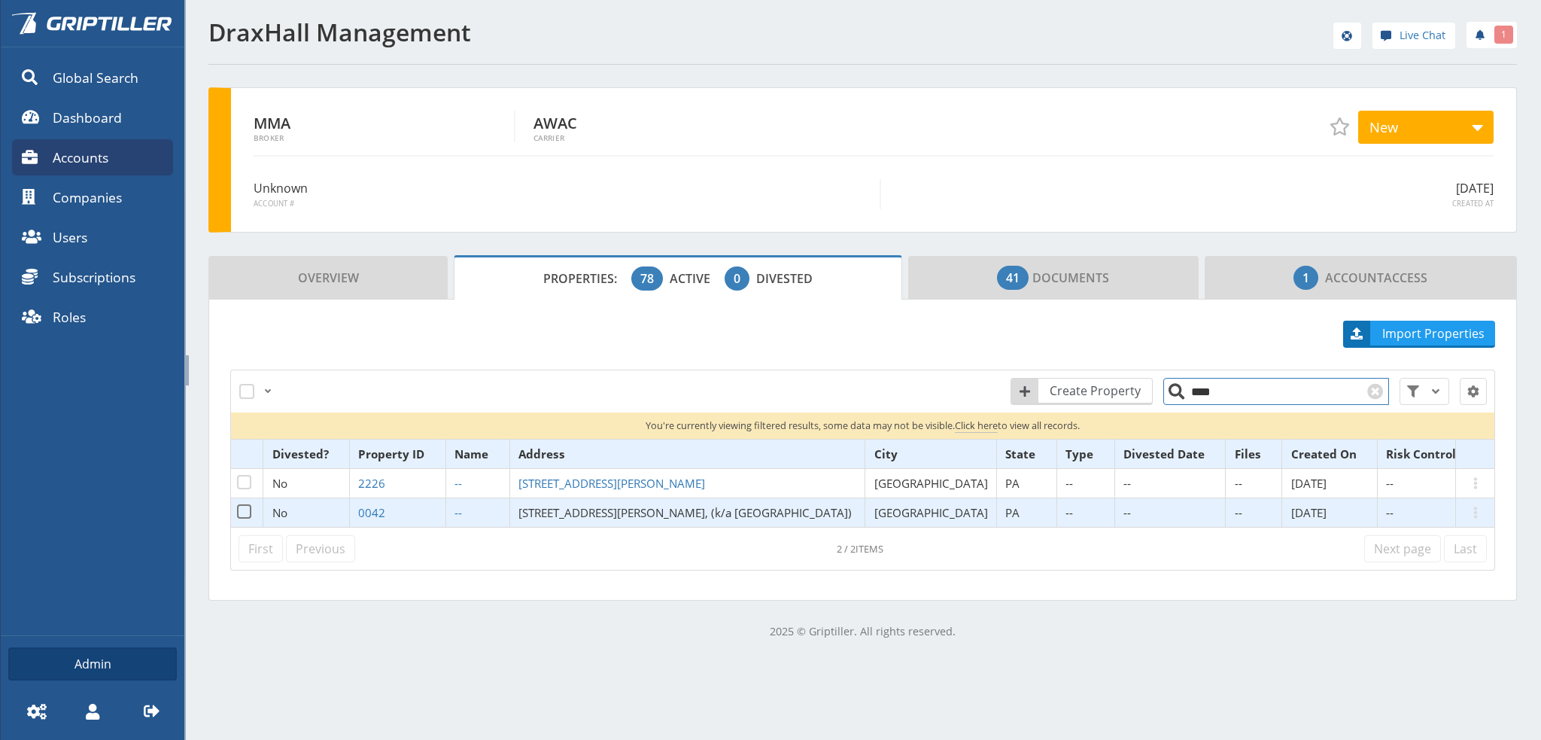
type input "****"
click at [600, 513] on span "[STREET_ADDRESS][PERSON_NAME], (k/a [GEOGRAPHIC_DATA])" at bounding box center [684, 512] width 333 height 15
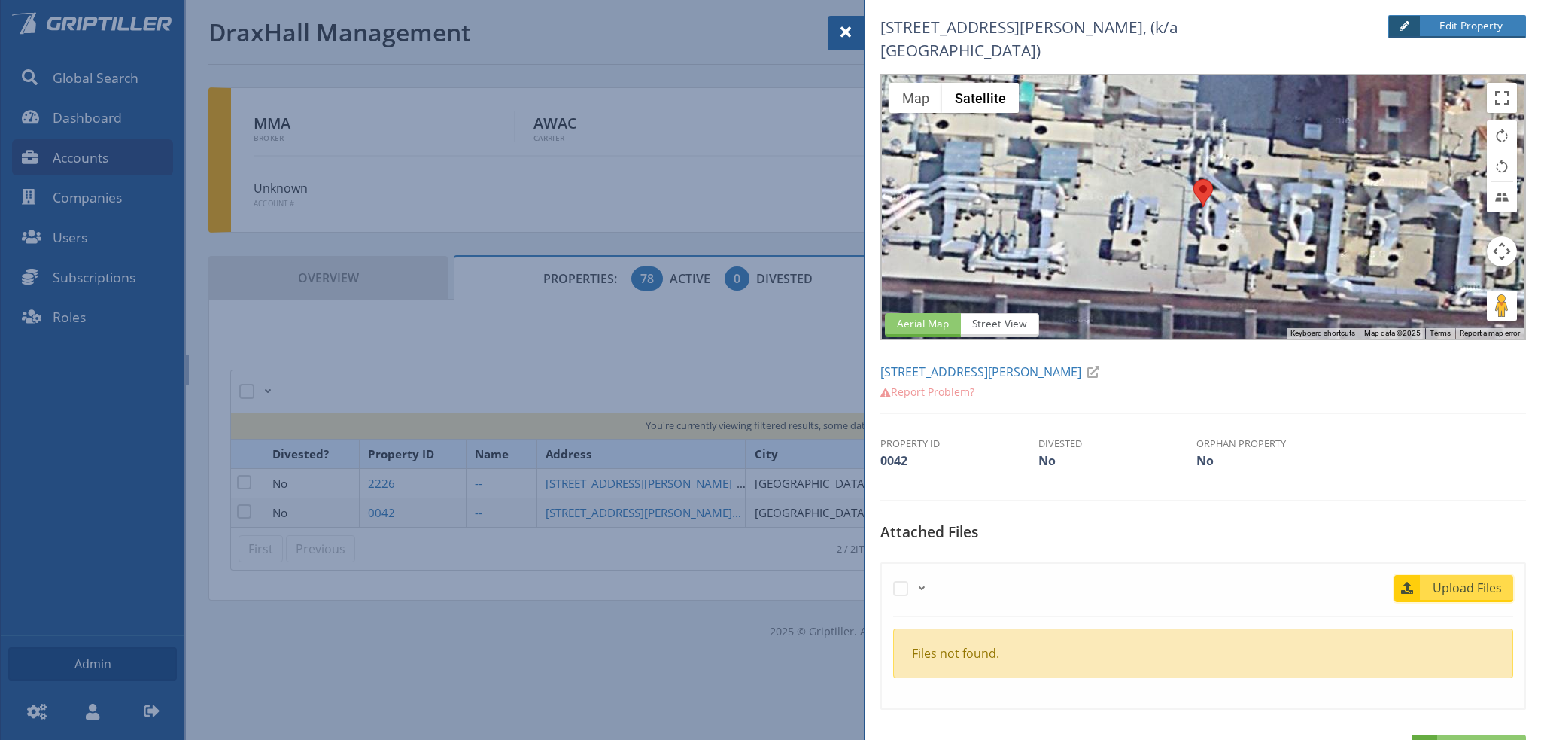
click at [1457, 579] on span "Upload Files" at bounding box center [1467, 588] width 91 height 18
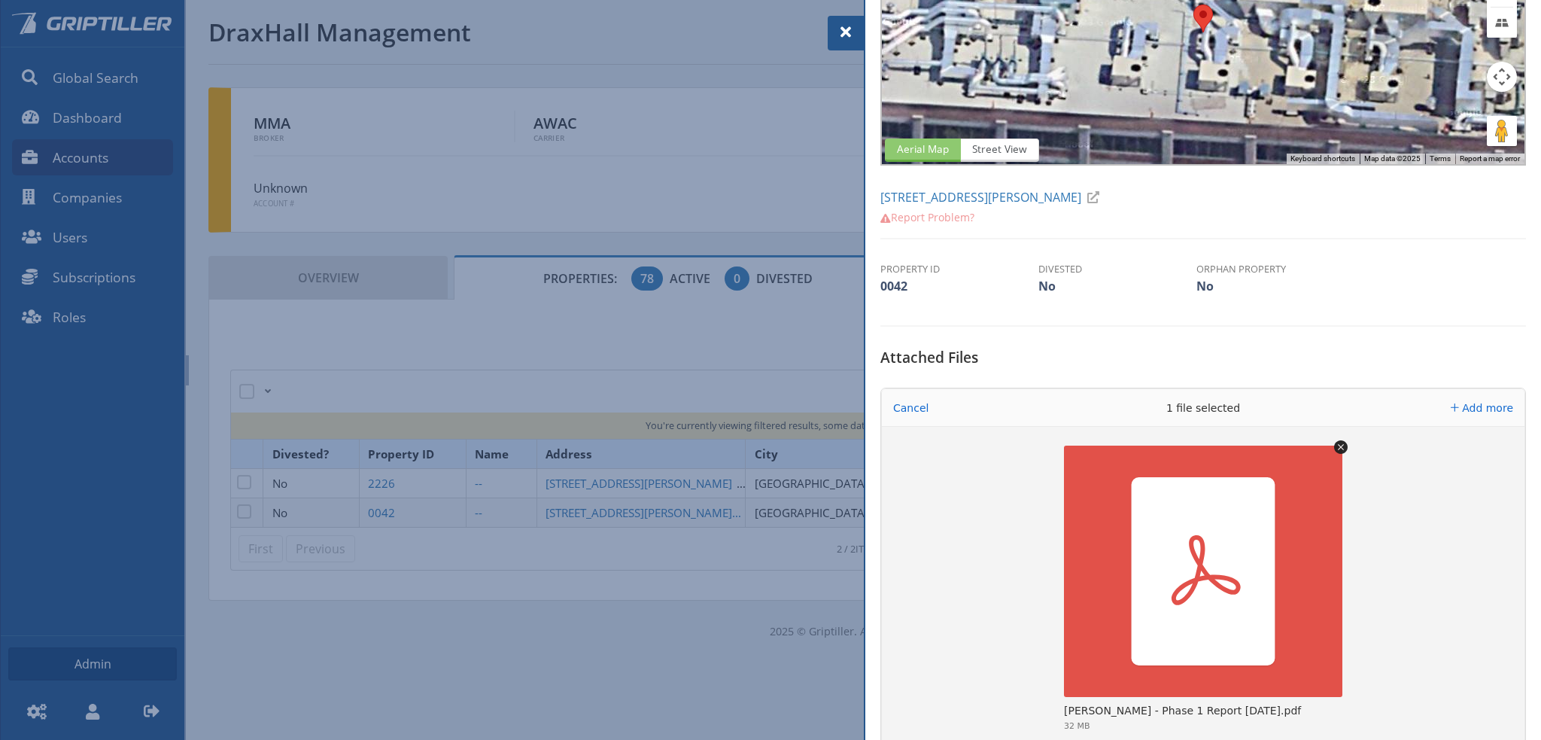
scroll to position [301, 0]
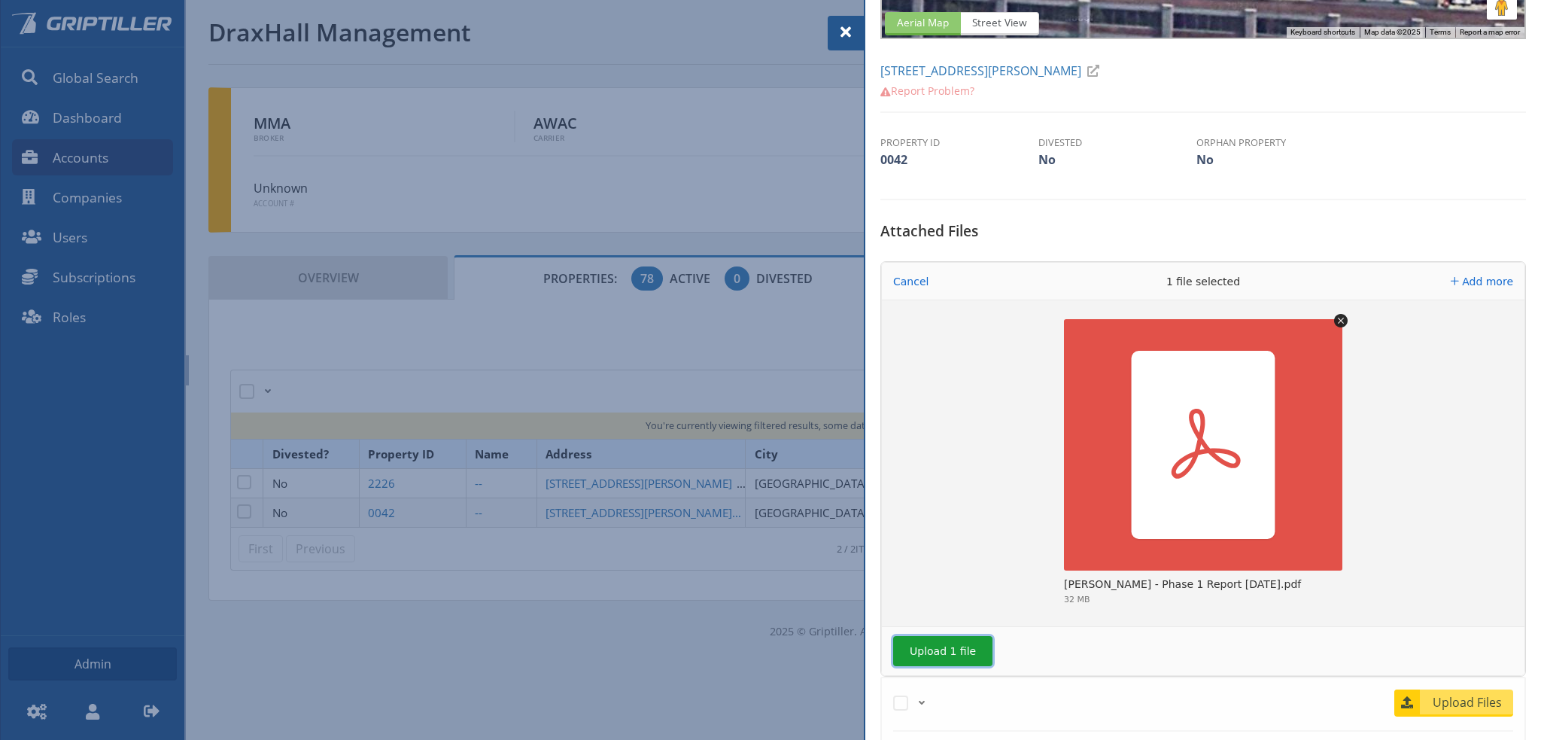
click at [921, 636] on button "Upload 1 file" at bounding box center [942, 651] width 99 height 30
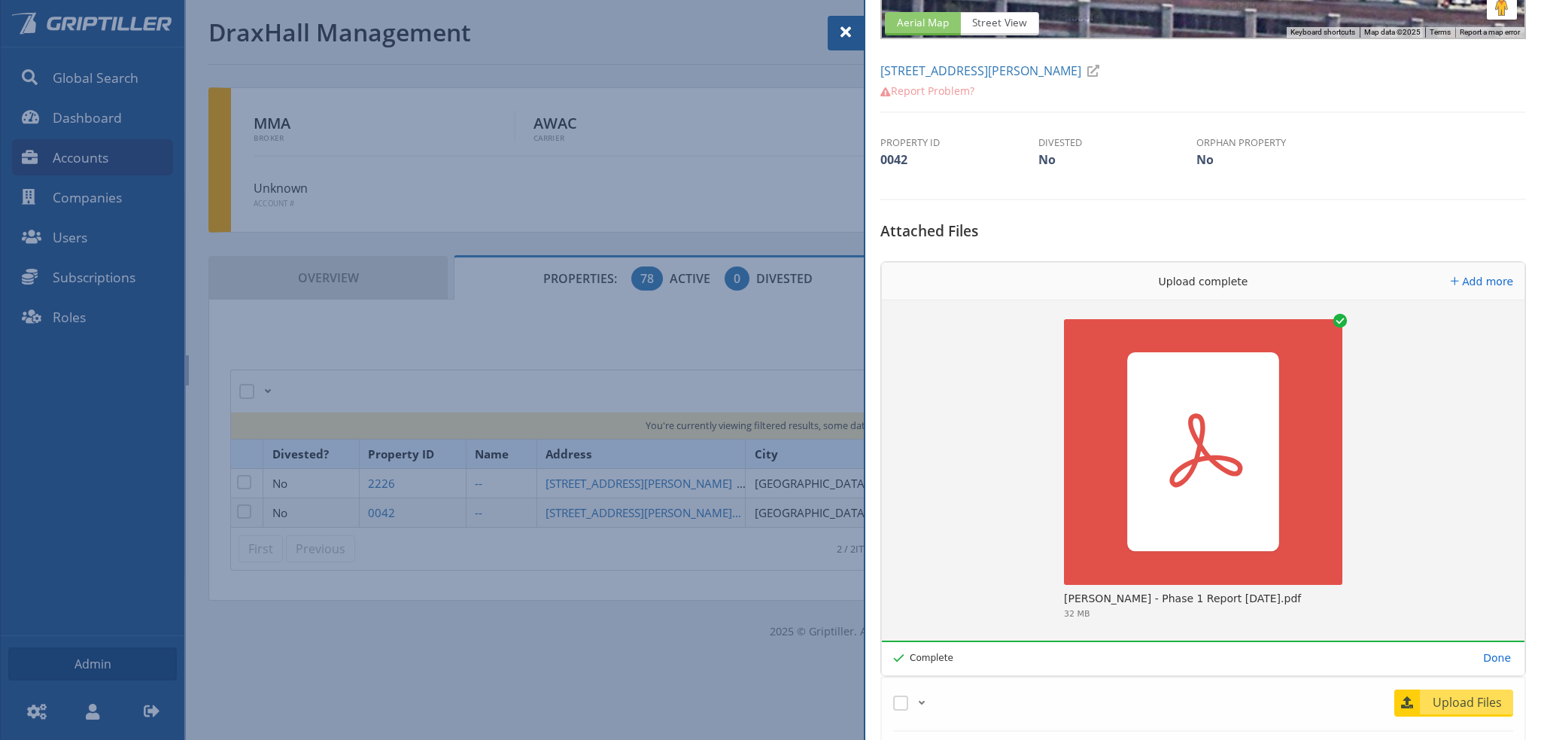
click at [846, 34] on span at bounding box center [846, 32] width 18 height 18
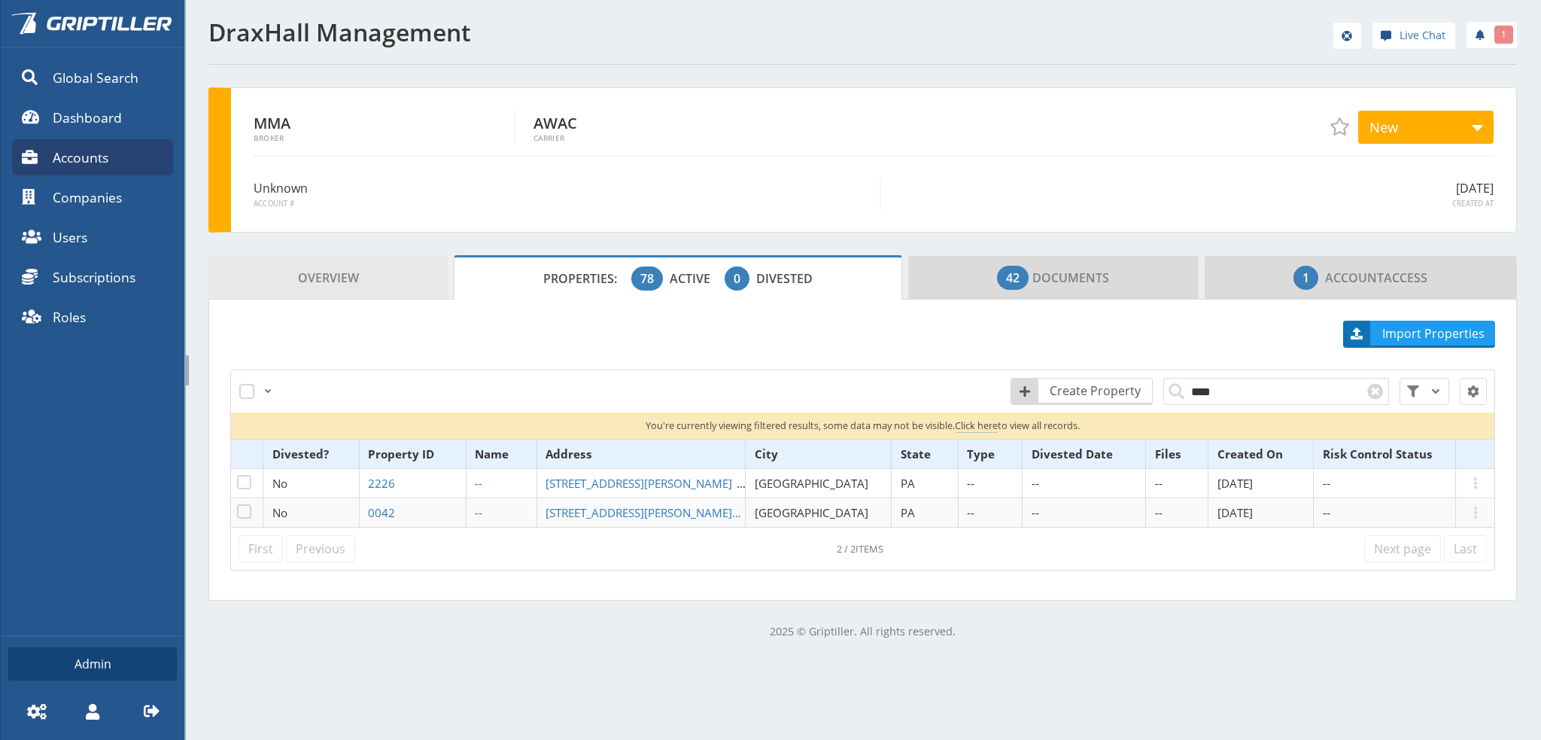
click at [345, 281] on span "Overview" at bounding box center [328, 278] width 61 height 30
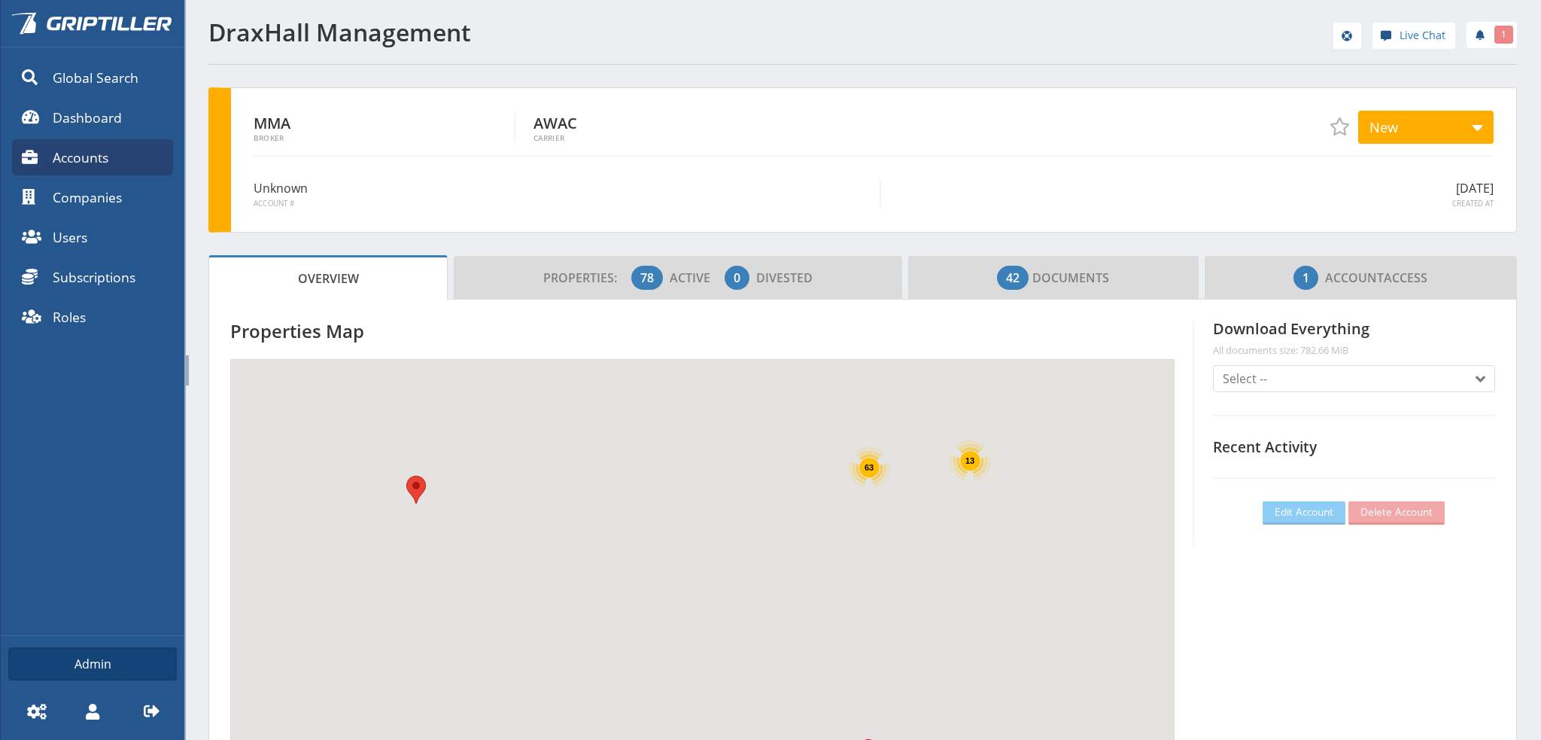
scroll to position [132, 457]
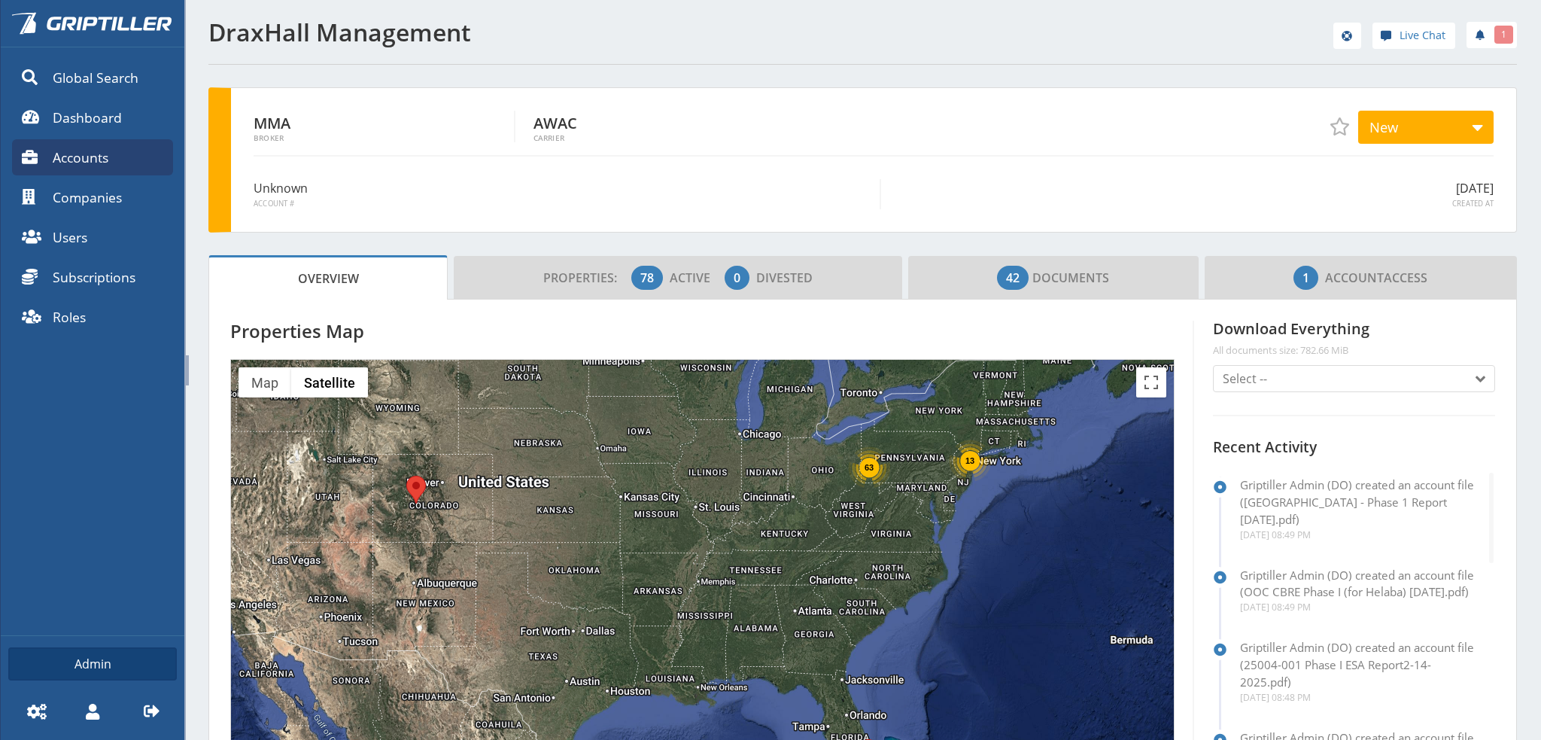
click at [201, 241] on div "DraxHall Management Live Chat 1 MMA Broker AWAC Carrier New New Working Quoted …" at bounding box center [862, 678] width 1357 height 1357
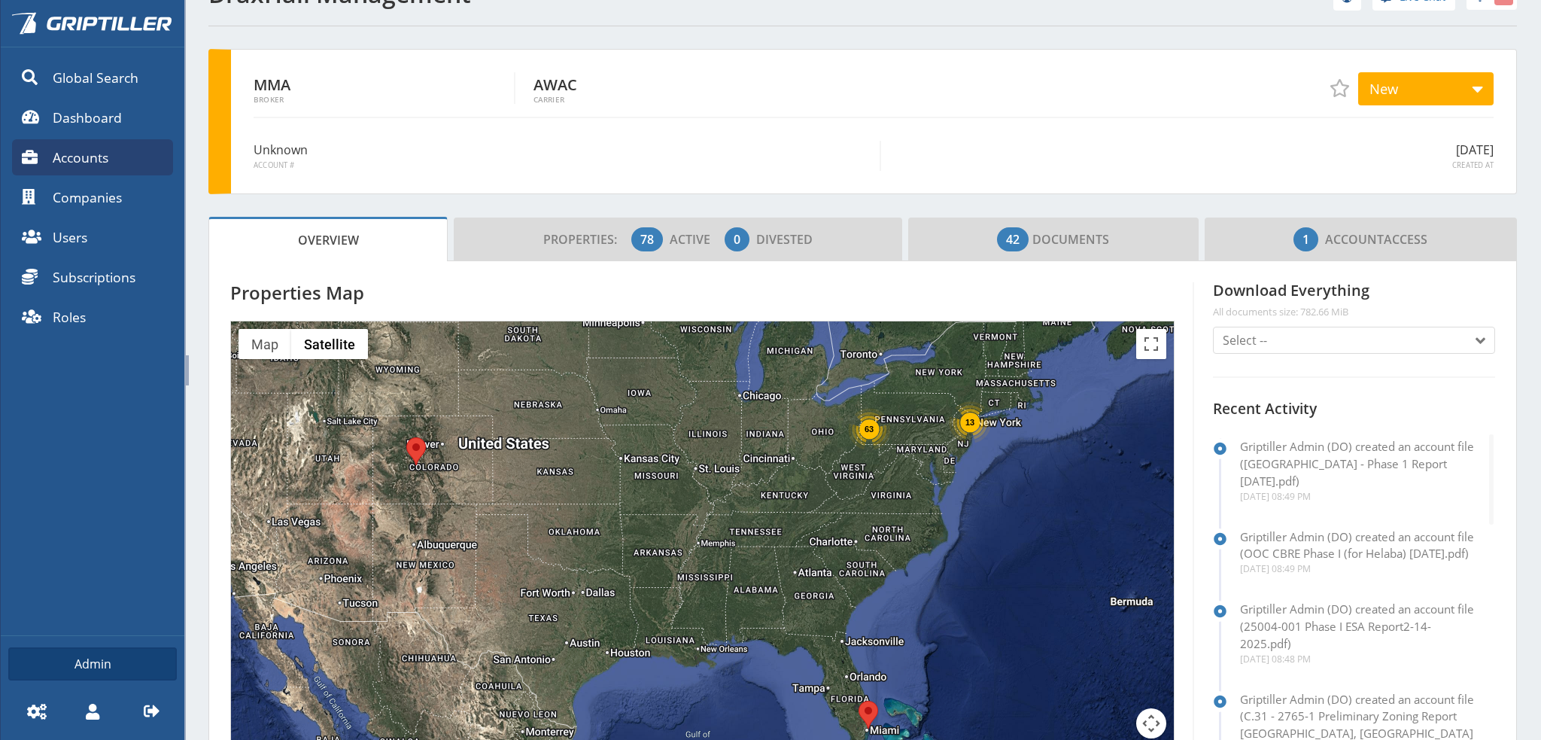
scroll to position [0, 0]
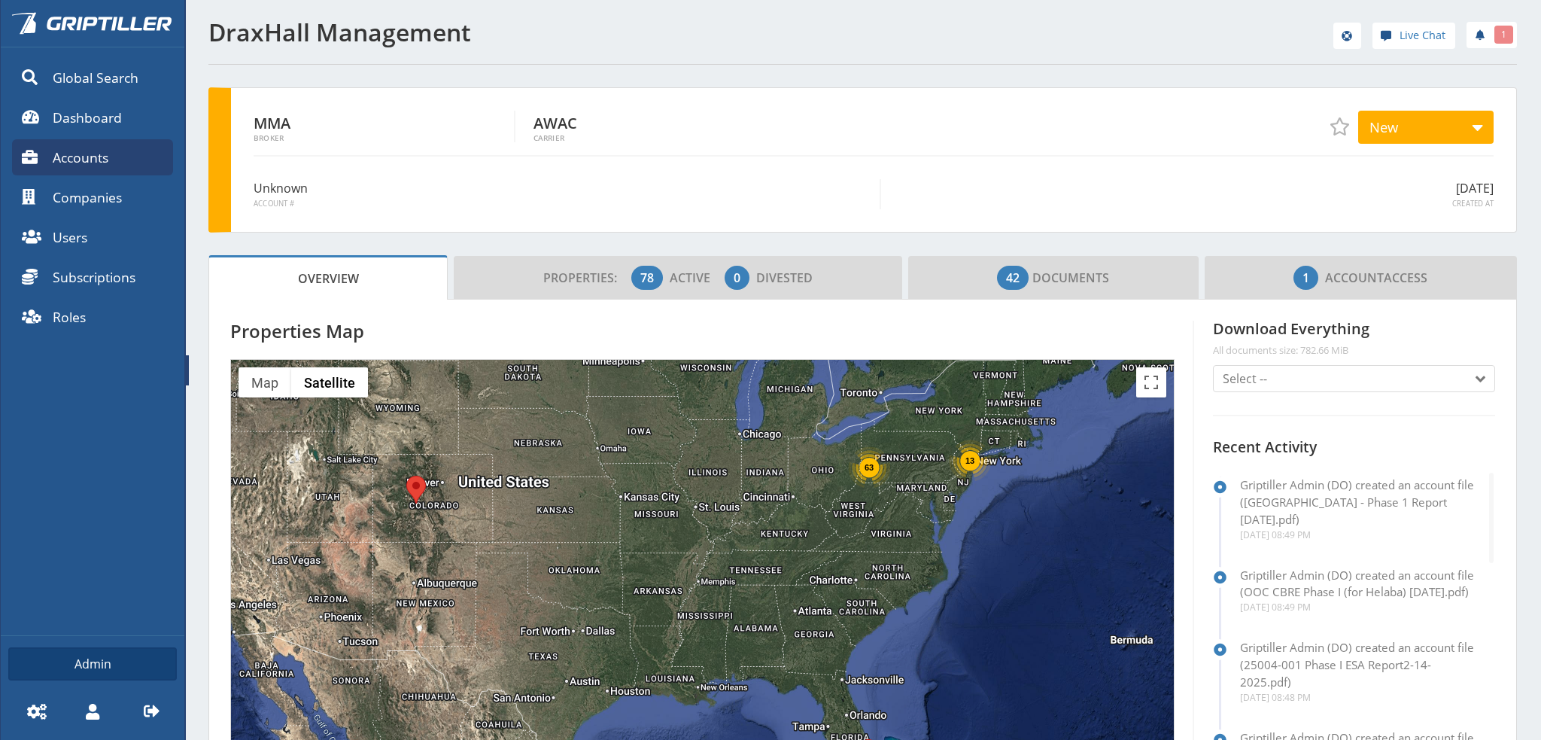
click at [78, 159] on span "Accounts" at bounding box center [81, 157] width 56 height 20
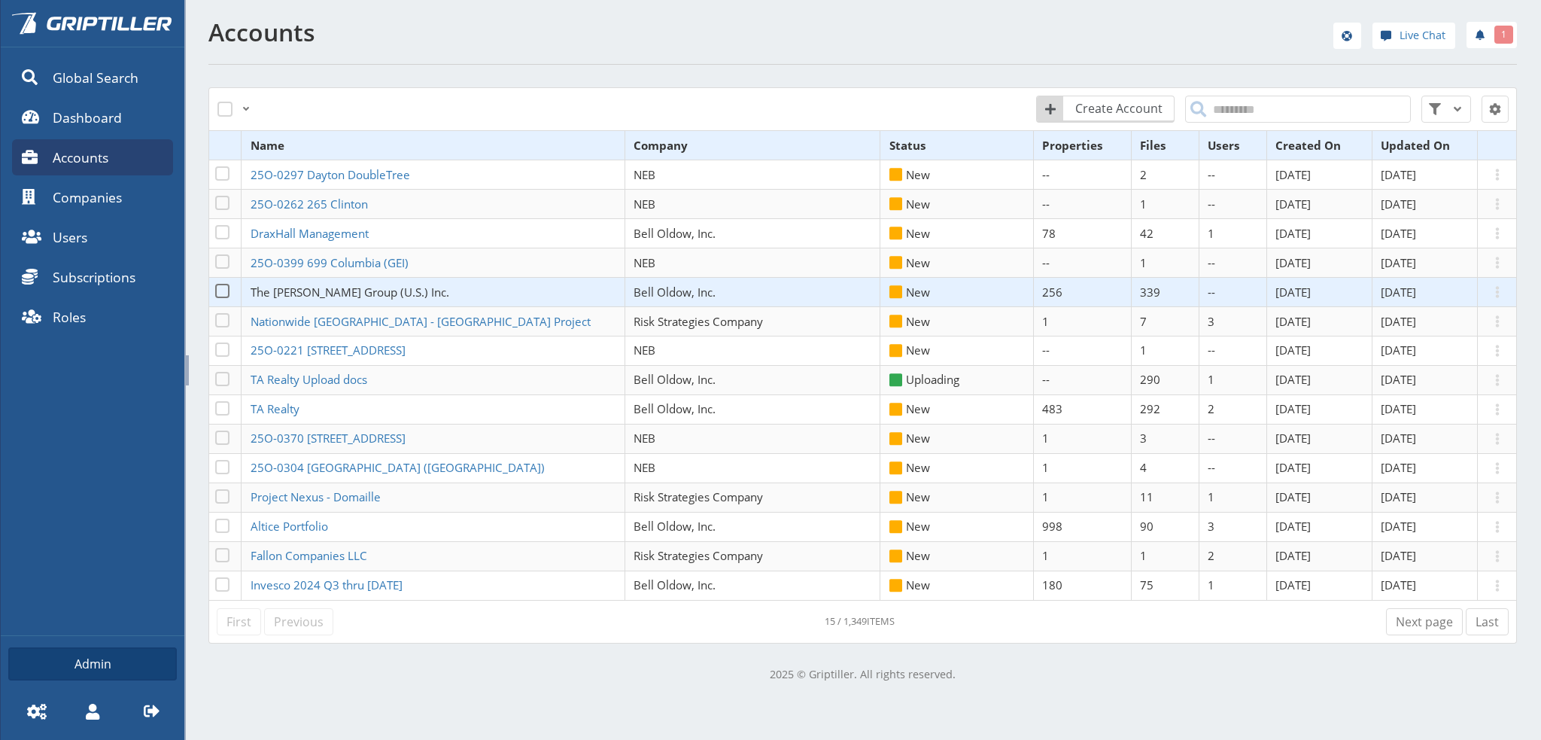
click at [283, 293] on span "The [PERSON_NAME] Group (U.S.) Inc." at bounding box center [350, 291] width 199 height 15
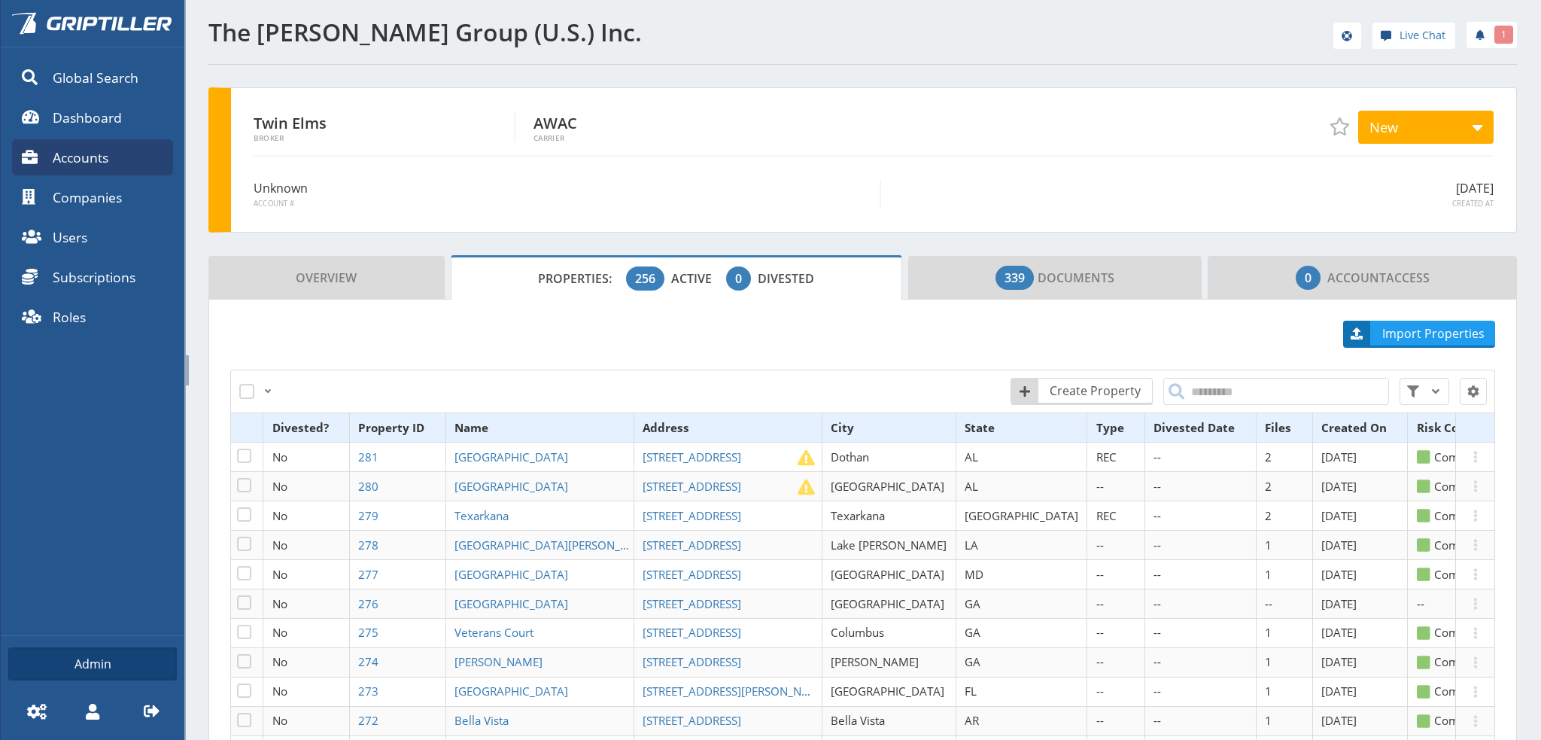
click at [1087, 424] on th "Type" at bounding box center [1116, 427] width 58 height 29
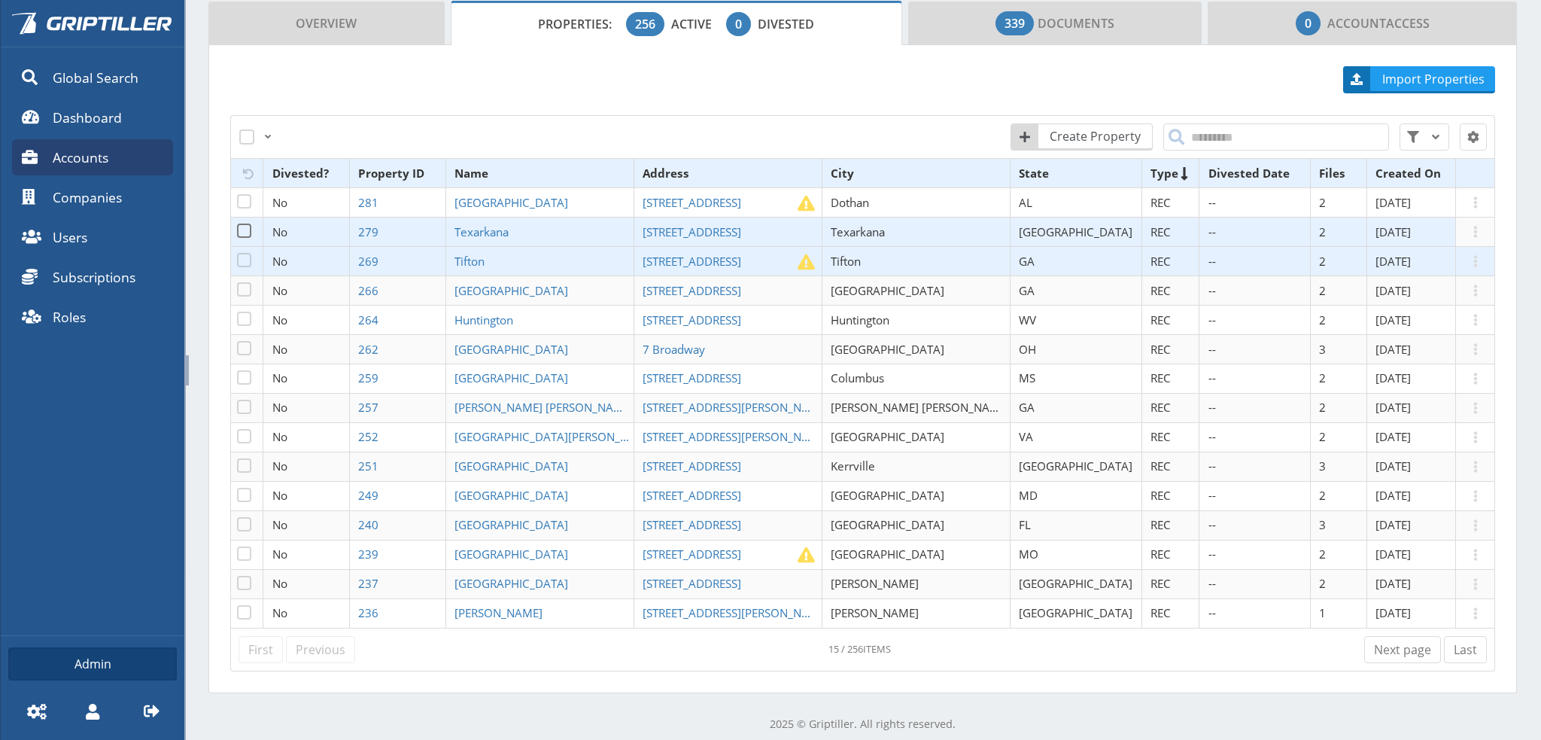
scroll to position [261, 0]
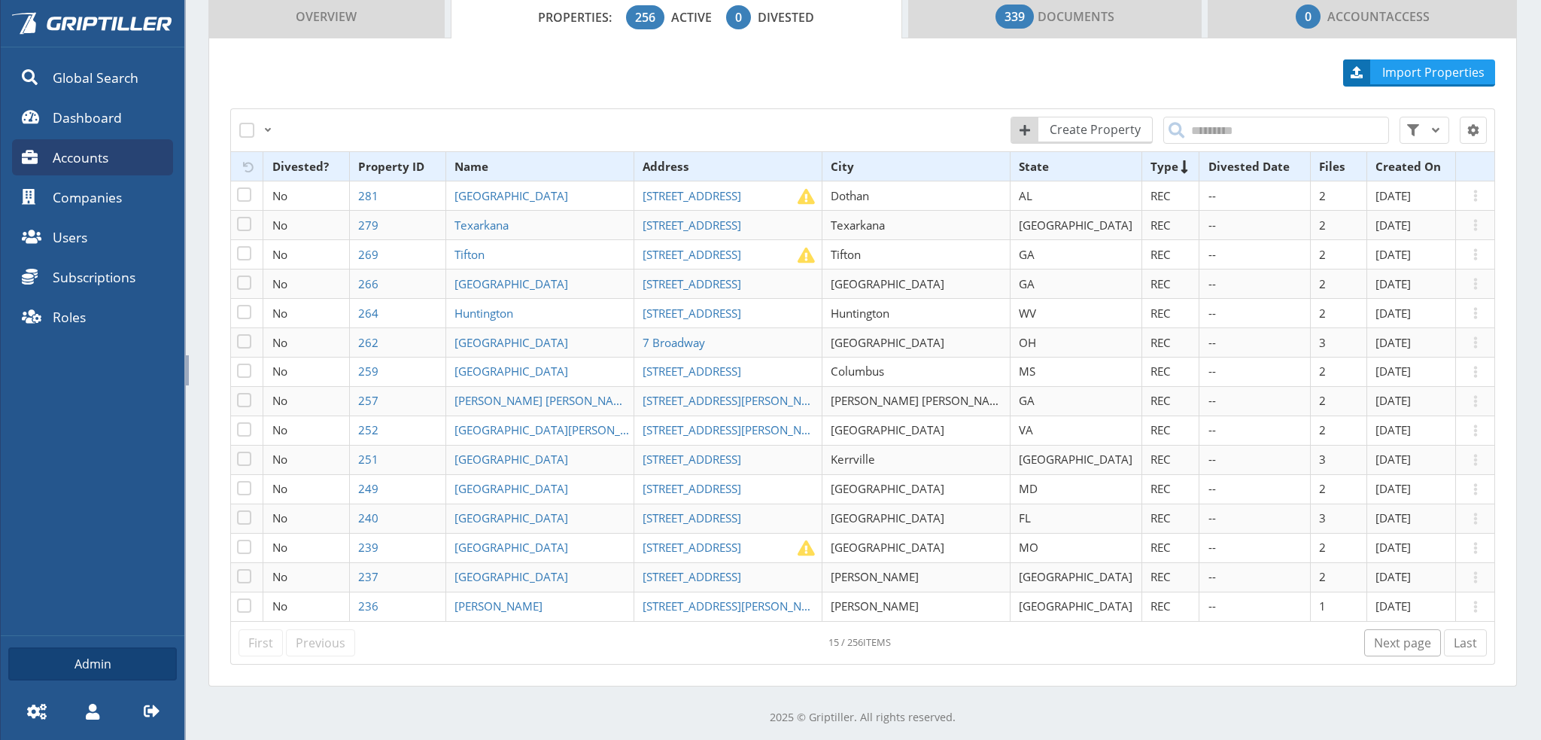
click at [1398, 636] on link "Next page" at bounding box center [1402, 642] width 77 height 27
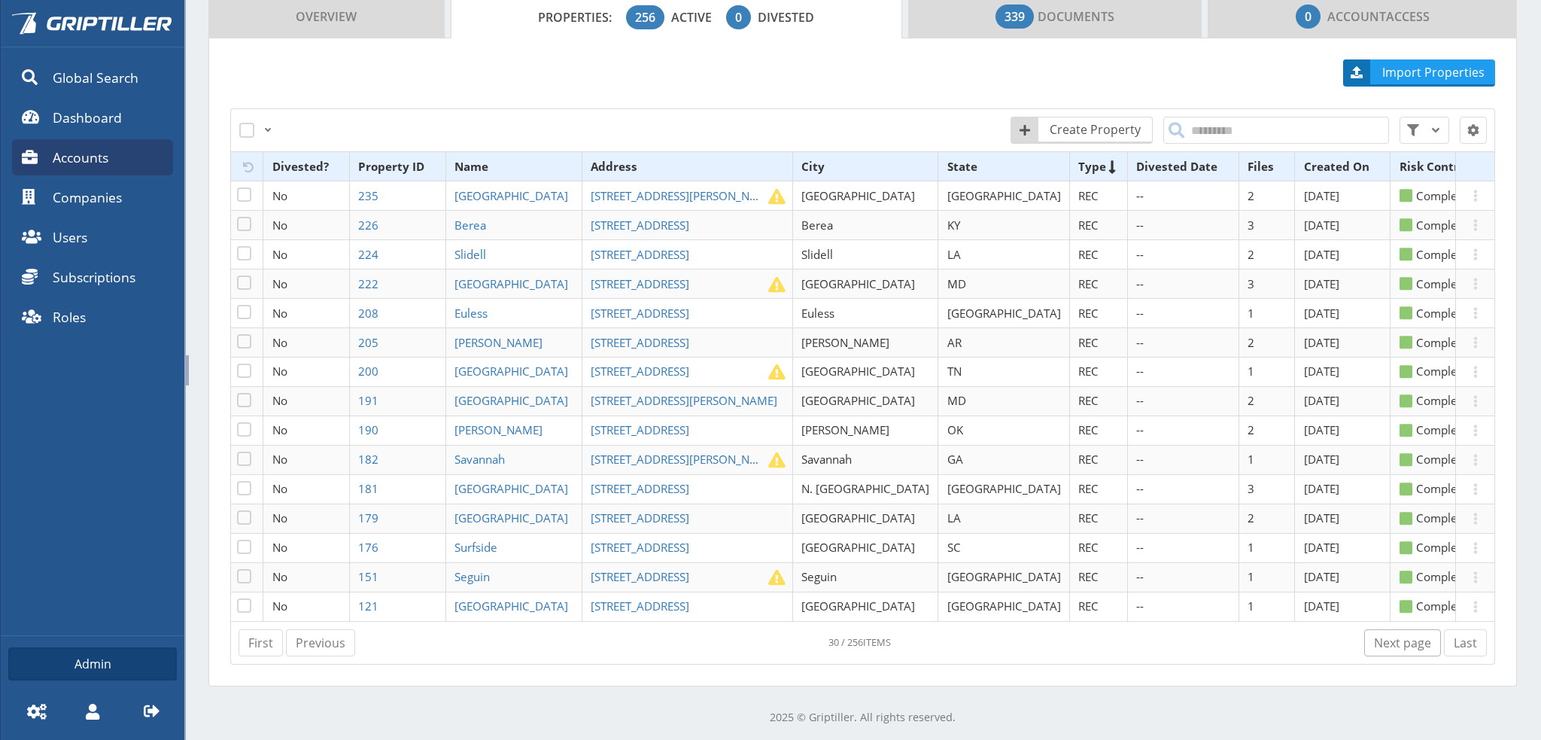
click at [1394, 641] on link "Next page" at bounding box center [1402, 642] width 77 height 27
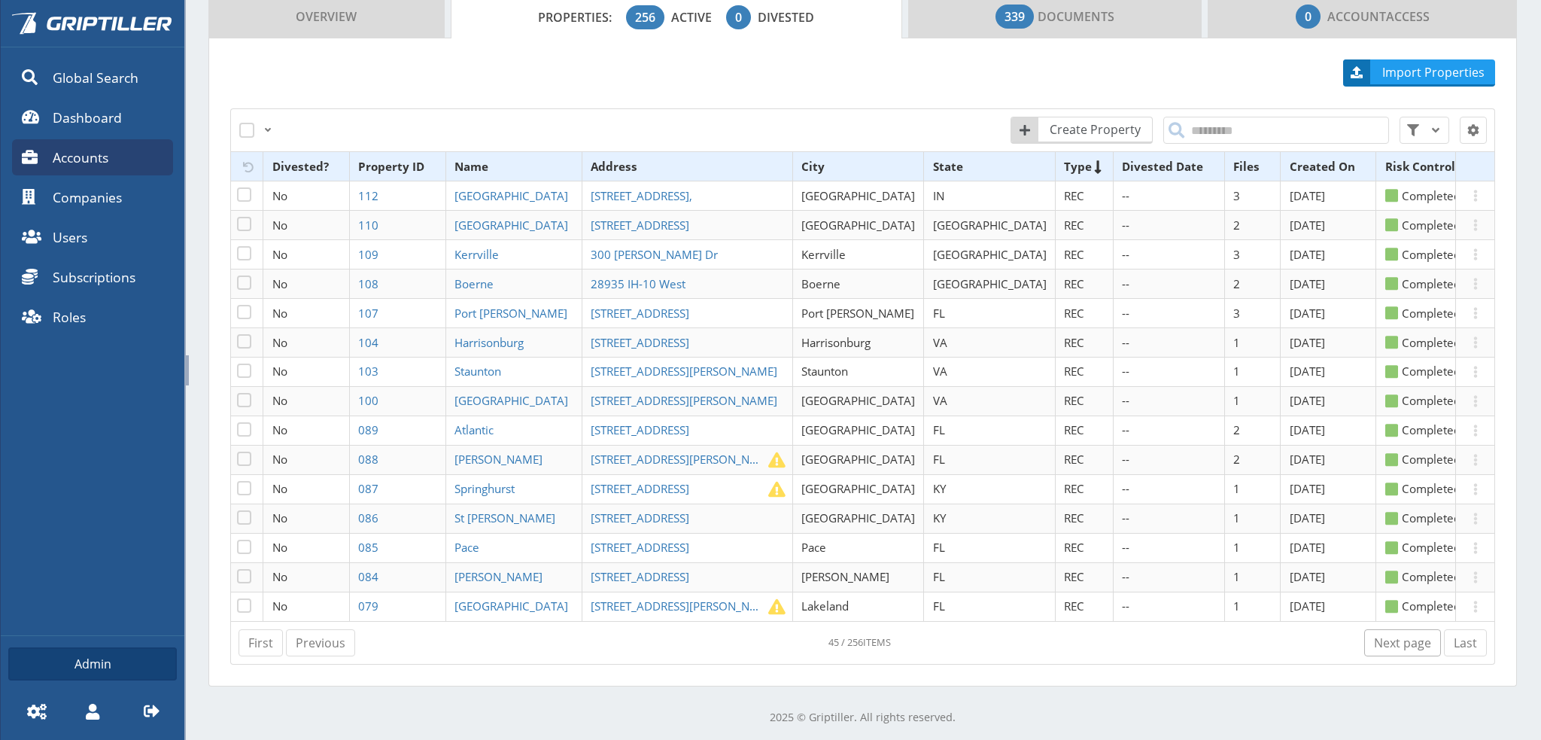
click at [1394, 641] on link "Next page" at bounding box center [1402, 642] width 77 height 27
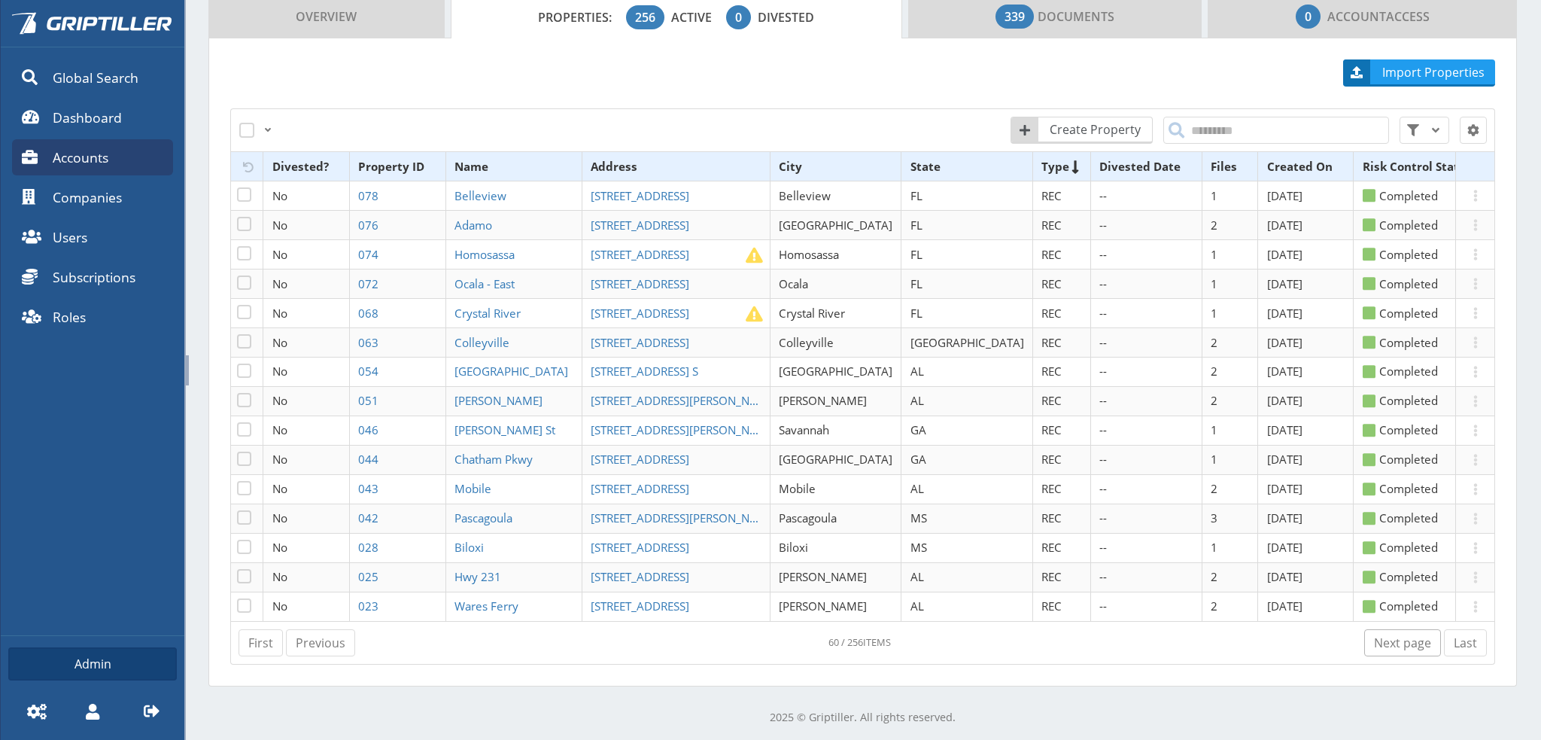
click at [1394, 641] on link "Next page" at bounding box center [1402, 642] width 77 height 27
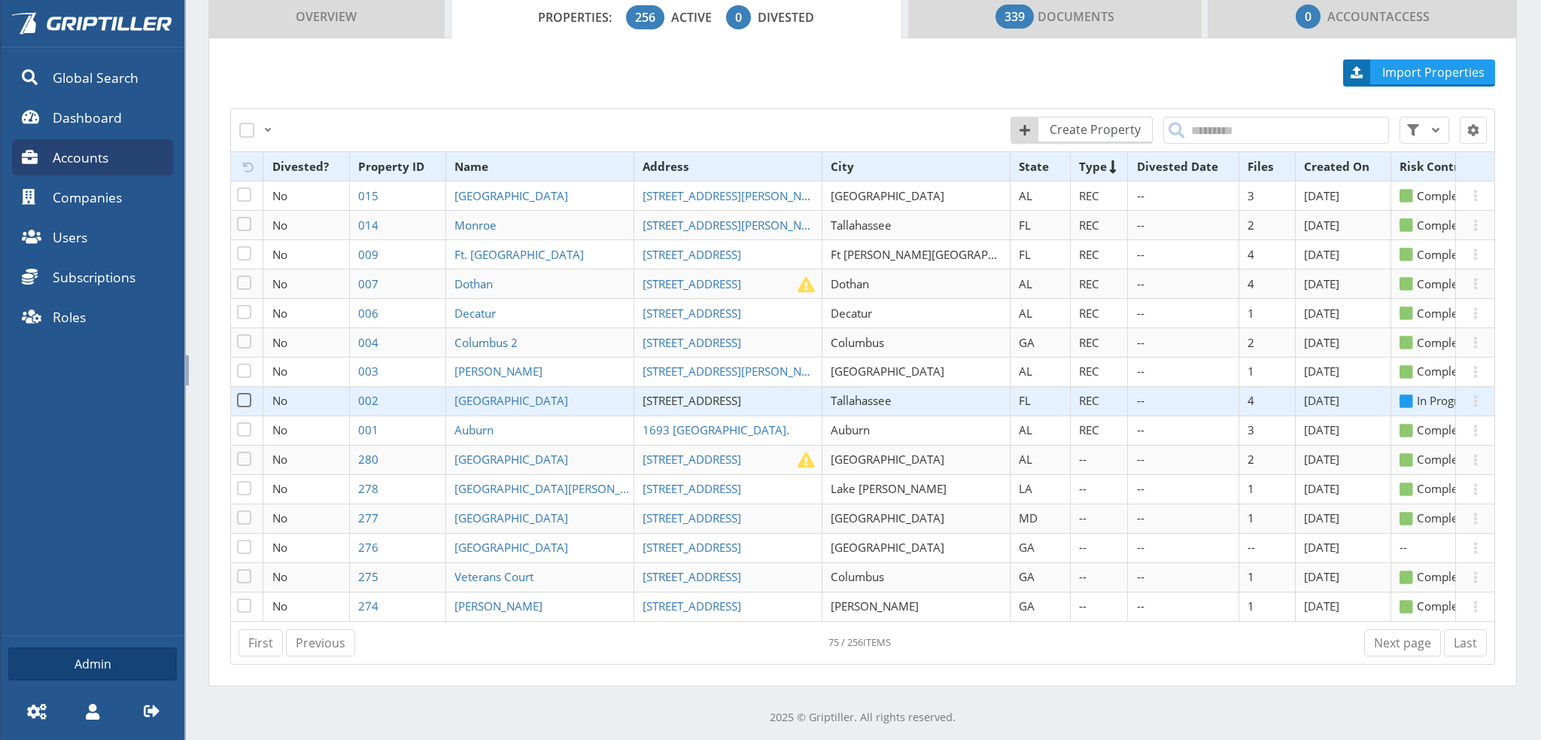
click at [666, 395] on span "[STREET_ADDRESS]" at bounding box center [692, 400] width 99 height 15
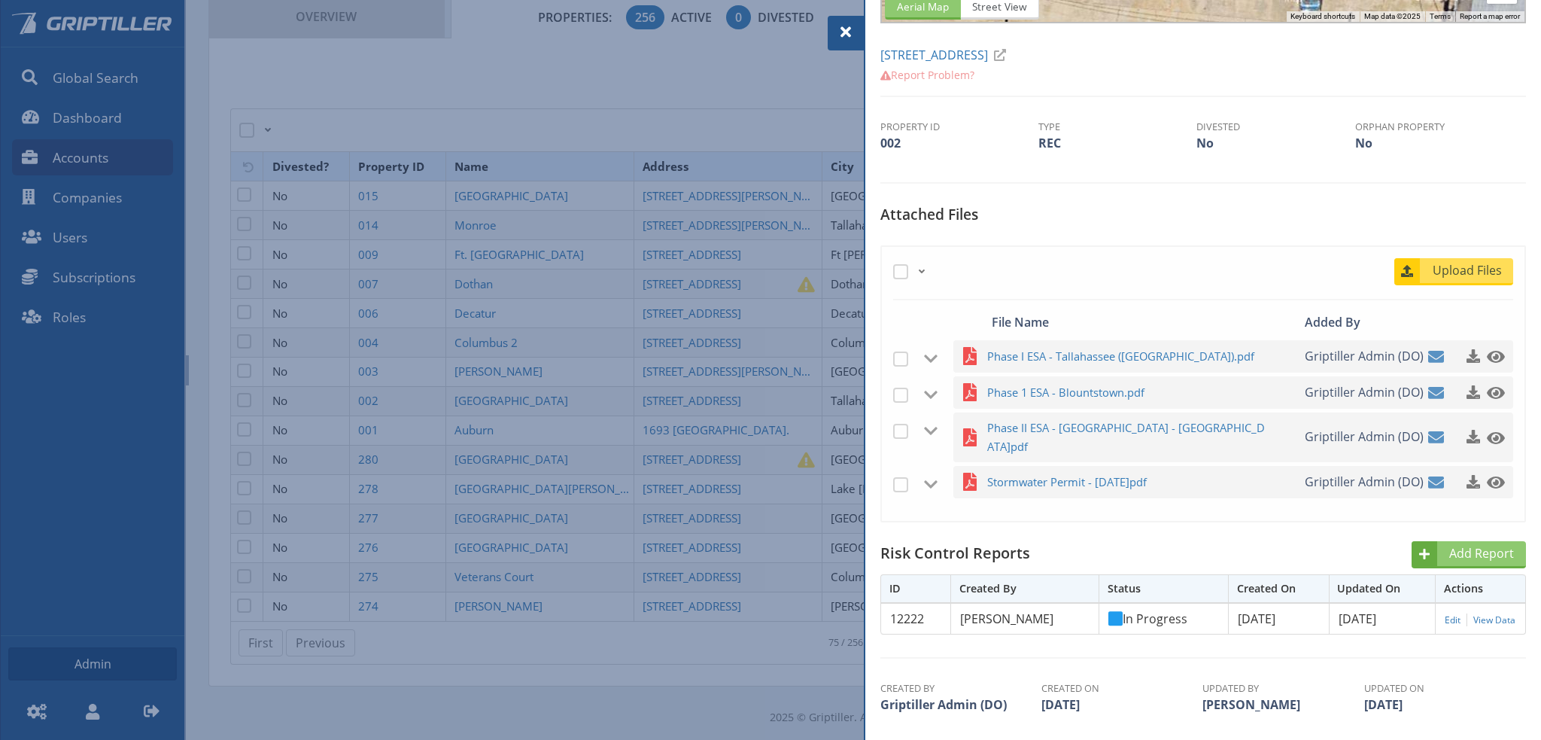
scroll to position [270, 0]
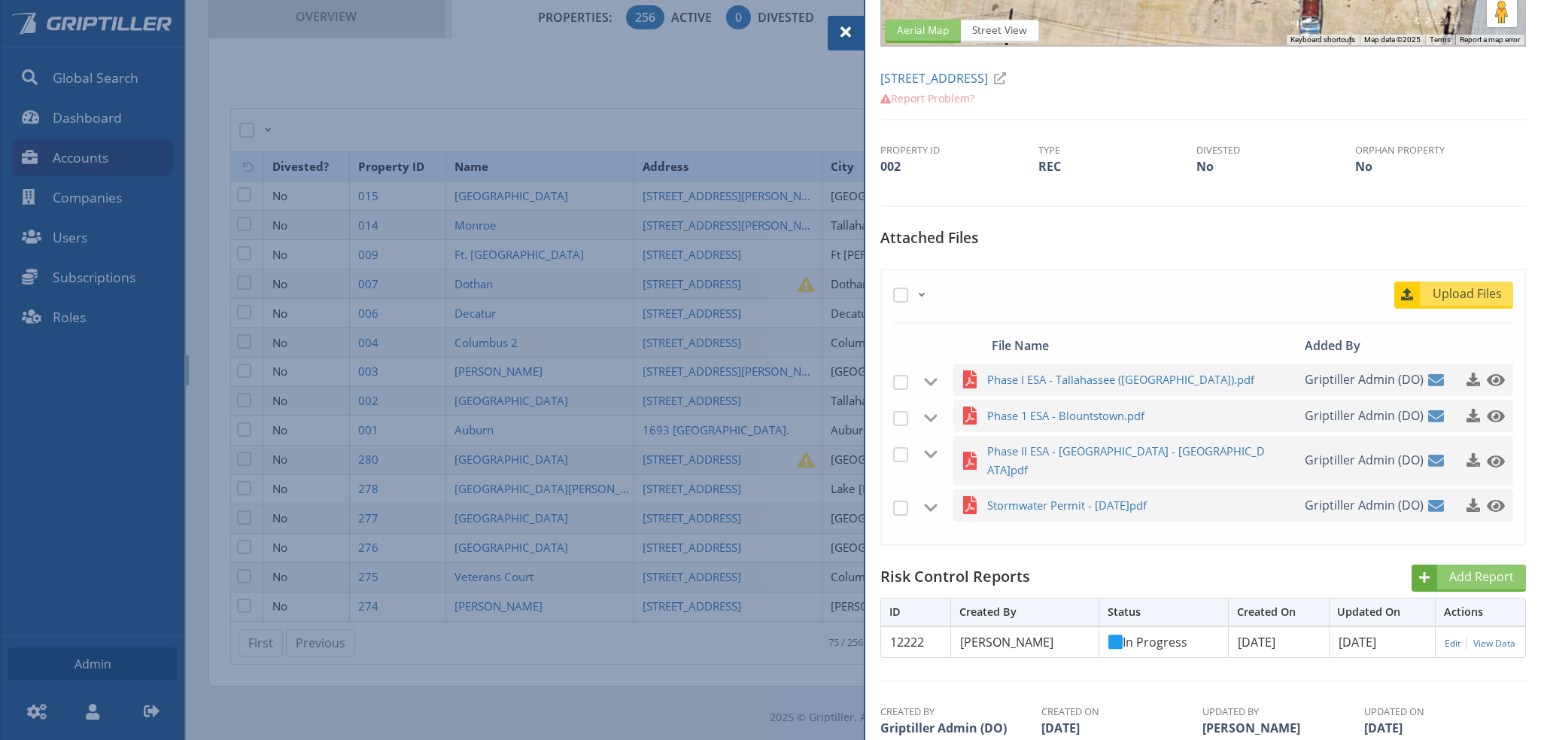
click at [840, 32] on span at bounding box center [846, 32] width 18 height 18
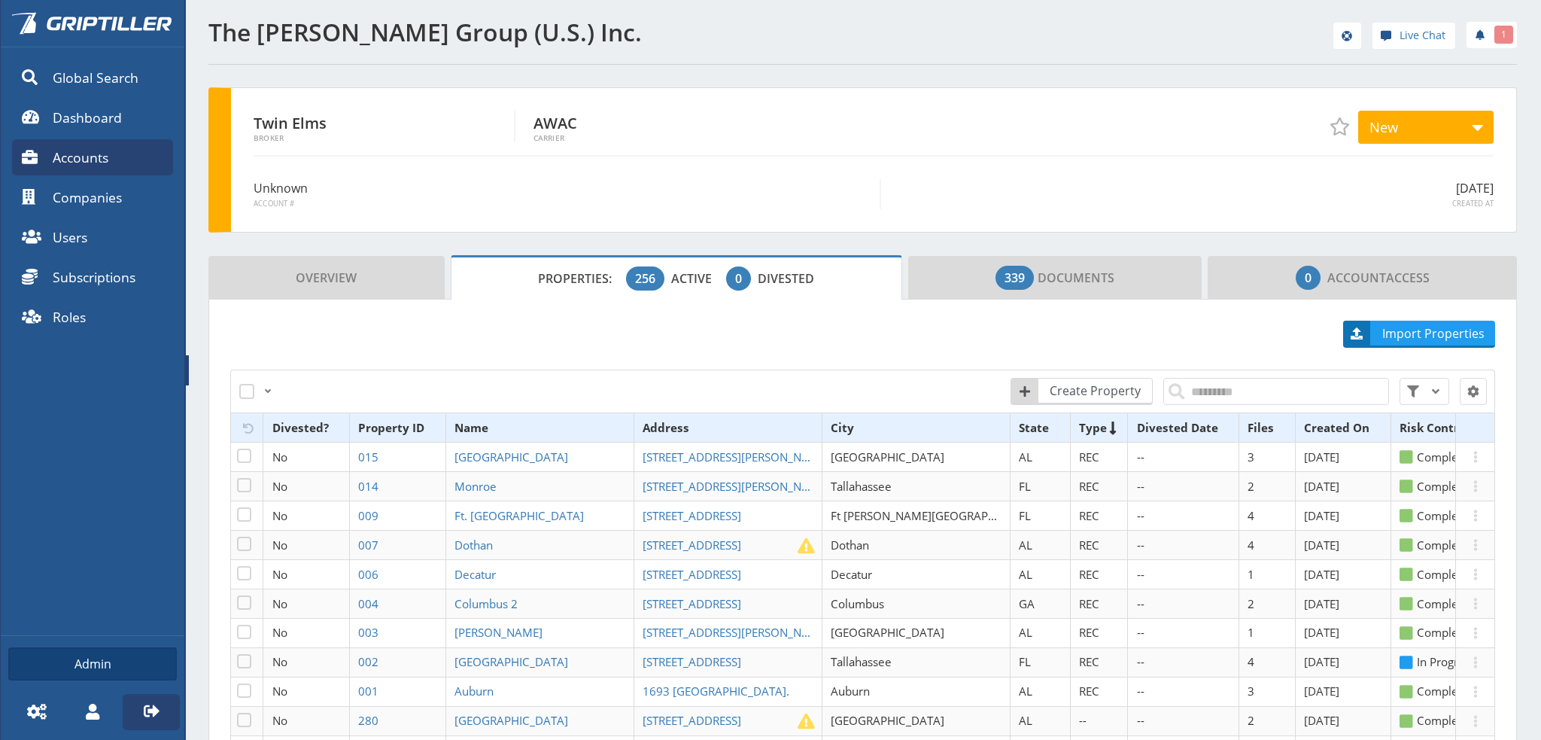
click at [153, 713] on icon at bounding box center [151, 710] width 15 height 12
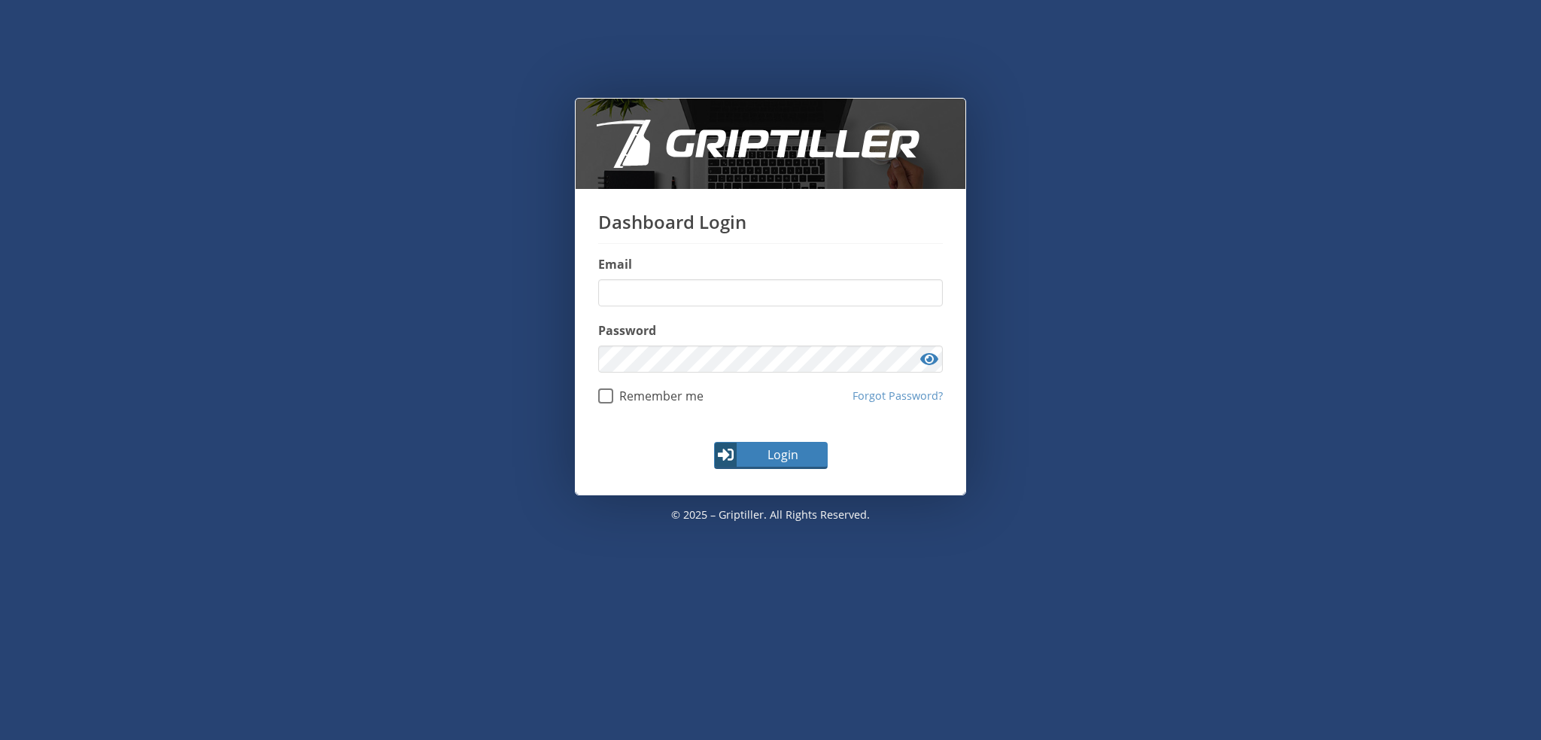
type input "**********"
